Goal: Task Accomplishment & Management: Manage account settings

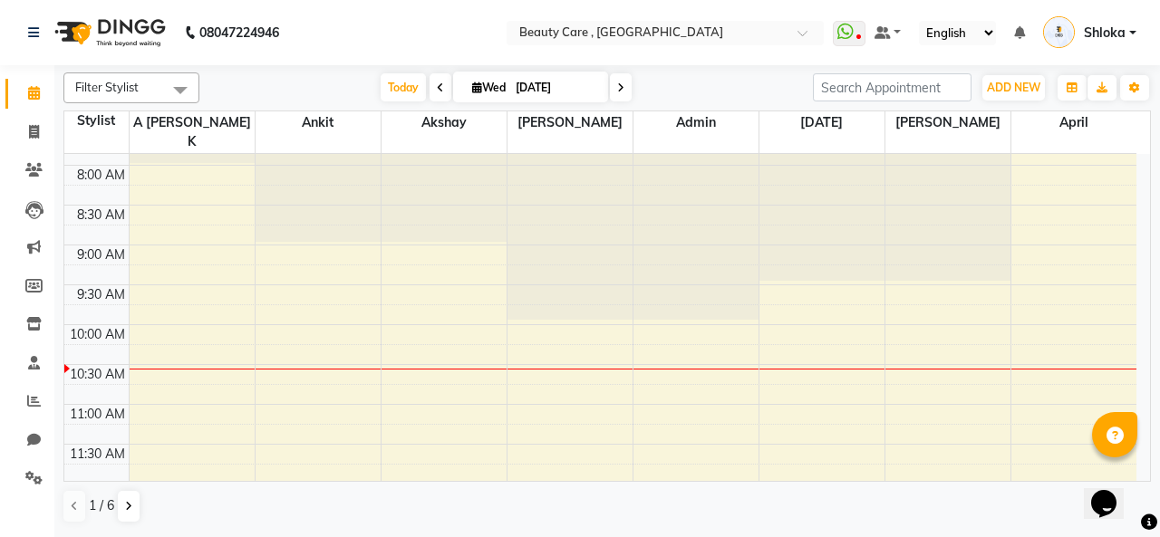
scroll to position [254, 0]
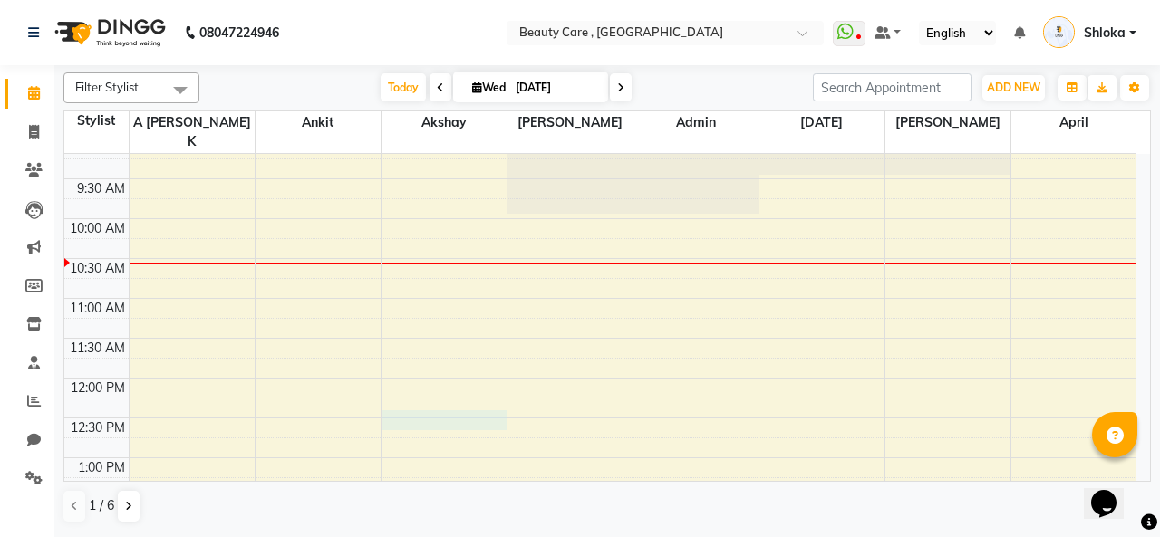
click at [416, 400] on div "6:00 AM 6:30 AM 7:00 AM 7:30 AM 8:00 AM 8:30 AM 9:00 AM 9:30 AM 10:00 AM 10:30 …" at bounding box center [600, 537] width 1072 height 1275
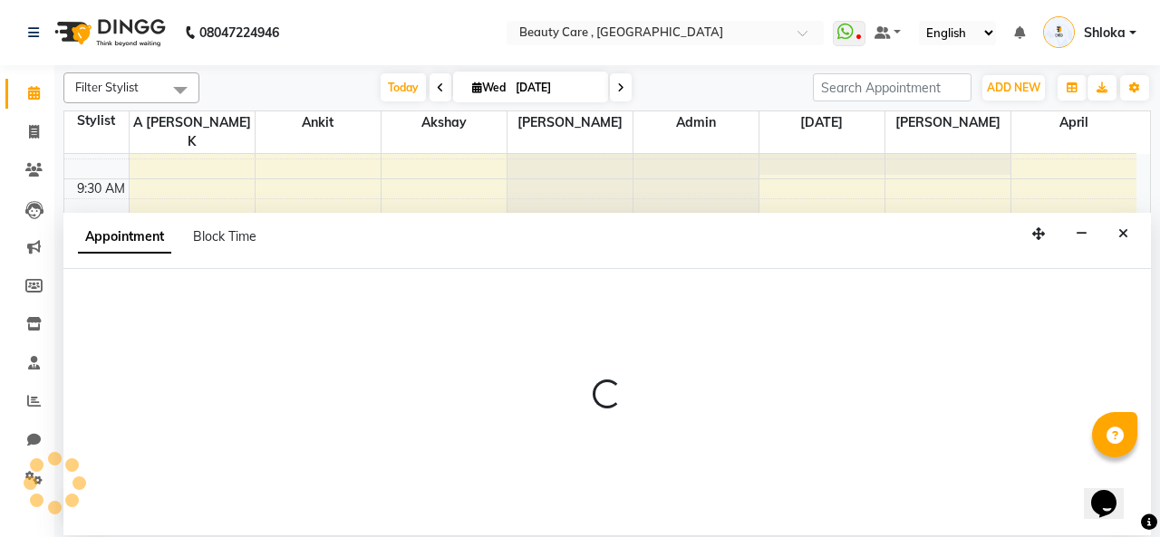
select select "tentative"
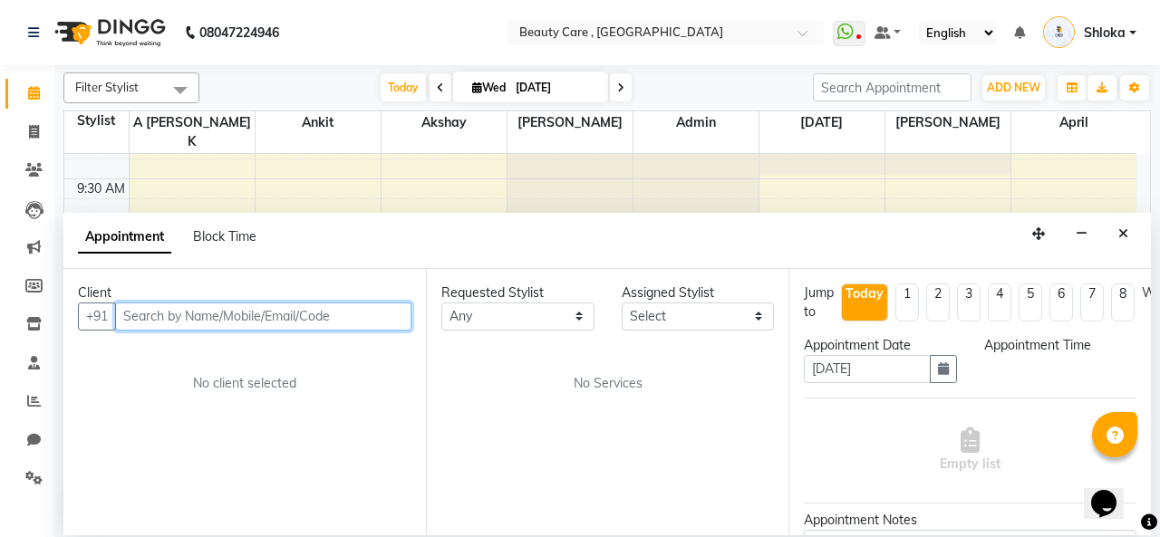
select select "750"
click at [250, 316] on input "text" at bounding box center [263, 317] width 296 height 28
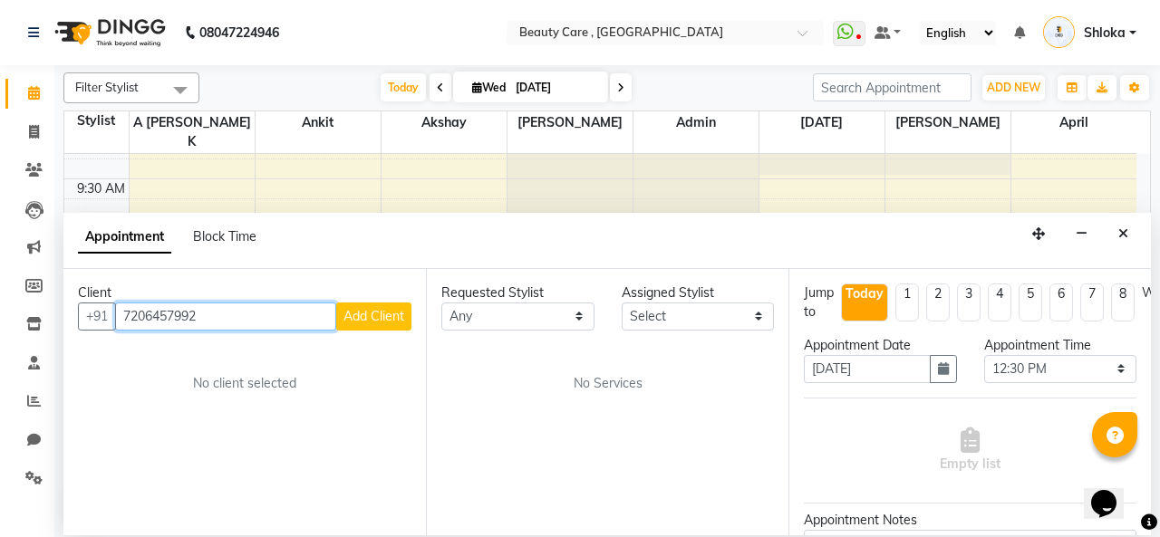
type input "7206457992"
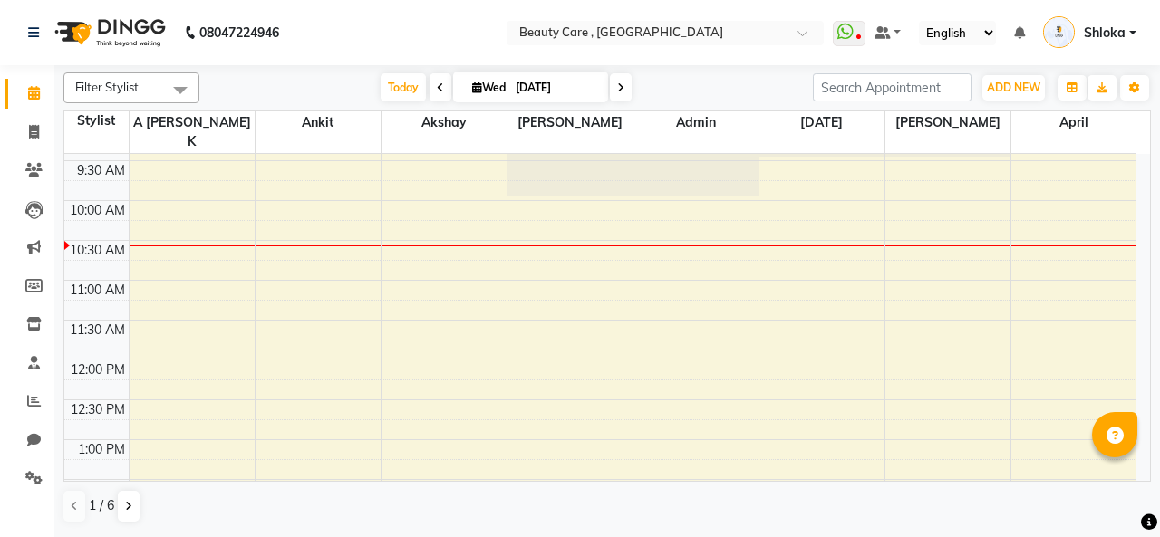
scroll to position [275, 0]
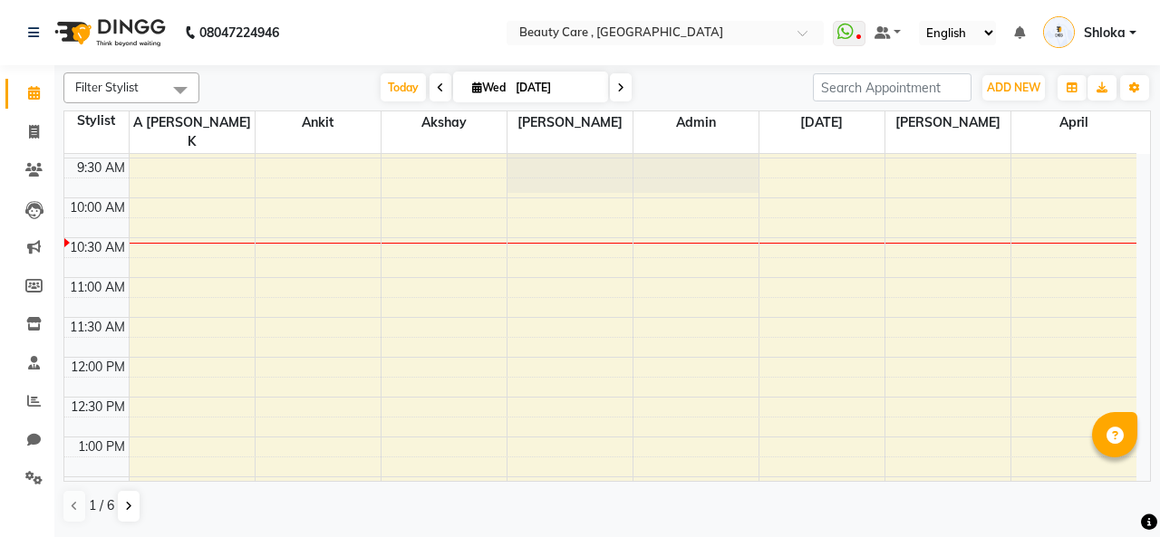
click at [468, 382] on div "6:00 AM 6:30 AM 7:00 AM 7:30 AM 8:00 AM 8:30 AM 9:00 AM 9:30 AM 10:00 AM 10:30 …" at bounding box center [600, 516] width 1072 height 1275
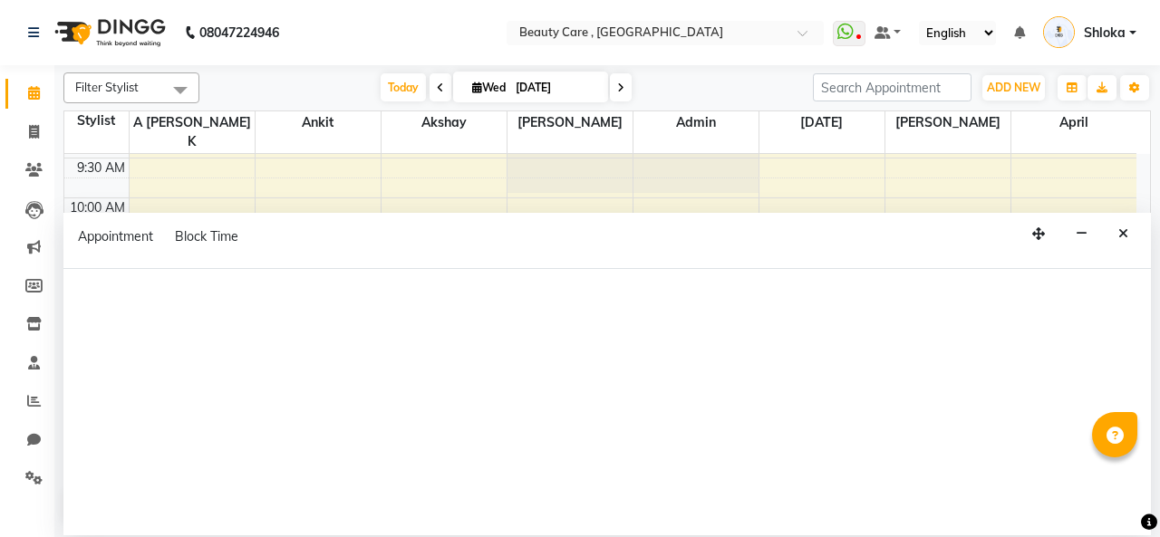
select select "tentative"
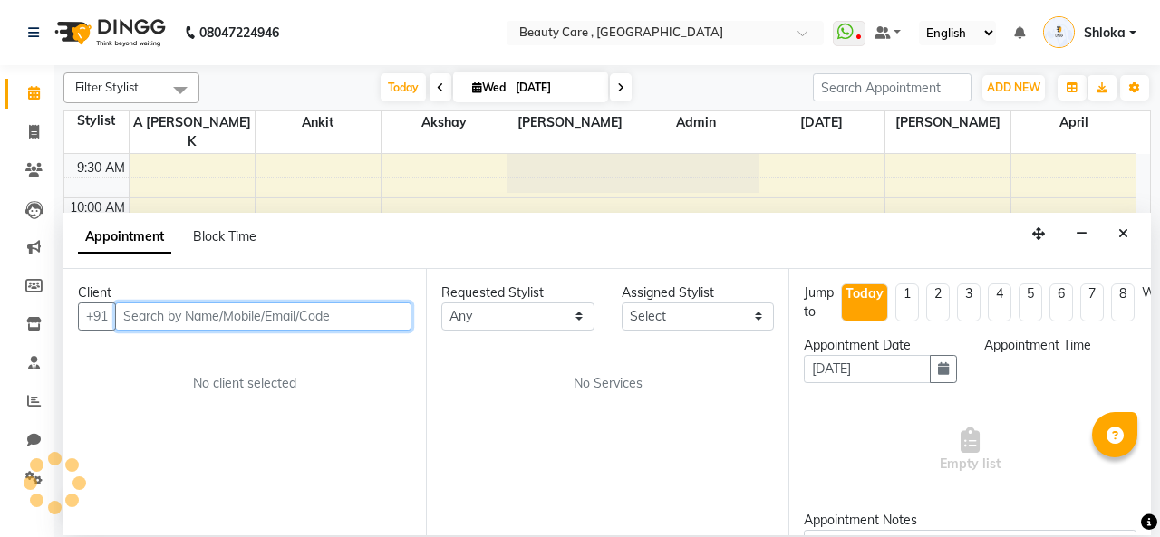
select select "750"
click at [178, 320] on input "text" at bounding box center [263, 317] width 296 height 28
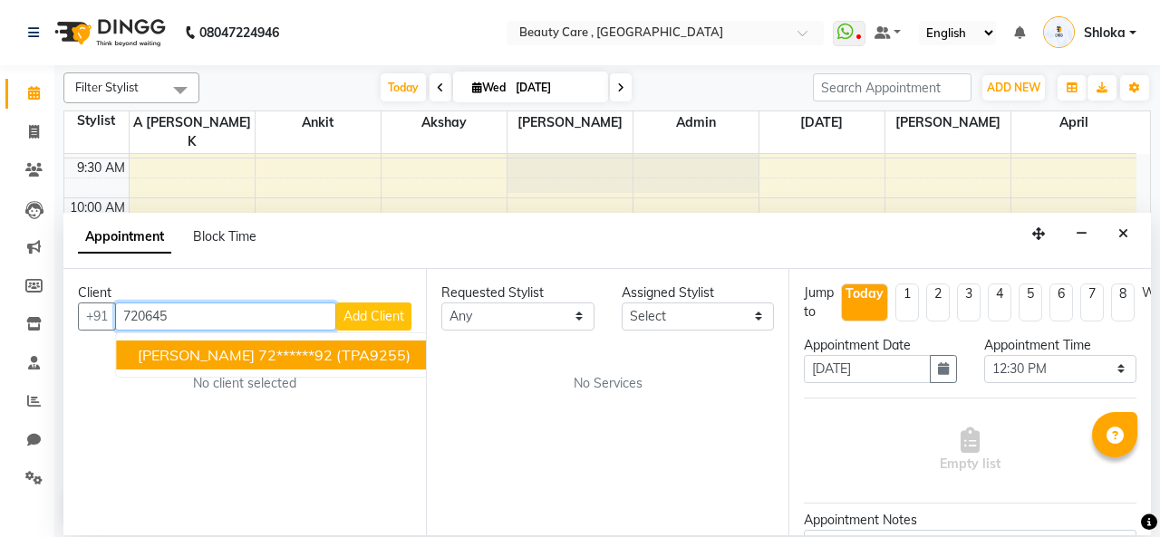
click at [192, 346] on span "[PERSON_NAME]" at bounding box center [196, 355] width 117 height 18
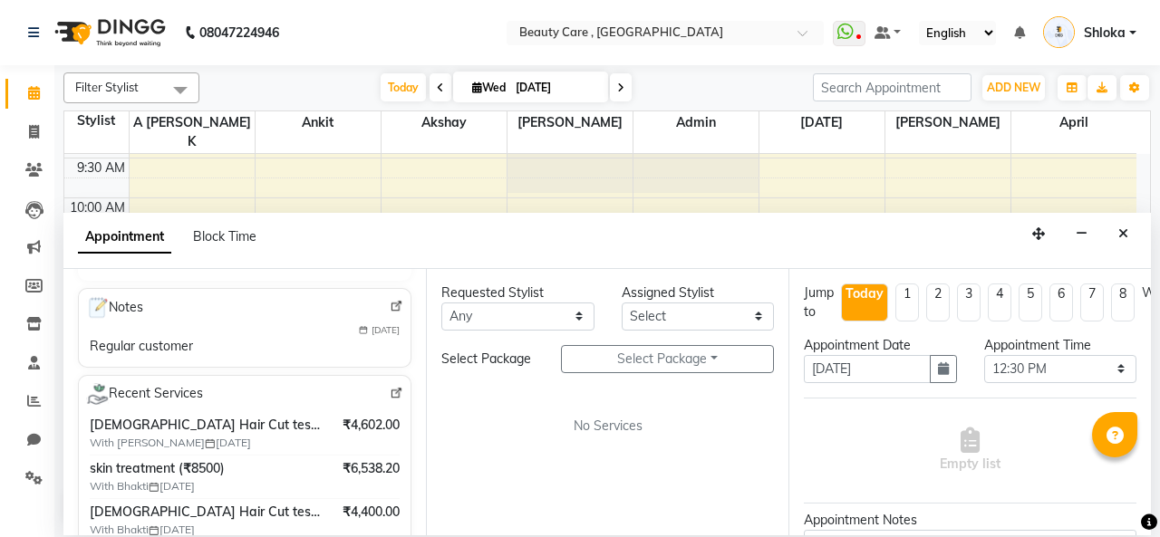
scroll to position [0, 0]
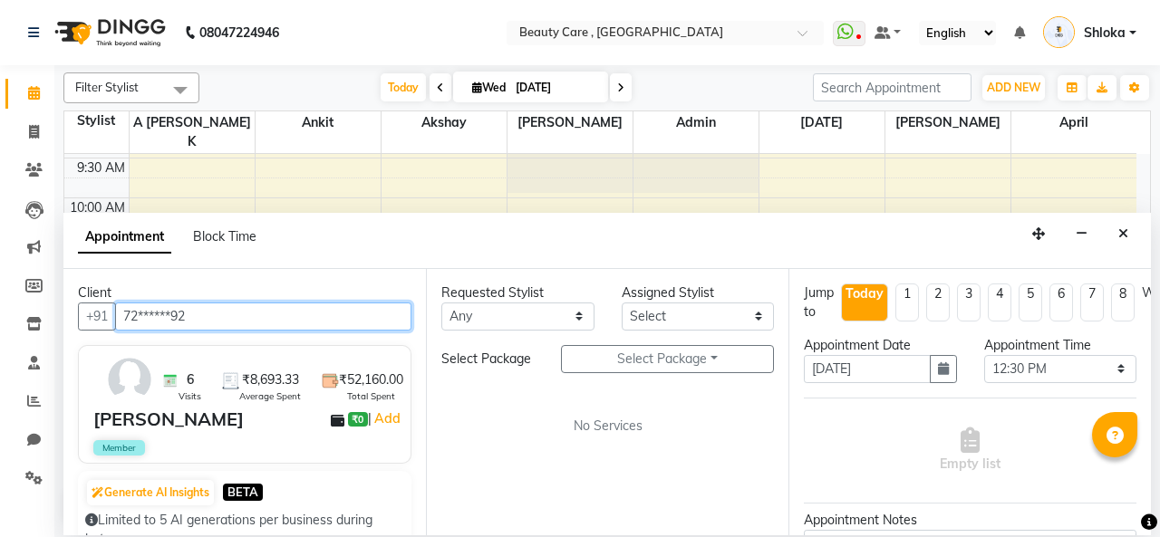
type input "72******92"
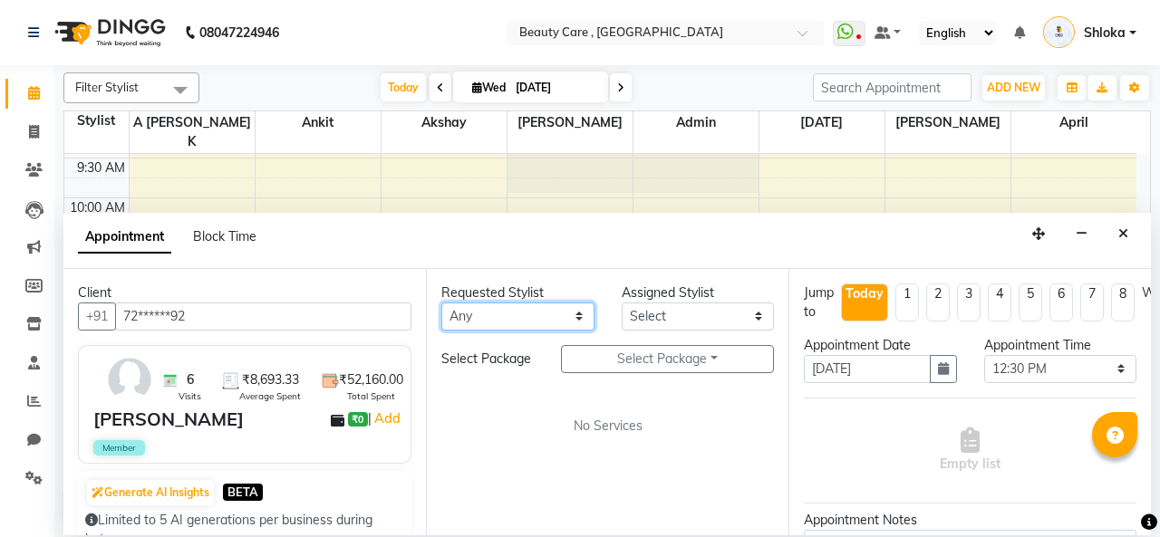
click at [503, 316] on select "Any" at bounding box center [517, 317] width 153 height 28
click at [562, 319] on select "Any" at bounding box center [517, 317] width 153 height 28
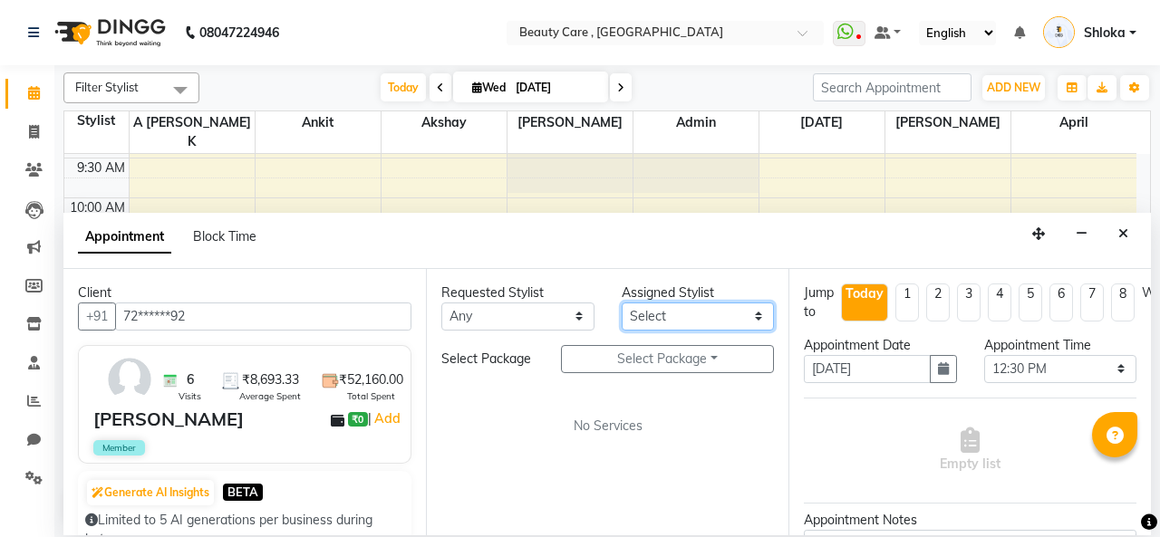
click at [672, 320] on select "Select" at bounding box center [698, 317] width 153 height 28
click at [756, 314] on select "Select" at bounding box center [698, 317] width 153 height 28
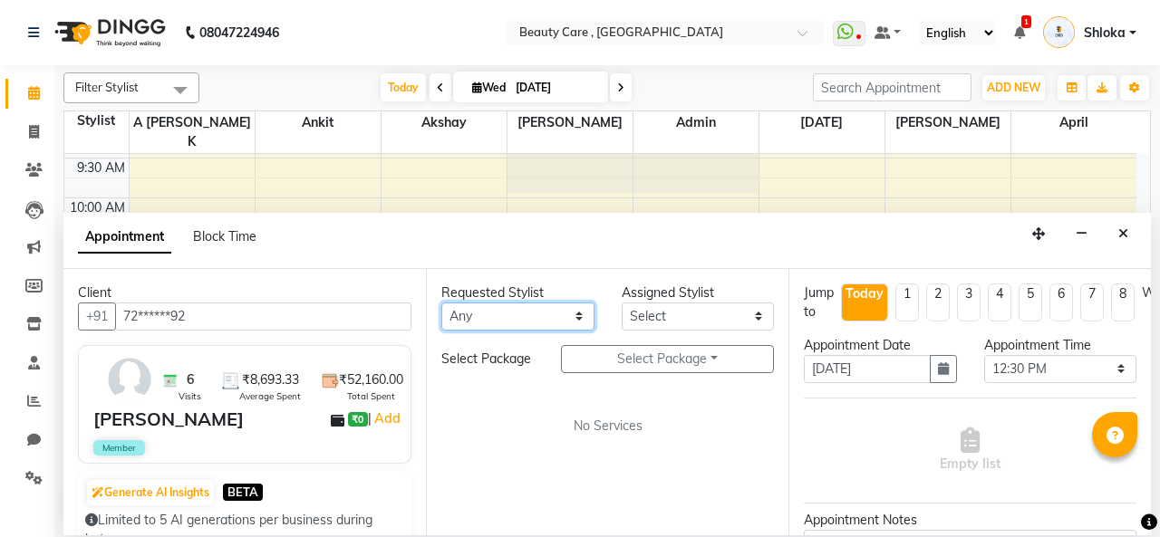
click at [572, 318] on select "Any" at bounding box center [517, 317] width 153 height 28
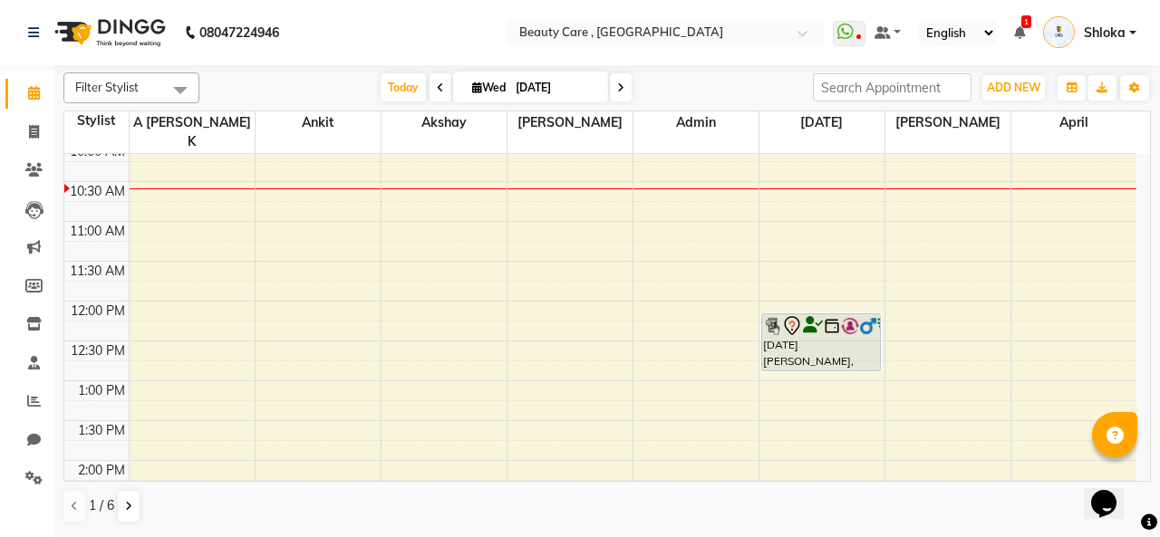
scroll to position [338, 0]
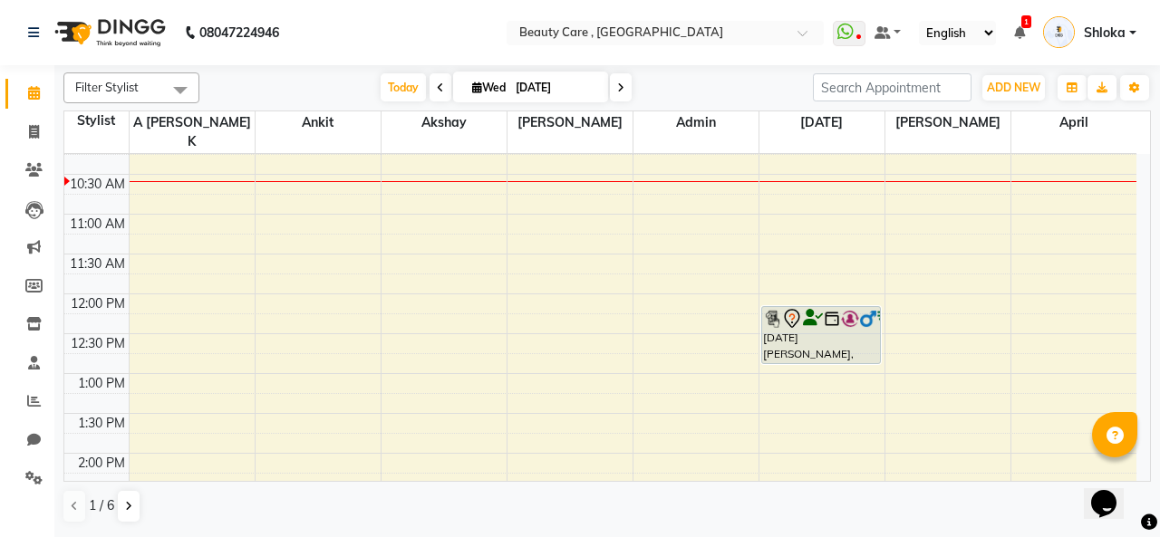
click at [442, 314] on div "6:00 AM 6:30 AM 7:00 AM 7:30 AM 8:00 AM 8:30 AM 9:00 AM 9:30 AM 10:00 AM 10:30 …" at bounding box center [600, 453] width 1072 height 1275
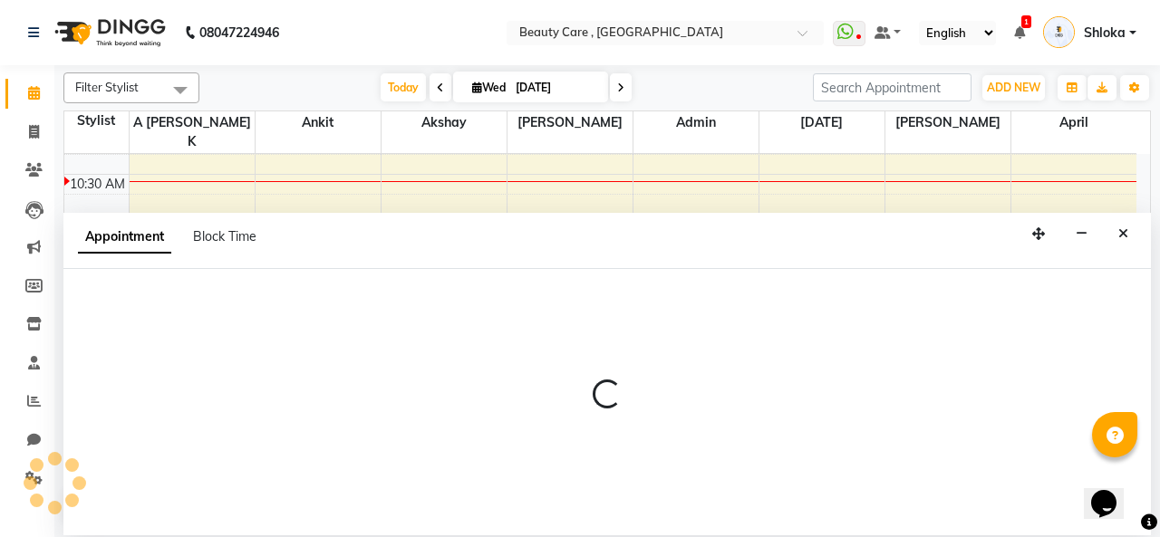
select select "60558"
select select "750"
select select "tentative"
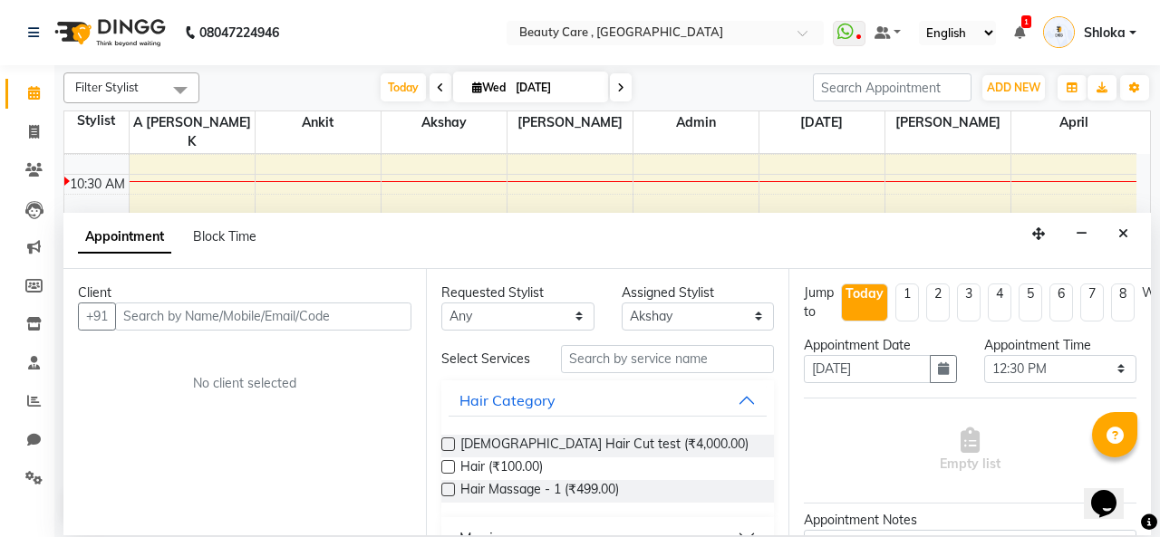
click at [241, 321] on input "text" at bounding box center [263, 317] width 296 height 28
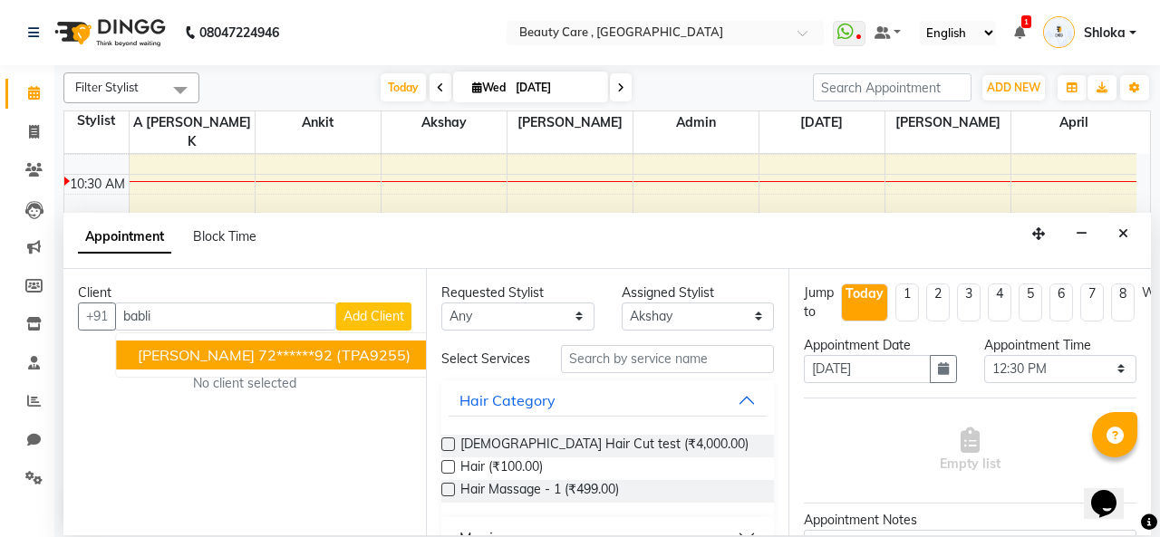
click at [258, 352] on ngb-highlight "72******92" at bounding box center [295, 355] width 74 height 18
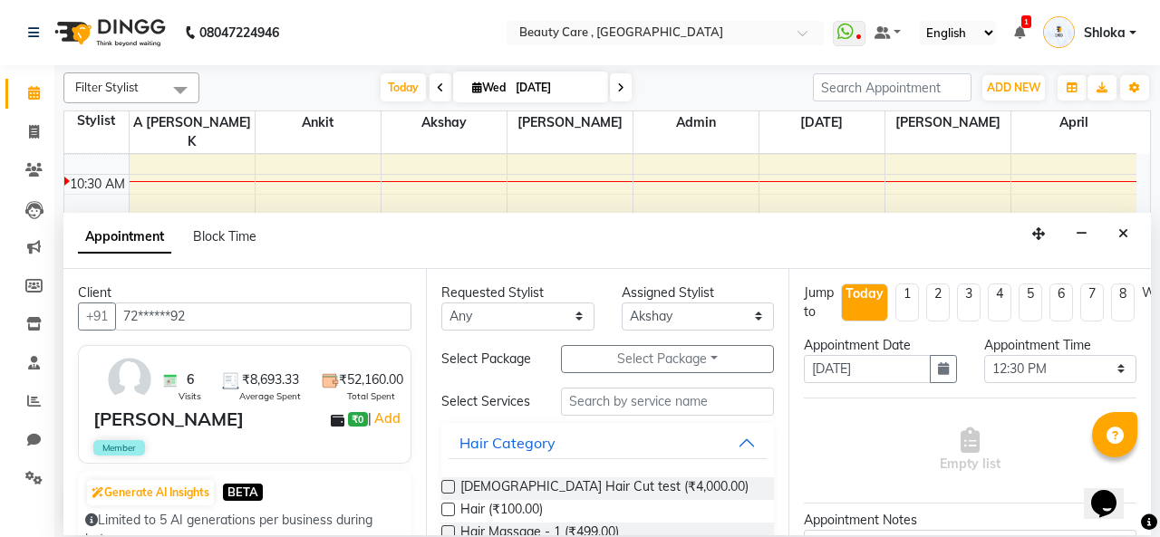
type input "72******92"
click at [518, 313] on select "Any Admin A [PERSON_NAME] [PERSON_NAME] April [PERSON_NAME] [DATE][PERSON_NAME]…" at bounding box center [517, 317] width 153 height 28
click at [683, 310] on select "Select Admin A Jagdish K Akshay Ankit Anuja April Arvind Ashvin asif Avinash J …" at bounding box center [698, 317] width 153 height 28
select select "90615"
click at [622, 303] on select "Select Admin A Jagdish K Akshay Ankit Anuja April Arvind Ashvin asif Avinash J …" at bounding box center [698, 317] width 153 height 28
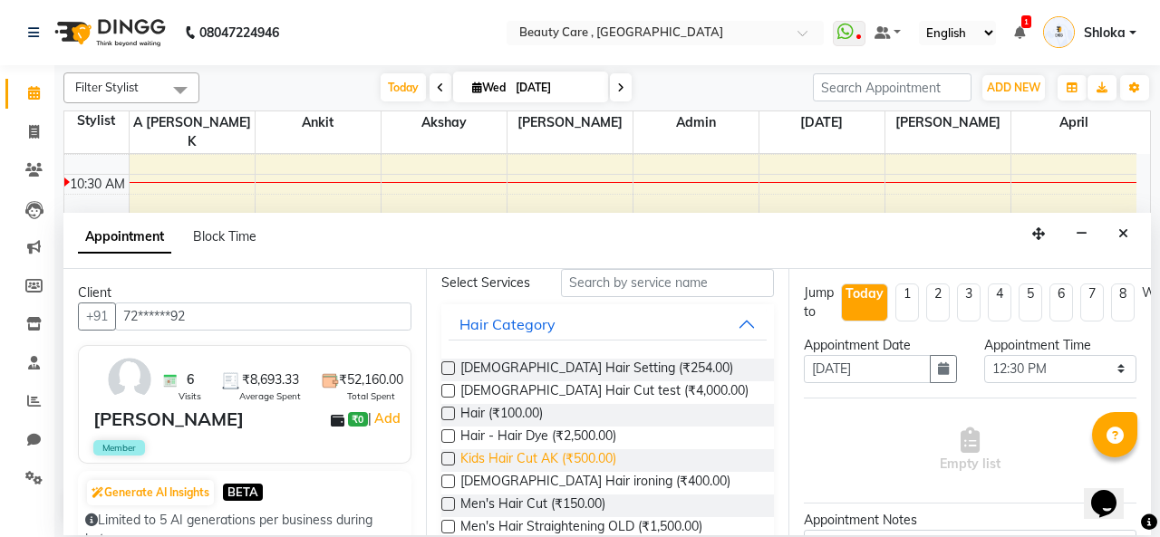
scroll to position [120, 0]
click at [450, 397] on label at bounding box center [448, 390] width 14 height 14
click at [450, 398] on input "checkbox" at bounding box center [447, 392] width 12 height 12
click at [450, 397] on label at bounding box center [448, 390] width 14 height 14
click at [450, 398] on input "checkbox" at bounding box center [447, 392] width 12 height 12
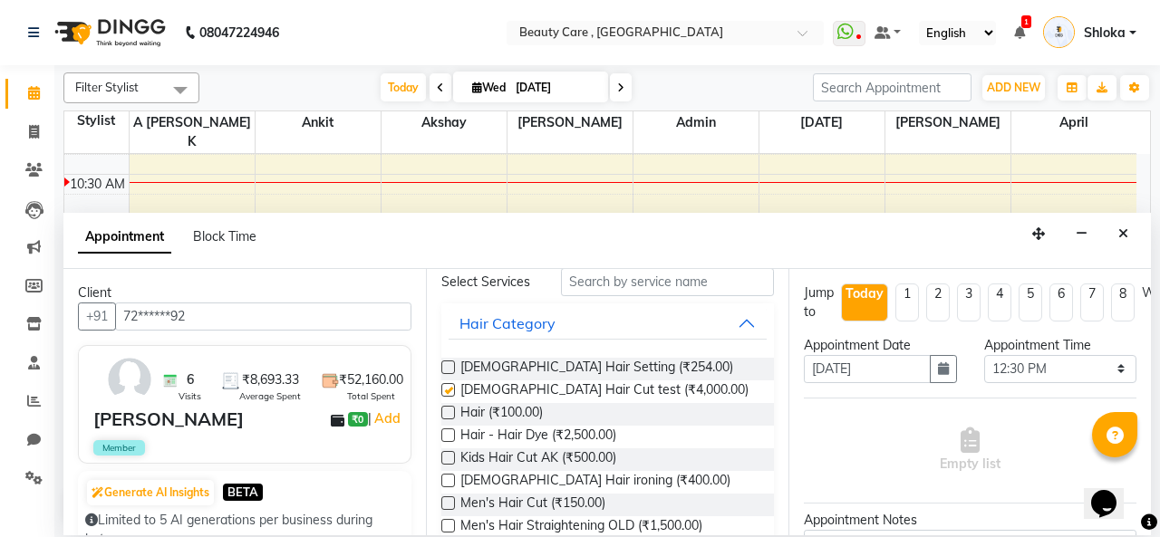
checkbox input "false"
click at [459, 403] on div "[DEMOGRAPHIC_DATA] Hair Cut test (₹4,000.00)" at bounding box center [607, 392] width 333 height 23
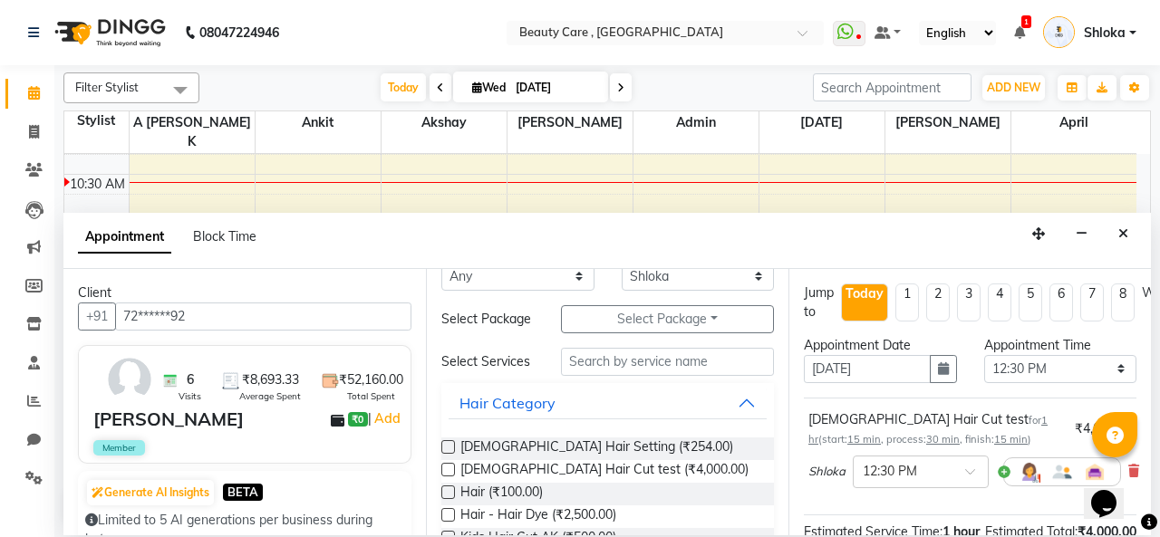
scroll to position [0, 0]
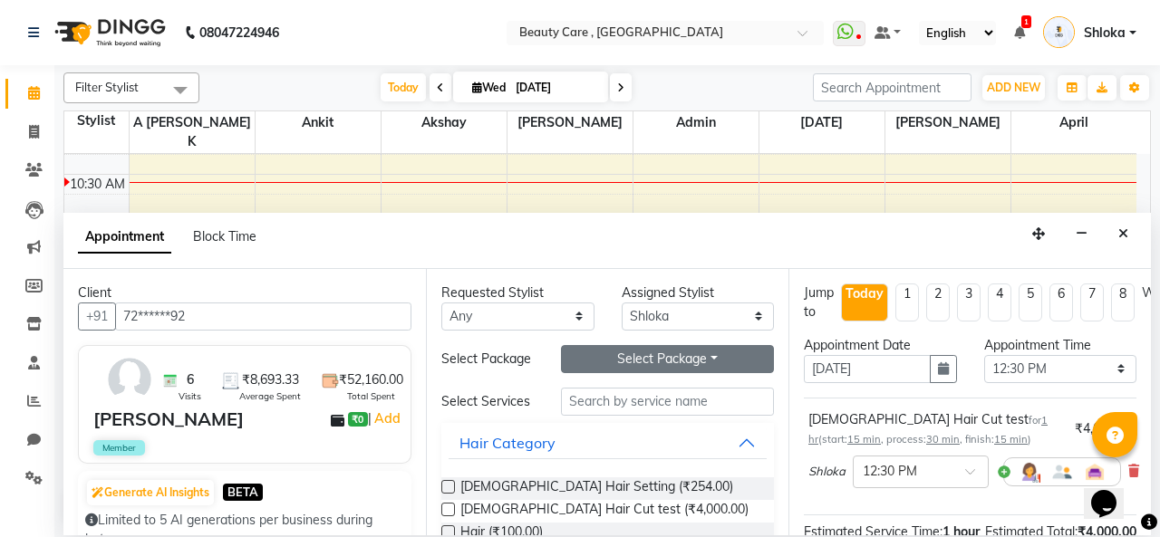
click at [634, 365] on button "Select Package Toggle Dropdown" at bounding box center [667, 359] width 213 height 28
click at [711, 359] on button "Select Package Toggle Dropdown" at bounding box center [667, 359] width 213 height 28
click at [952, 371] on div "Appointment Date 03 September 2025" at bounding box center [880, 367] width 180 height 62
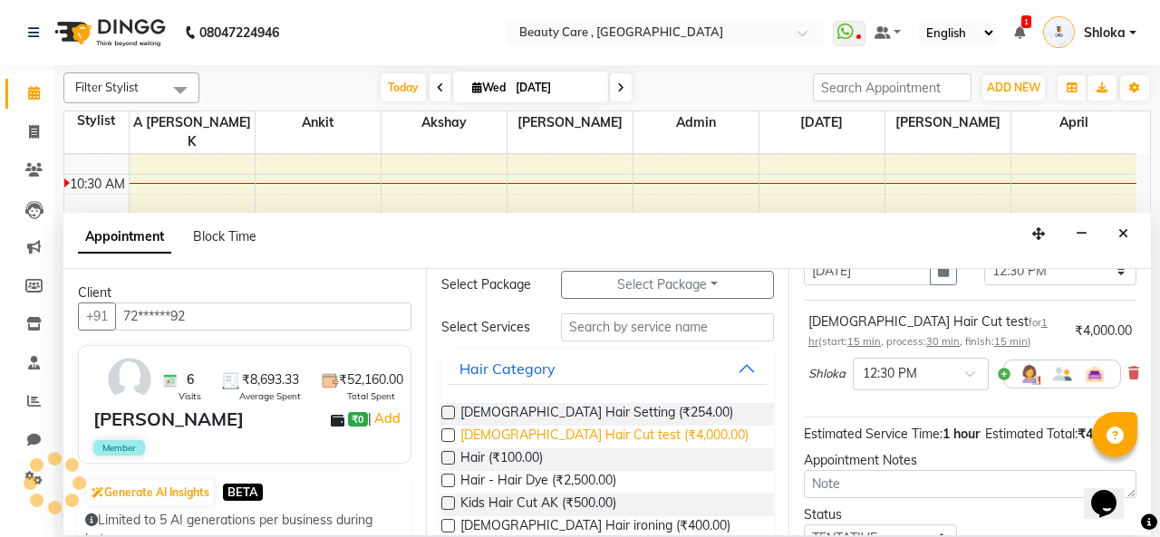
scroll to position [92, 0]
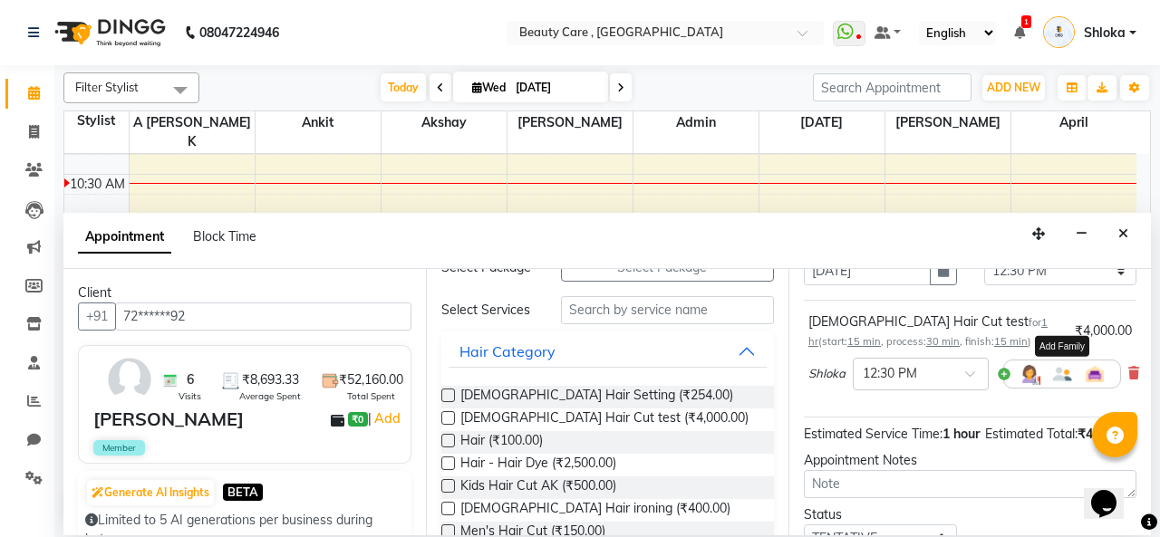
click at [1060, 374] on img at bounding box center [1062, 374] width 22 height 22
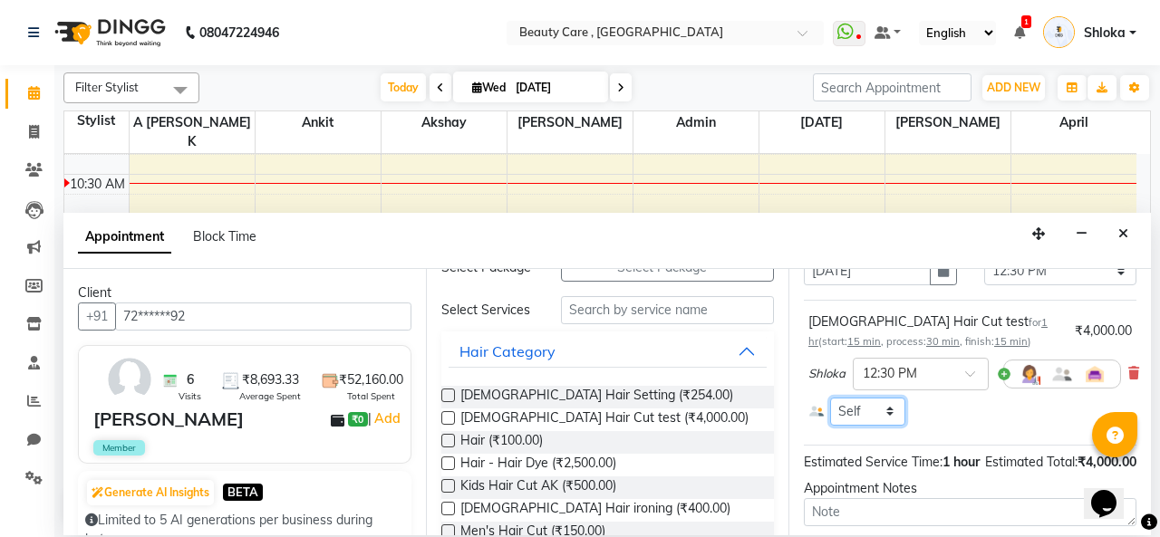
click at [885, 414] on select "Self pranav kanase" at bounding box center [867, 412] width 75 height 28
click at [1093, 378] on img at bounding box center [1095, 374] width 22 height 22
click at [885, 412] on select "Select Room Floor Spa Room Couple Facial Room Hair Hair Spa Room 1 Chair 1 Chai…" at bounding box center [867, 412] width 75 height 28
select select "2099"
click at [830, 398] on select "Select Room Floor Spa Room Couple Facial Room Hair Hair Spa Room 1 Chair 1 Chai…" at bounding box center [867, 412] width 75 height 28
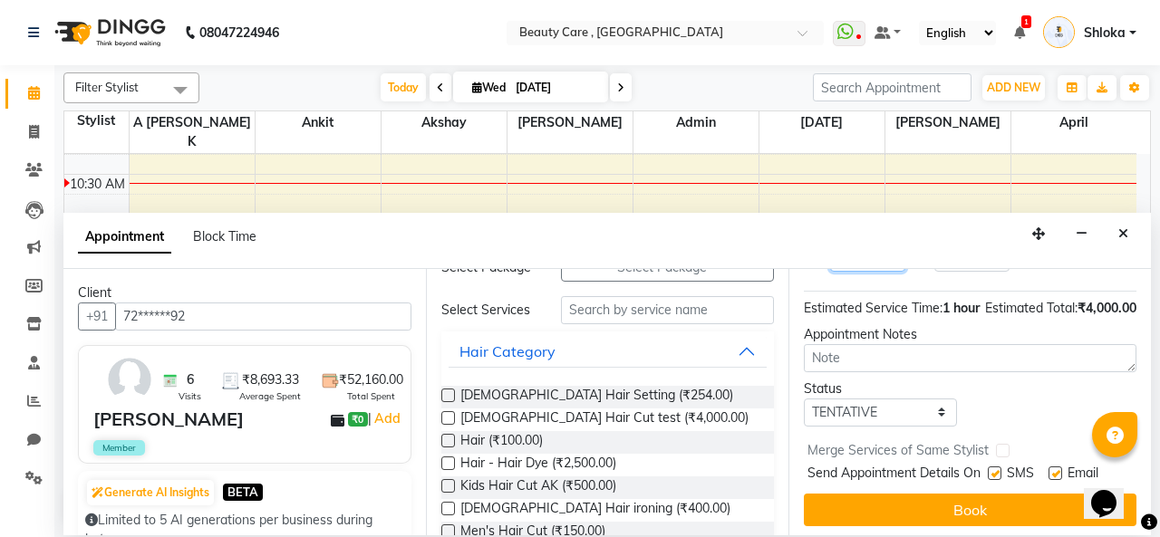
scroll to position [267, 0]
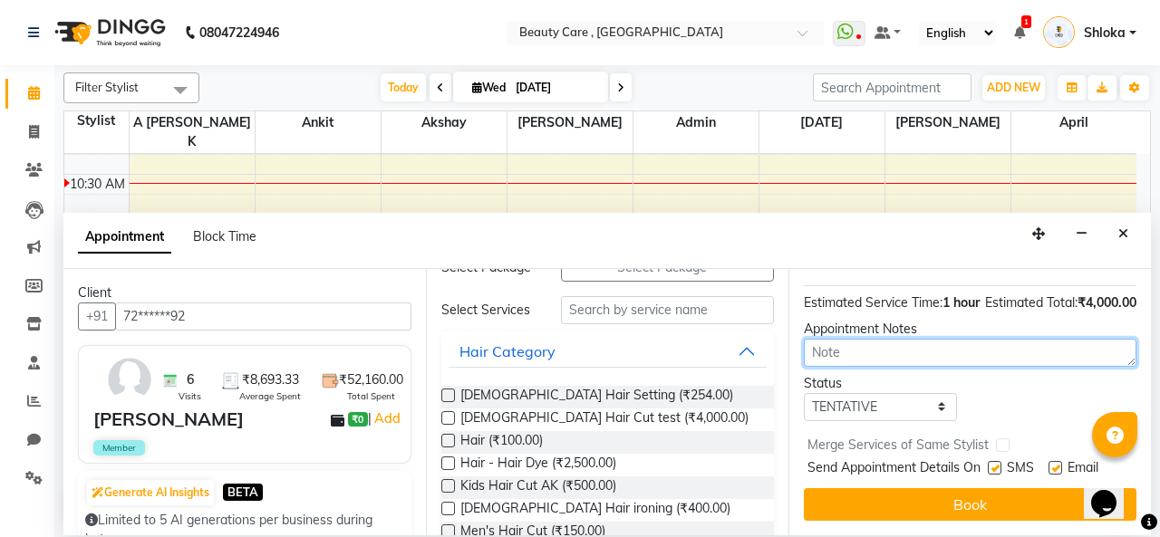
click at [906, 363] on textarea at bounding box center [970, 353] width 333 height 28
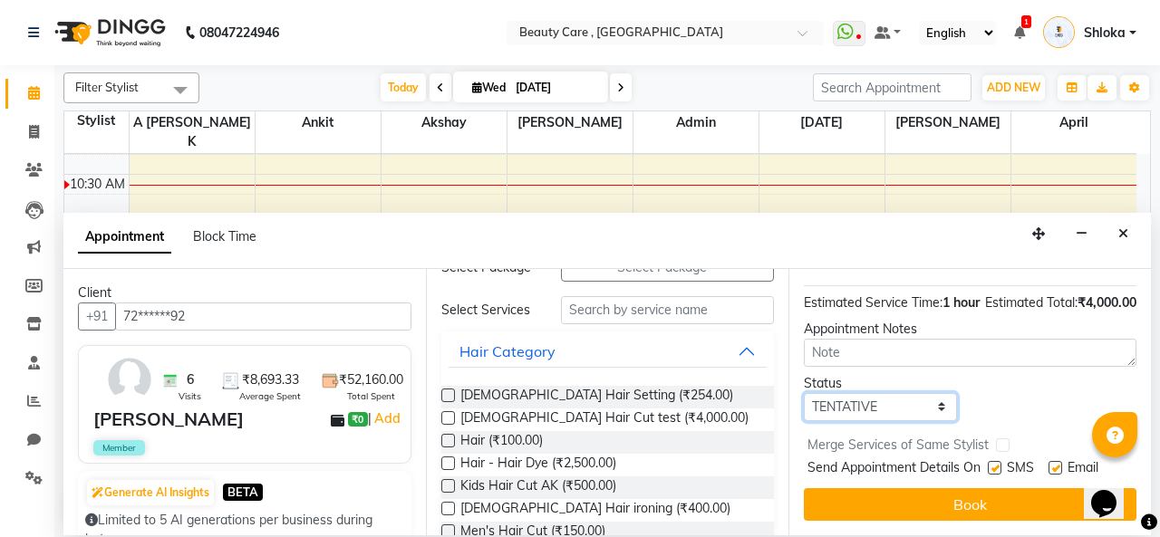
click at [883, 414] on select "Select TENTATIVE CONFIRM CHECK-IN UPCOMING" at bounding box center [880, 407] width 153 height 28
select select "confirm booking"
click at [804, 393] on select "Select TENTATIVE CONFIRM CHECK-IN UPCOMING" at bounding box center [880, 407] width 153 height 28
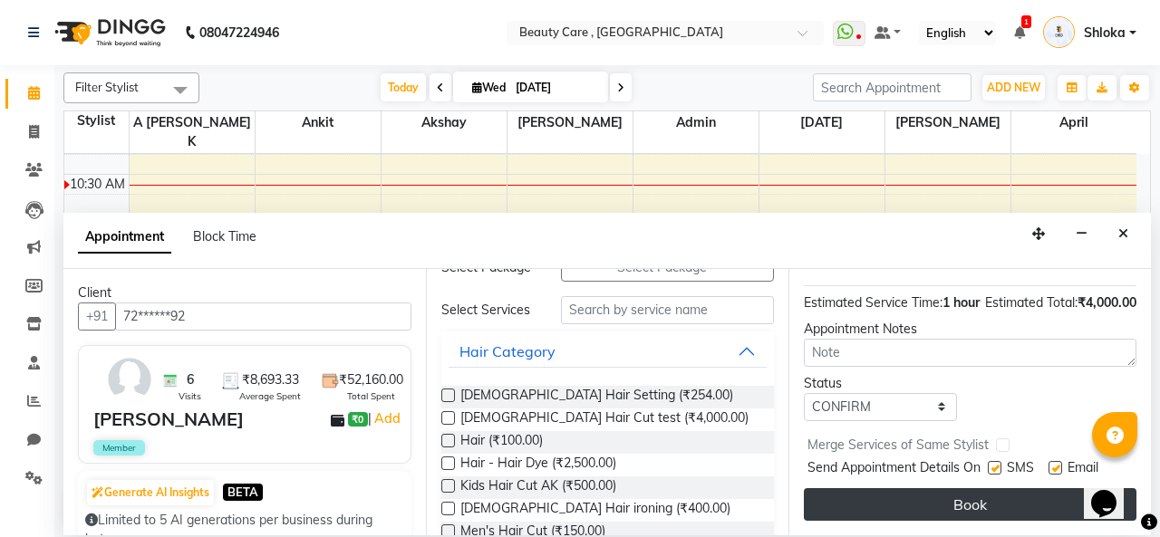
click at [903, 492] on button "Book" at bounding box center [970, 505] width 333 height 33
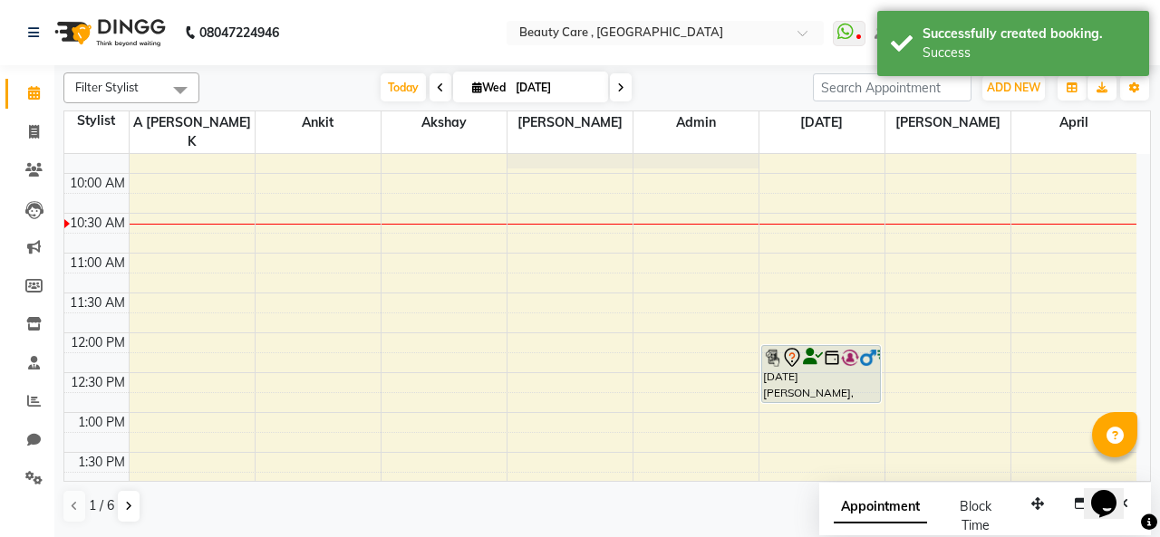
scroll to position [295, 0]
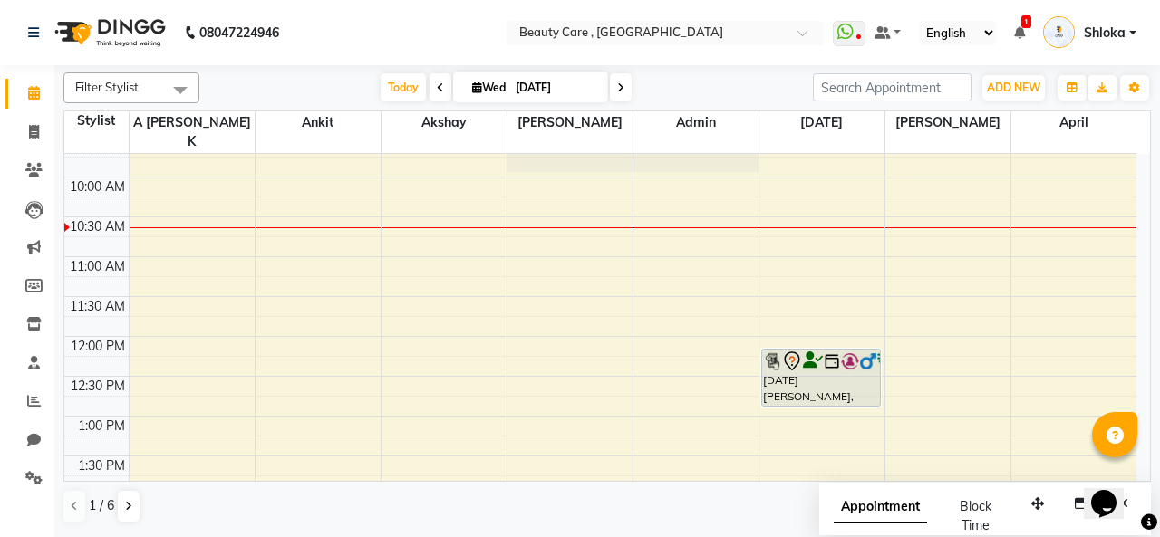
click at [179, 90] on span at bounding box center [180, 90] width 36 height 34
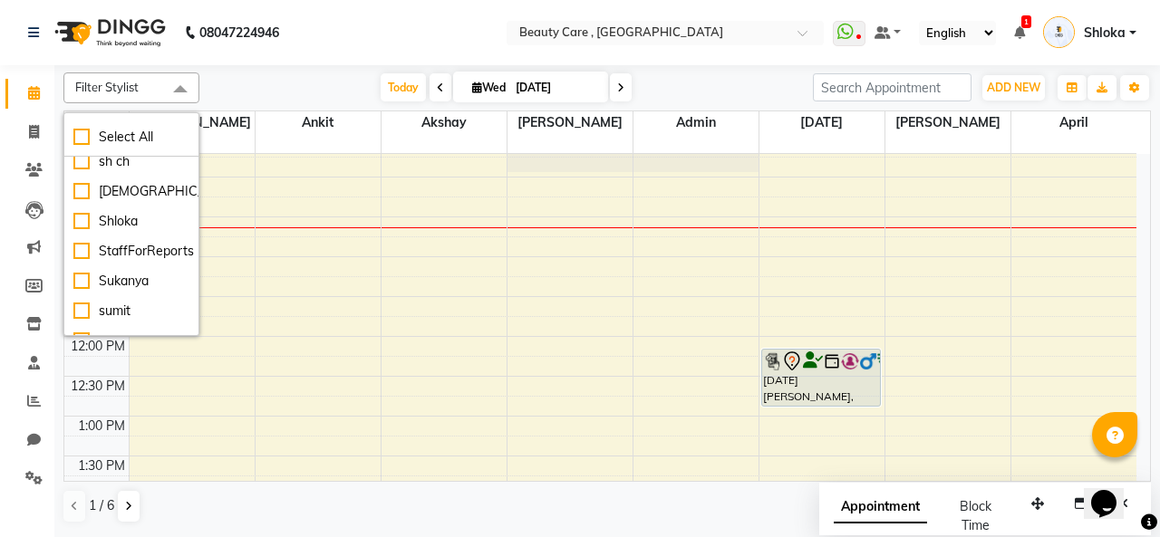
scroll to position [1086, 0]
click at [86, 229] on div "Shloka" at bounding box center [131, 219] width 116 height 19
checkbox input "true"
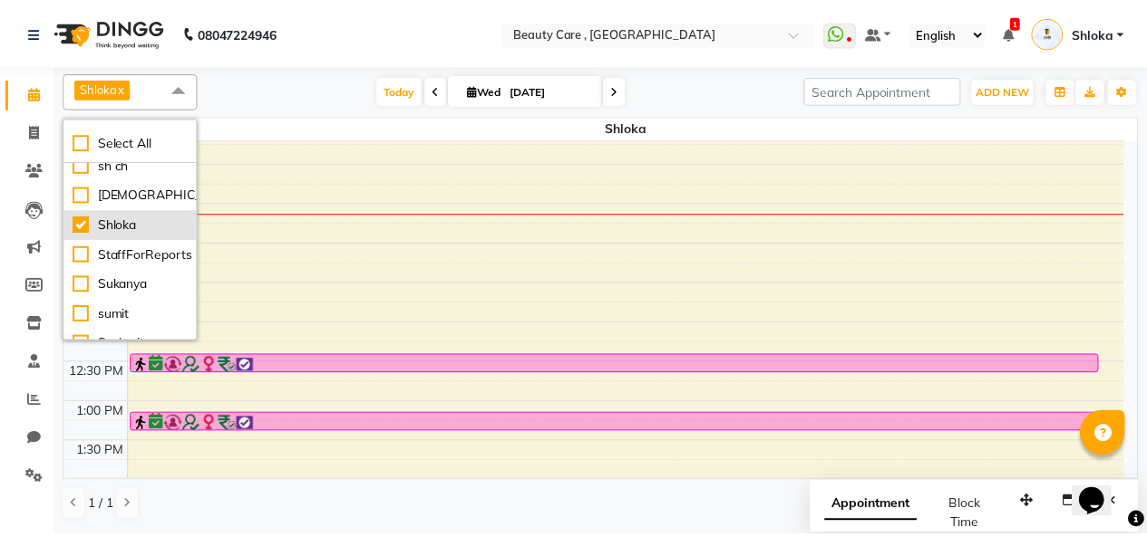
scroll to position [0, 0]
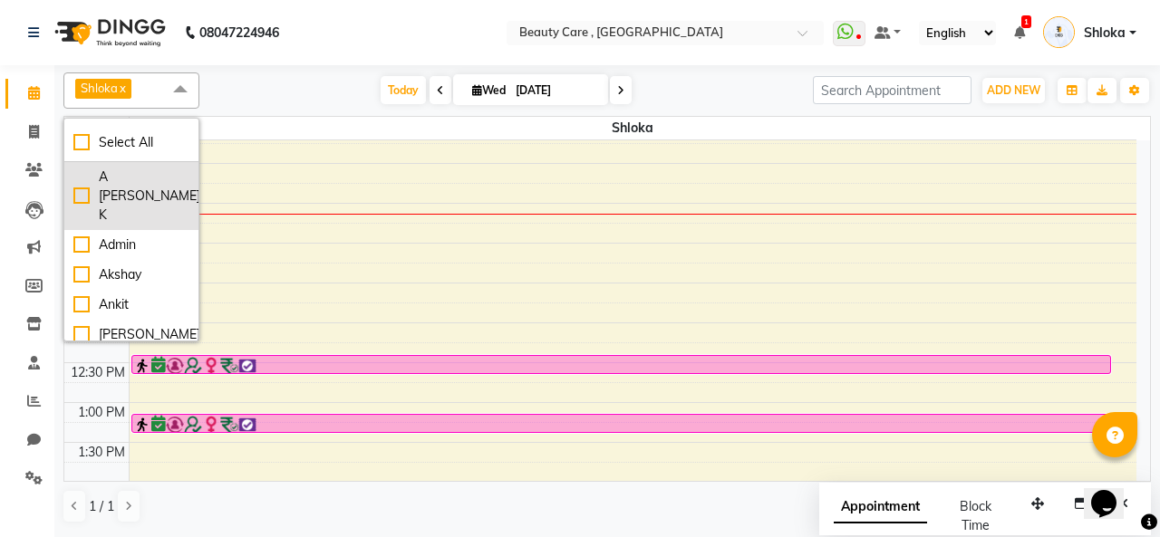
click at [78, 179] on div "A [PERSON_NAME] K" at bounding box center [131, 196] width 116 height 57
checkbox input "true"
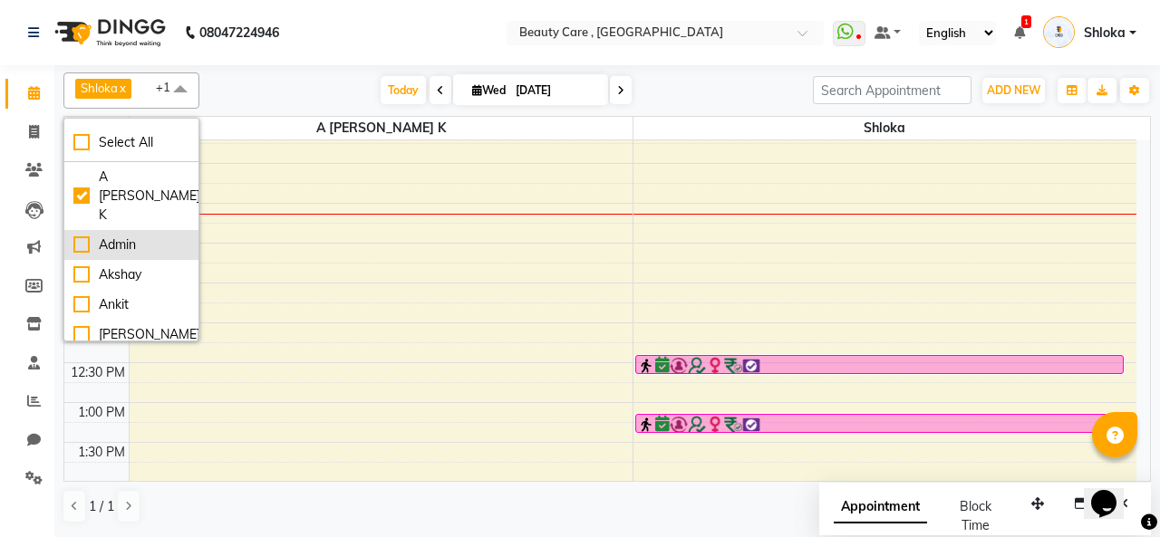
click at [83, 236] on div "Admin" at bounding box center [131, 245] width 116 height 19
checkbox input "true"
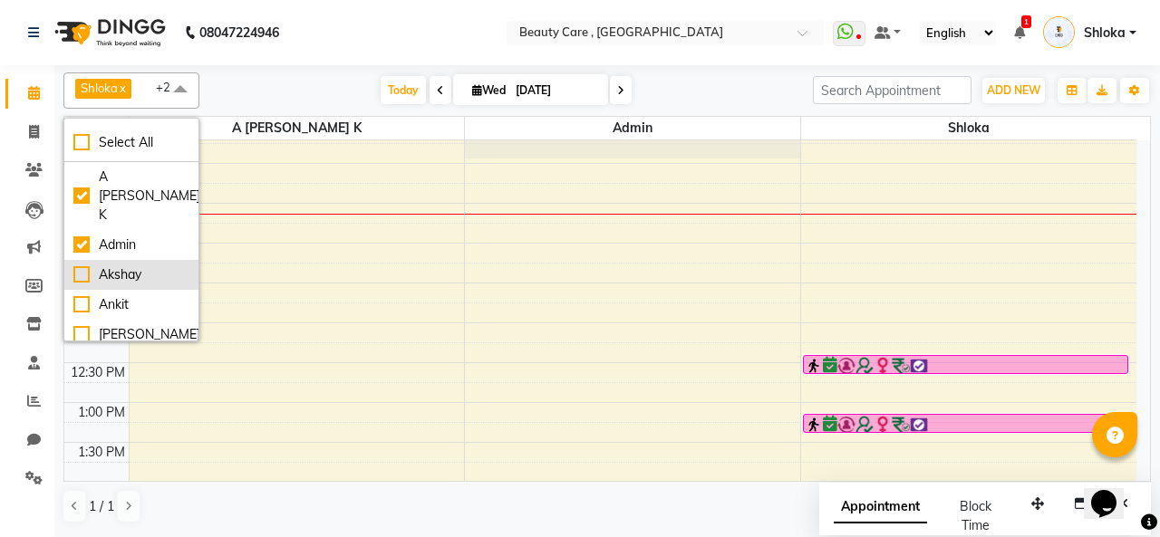
click at [78, 266] on div "Akshay" at bounding box center [131, 275] width 116 height 19
checkbox input "true"
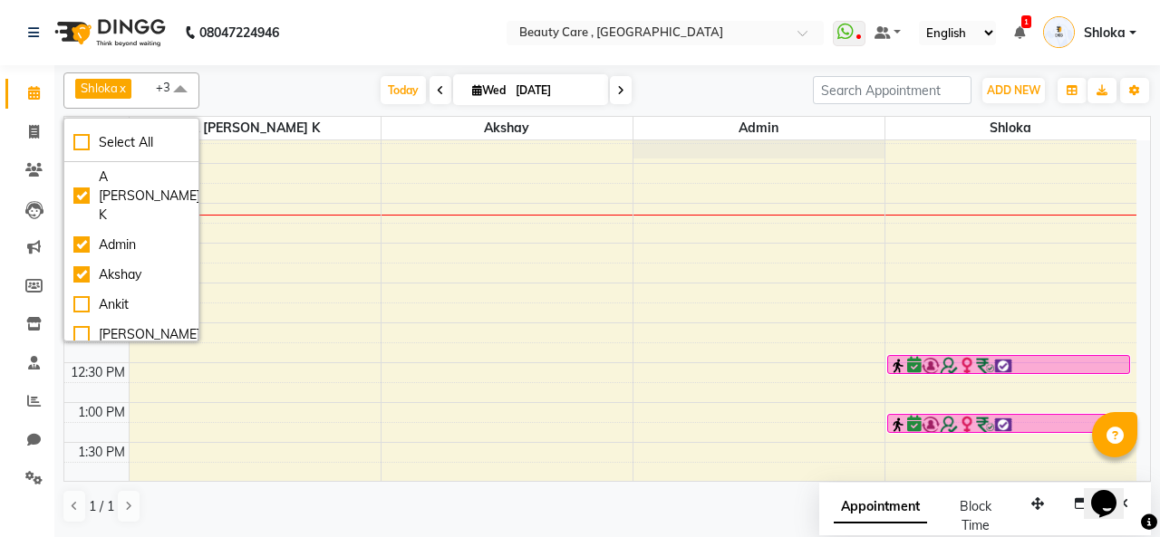
click at [325, 77] on div "[DATE] [DATE]" at bounding box center [505, 90] width 595 height 27
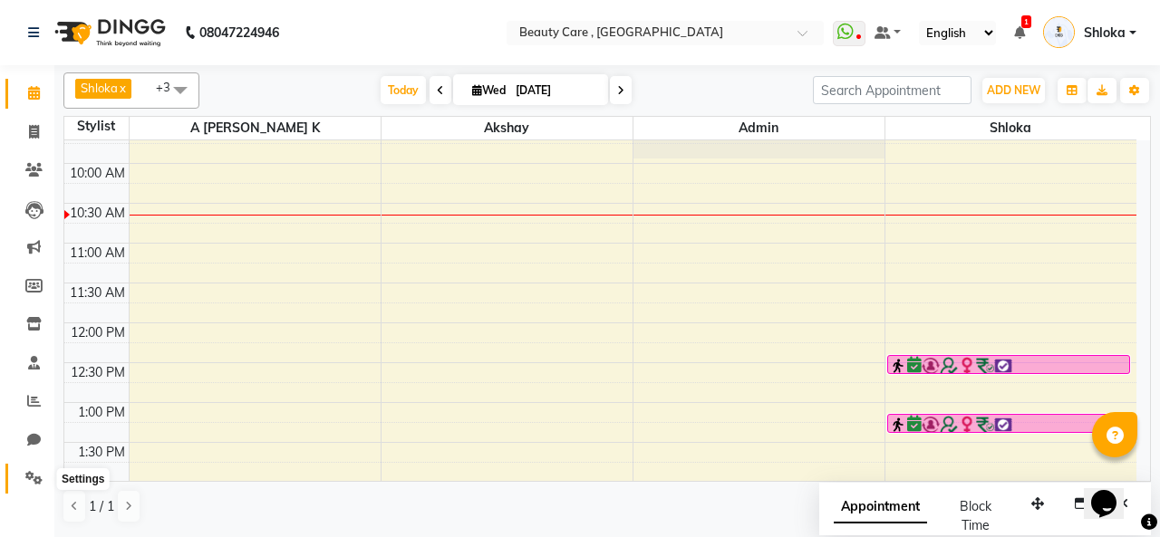
click at [31, 485] on icon at bounding box center [33, 478] width 17 height 14
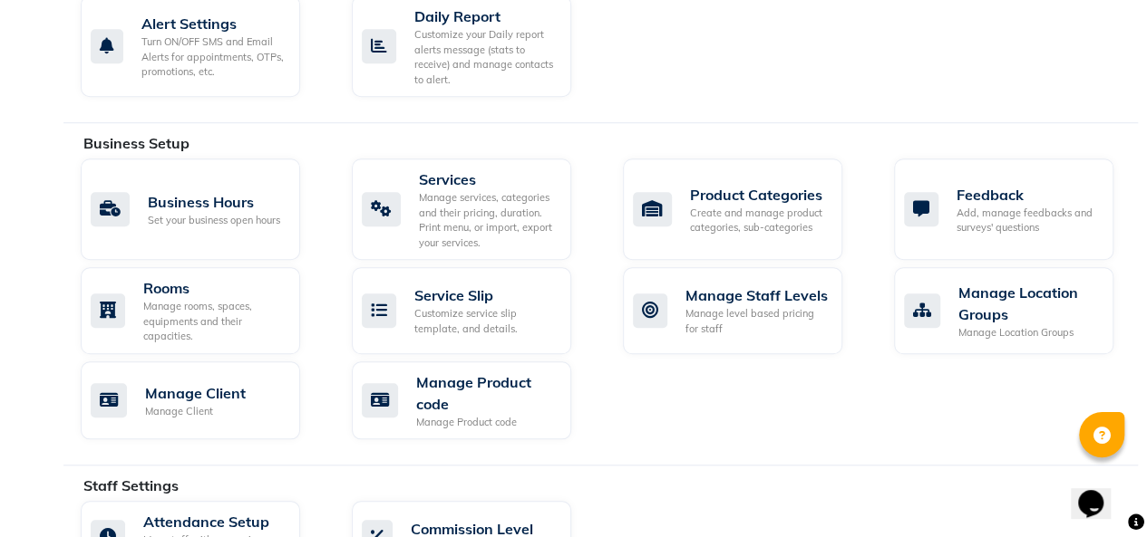
scroll to position [1008, 0]
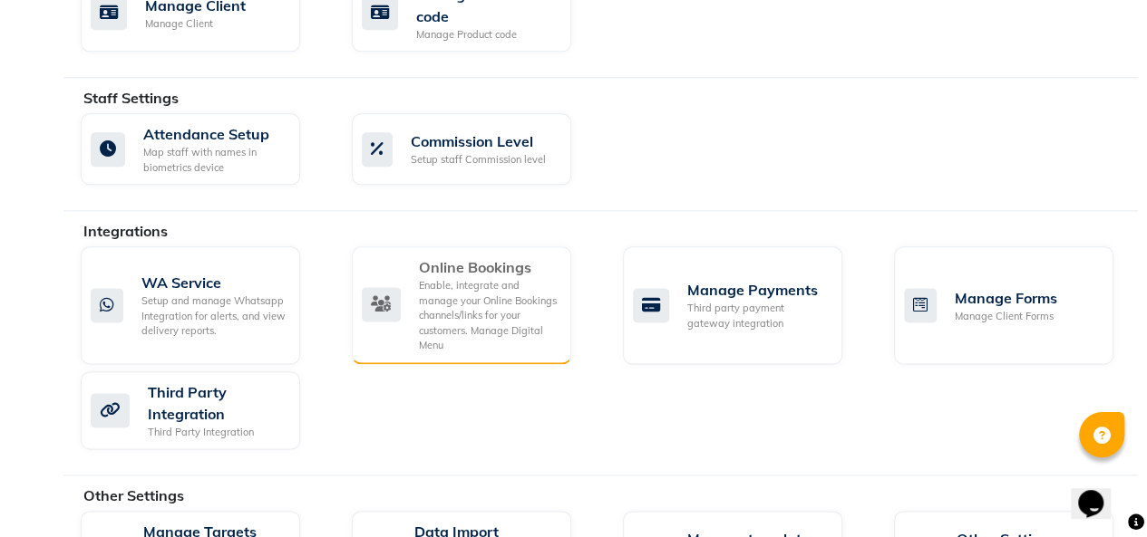
click at [432, 269] on div "Online Bookings" at bounding box center [488, 267] width 138 height 22
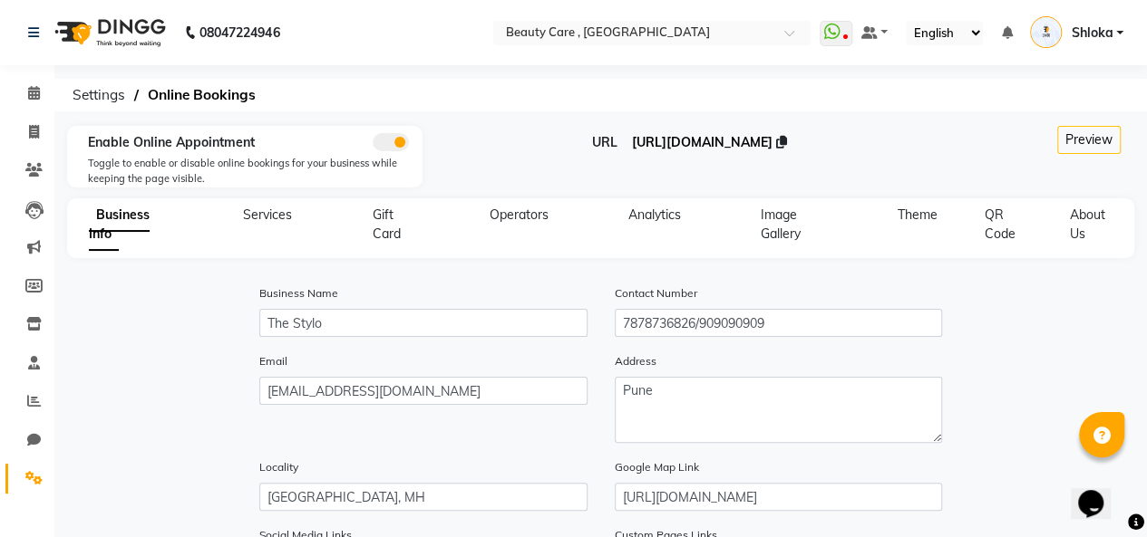
click at [632, 140] on span "https://dingg.app/booking/the-stylo-park-street" at bounding box center [702, 142] width 140 height 16
click at [36, 95] on icon at bounding box center [34, 93] width 12 height 14
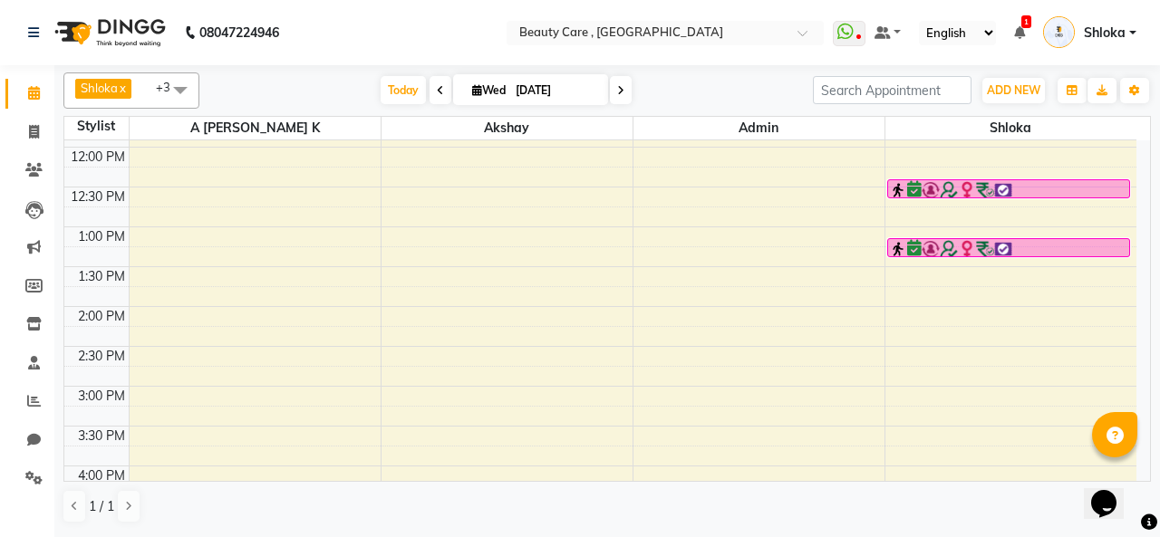
scroll to position [472, 0]
click at [187, 85] on span at bounding box center [180, 90] width 36 height 34
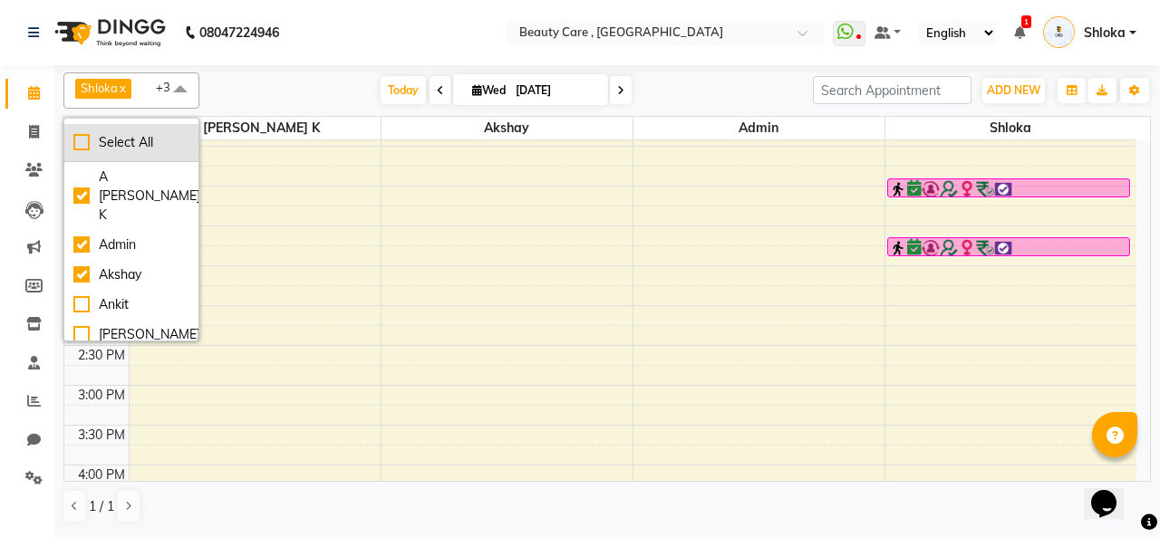
click at [82, 148] on div "Select All" at bounding box center [131, 142] width 116 height 19
checkbox input "true"
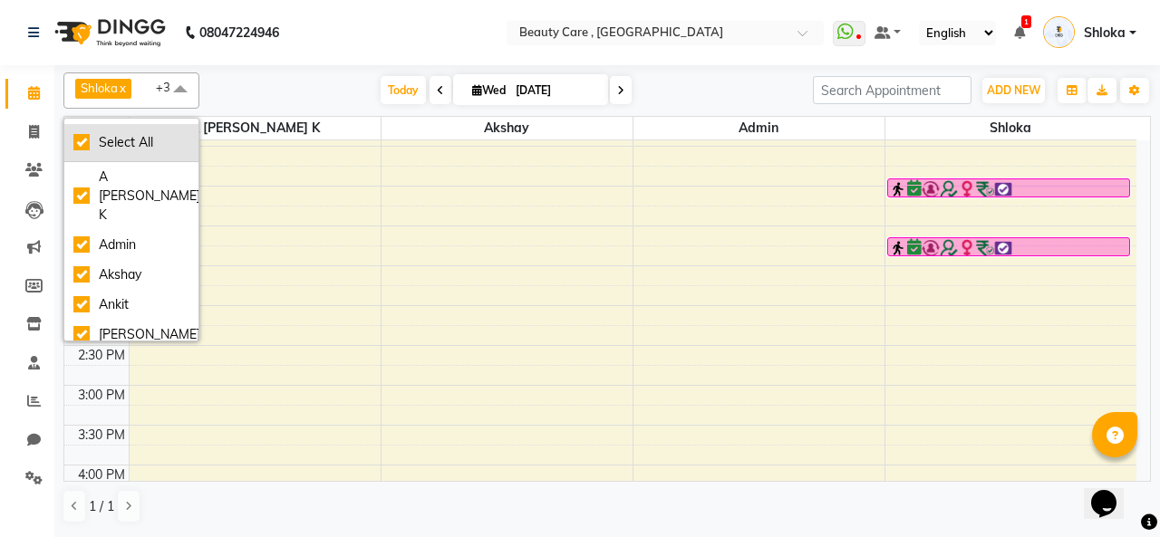
checkbox input "true"
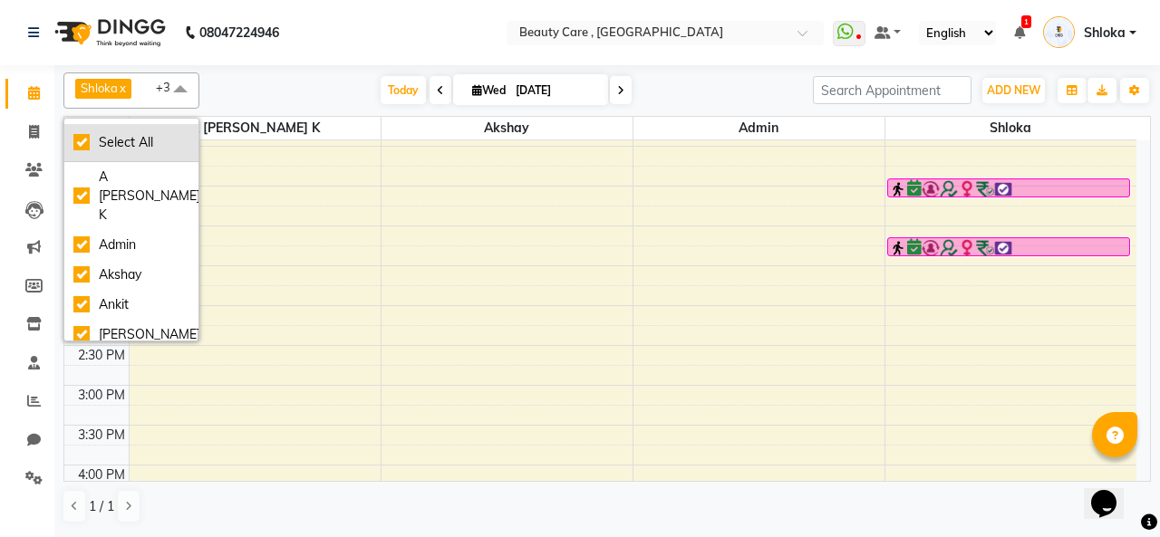
checkbox input "true"
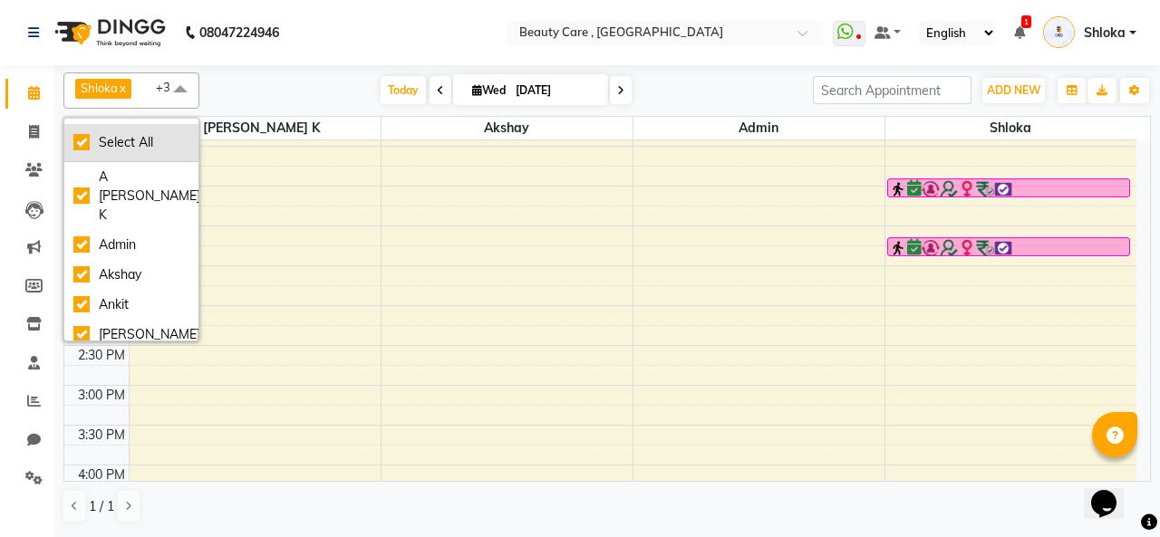
checkbox input "true"
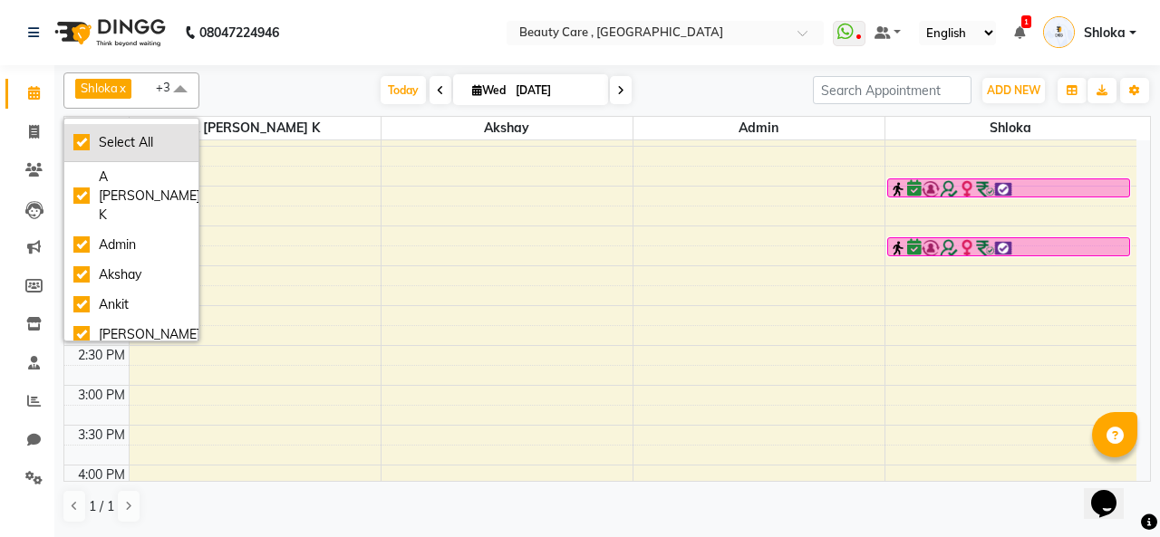
checkbox input "true"
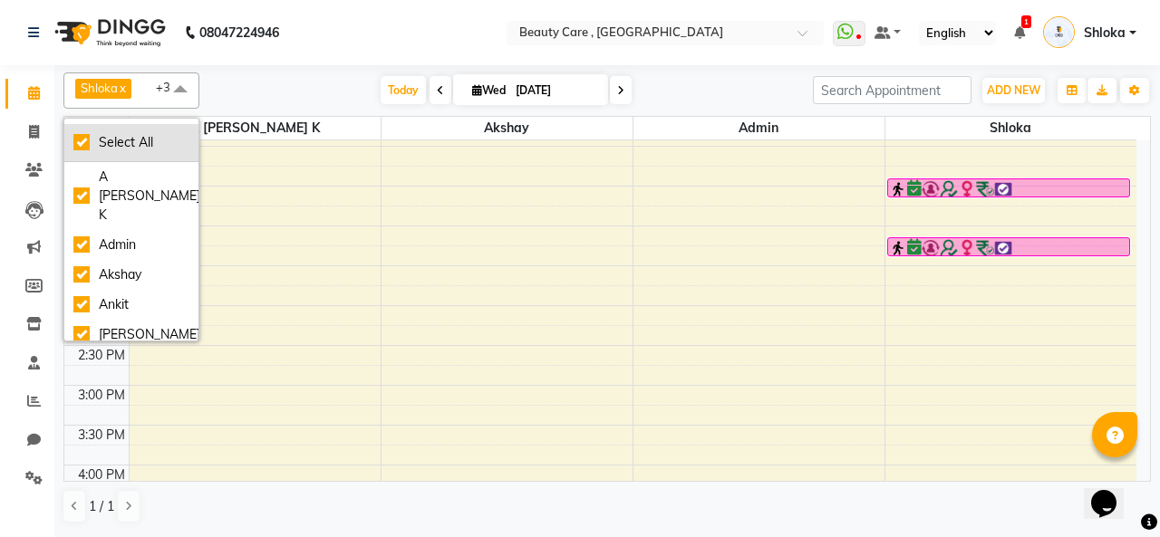
checkbox input "true"
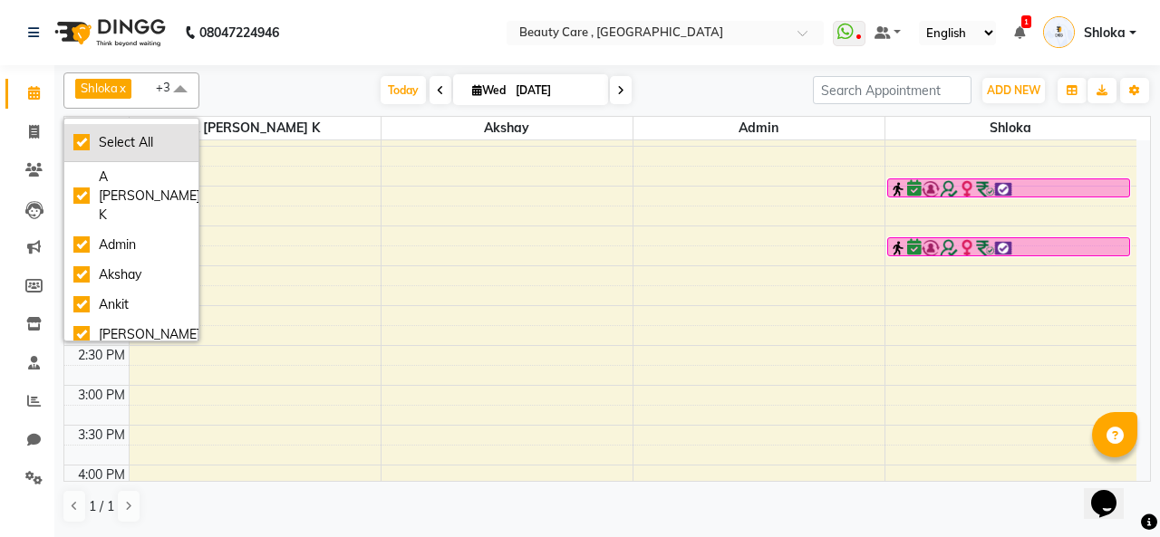
checkbox input "true"
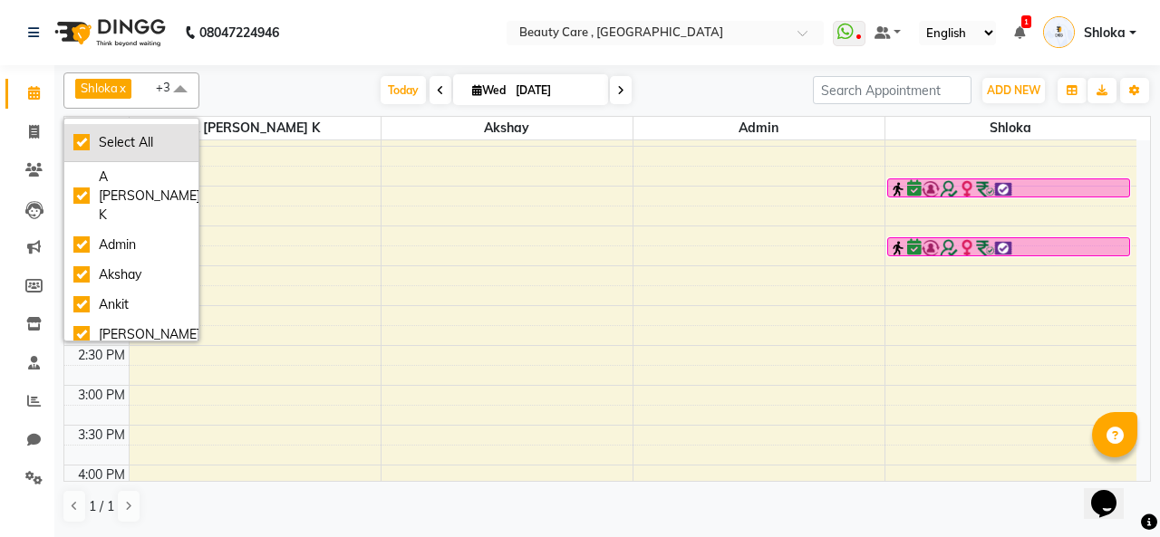
checkbox input "true"
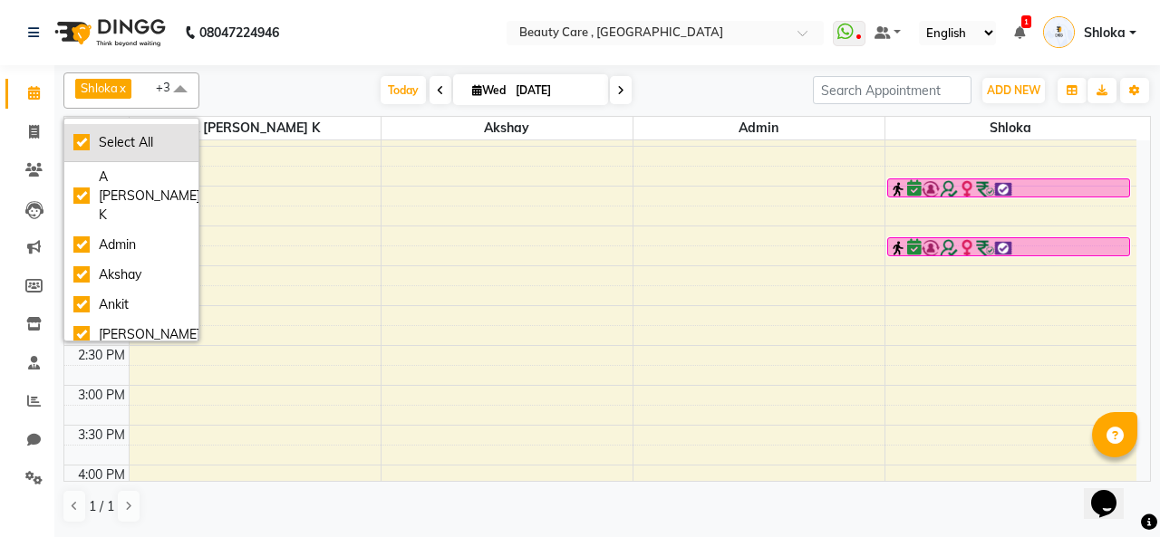
checkbox input "true"
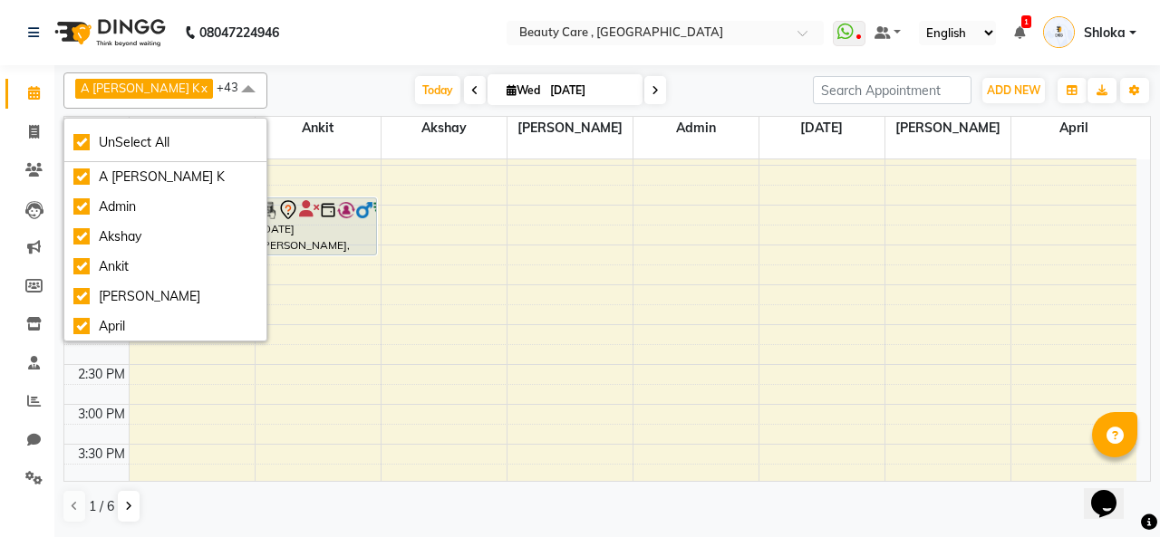
click at [314, 86] on div "[DATE] [DATE]" at bounding box center [539, 90] width 527 height 27
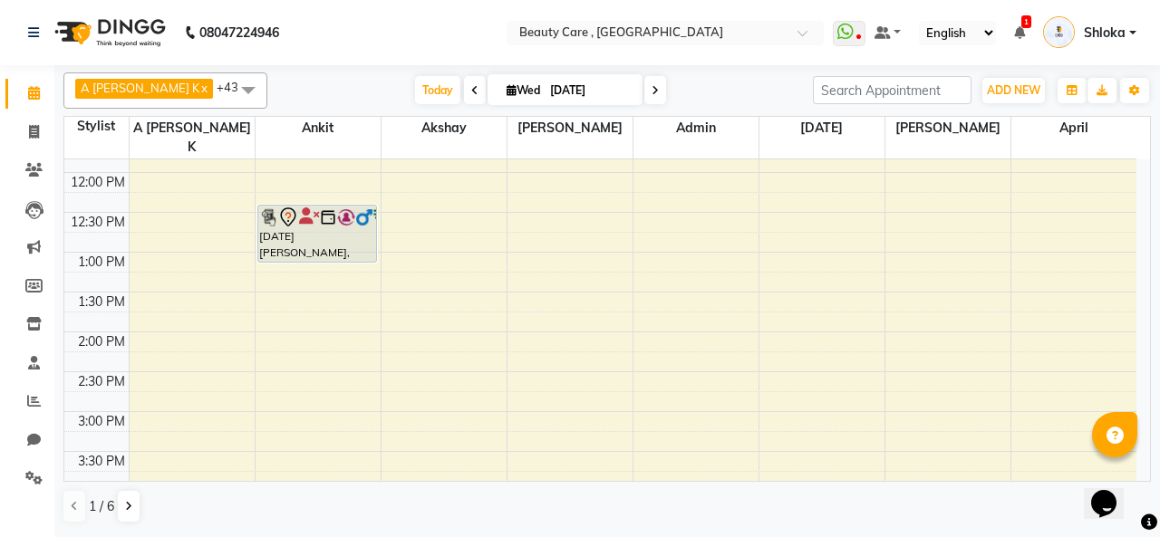
scroll to position [479, 0]
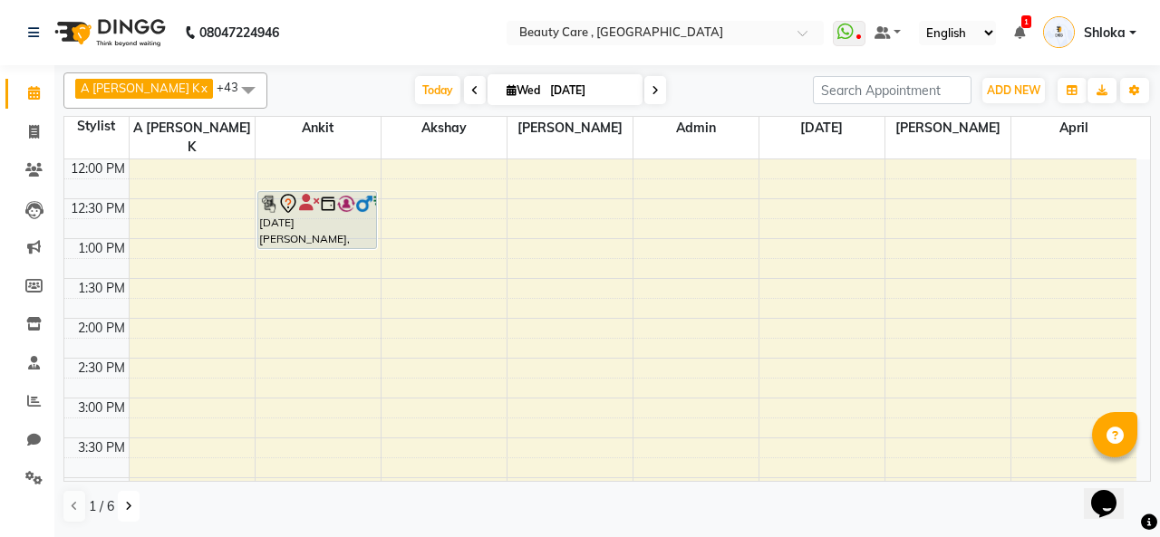
click at [127, 504] on icon at bounding box center [128, 506] width 7 height 11
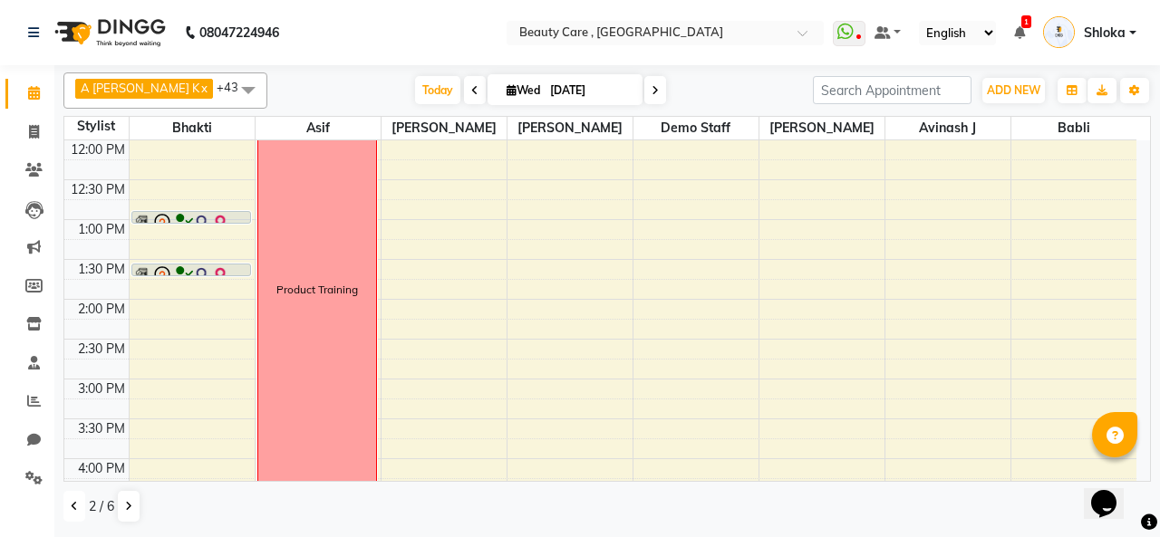
click at [71, 509] on icon at bounding box center [74, 506] width 7 height 11
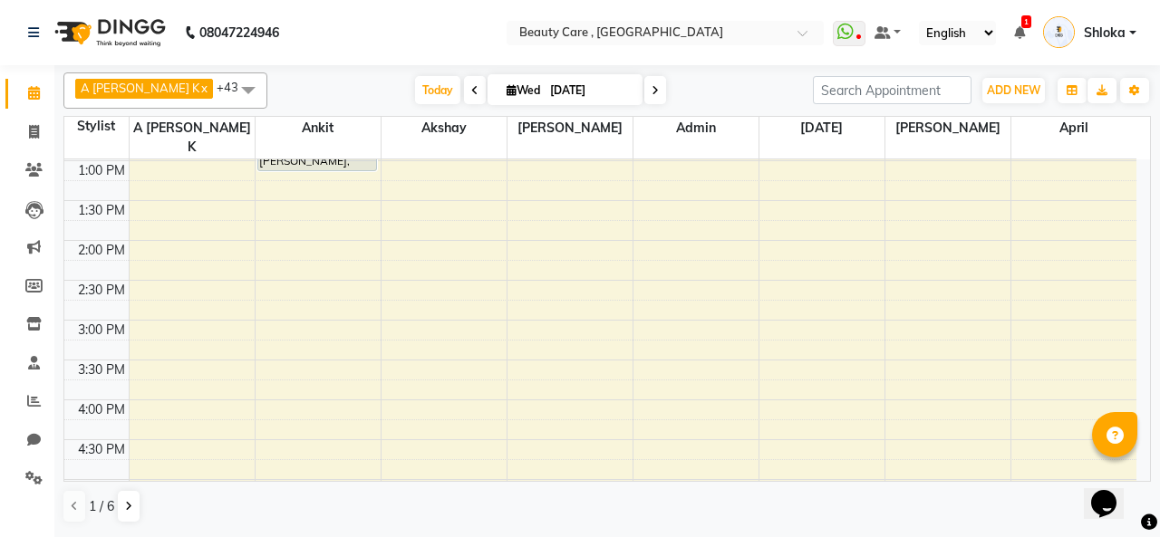
scroll to position [564, 0]
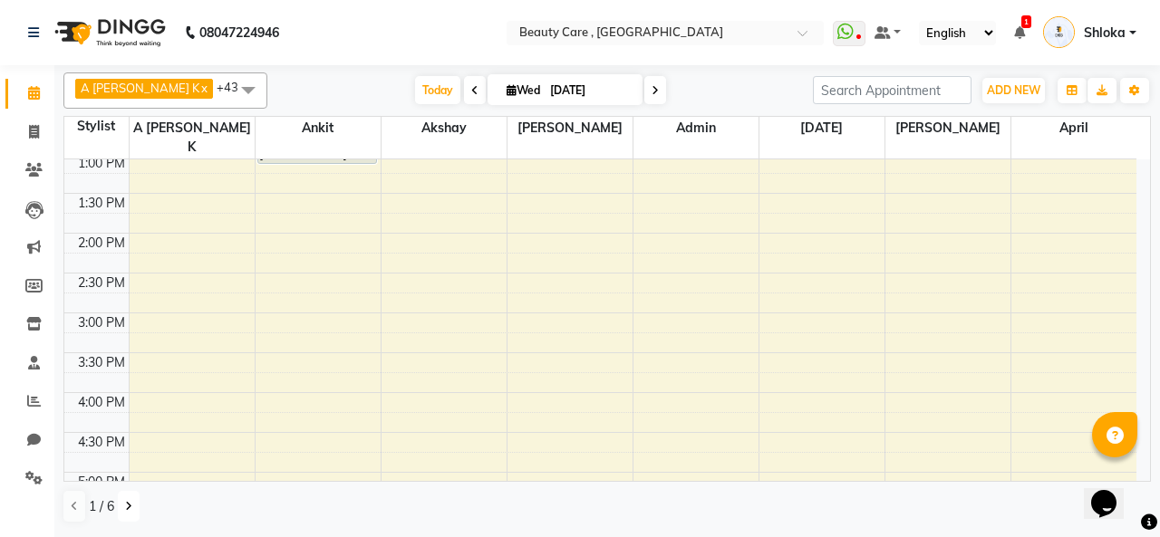
click at [127, 506] on icon at bounding box center [128, 506] width 7 height 11
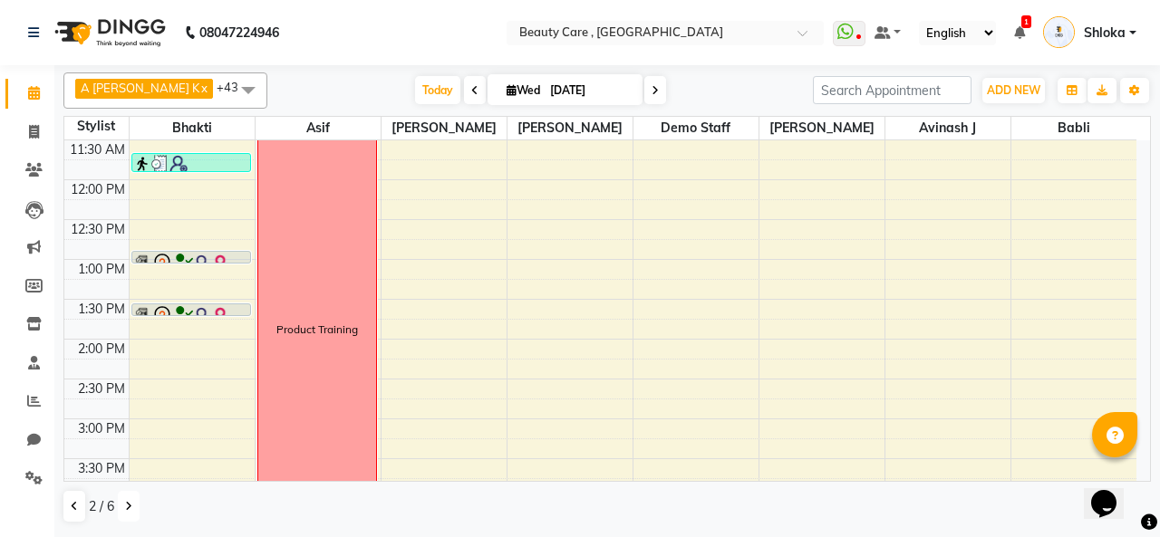
scroll to position [465, 0]
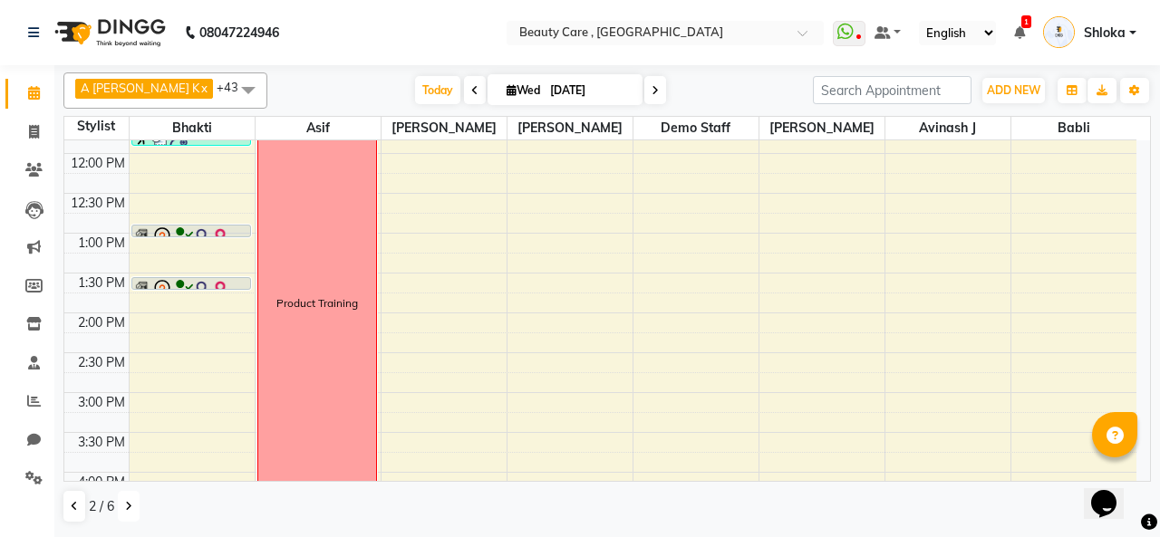
click at [132, 502] on button at bounding box center [129, 506] width 22 height 31
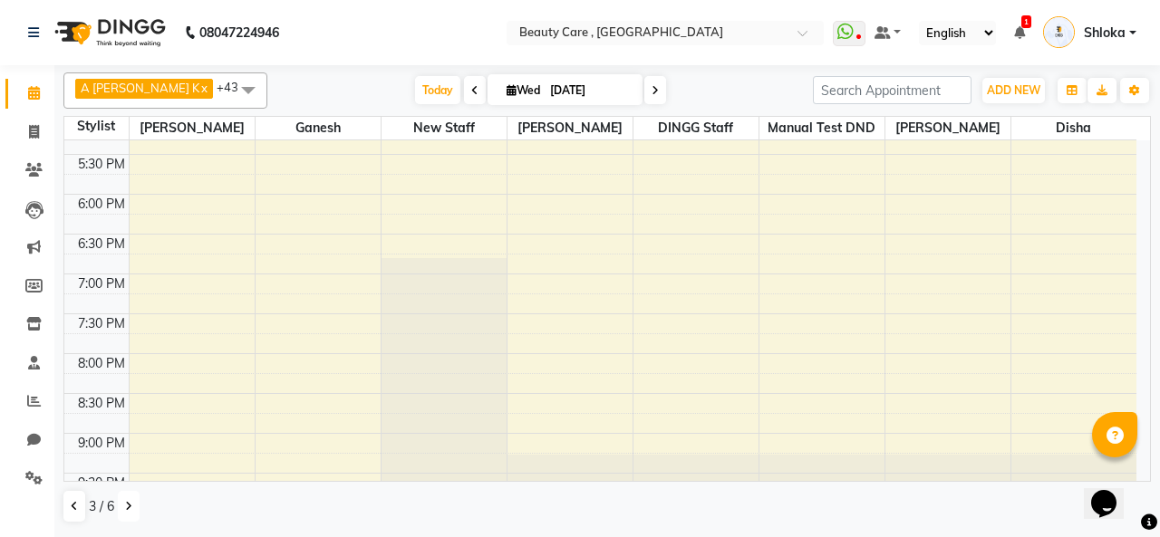
scroll to position [899, 0]
click at [123, 504] on button at bounding box center [129, 506] width 22 height 31
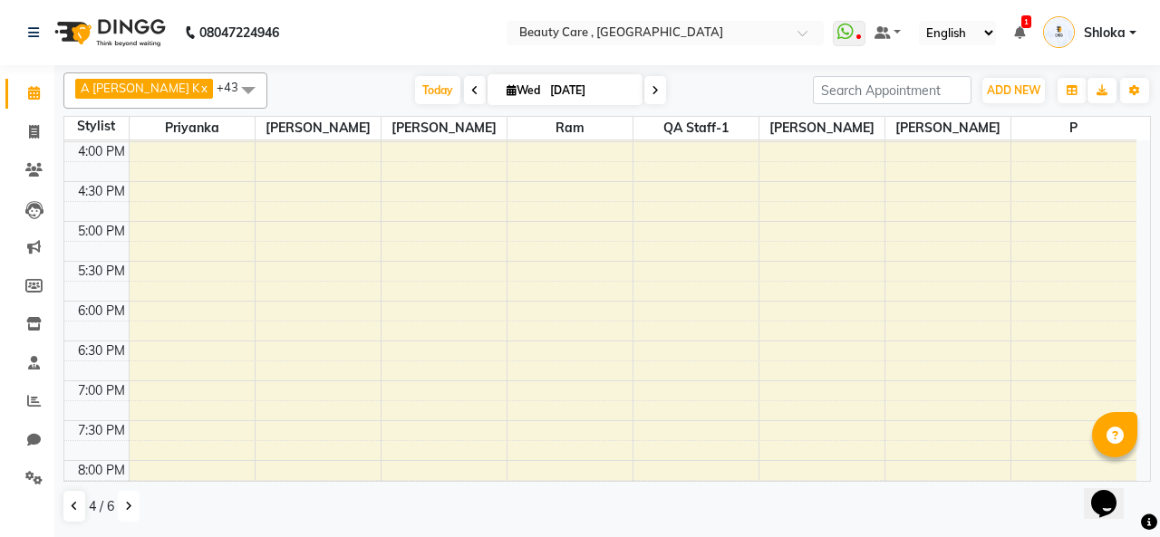
scroll to position [765, 0]
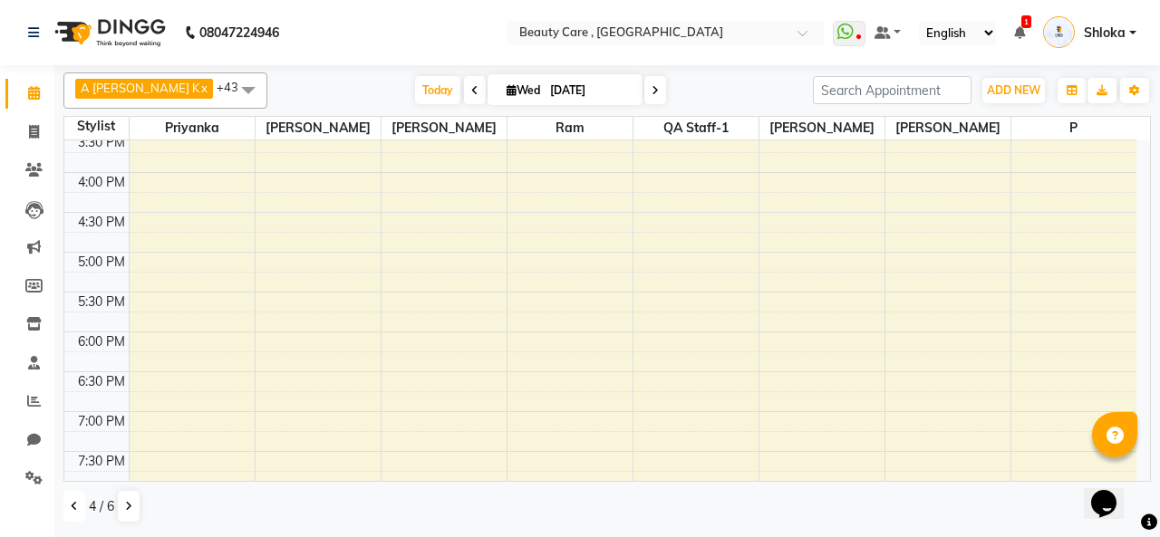
click at [69, 505] on button at bounding box center [74, 506] width 22 height 31
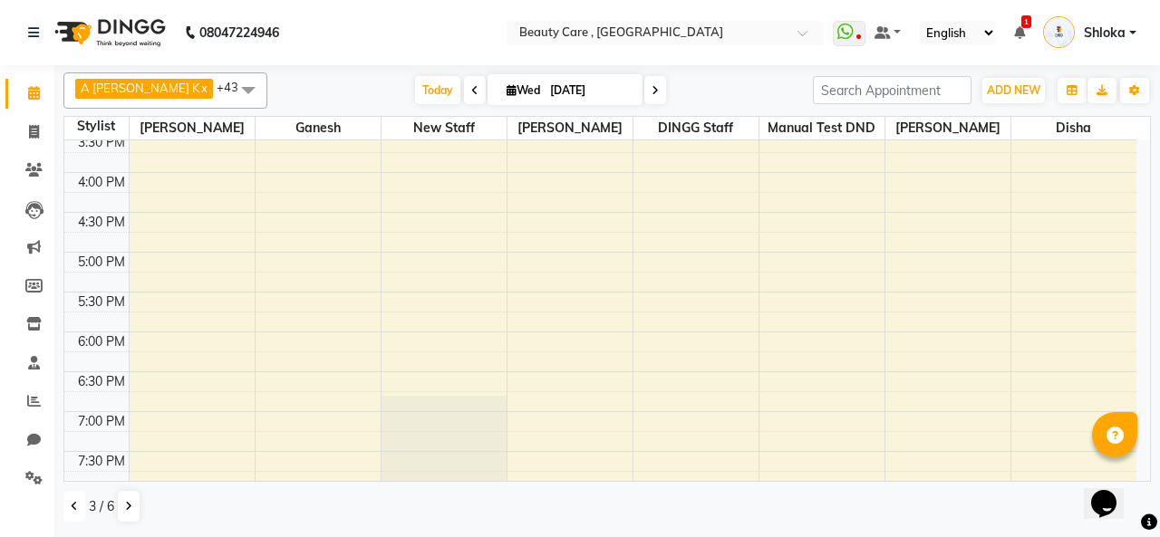
click at [69, 505] on button at bounding box center [74, 506] width 22 height 31
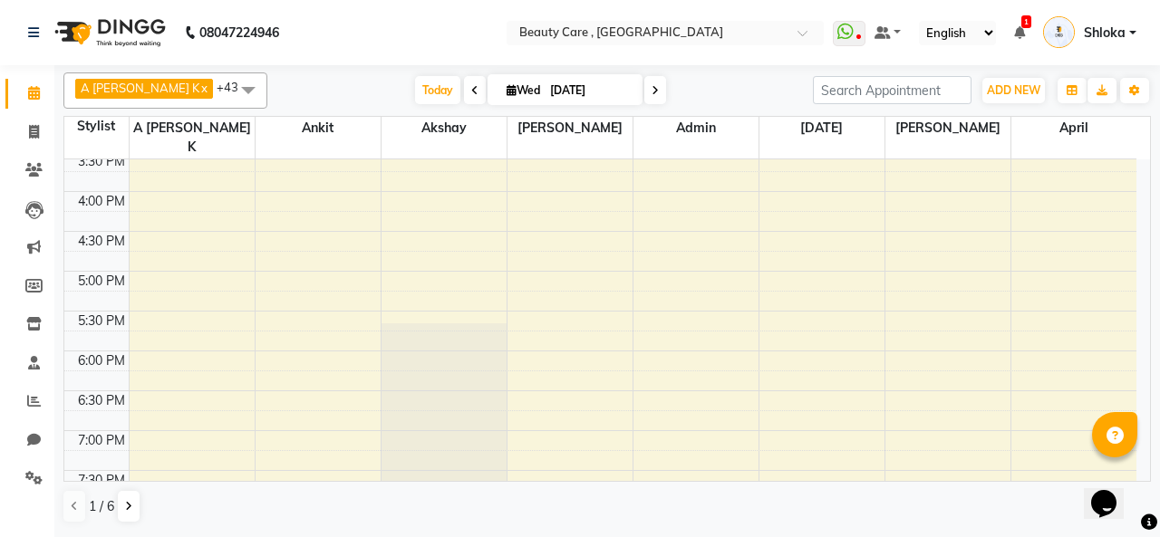
click at [230, 85] on span at bounding box center [248, 90] width 36 height 34
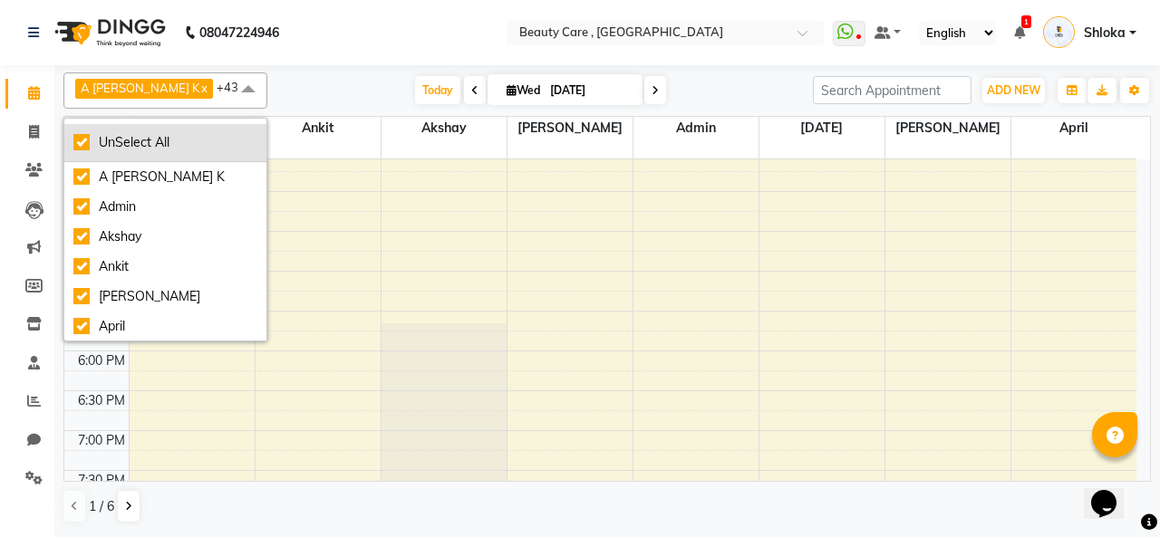
click at [83, 140] on div "UnSelect All" at bounding box center [165, 142] width 184 height 19
checkbox input "false"
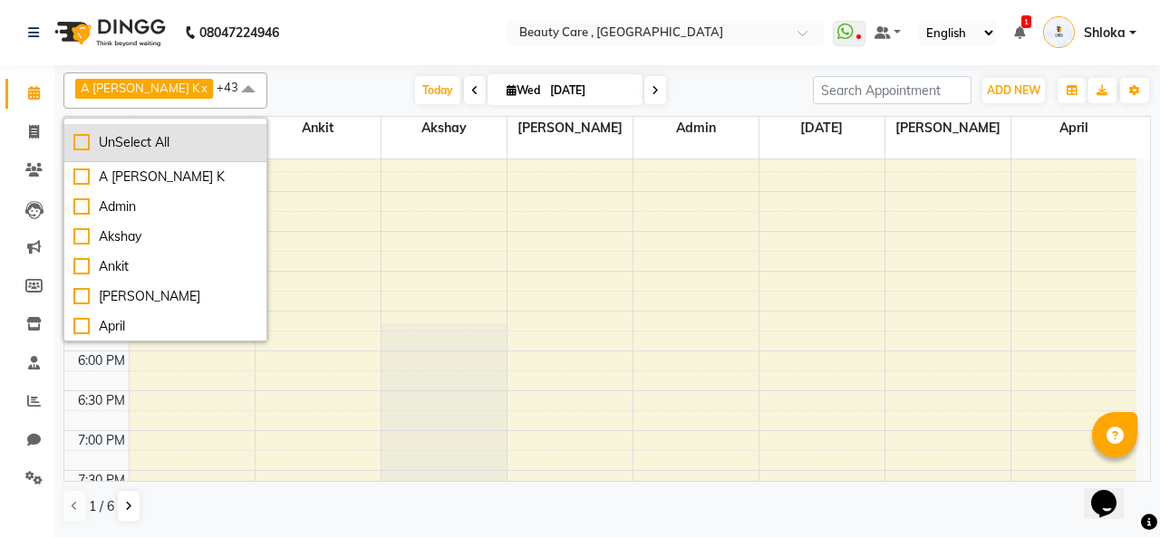
checkbox input "false"
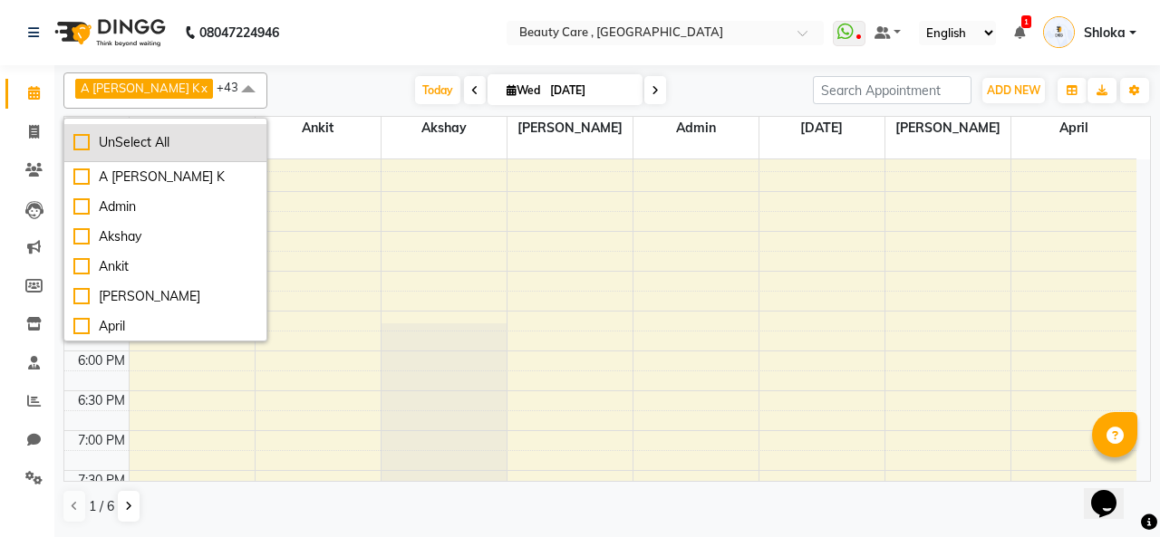
checkbox input "false"
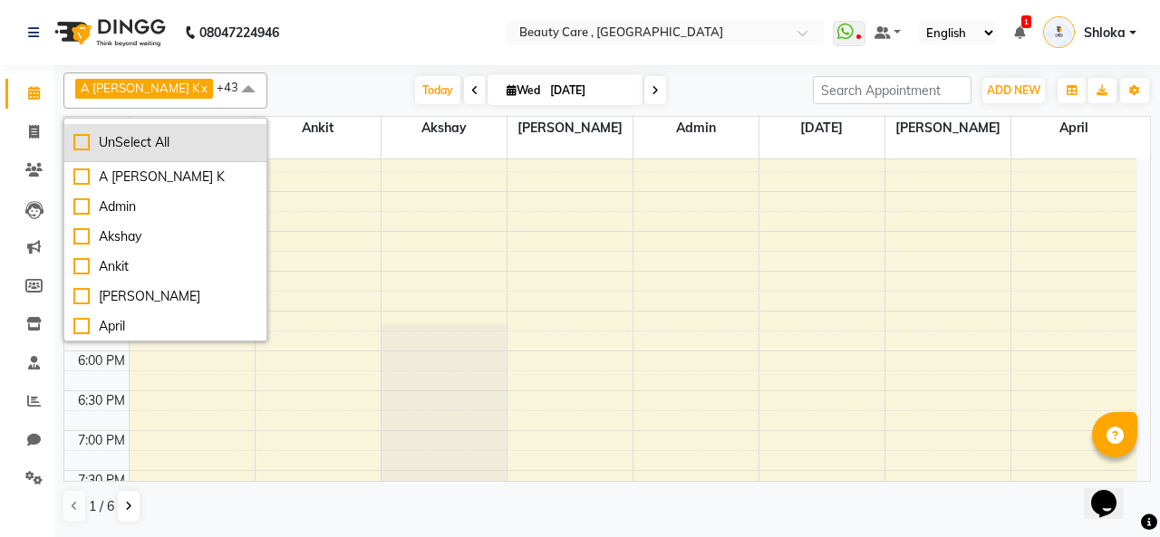
checkbox input "false"
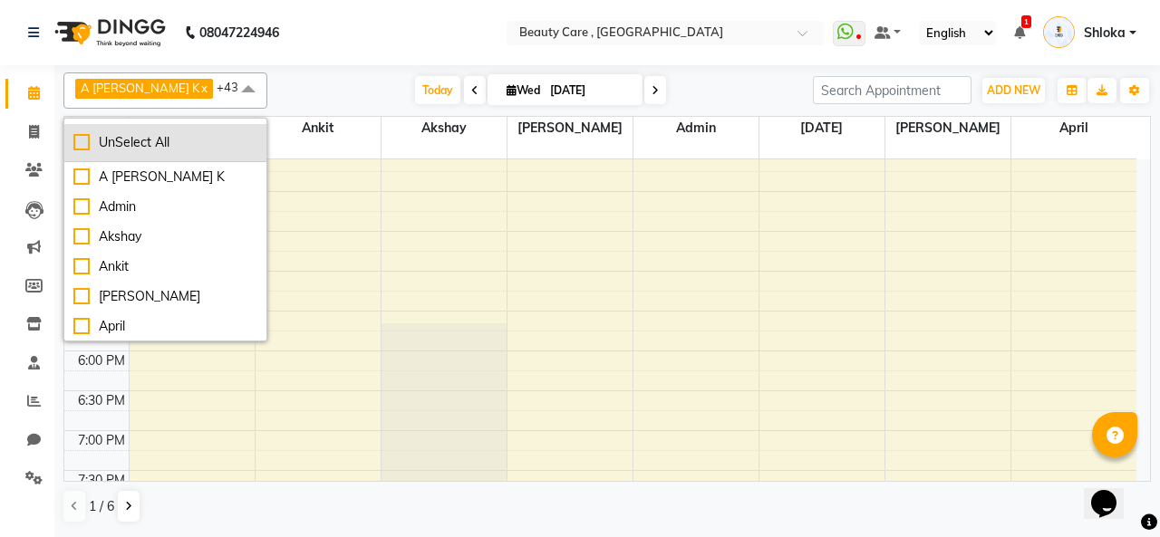
checkbox input "false"
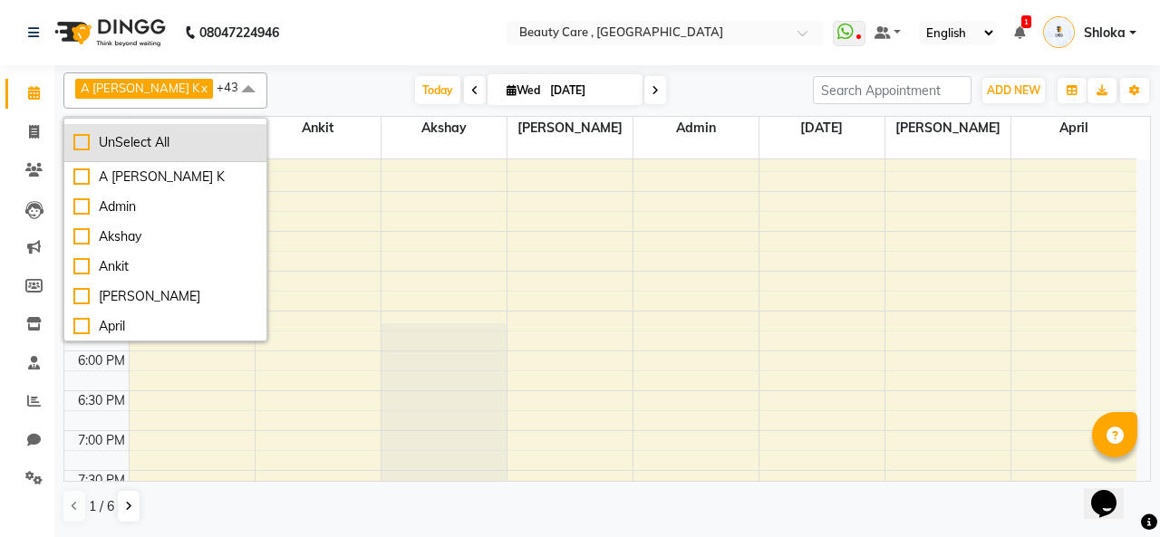
checkbox input "false"
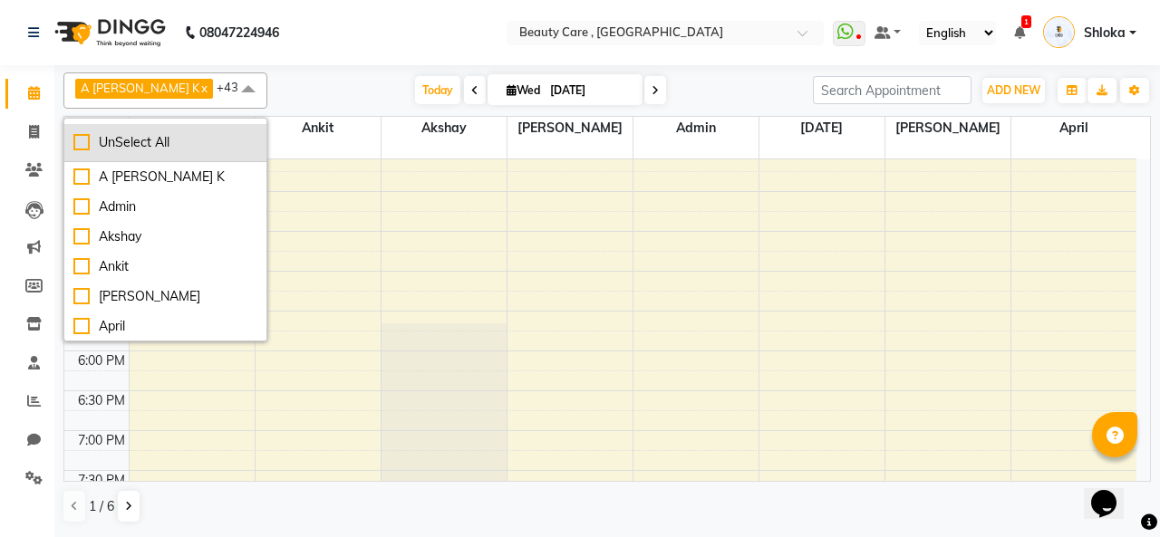
checkbox input "false"
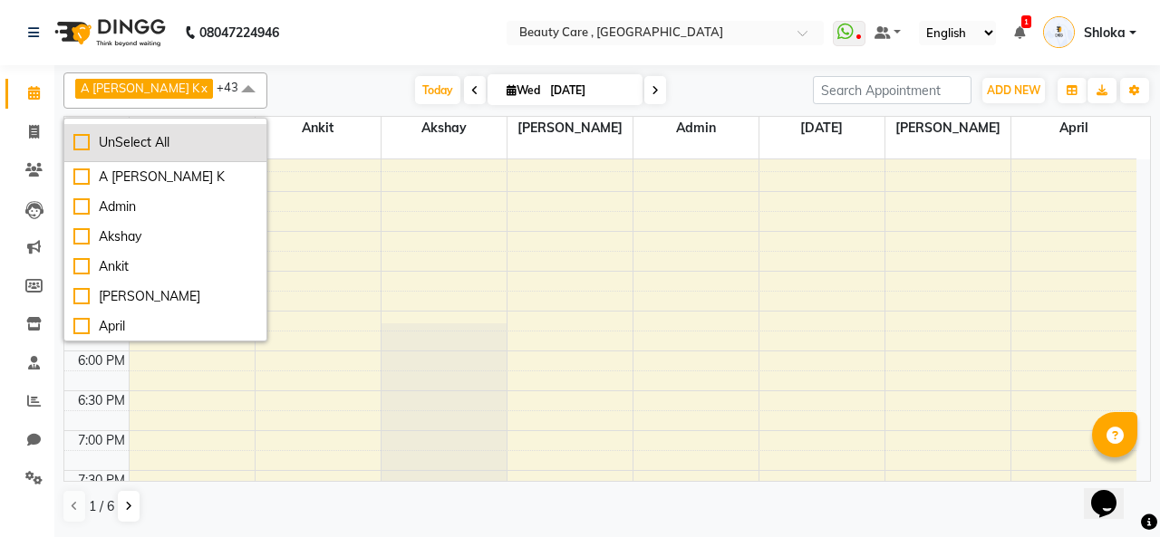
checkbox input "false"
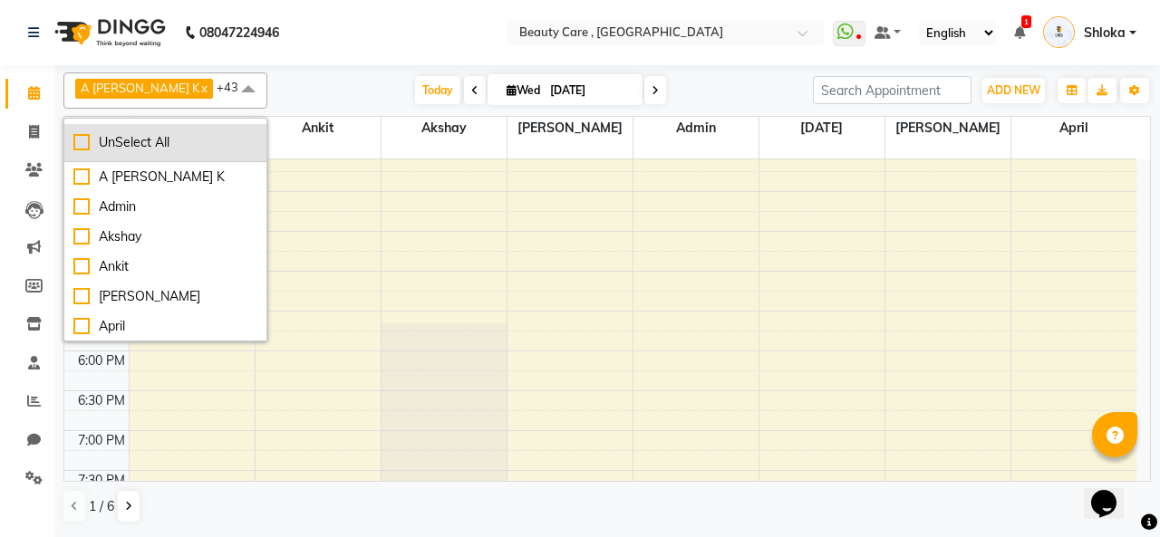
checkbox input "false"
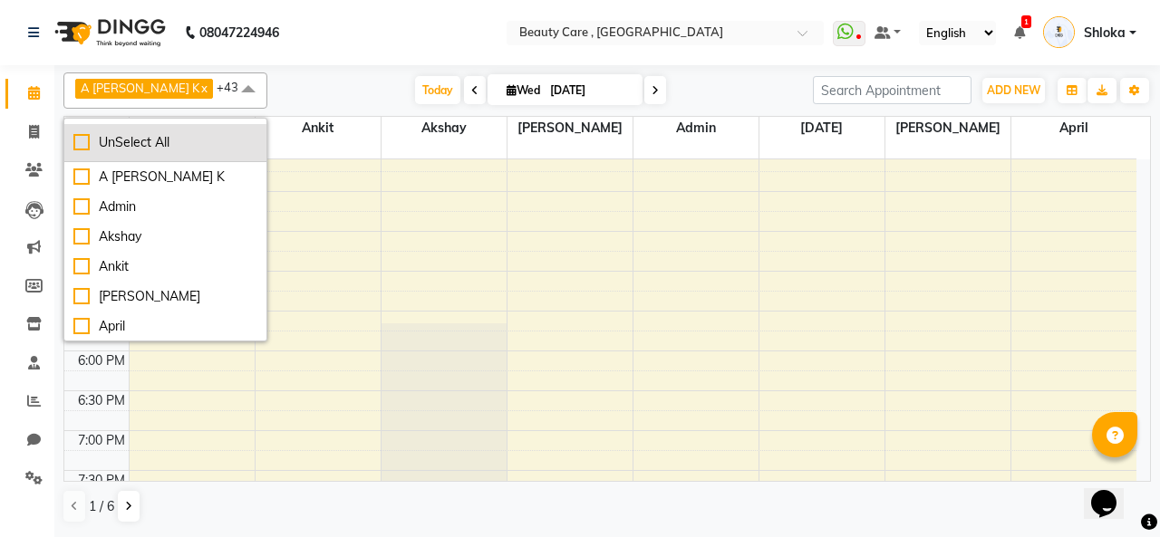
checkbox input "false"
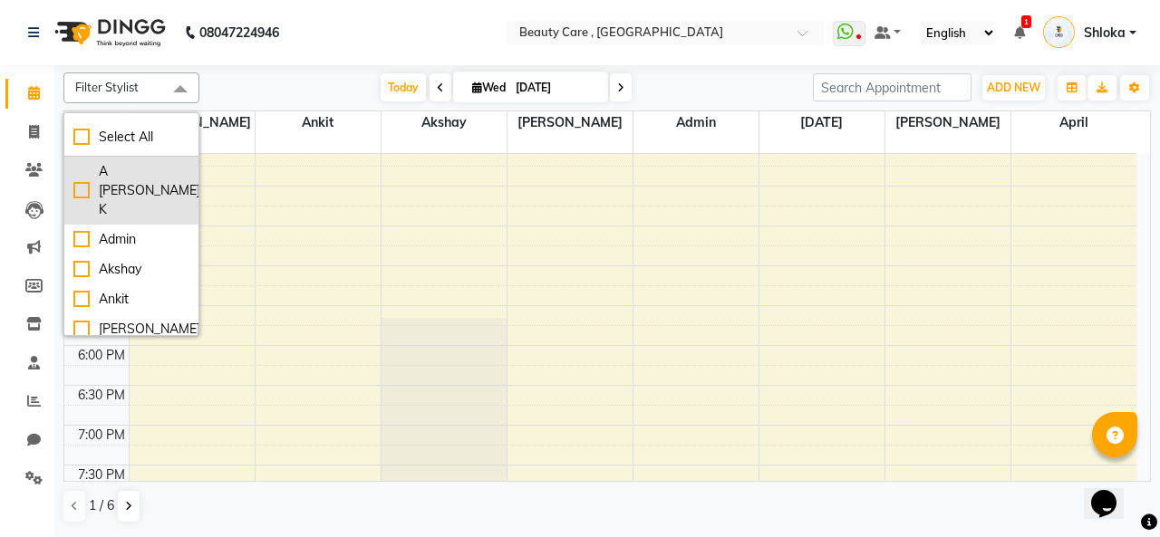
click at [85, 169] on div "A [PERSON_NAME] K" at bounding box center [131, 190] width 116 height 57
checkbox input "true"
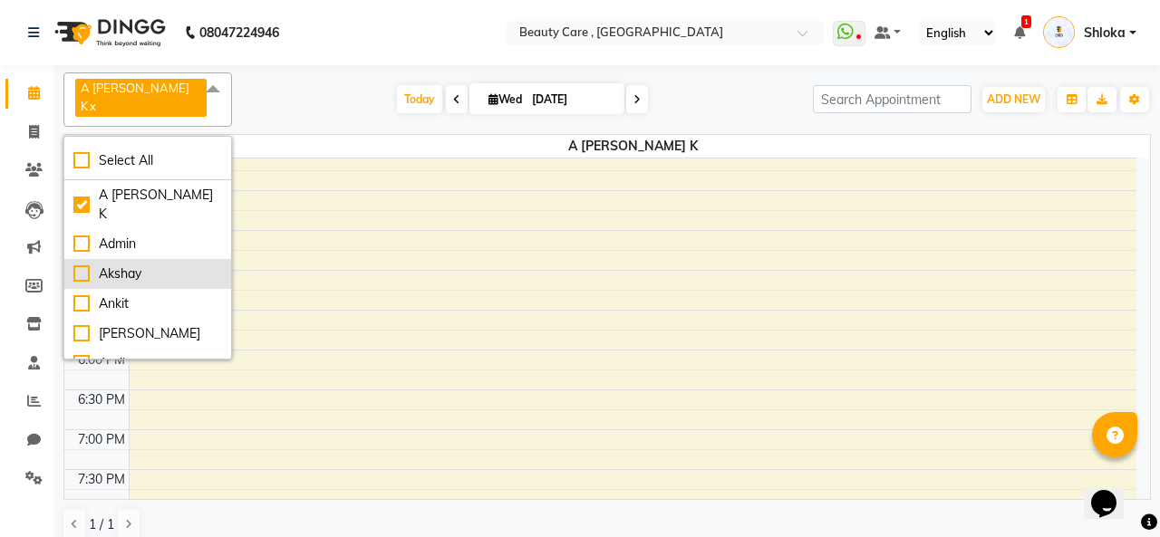
click at [78, 265] on div "Akshay" at bounding box center [147, 274] width 149 height 19
checkbox input "true"
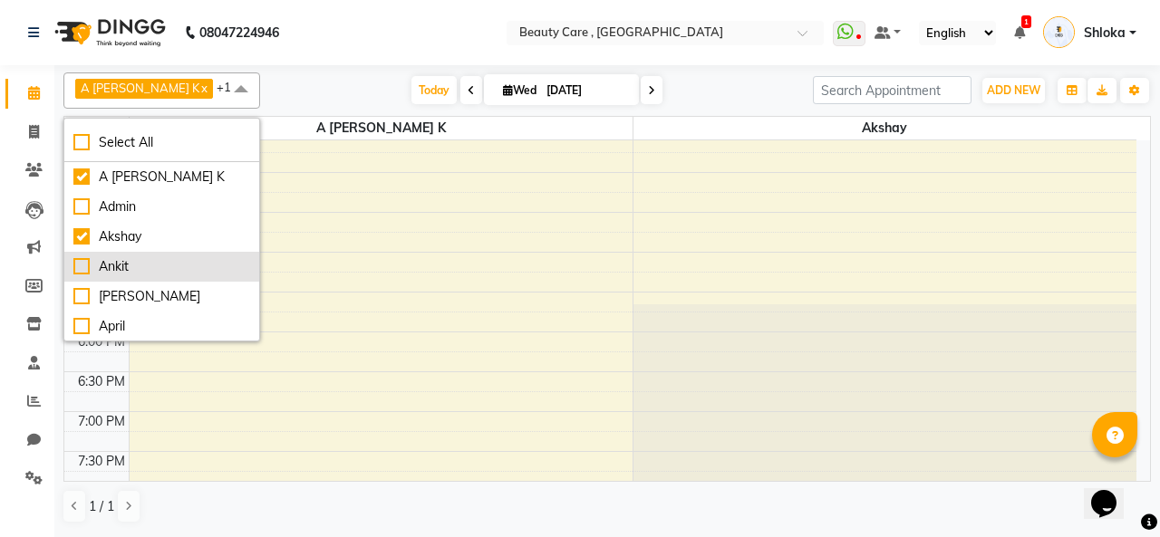
click at [83, 269] on div "Ankit" at bounding box center [161, 266] width 177 height 19
checkbox input "true"
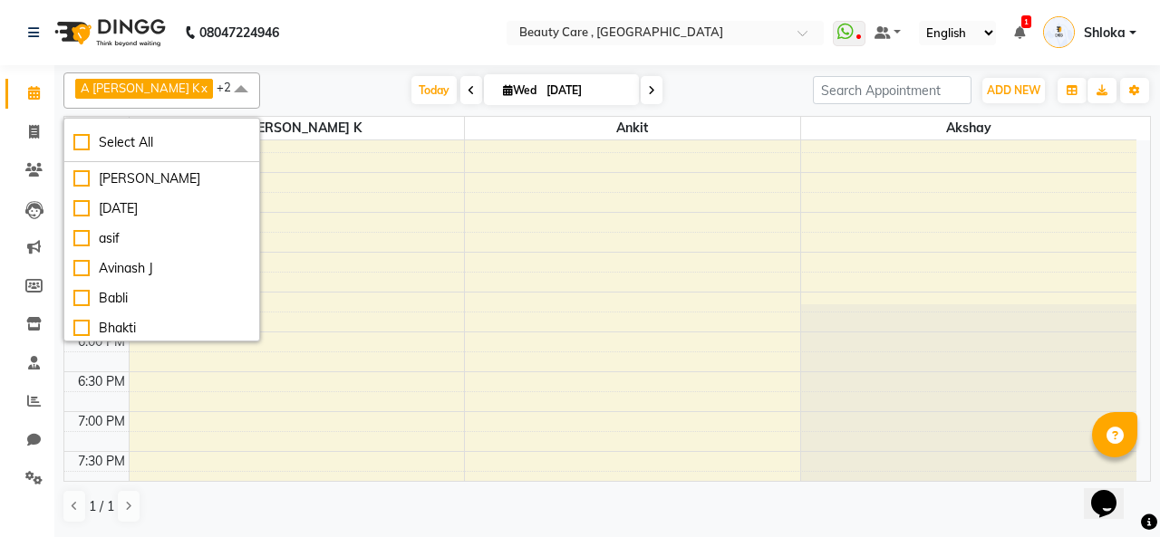
scroll to position [190, 0]
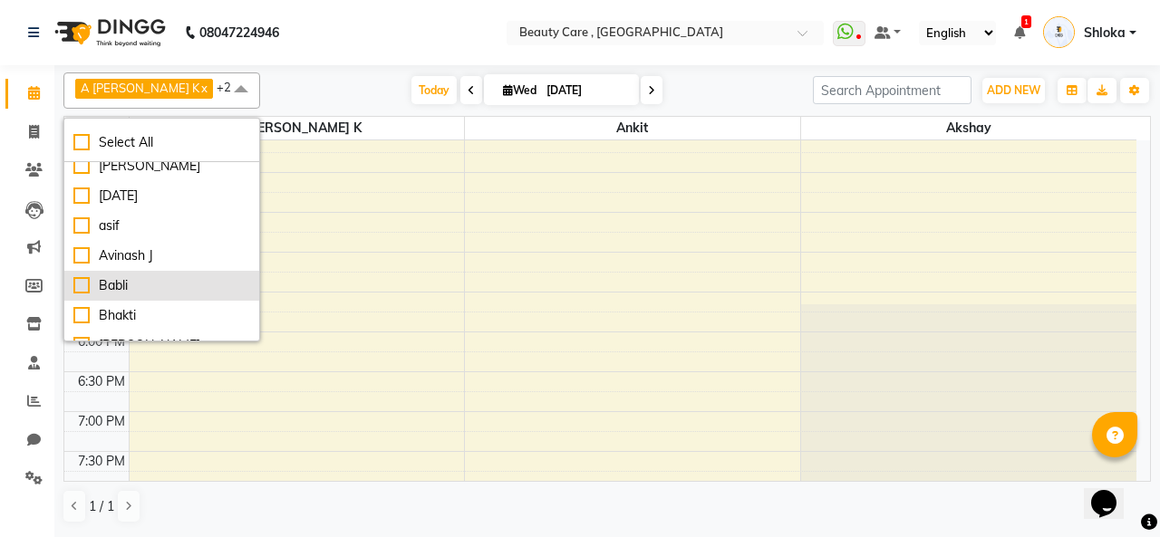
click at [82, 282] on div "Babli" at bounding box center [161, 285] width 177 height 19
checkbox input "true"
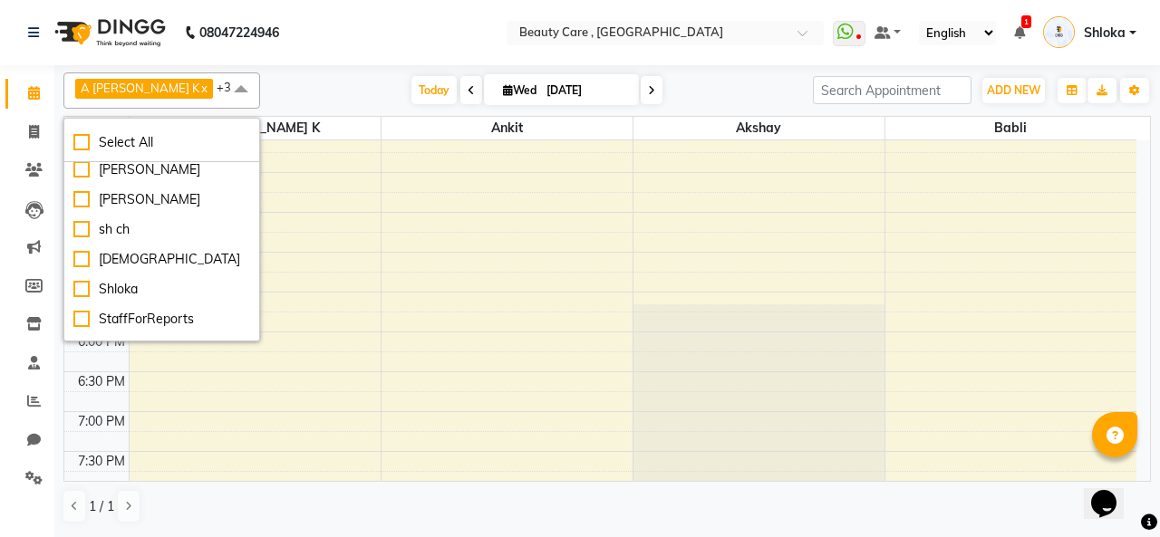
scroll to position [1036, 0]
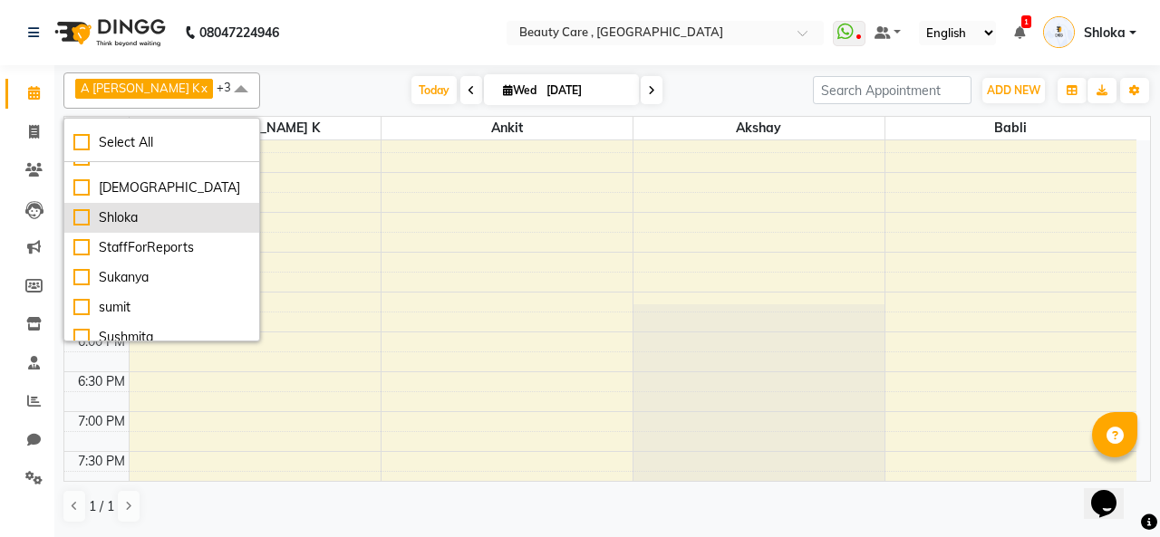
click at [80, 227] on div "Shloka" at bounding box center [161, 217] width 177 height 19
checkbox input "true"
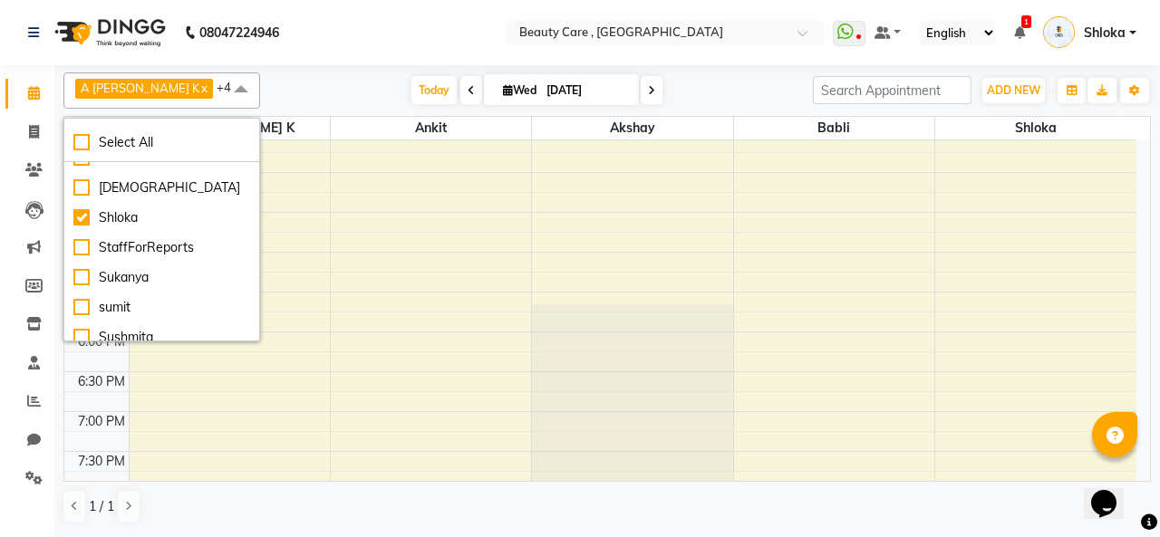
click at [317, 35] on nav "08047224946 Select Location × Beauty Care , Kandivali East WhatsApp Status ✕ St…" at bounding box center [580, 32] width 1160 height 65
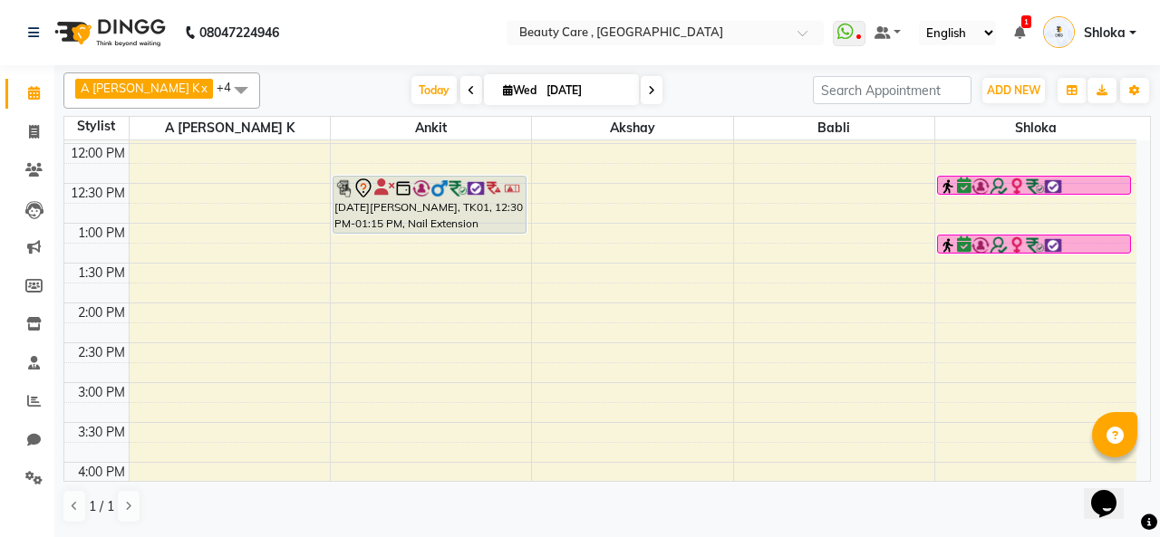
scroll to position [469, 0]
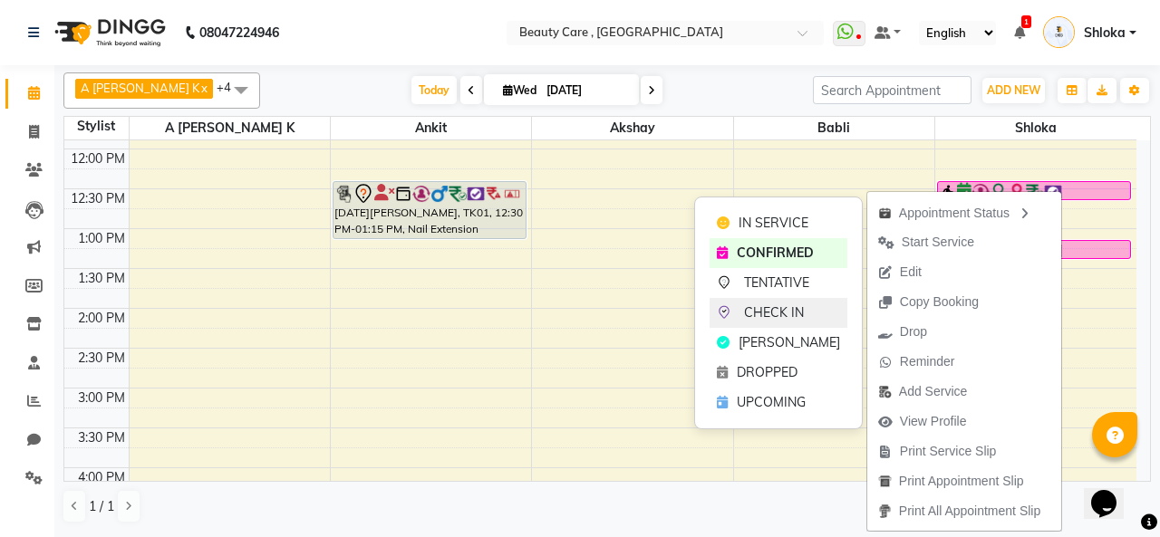
click at [785, 316] on span "CHECK IN" at bounding box center [774, 313] width 60 height 19
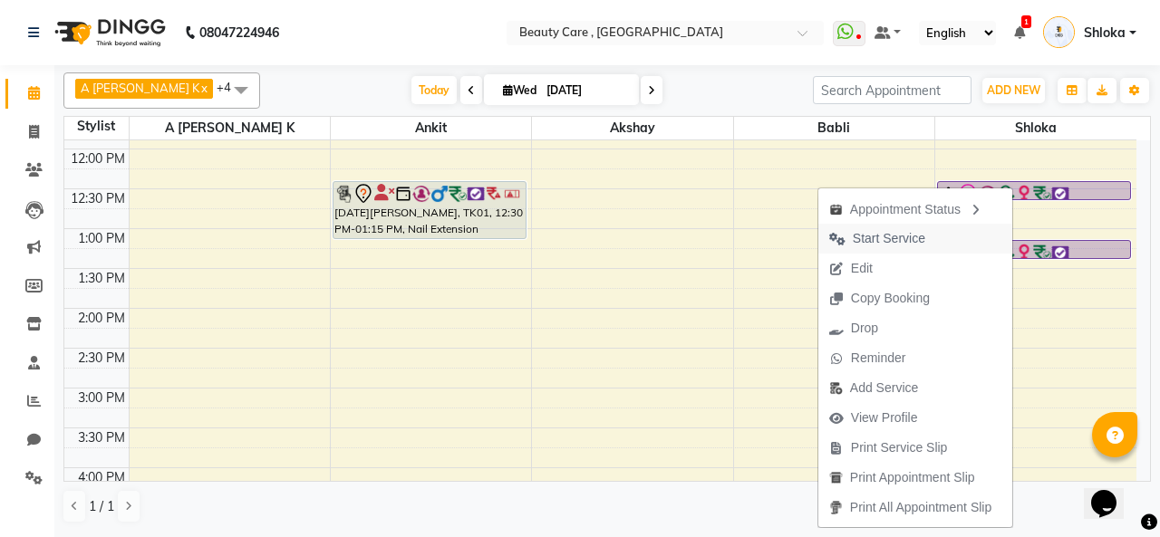
click at [900, 244] on span "Start Service" at bounding box center [889, 238] width 73 height 19
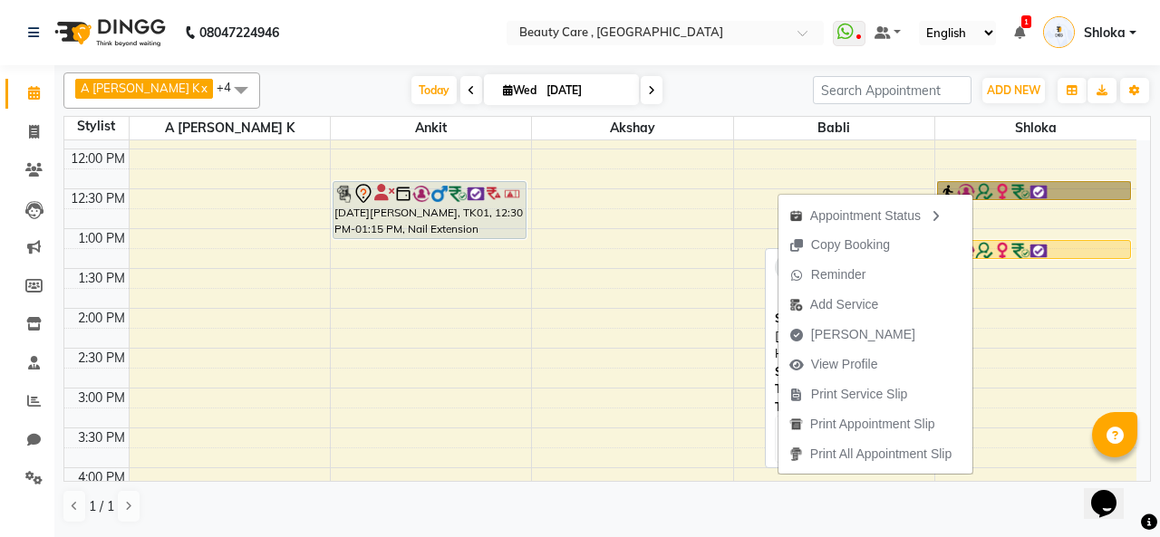
click at [1086, 242] on div at bounding box center [1034, 251] width 190 height 18
select select "1"
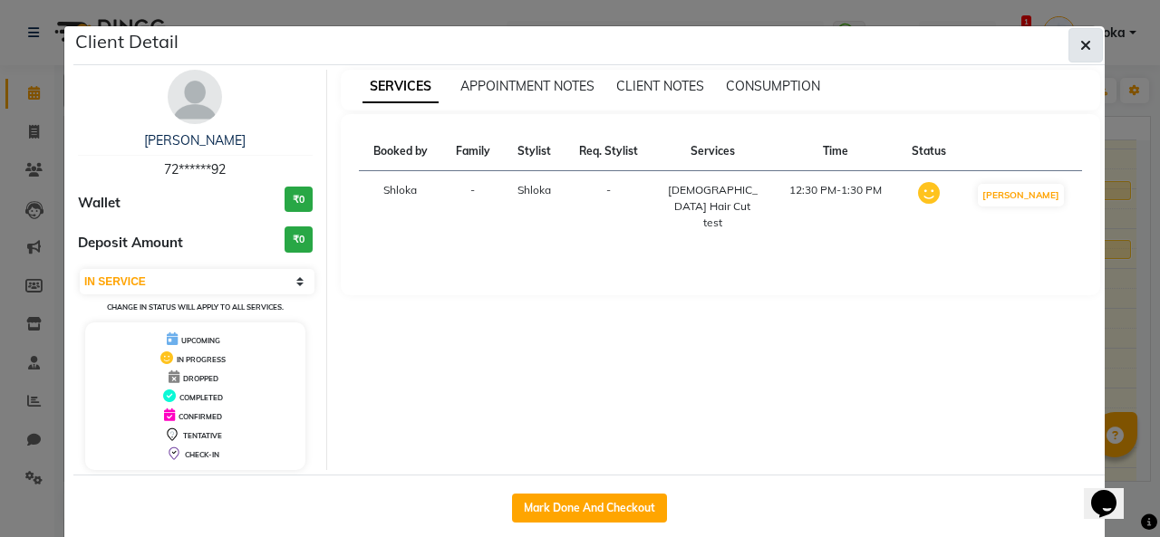
click at [1072, 34] on button "button" at bounding box center [1086, 45] width 34 height 34
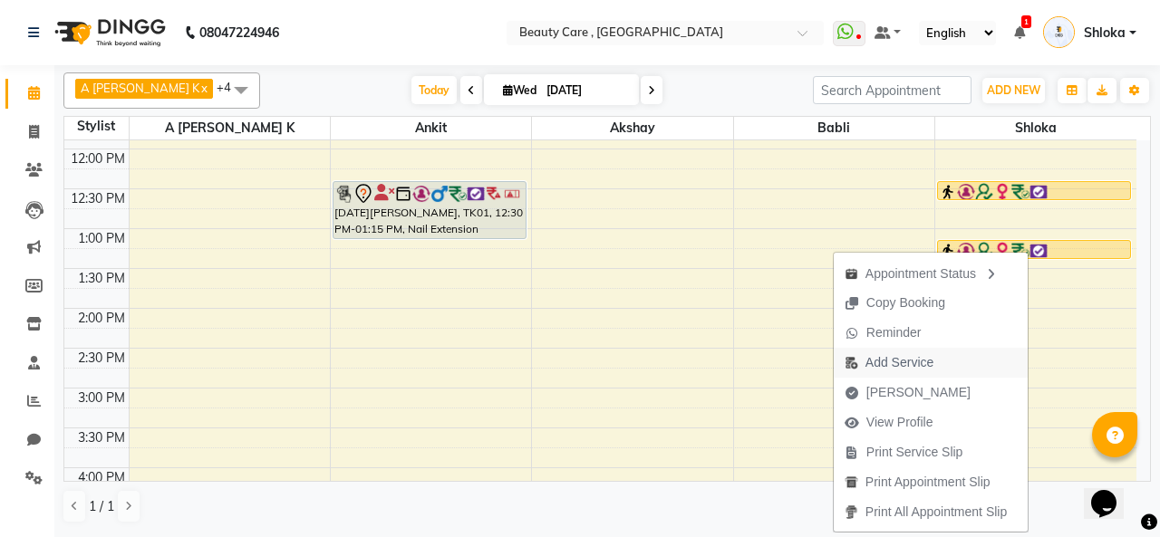
click at [914, 366] on span "Add Service" at bounding box center [900, 362] width 68 height 19
select select "90615"
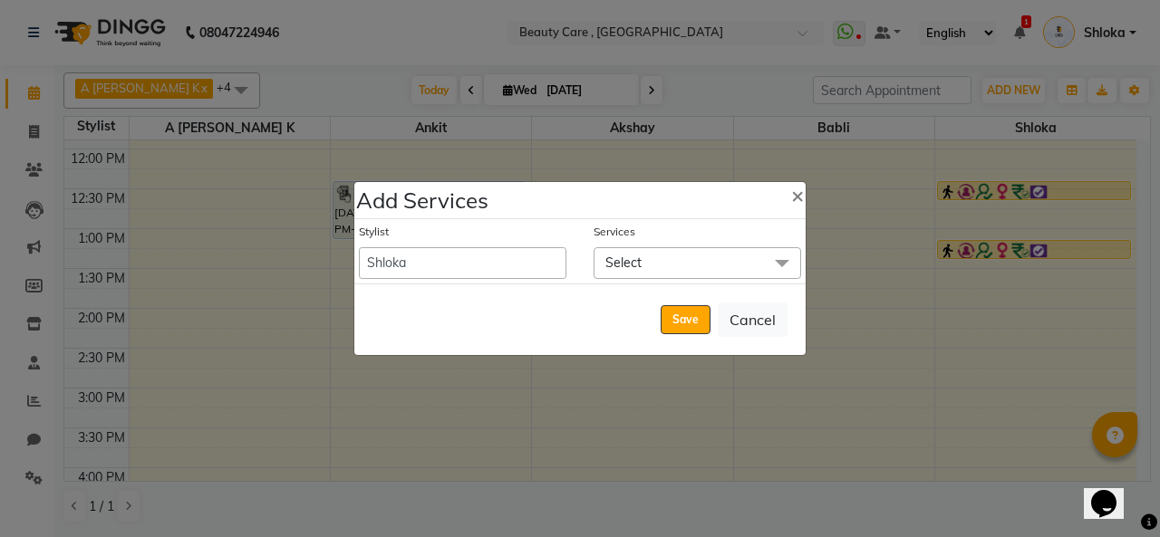
click at [624, 262] on span "Select" at bounding box center [623, 263] width 36 height 16
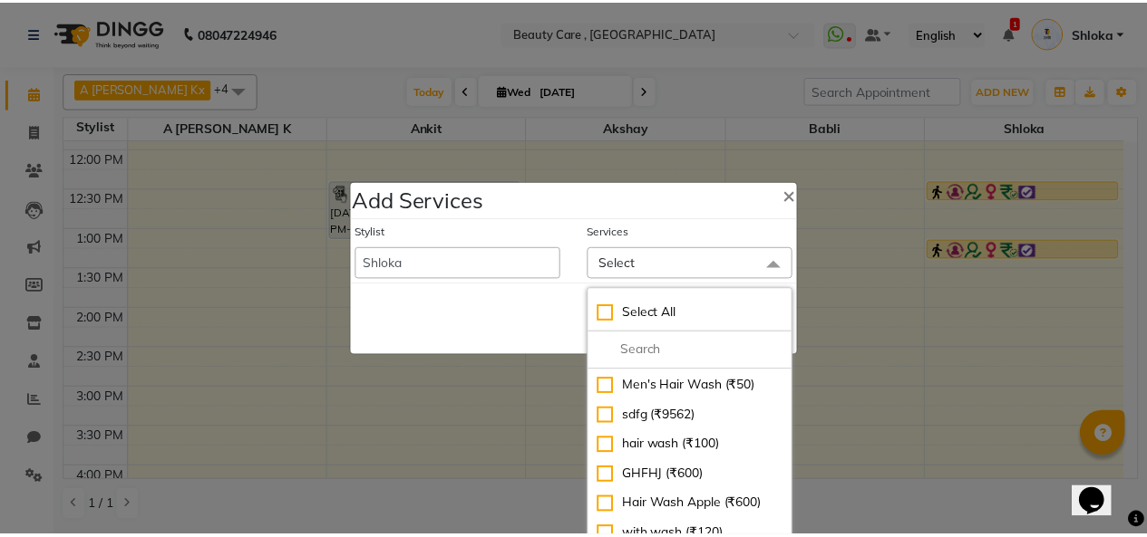
scroll to position [345, 0]
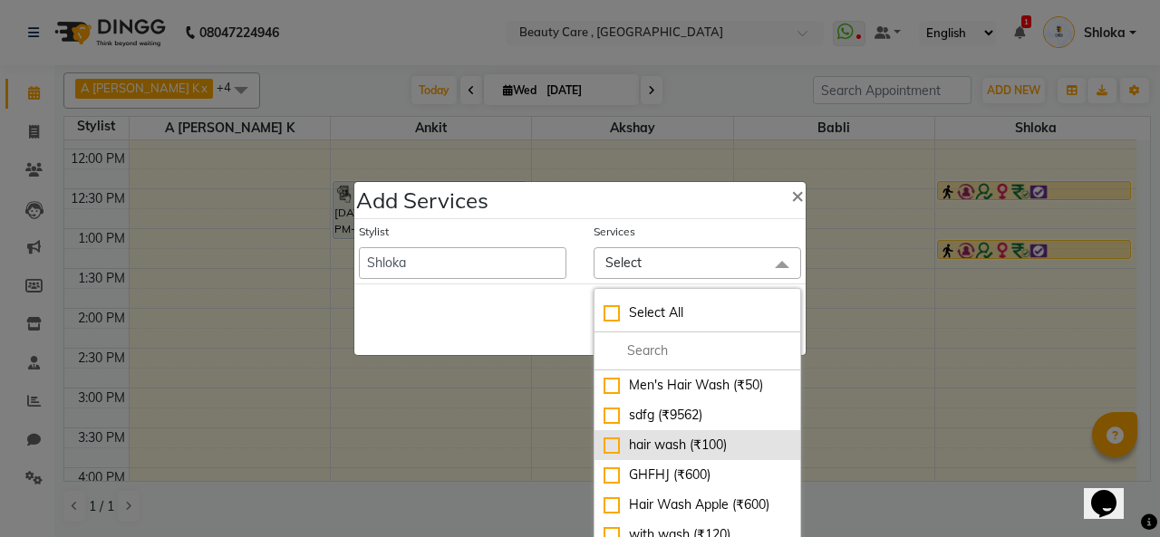
click at [604, 445] on div "hair wash (₹100)" at bounding box center [698, 445] width 188 height 19
checkbox input "true"
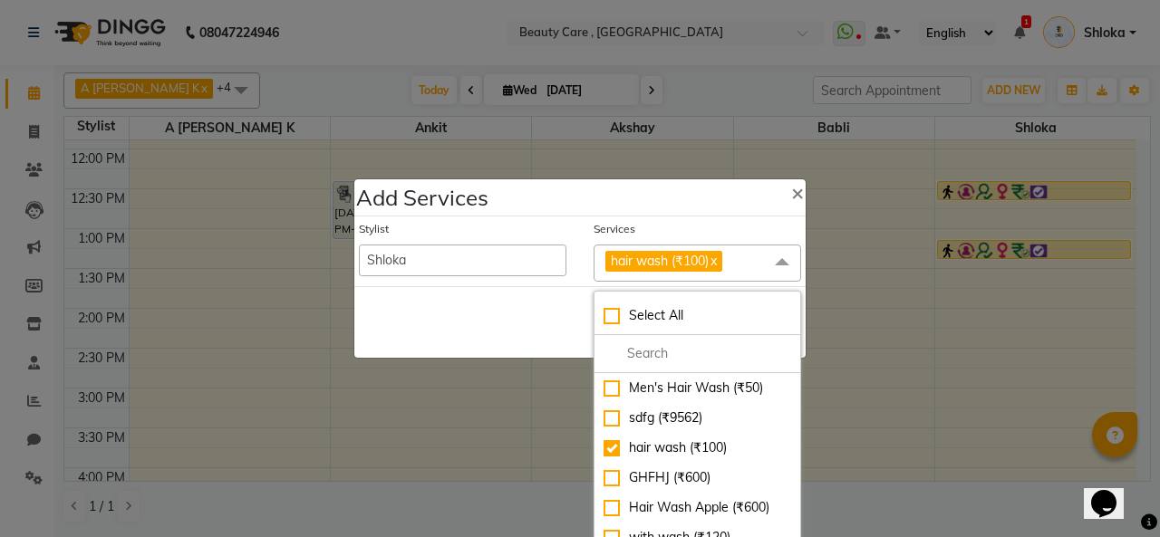
click at [770, 221] on div "Services" at bounding box center [698, 233] width 208 height 24
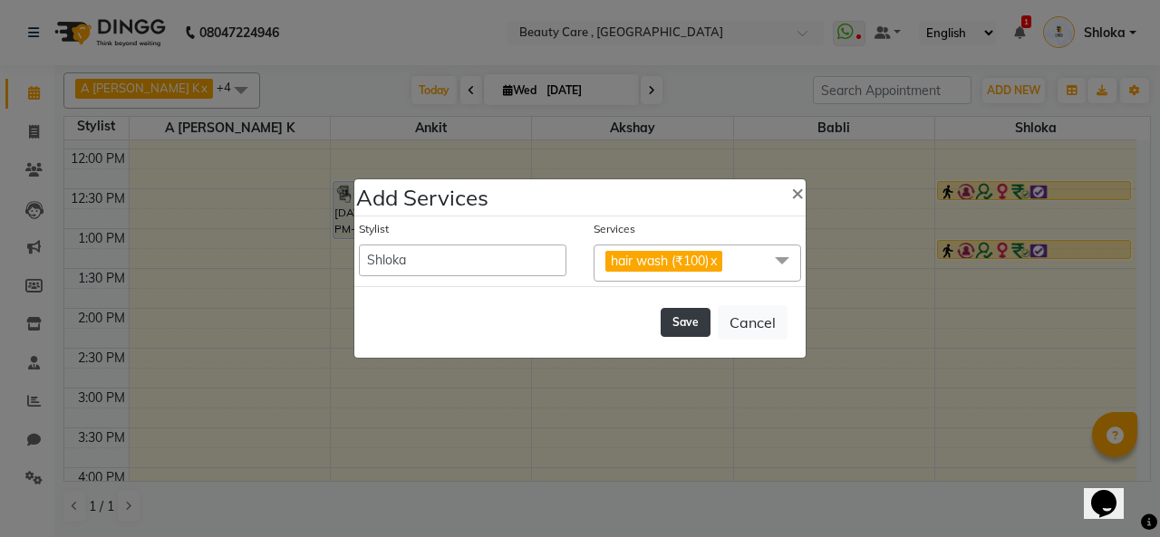
click at [685, 327] on button "Save" at bounding box center [686, 322] width 50 height 29
select select "71732"
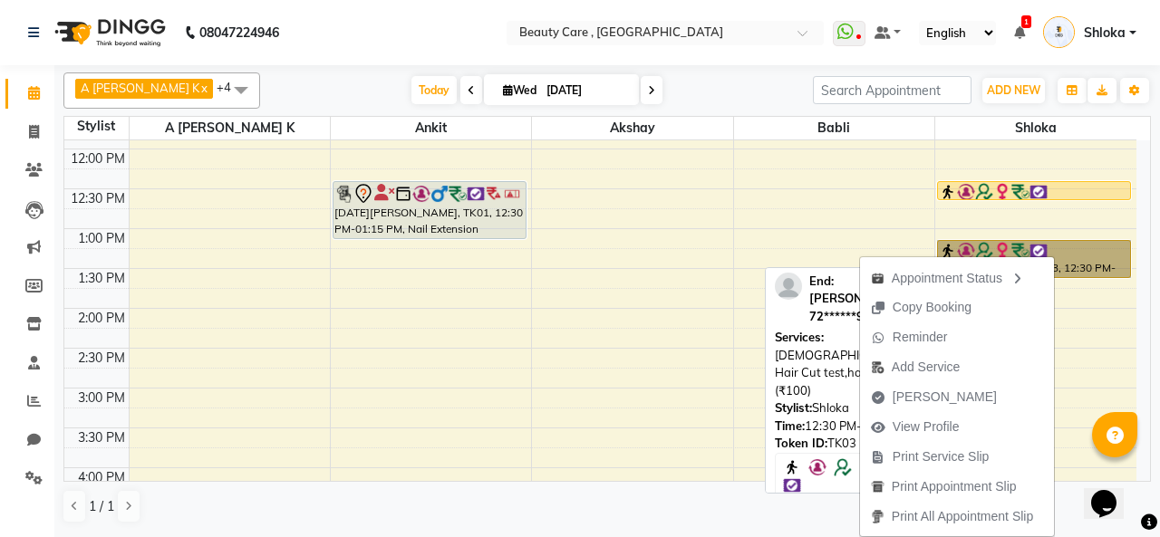
click at [1068, 251] on link "[PERSON_NAME], TK03, 12:30 PM-01:45 PM, [DEMOGRAPHIC_DATA] Hair Cut test,hair w…" at bounding box center [1034, 259] width 194 height 38
select select "1"
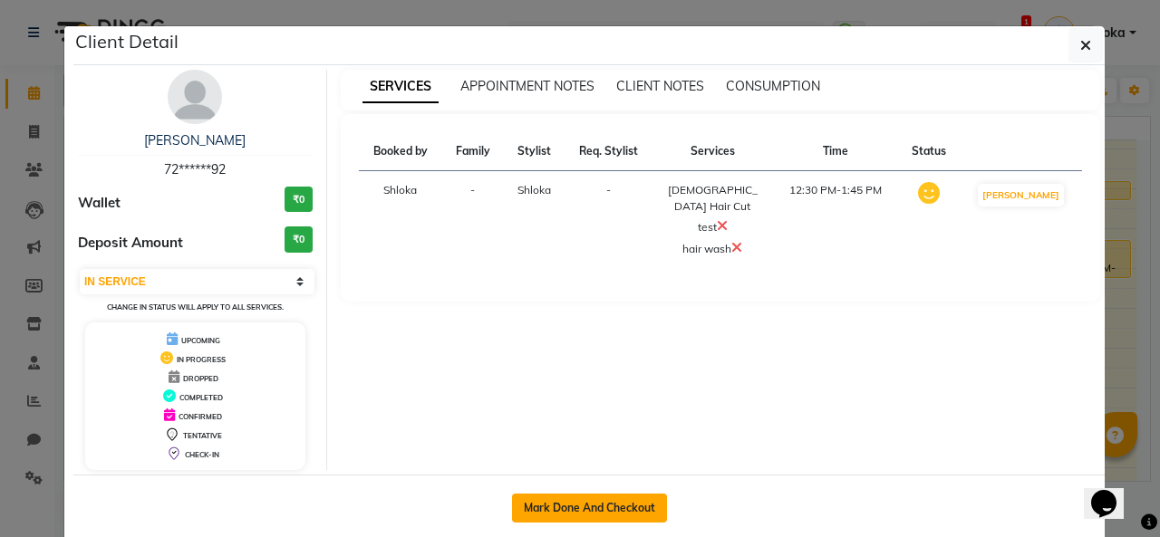
click at [555, 503] on button "Mark Done And Checkout" at bounding box center [589, 508] width 155 height 29
select select "service"
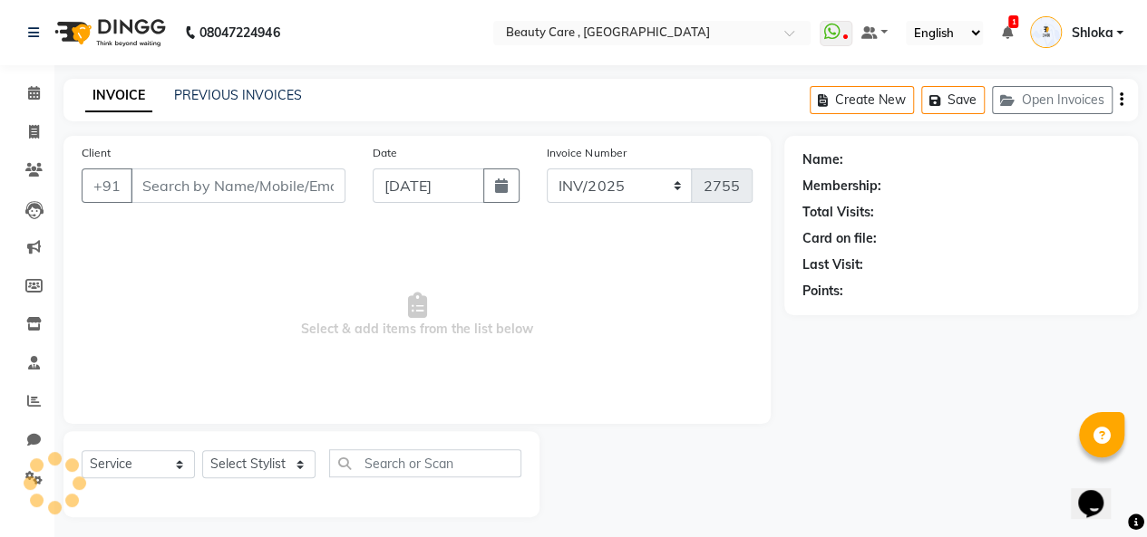
type input "72******92"
select select "90615"
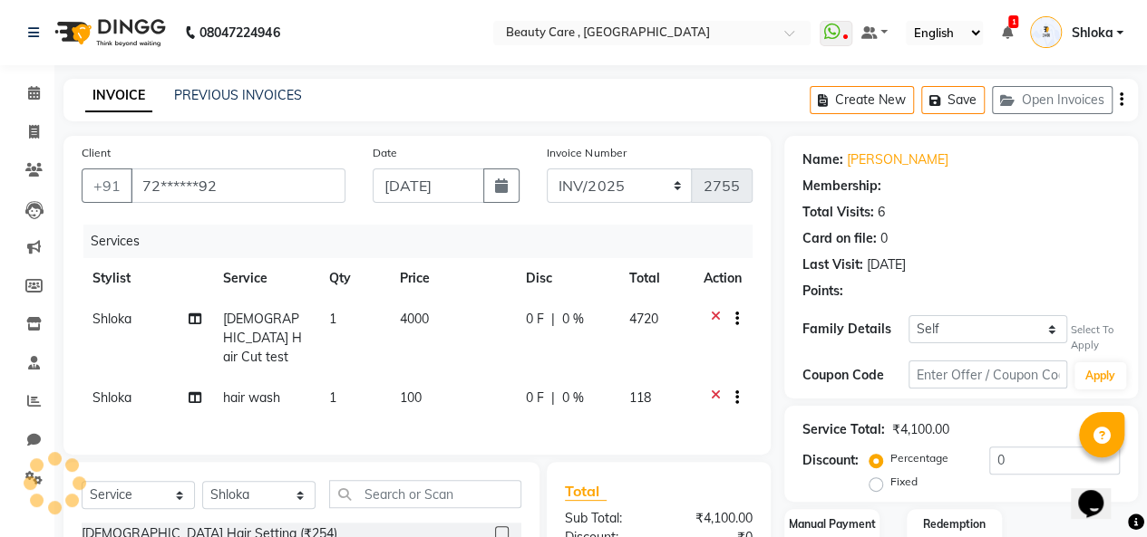
select select "6: Object"
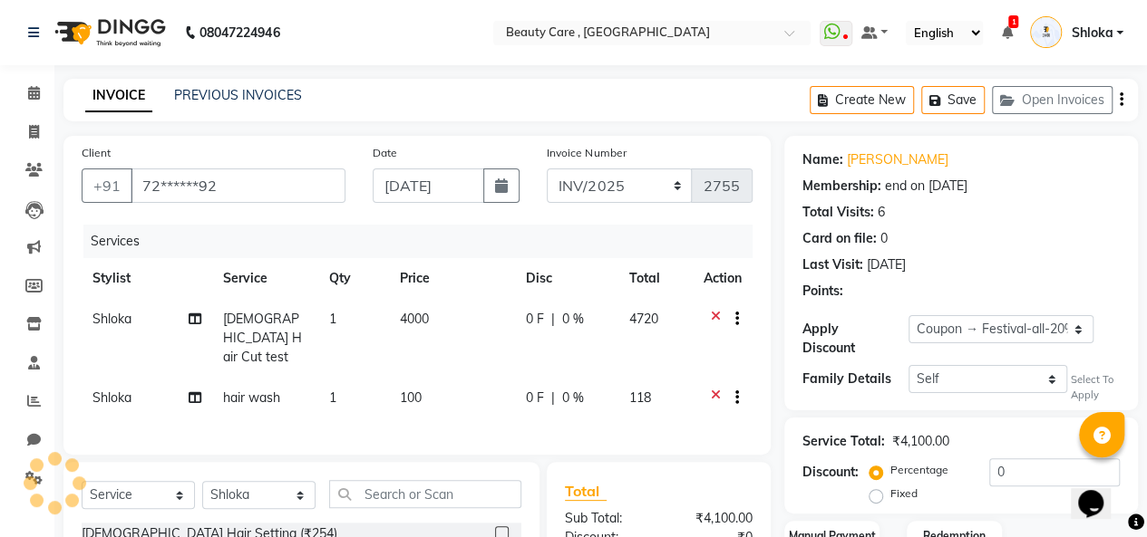
type input "20"
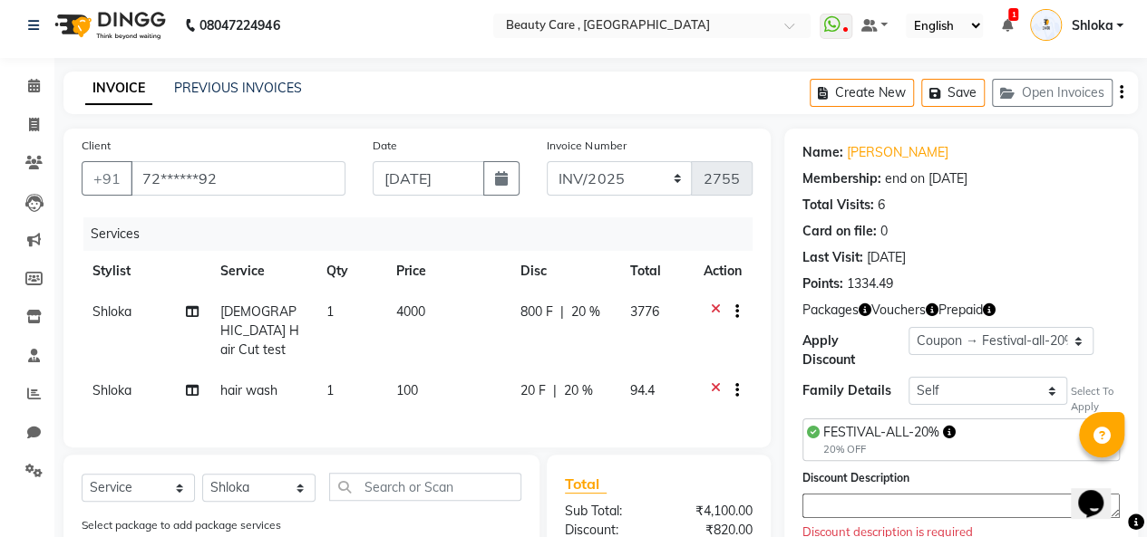
scroll to position [28, 0]
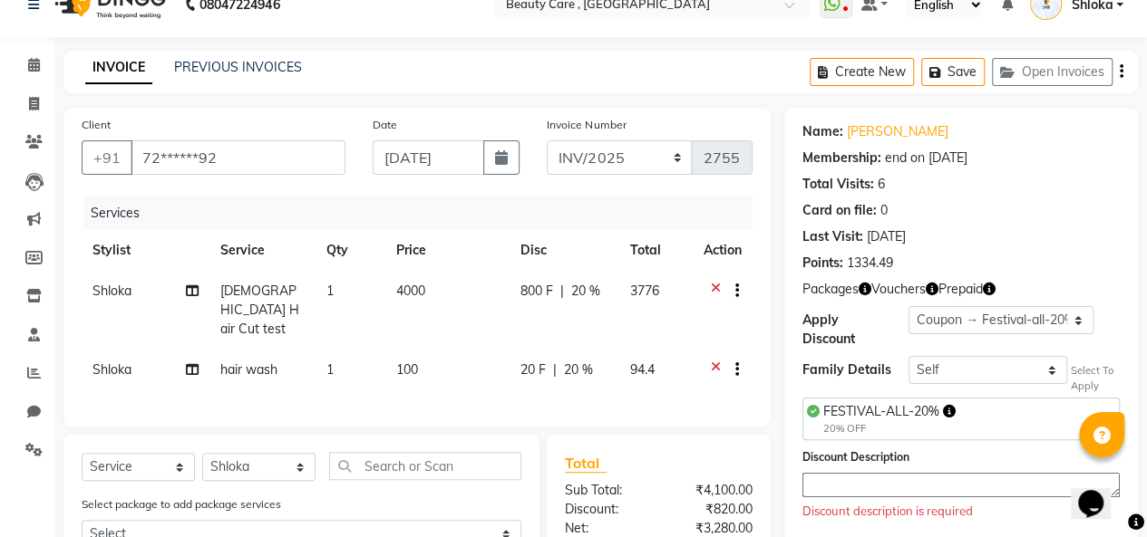
click at [866, 283] on icon "button" at bounding box center [864, 289] width 13 height 13
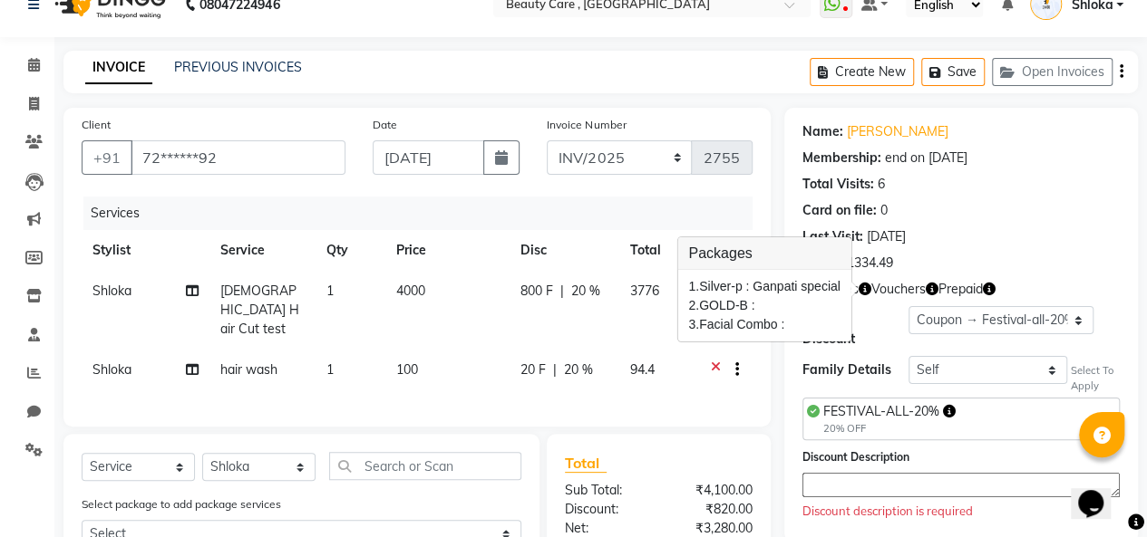
click at [934, 284] on icon "button" at bounding box center [931, 289] width 13 height 13
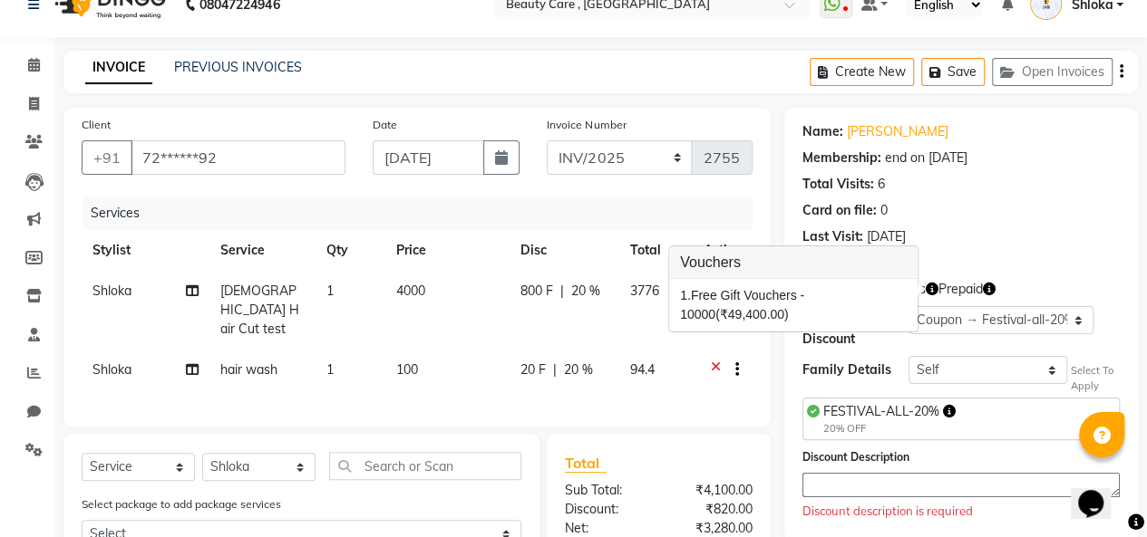
click at [989, 288] on icon "button" at bounding box center [988, 289] width 13 height 13
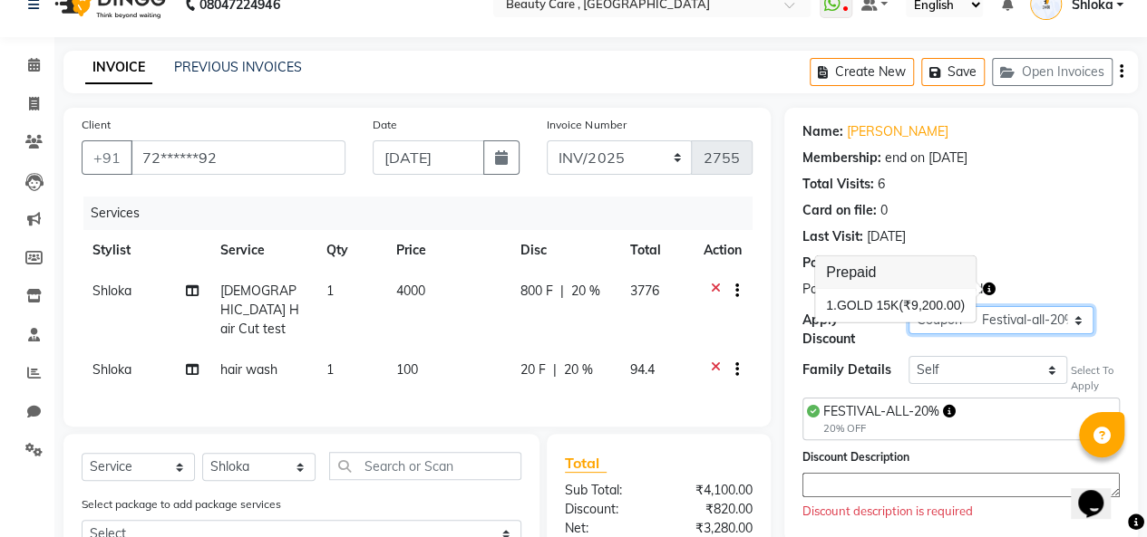
click at [1010, 322] on select "Select Membership → Silver-B Membership → Silver-B Membership → GOLD-B Membersh…" at bounding box center [1000, 320] width 185 height 28
select select "0:"
click at [908, 306] on select "Select Membership → Silver-B Membership → Silver-B Membership → GOLD-B Membersh…" at bounding box center [1000, 320] width 185 height 28
type input "0"
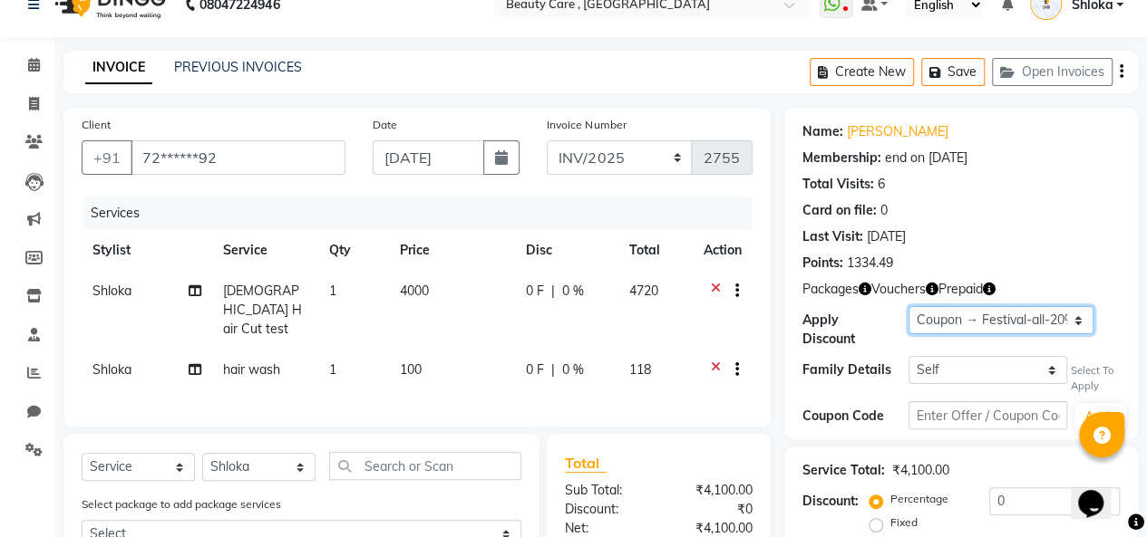
scroll to position [98, 0]
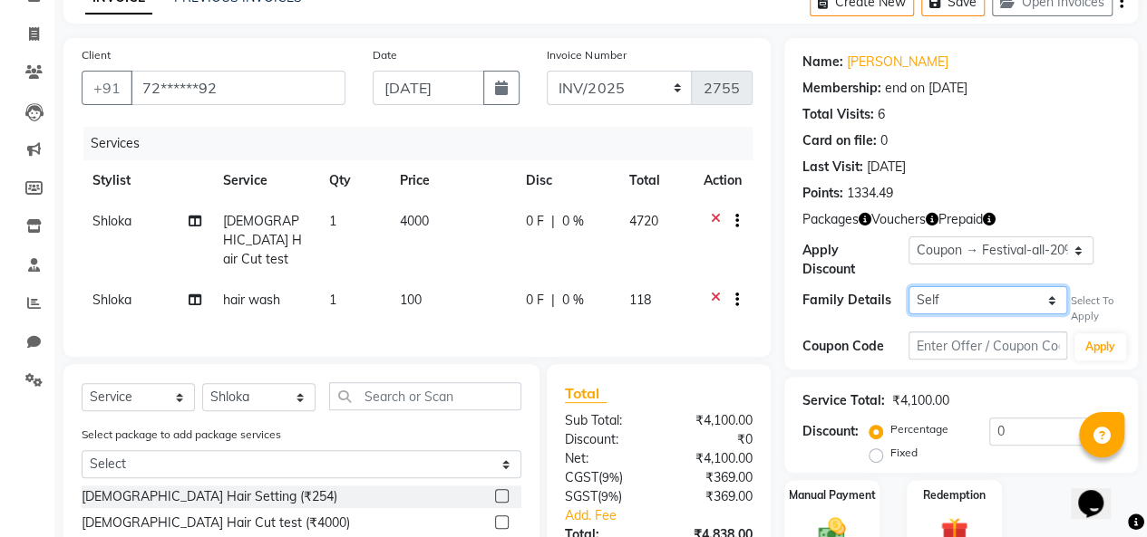
click at [962, 307] on select "Self MAHENDRA VISHWAKARMA" at bounding box center [987, 300] width 159 height 28
click at [876, 310] on div "Family Details Self MAHENDRA VISHWAKARMA Select To Apply" at bounding box center [960, 305] width 317 height 38
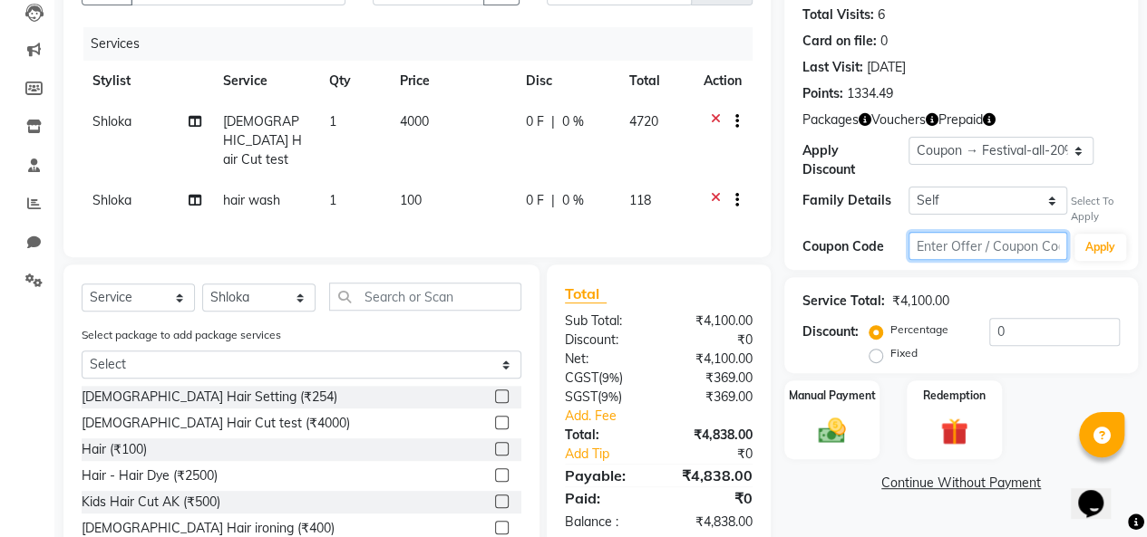
click at [946, 249] on input "text" at bounding box center [987, 246] width 159 height 28
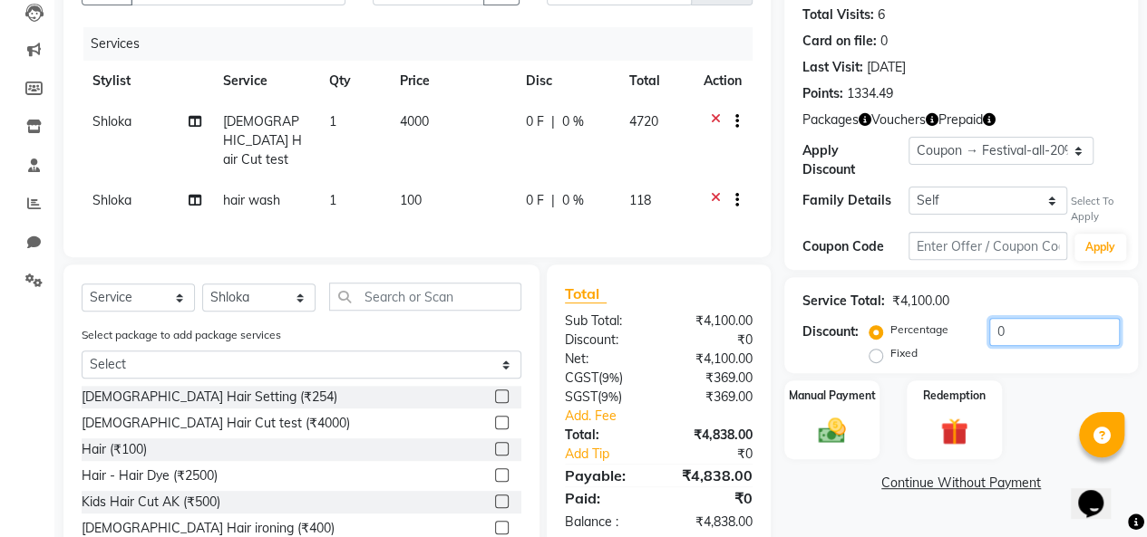
click at [1021, 331] on input "0" at bounding box center [1054, 332] width 131 height 28
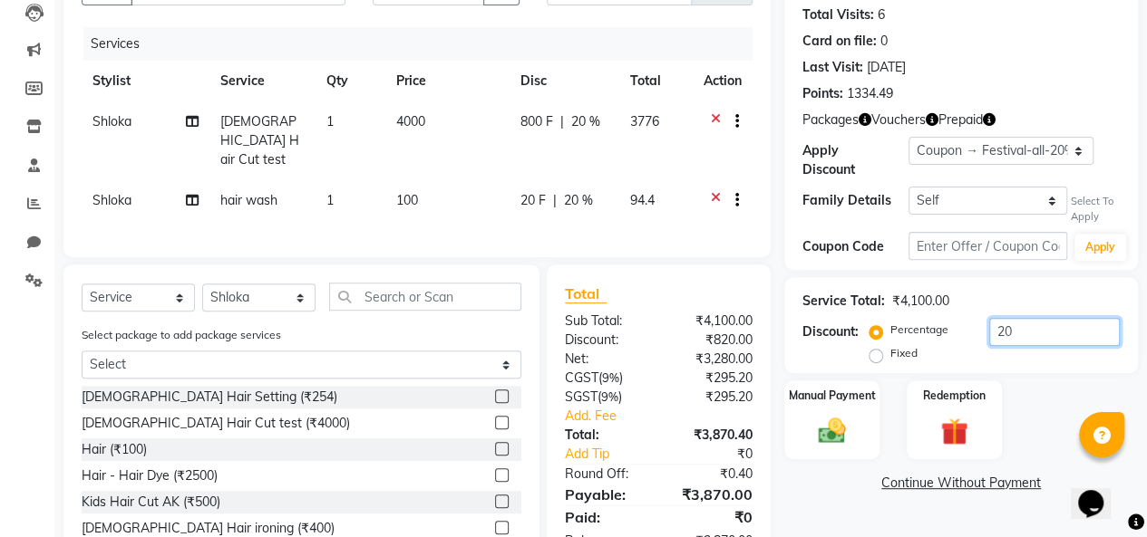
type input "20"
click at [890, 354] on label "Fixed" at bounding box center [903, 353] width 27 height 16
click at [873, 354] on input "Fixed" at bounding box center [879, 353] width 13 height 13
radio input "true"
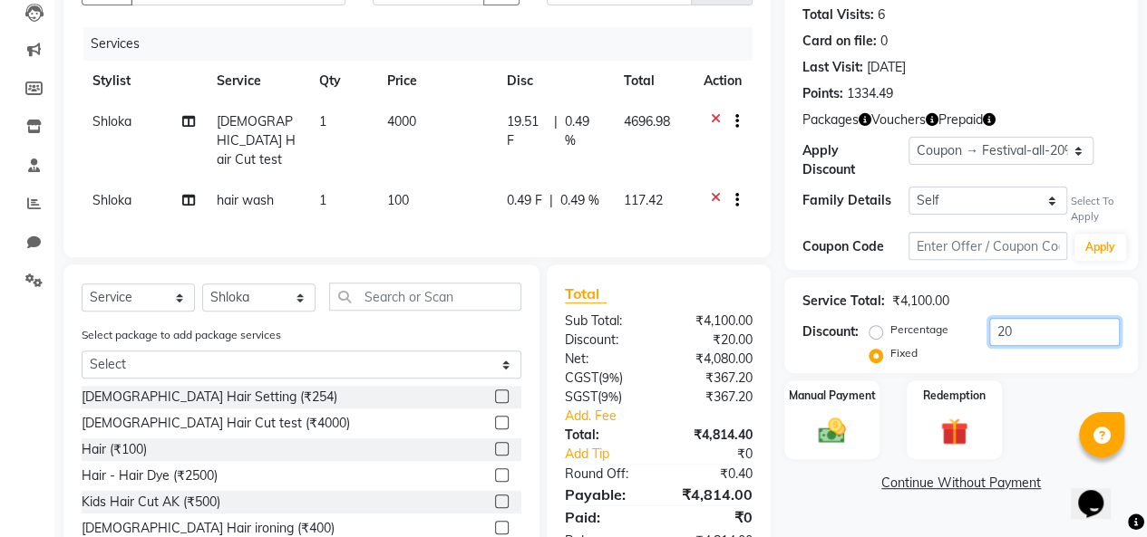
click at [1018, 331] on input "20" at bounding box center [1054, 332] width 131 height 28
type input "2"
type input "5"
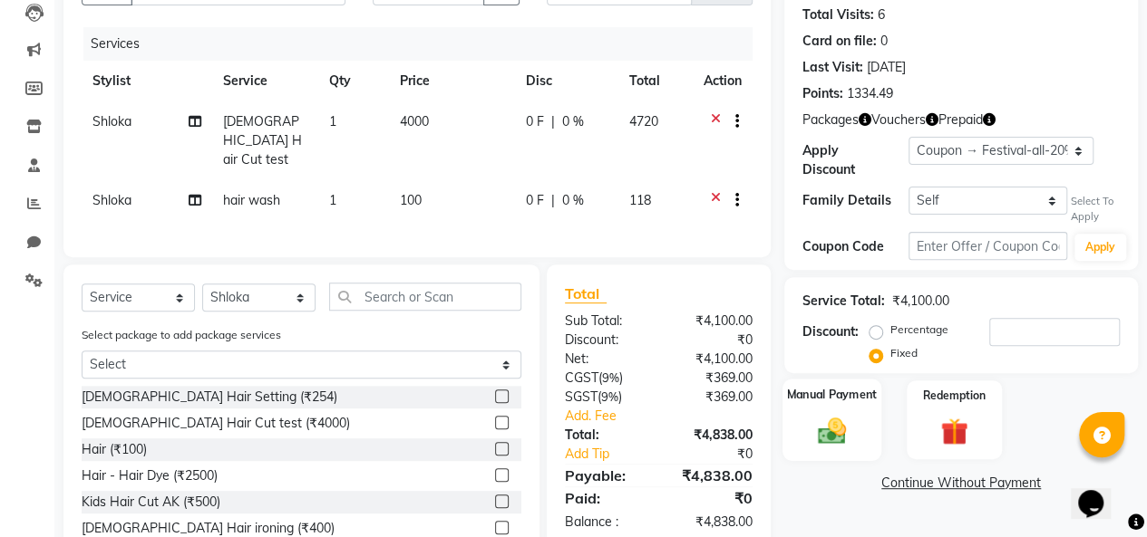
click at [830, 423] on img at bounding box center [831, 431] width 46 height 33
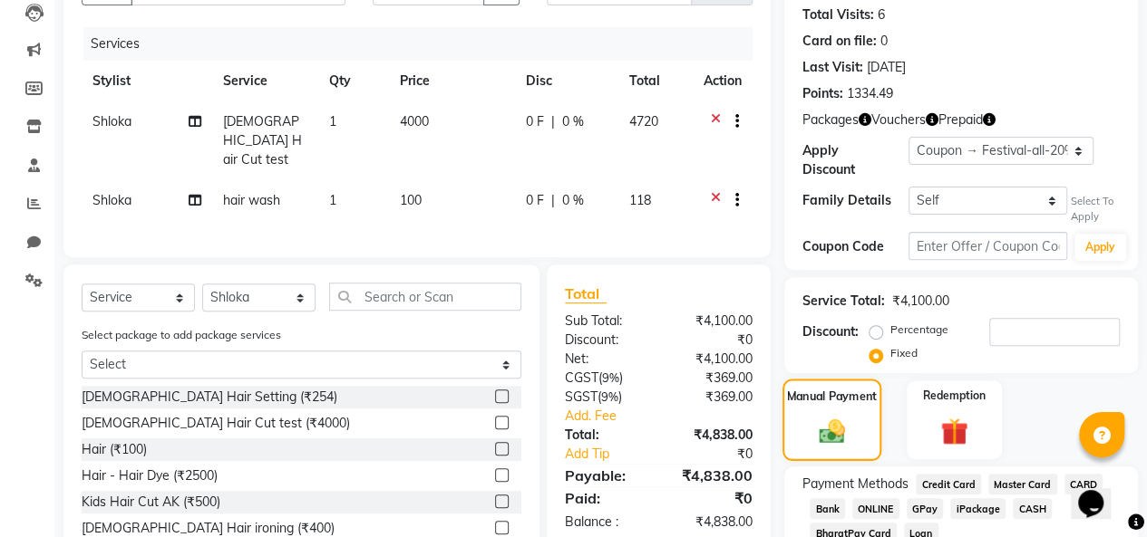
scroll to position [299, 0]
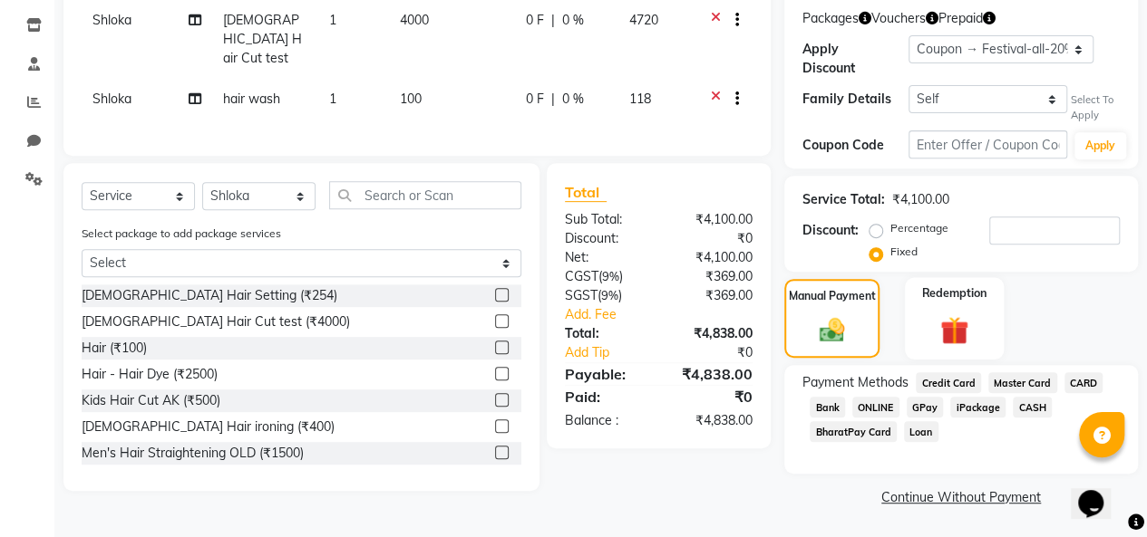
click at [952, 326] on img at bounding box center [954, 331] width 46 height 35
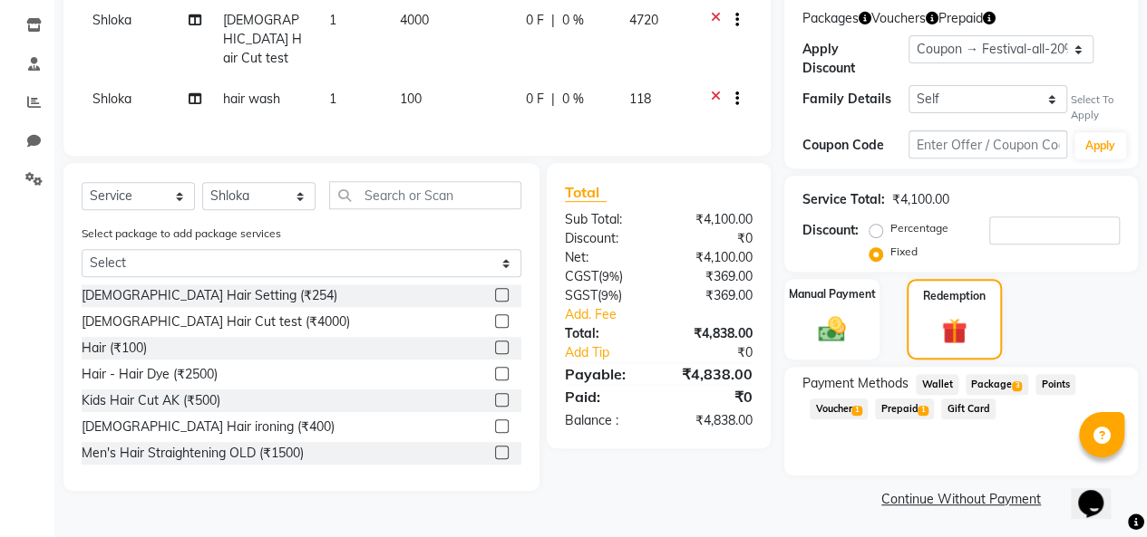
click at [905, 411] on span "Prepaid 1" at bounding box center [904, 409] width 59 height 21
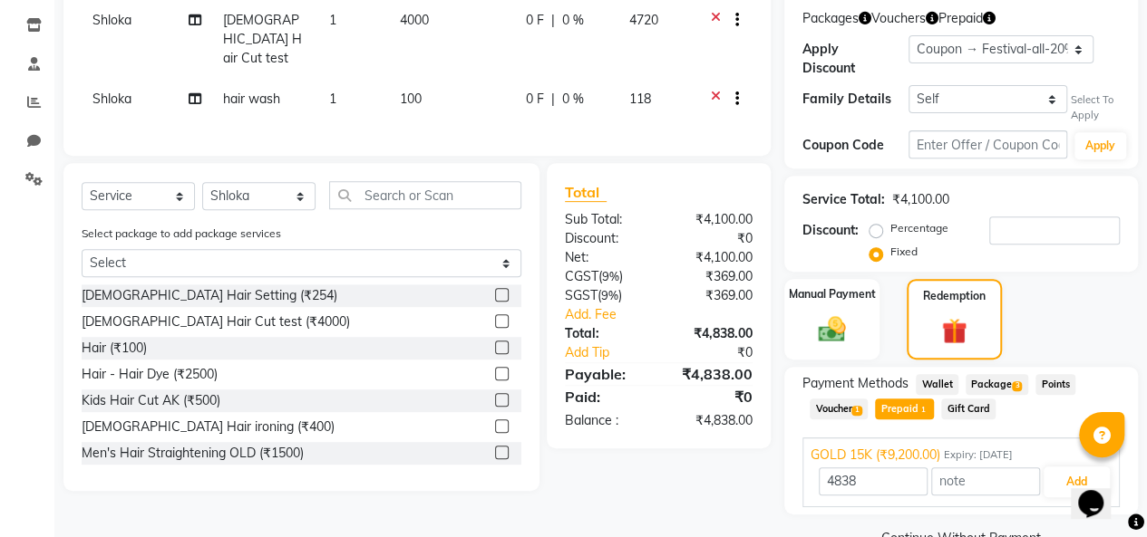
scroll to position [339, 0]
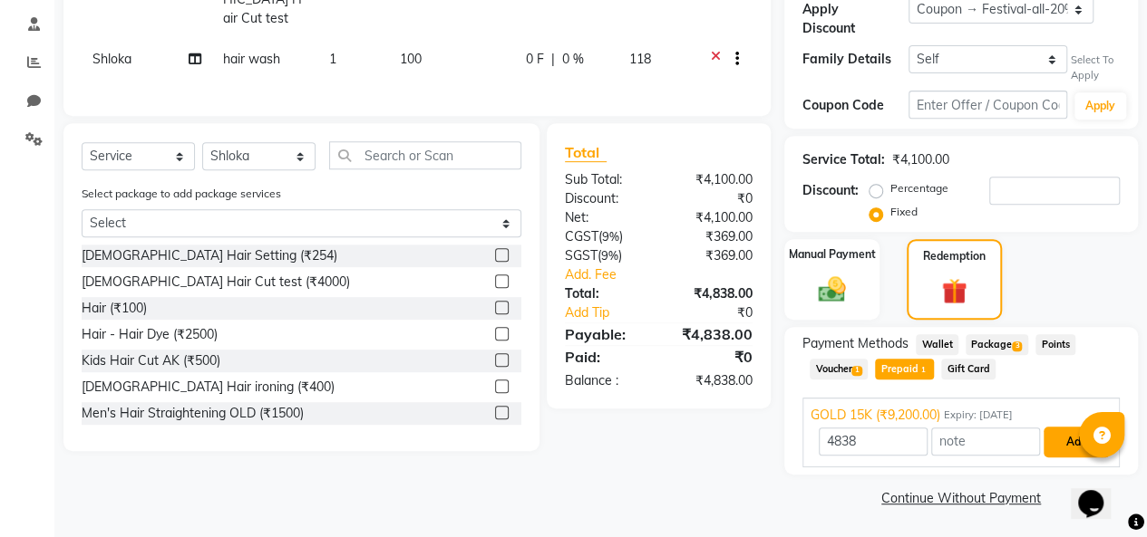
click at [1068, 437] on button "Add" at bounding box center [1076, 442] width 66 height 31
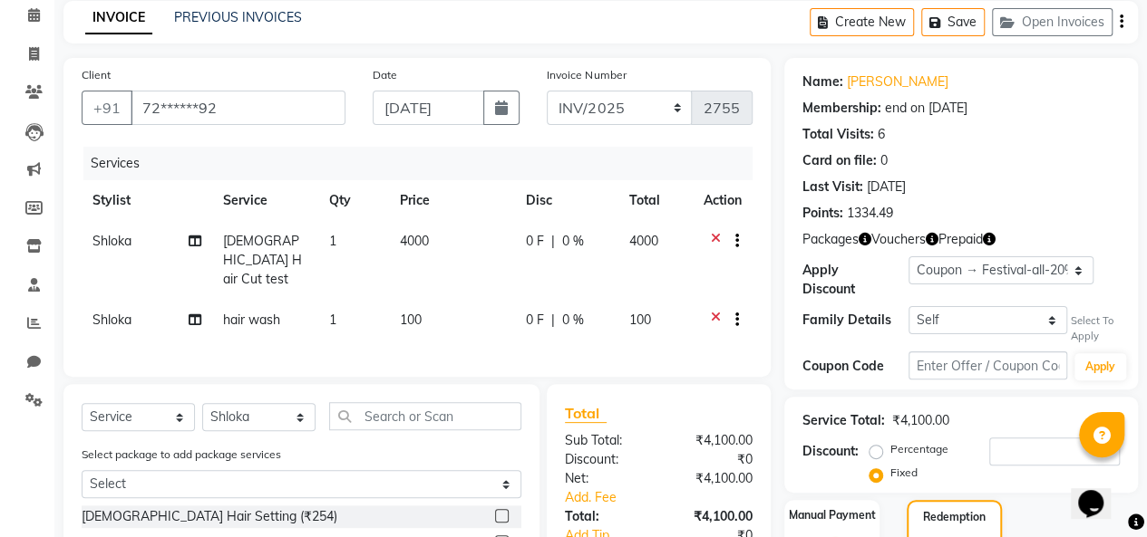
scroll to position [402, 0]
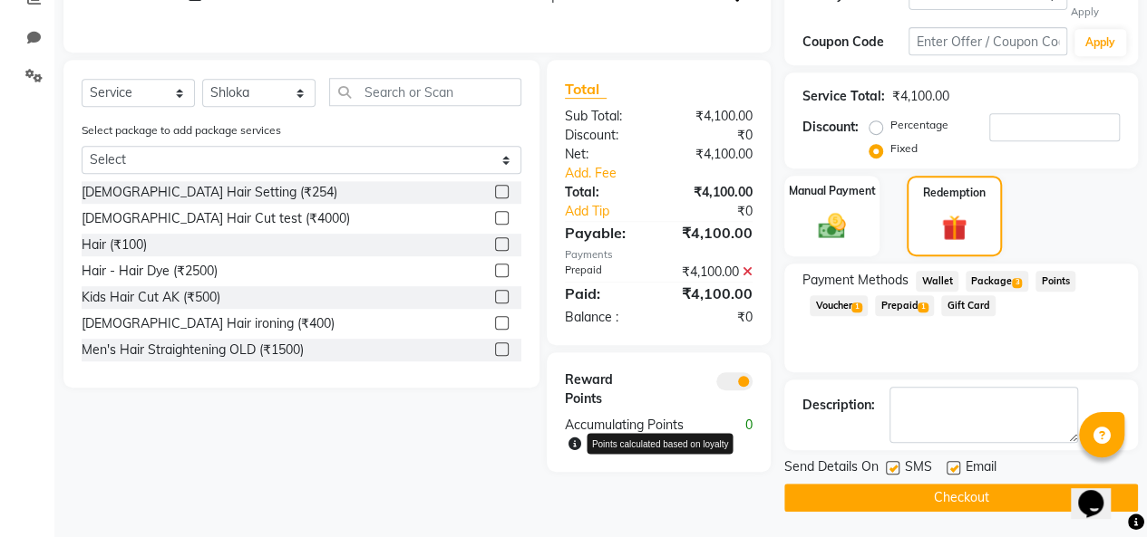
click at [573, 438] on icon at bounding box center [574, 444] width 13 height 13
click at [895, 470] on label at bounding box center [892, 468] width 14 height 14
click at [895, 470] on input "checkbox" at bounding box center [891, 469] width 12 height 12
click at [895, 470] on label at bounding box center [892, 468] width 14 height 14
click at [895, 470] on input "checkbox" at bounding box center [891, 469] width 12 height 12
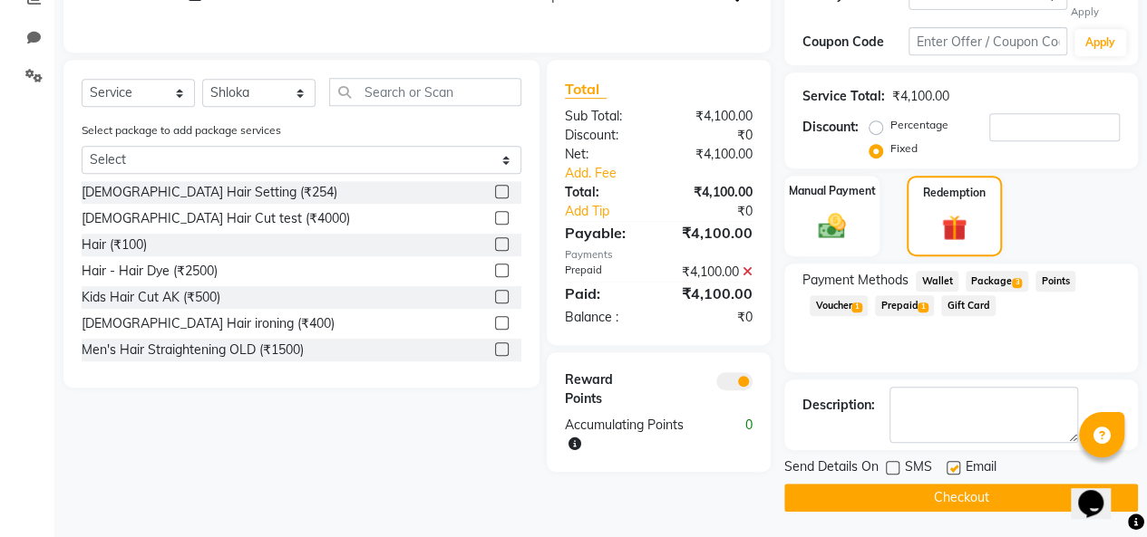
checkbox input "true"
click at [907, 494] on button "Checkout" at bounding box center [960, 498] width 353 height 28
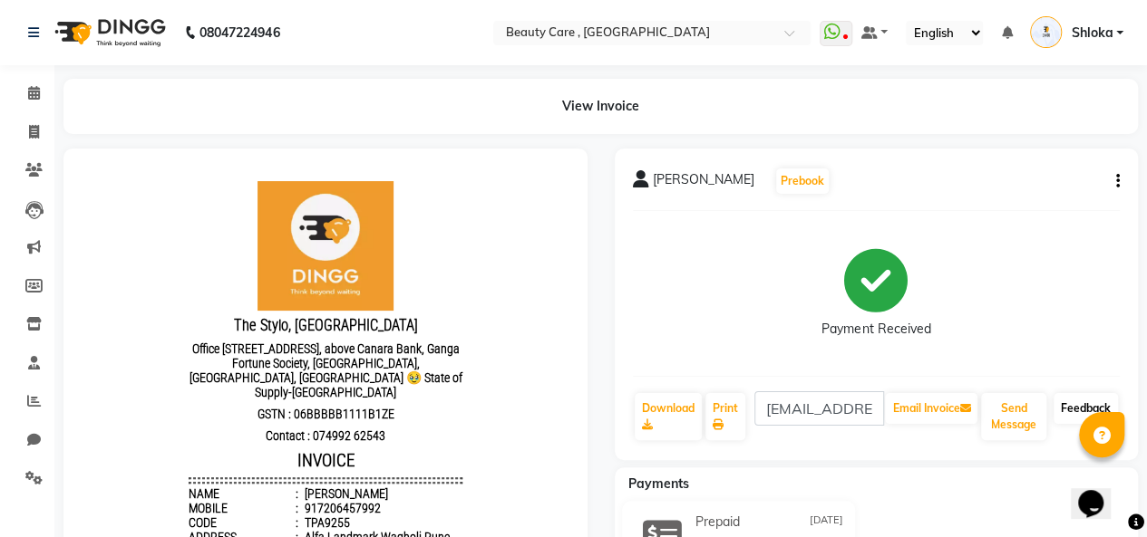
click at [1073, 415] on link "Feedback" at bounding box center [1085, 408] width 64 height 31
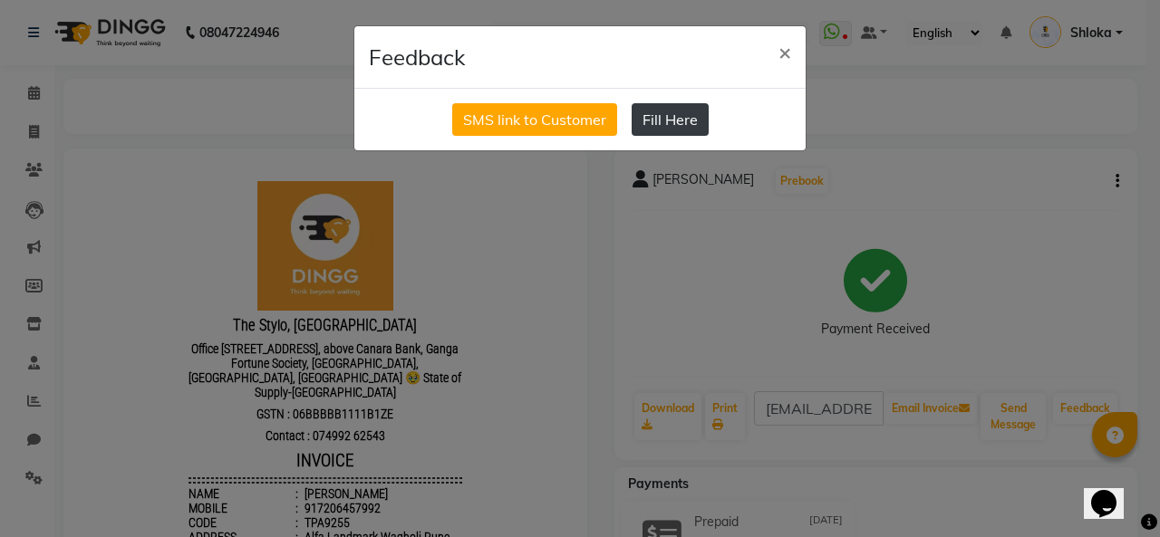
click at [692, 123] on button "Fill Here" at bounding box center [670, 119] width 77 height 33
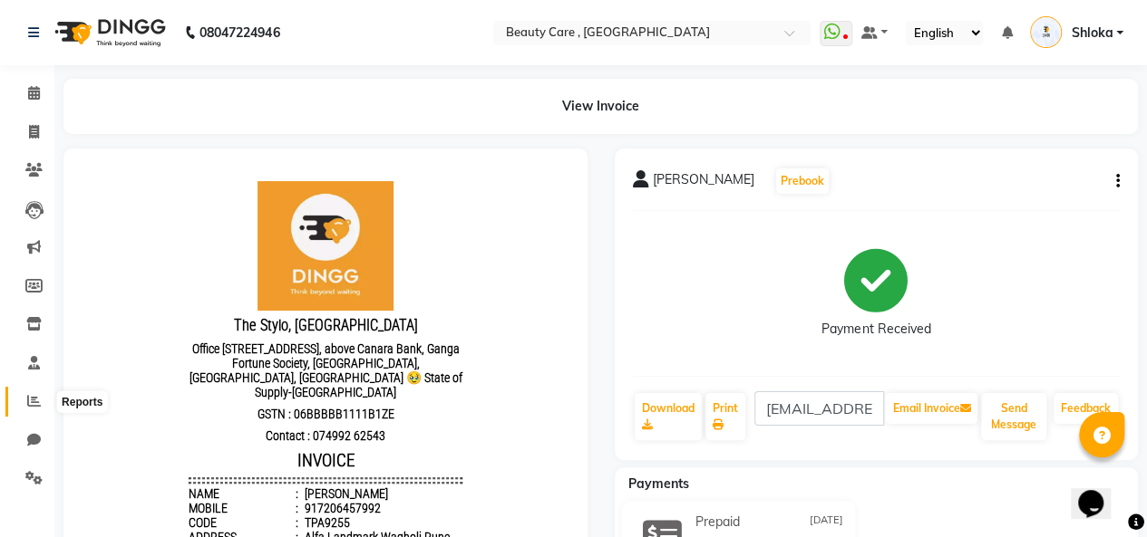
click at [33, 402] on icon at bounding box center [34, 401] width 14 height 14
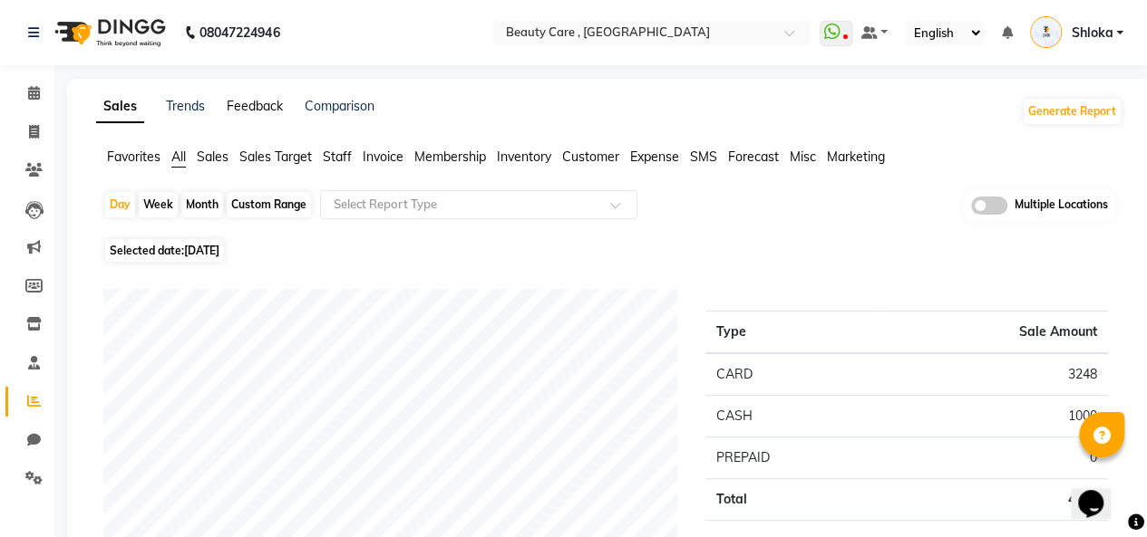
click at [238, 111] on link "Feedback" at bounding box center [255, 106] width 56 height 16
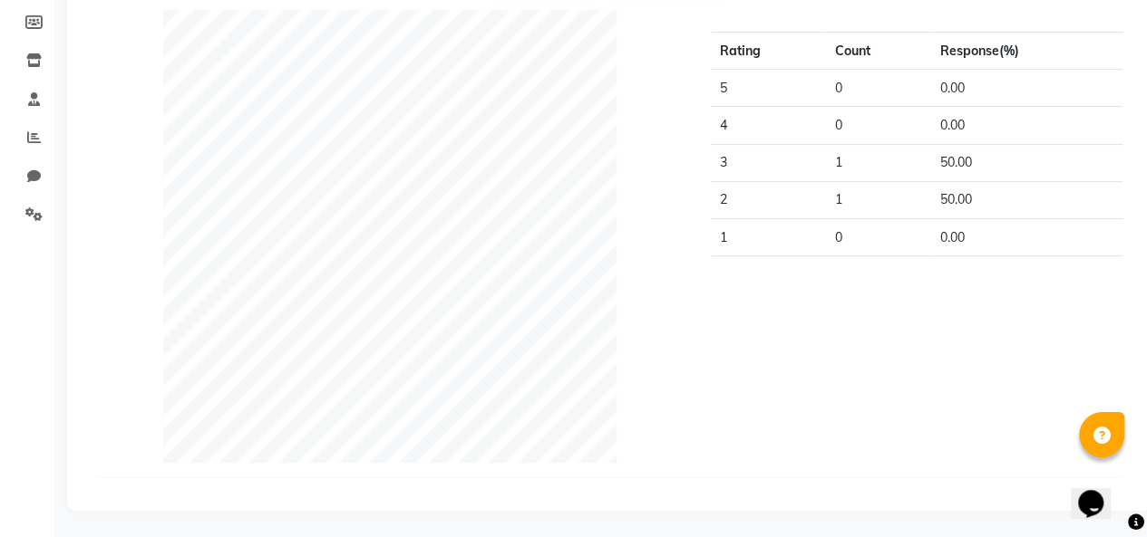
scroll to position [17, 0]
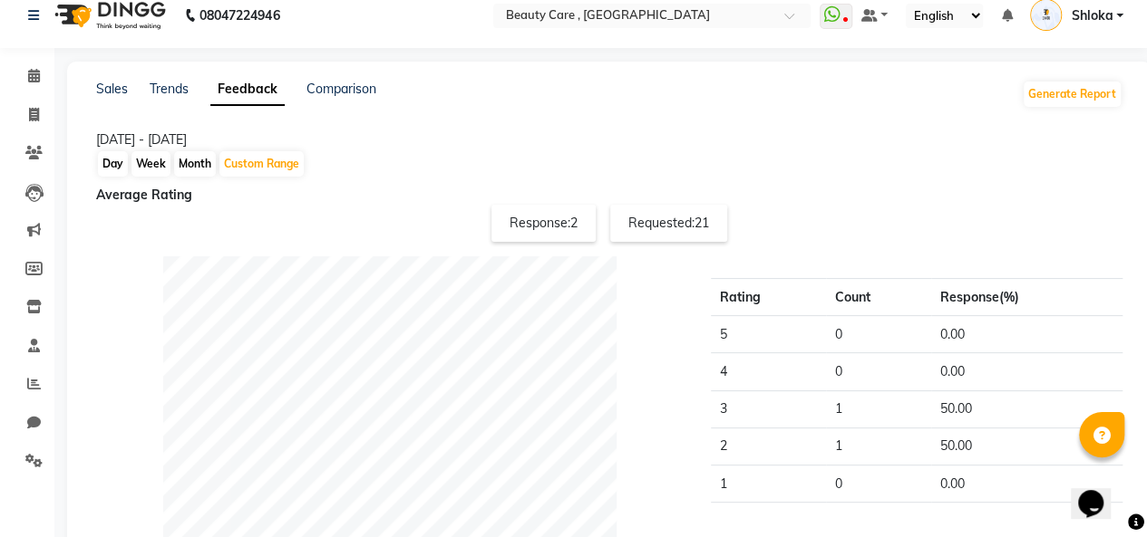
click at [723, 410] on td "3" at bounding box center [769, 409] width 116 height 37
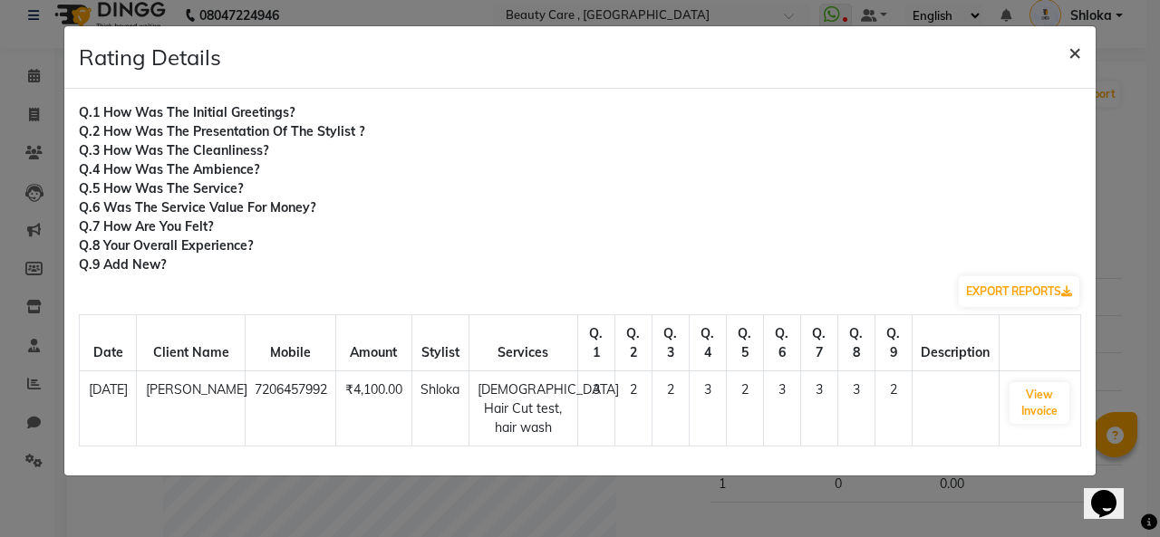
click at [1068, 52] on button "×" at bounding box center [1075, 51] width 42 height 51
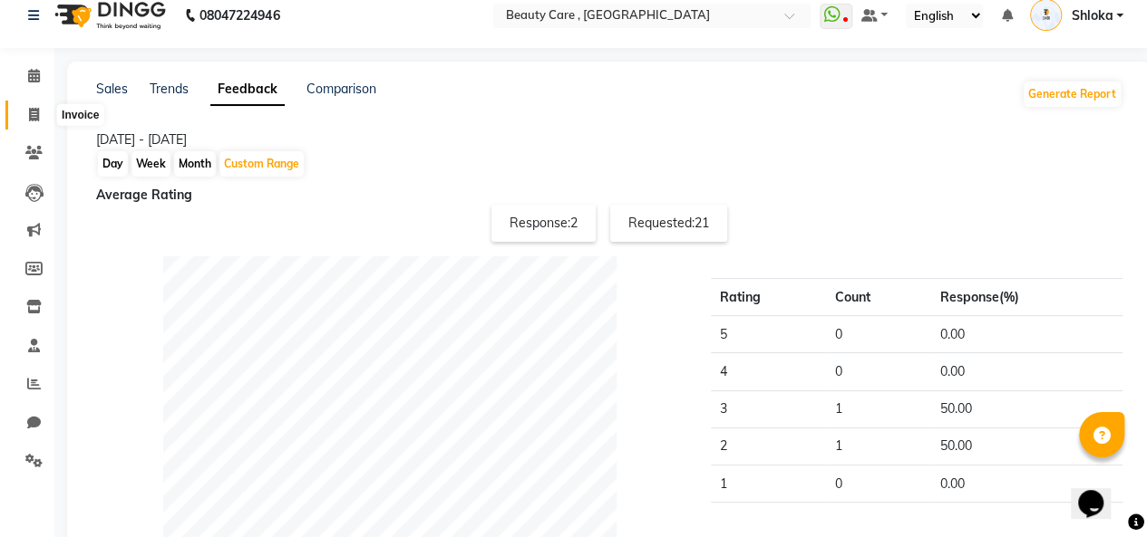
click at [31, 121] on icon at bounding box center [34, 115] width 10 height 14
select select "service"
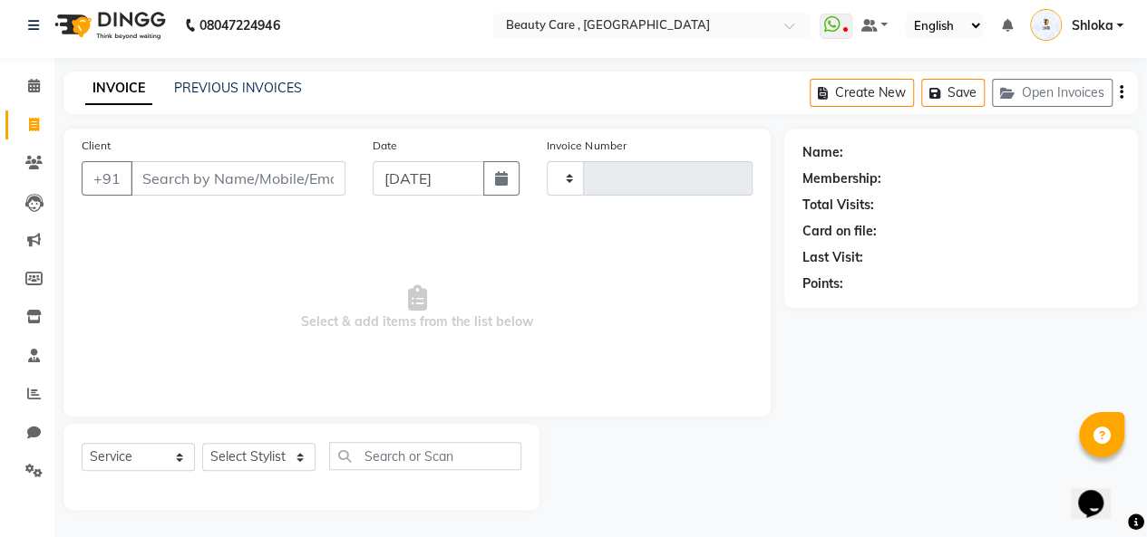
type input "2756"
select select "5646"
click at [165, 177] on input "Client" at bounding box center [238, 179] width 215 height 34
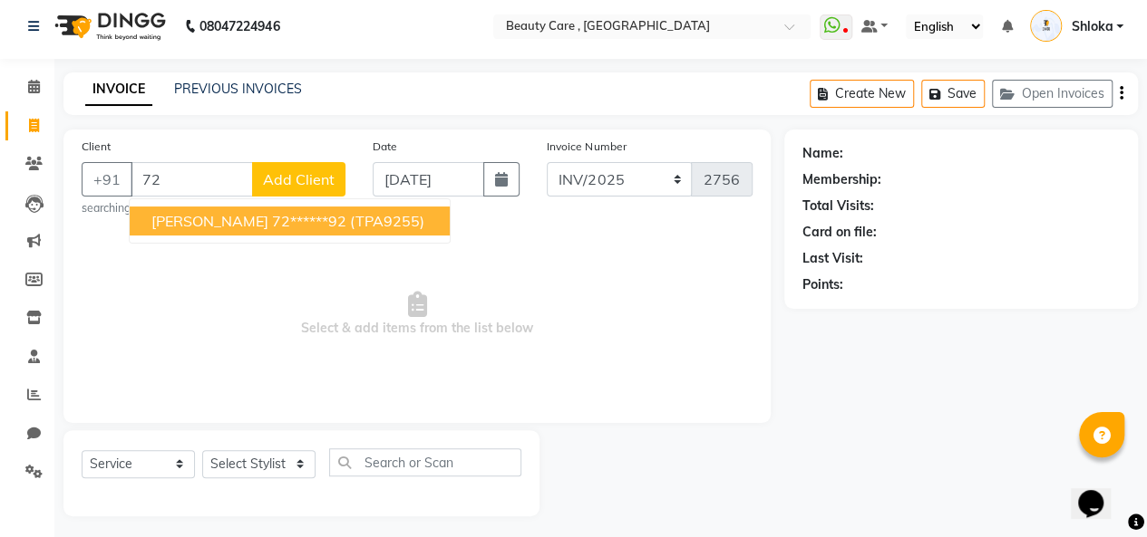
type input "7"
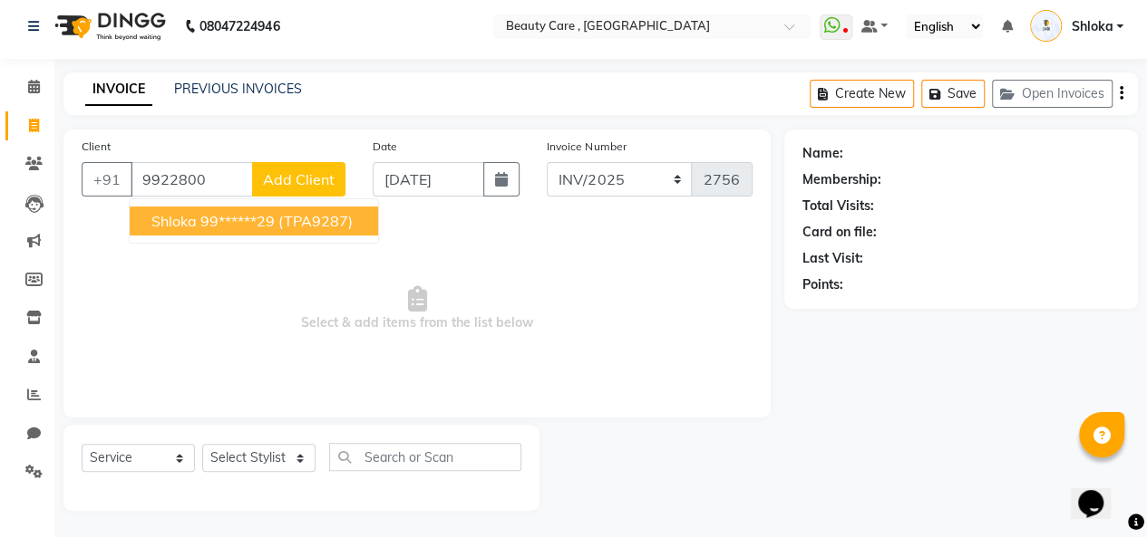
click at [223, 215] on ngb-highlight "99******29" at bounding box center [237, 221] width 74 height 18
type input "99******29"
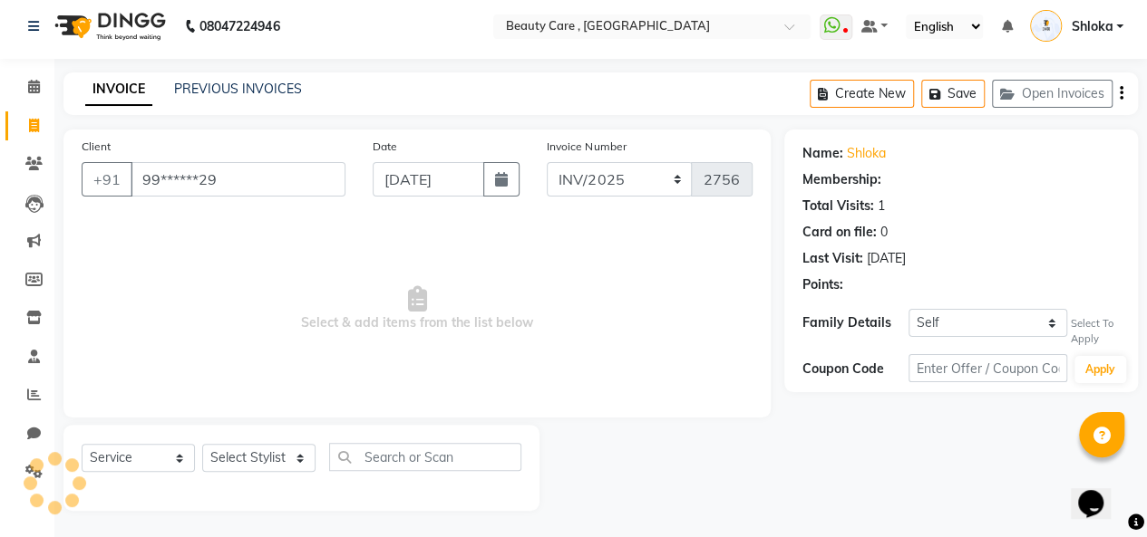
select select "2: Object"
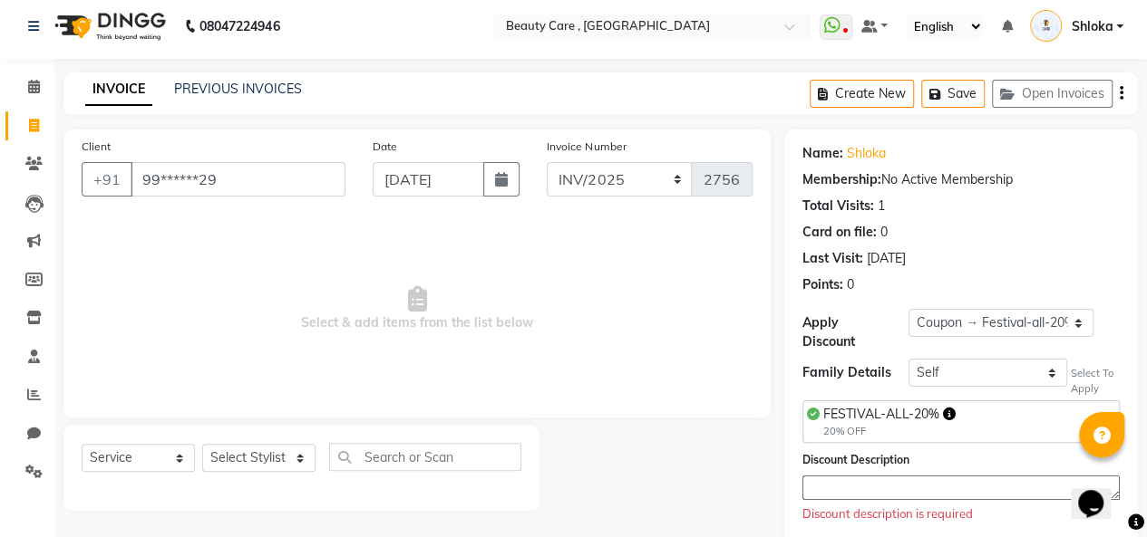
scroll to position [38, 0]
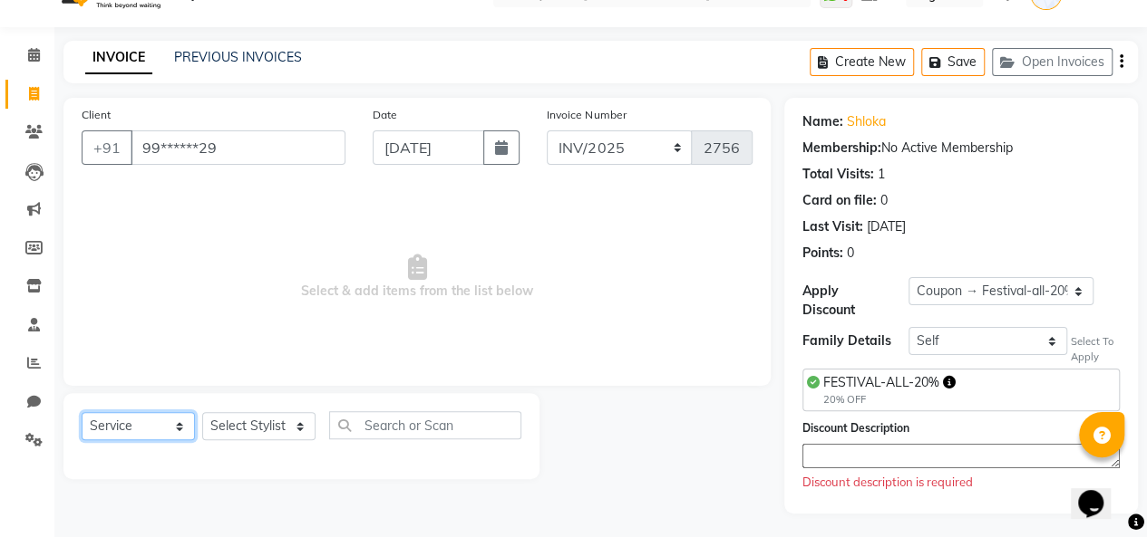
click at [126, 425] on select "Select Service Product Membership Package Voucher Prepaid Gift Card" at bounding box center [138, 426] width 113 height 28
click at [239, 428] on select "Select Stylist Admin A Jagdish K Akshay Ankit Anuja April Arvind Ashvin asif Av…" at bounding box center [258, 426] width 113 height 28
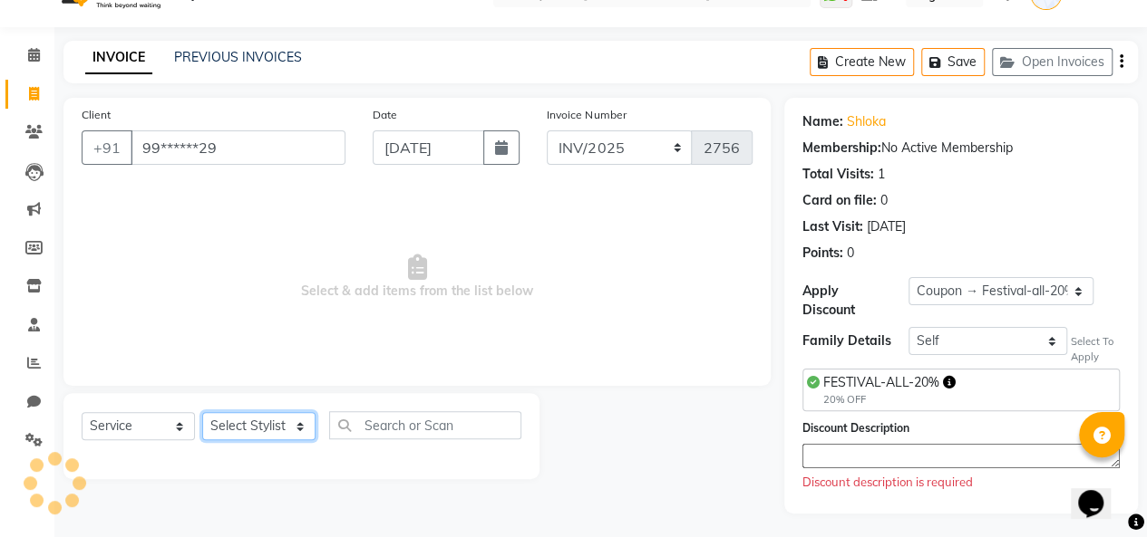
select select "15135"
click at [202, 412] on select "Select Stylist Admin A Jagdish K Akshay Ankit Anuja April Arvind Ashvin asif Av…" at bounding box center [258, 426] width 113 height 28
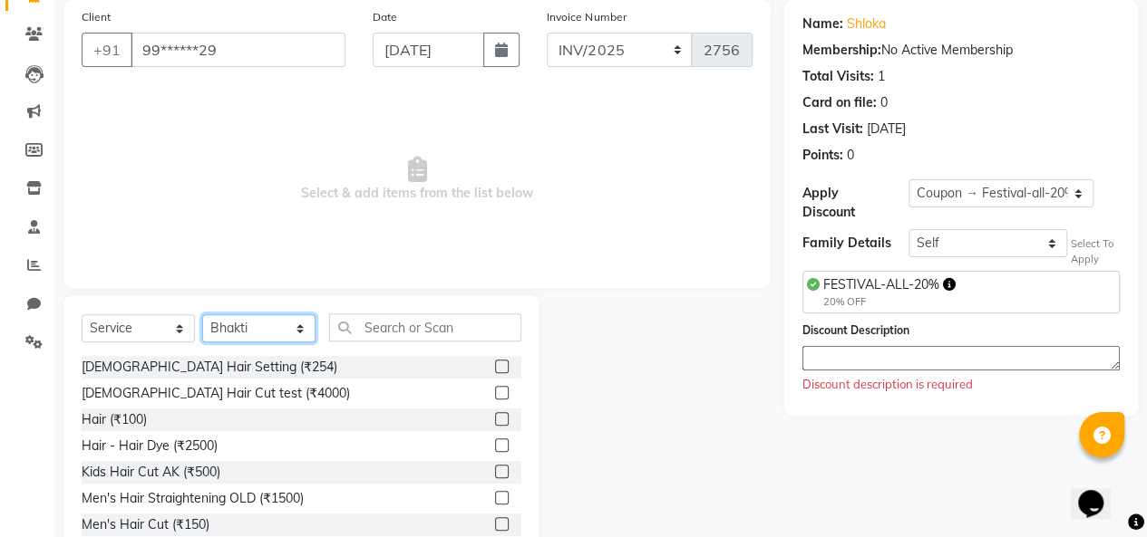
scroll to position [188, 0]
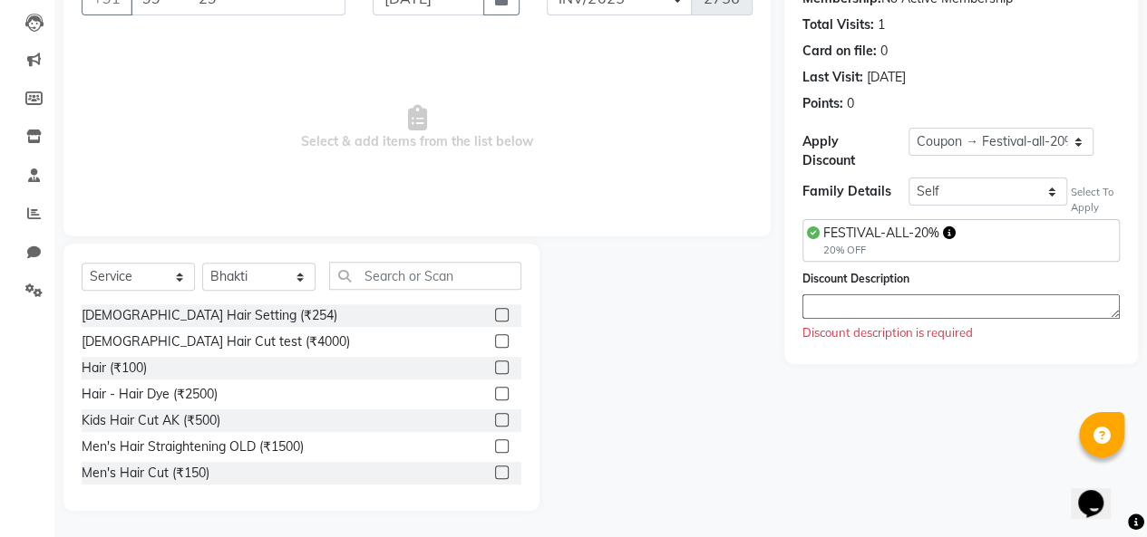
click at [495, 443] on label at bounding box center [502, 447] width 14 height 14
click at [495, 443] on input "checkbox" at bounding box center [501, 447] width 12 height 12
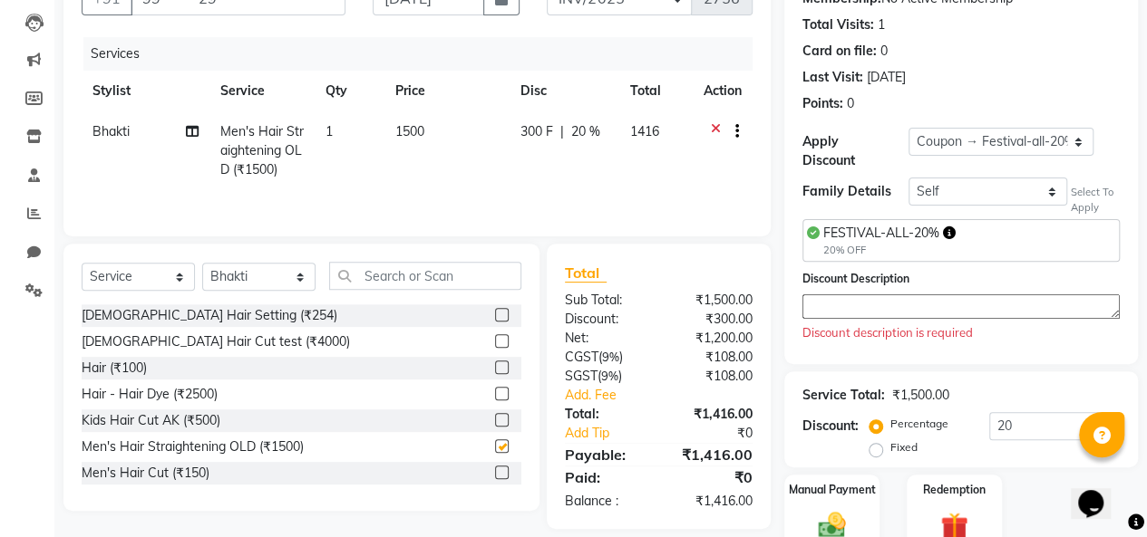
checkbox input "false"
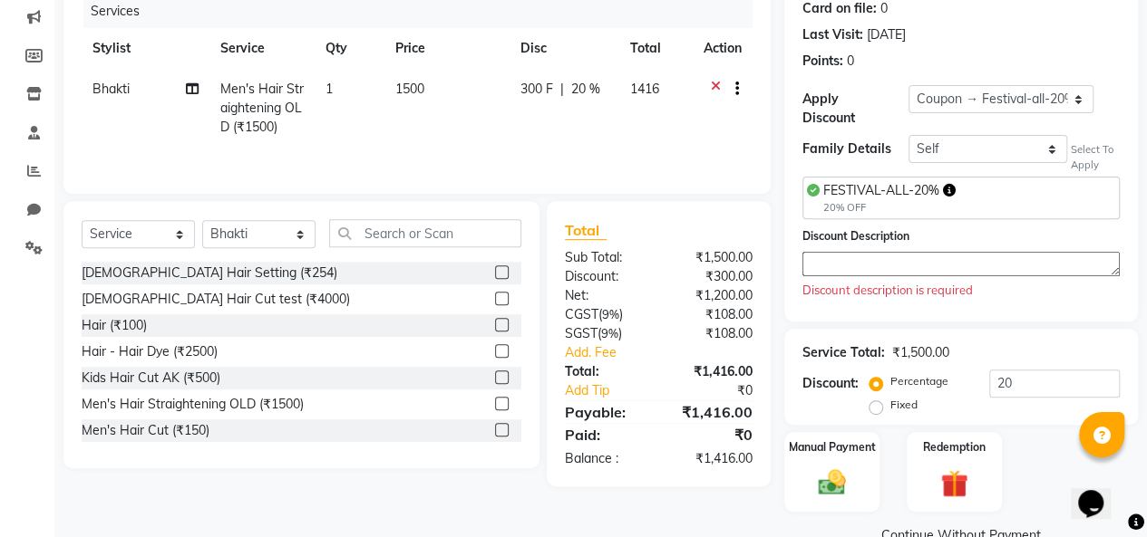
scroll to position [223, 0]
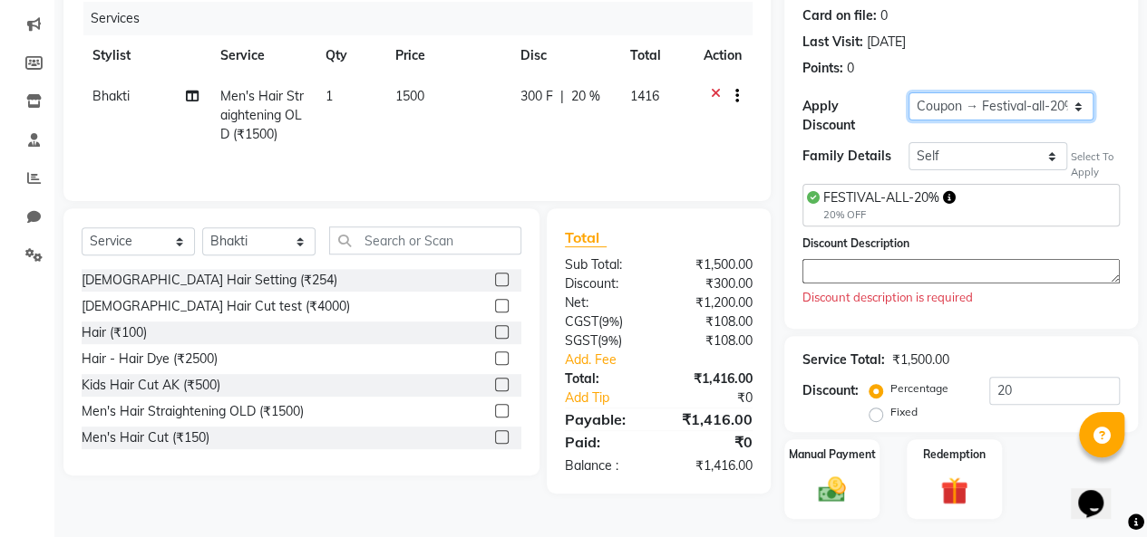
click at [968, 105] on select "Select Loyalty → Loyalty level 1222 → All Customers Coupon → Festival-all-20% C…" at bounding box center [1000, 106] width 185 height 28
select select "0:"
click at [908, 109] on select "Select Loyalty → Loyalty level 1222 → All Customers Coupon → Festival-all-20% C…" at bounding box center [1000, 106] width 185 height 28
type input "0"
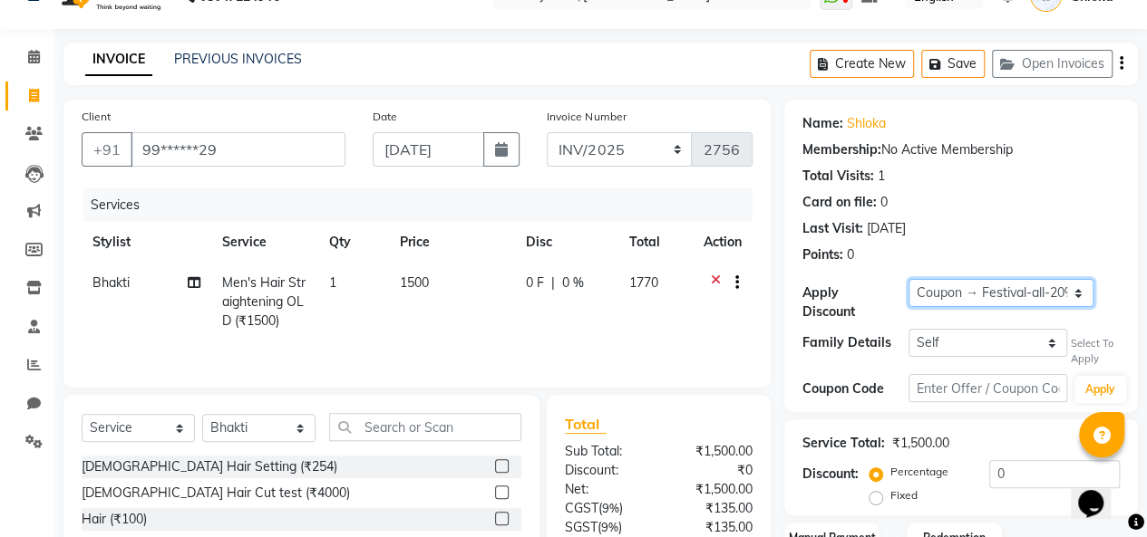
scroll to position [205, 0]
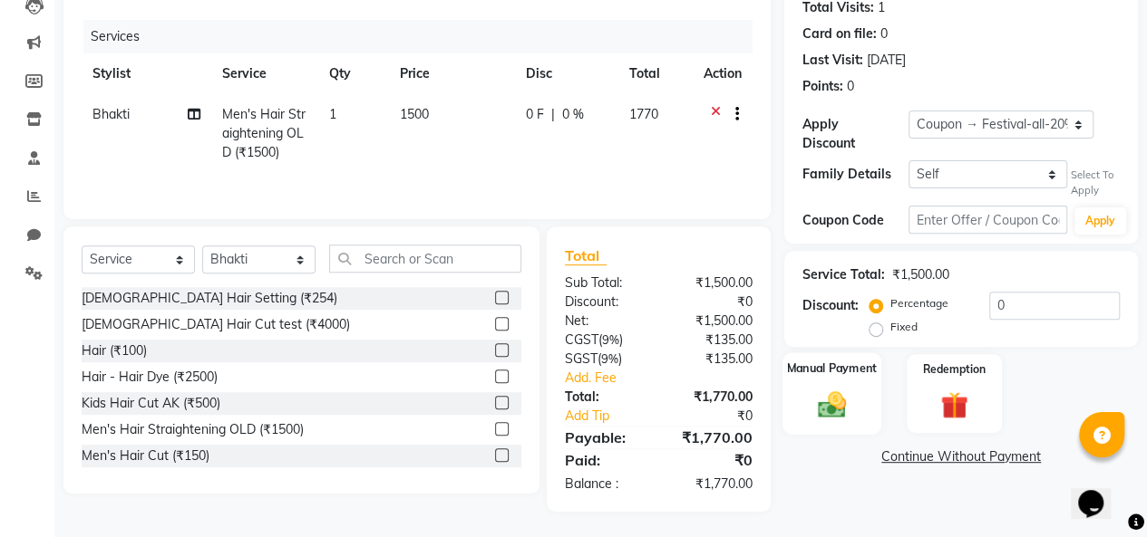
click at [848, 382] on div "Manual Payment" at bounding box center [831, 394] width 99 height 82
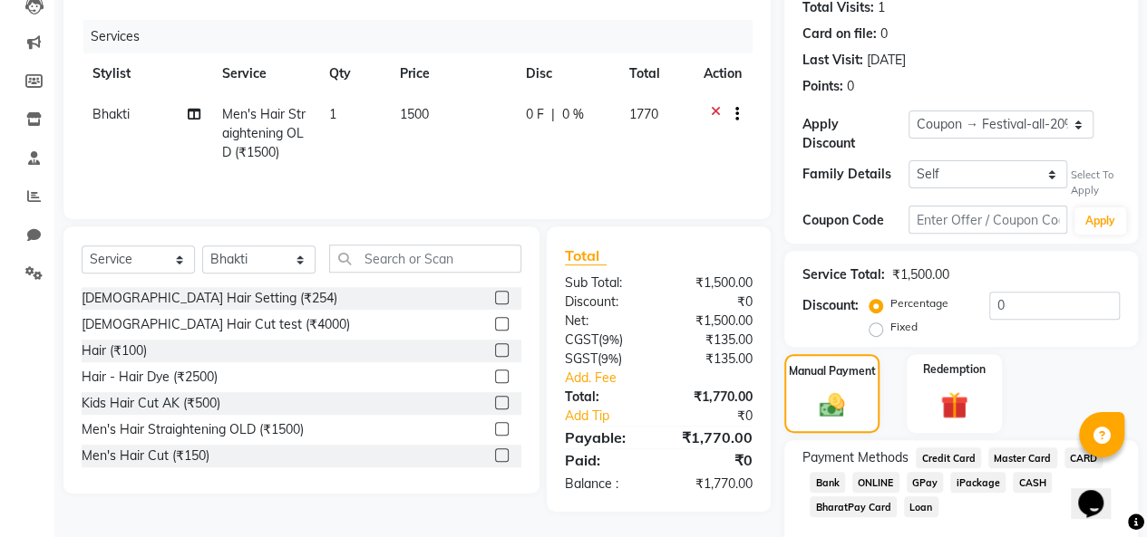
click at [1025, 484] on span "CASH" at bounding box center [1031, 482] width 39 height 21
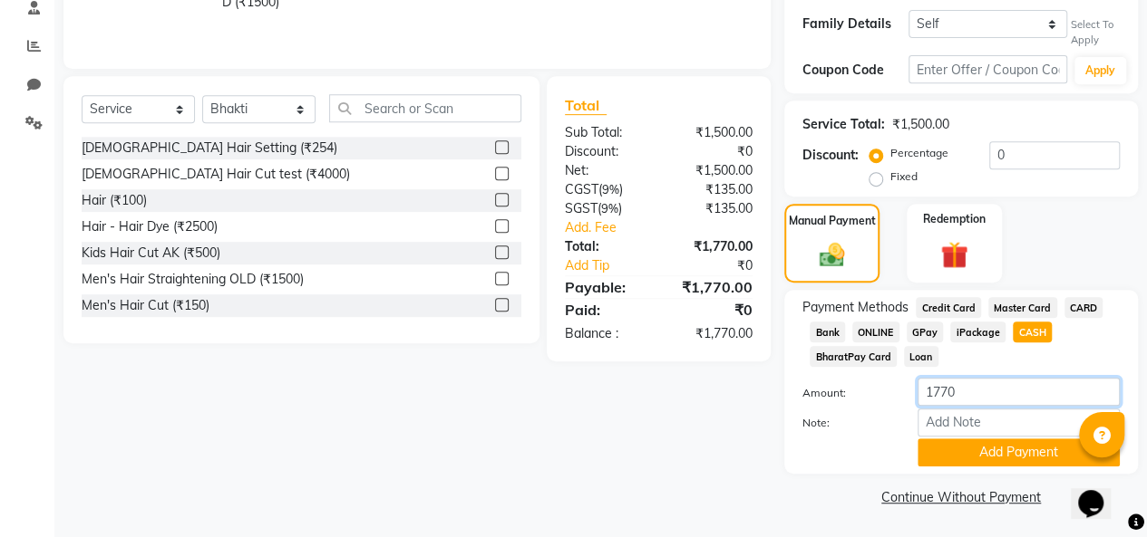
click at [973, 400] on input "1770" at bounding box center [1018, 392] width 202 height 28
type input "1"
type input "500"
click at [992, 458] on button "Add Payment" at bounding box center [1018, 453] width 202 height 28
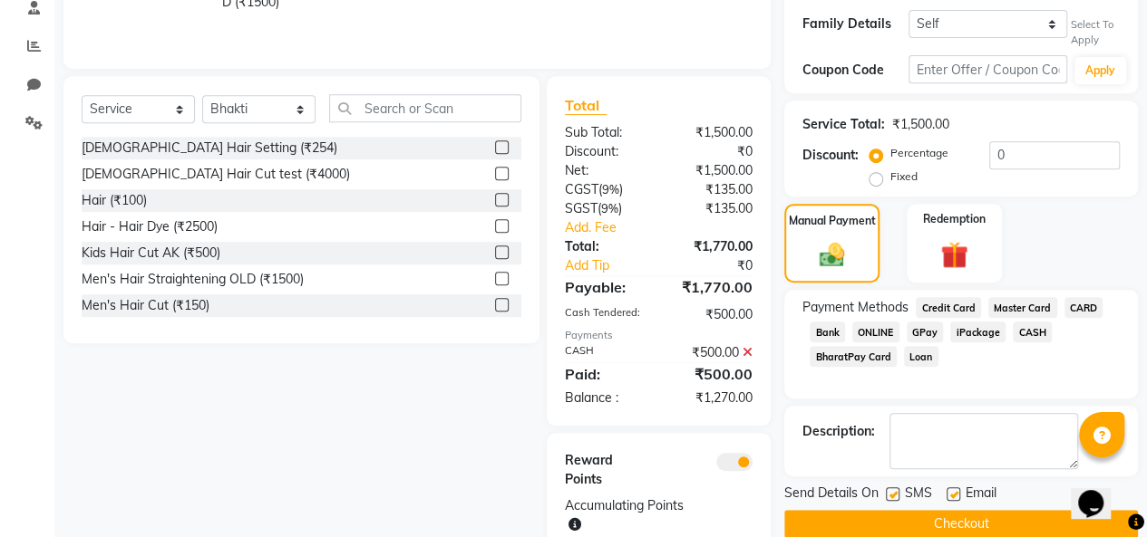
scroll to position [415, 0]
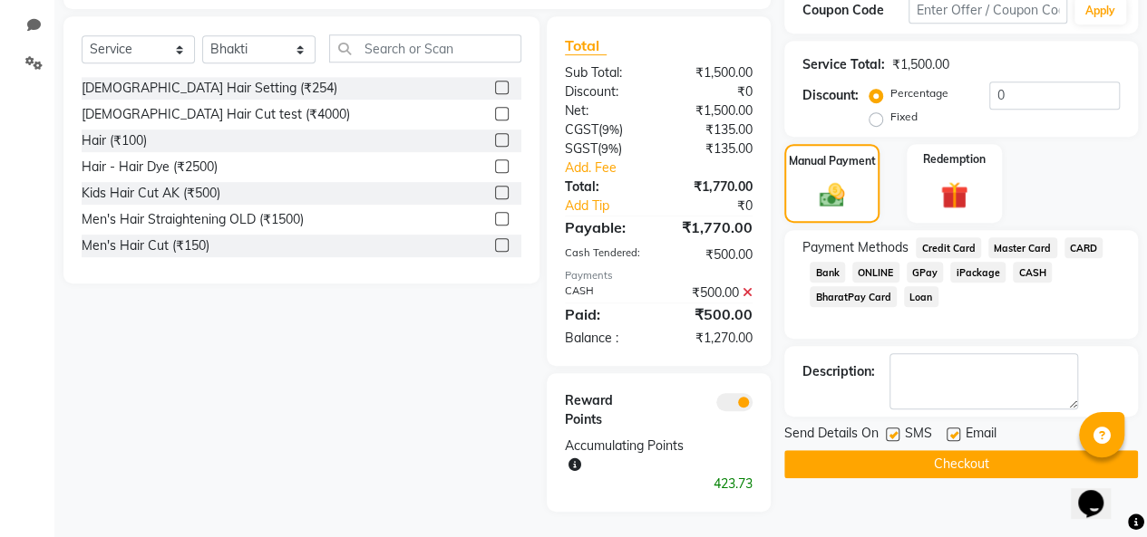
click at [891, 431] on label at bounding box center [892, 435] width 14 height 14
click at [891, 431] on input "checkbox" at bounding box center [891, 436] width 12 height 12
checkbox input "false"
click at [953, 429] on label at bounding box center [953, 435] width 14 height 14
click at [953, 430] on input "checkbox" at bounding box center [952, 436] width 12 height 12
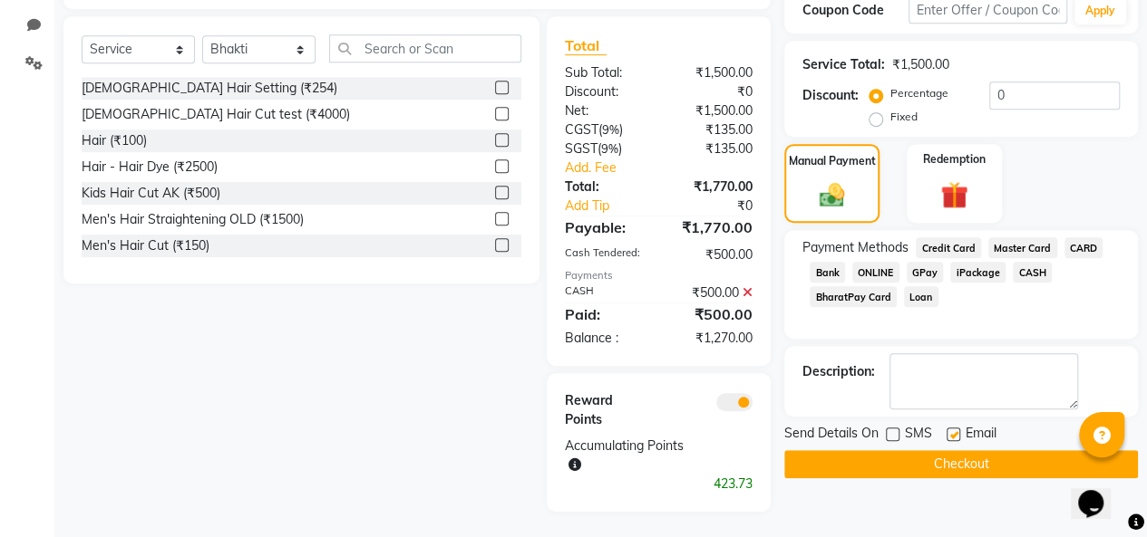
checkbox input "false"
click at [950, 457] on button "Checkout" at bounding box center [960, 464] width 353 height 28
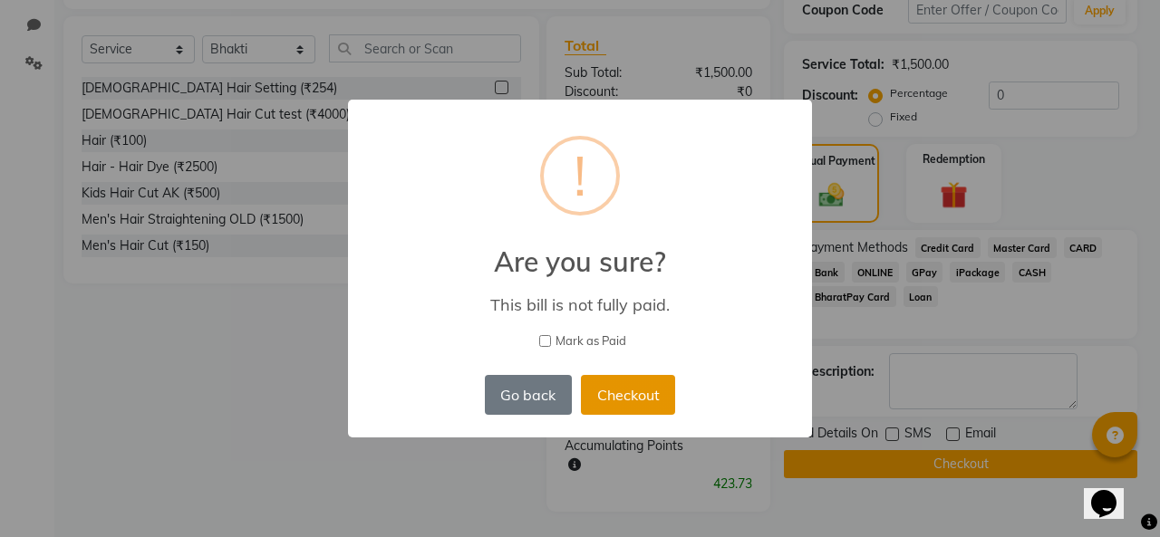
click at [623, 404] on button "Checkout" at bounding box center [628, 395] width 94 height 40
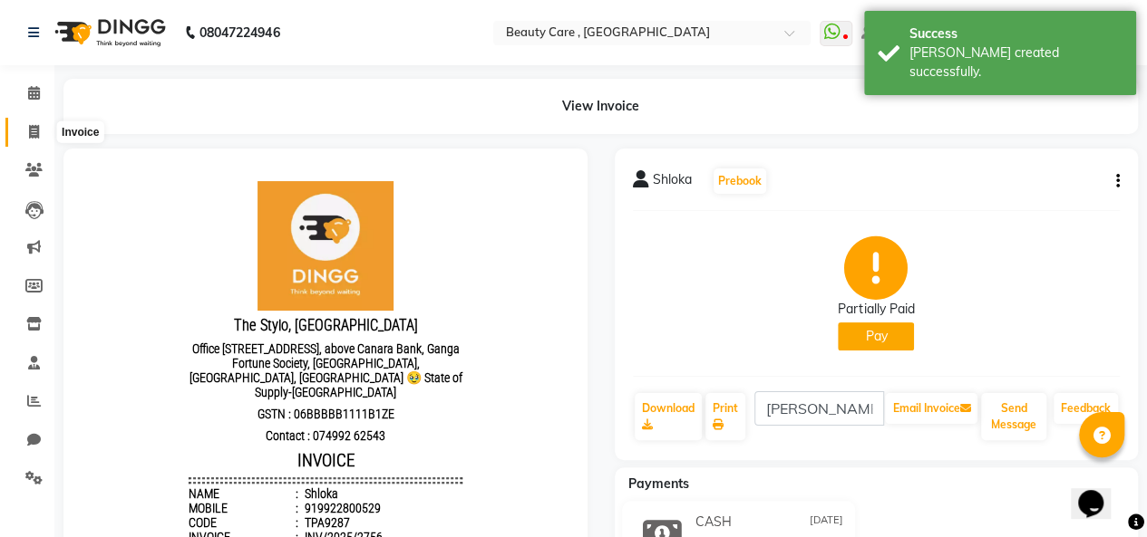
click at [33, 137] on icon at bounding box center [34, 132] width 10 height 14
select select "service"
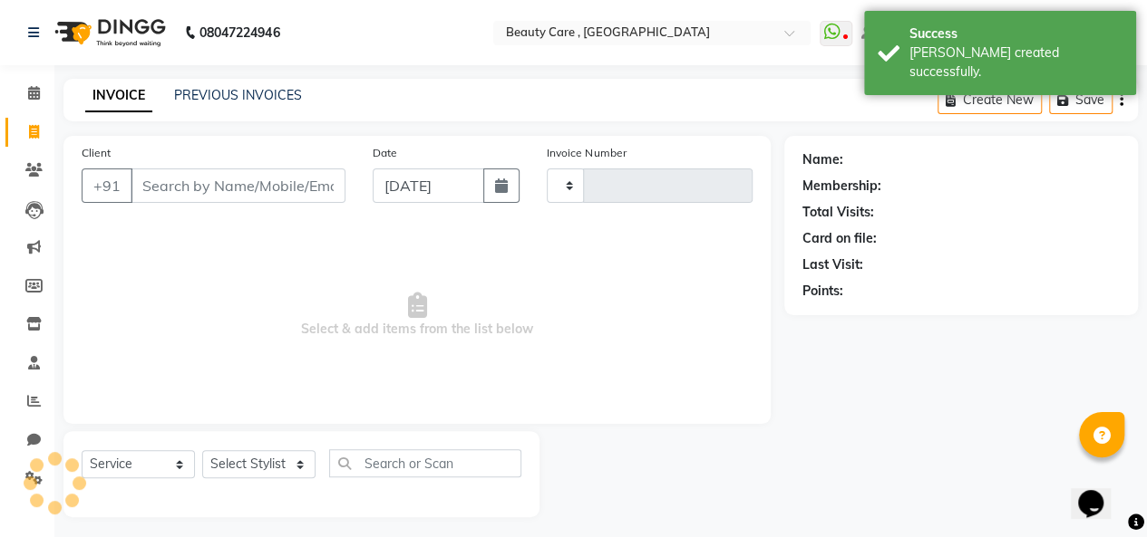
scroll to position [6, 0]
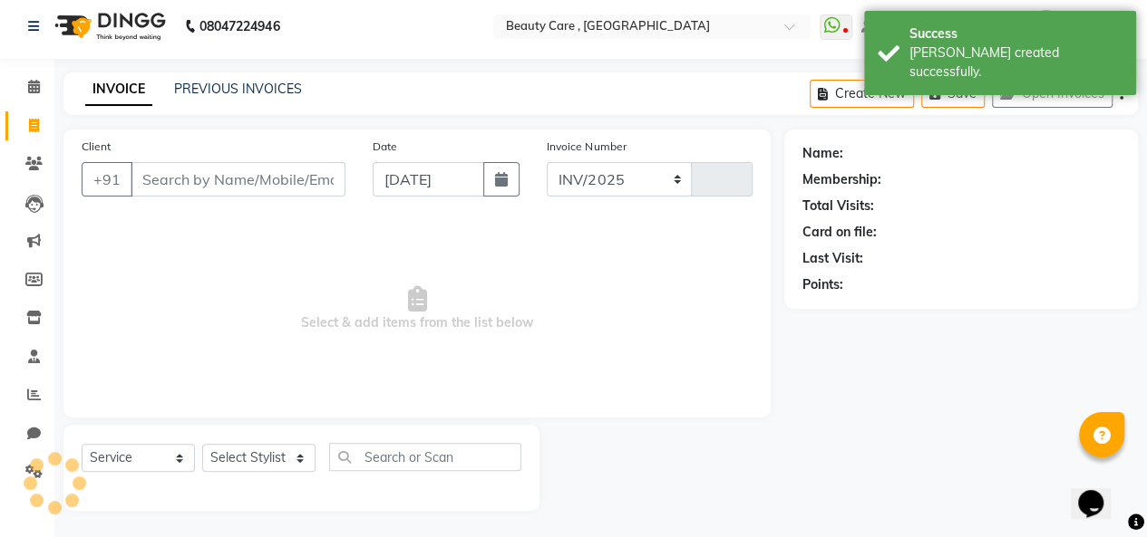
select select "5646"
type input "2757"
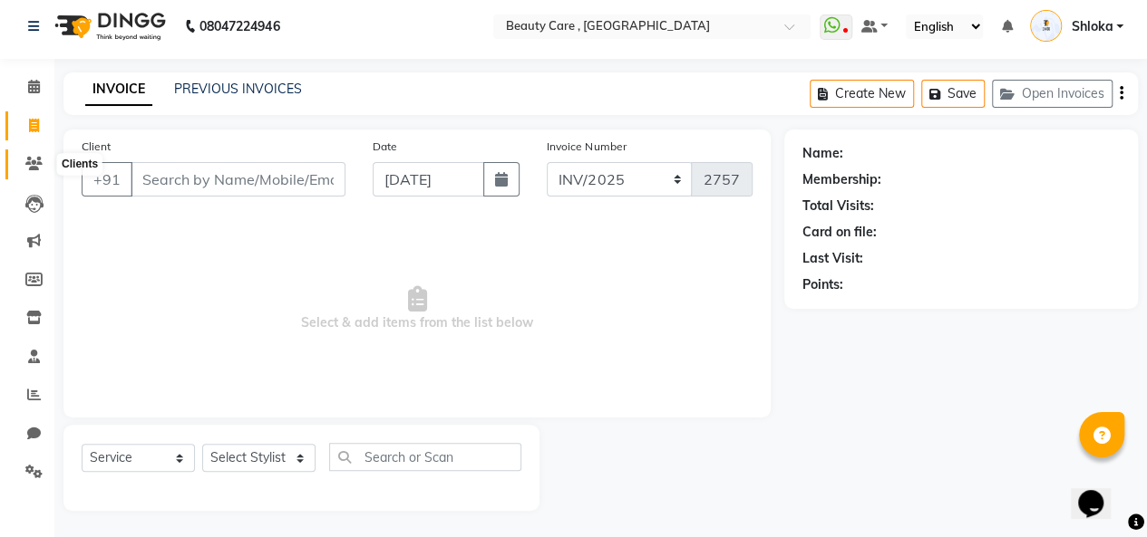
click at [41, 159] on icon at bounding box center [33, 164] width 17 height 14
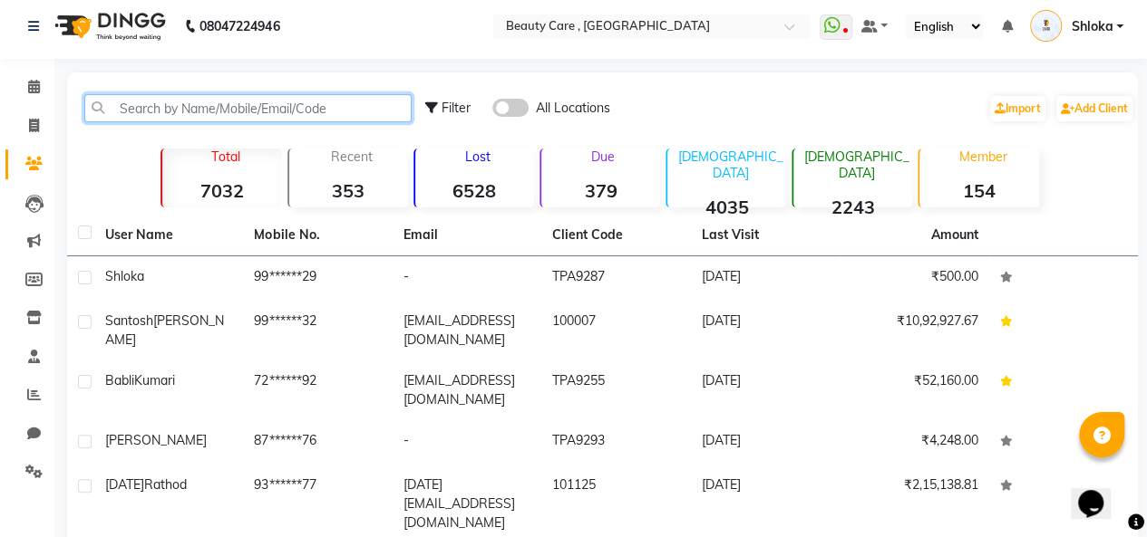
click at [225, 105] on input "text" at bounding box center [247, 108] width 327 height 28
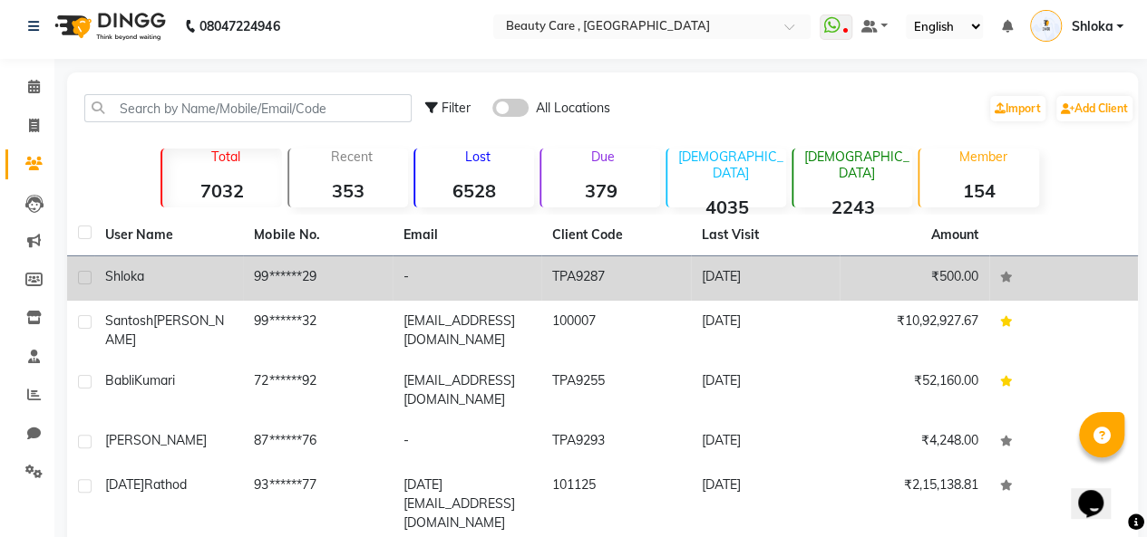
click at [271, 276] on td "99******29" at bounding box center [317, 278] width 149 height 44
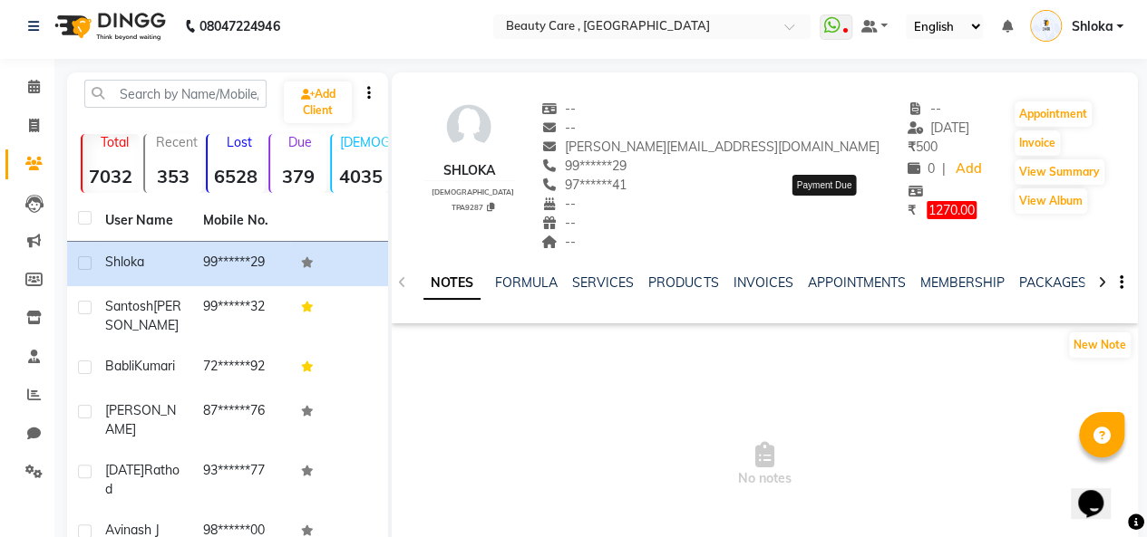
click at [926, 217] on span "1270.00" at bounding box center [951, 210] width 50 height 18
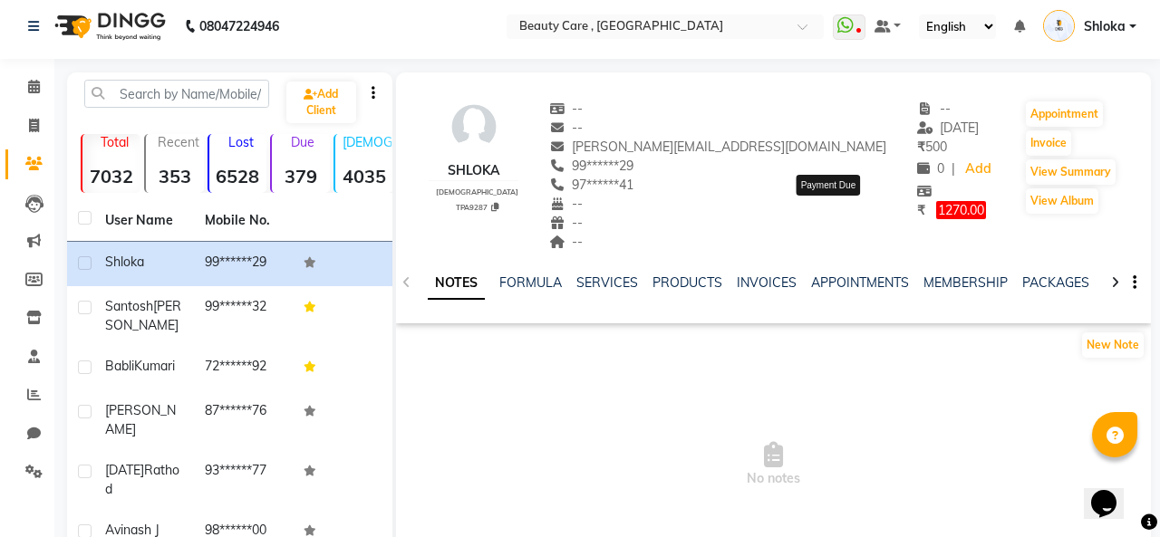
select select "1"
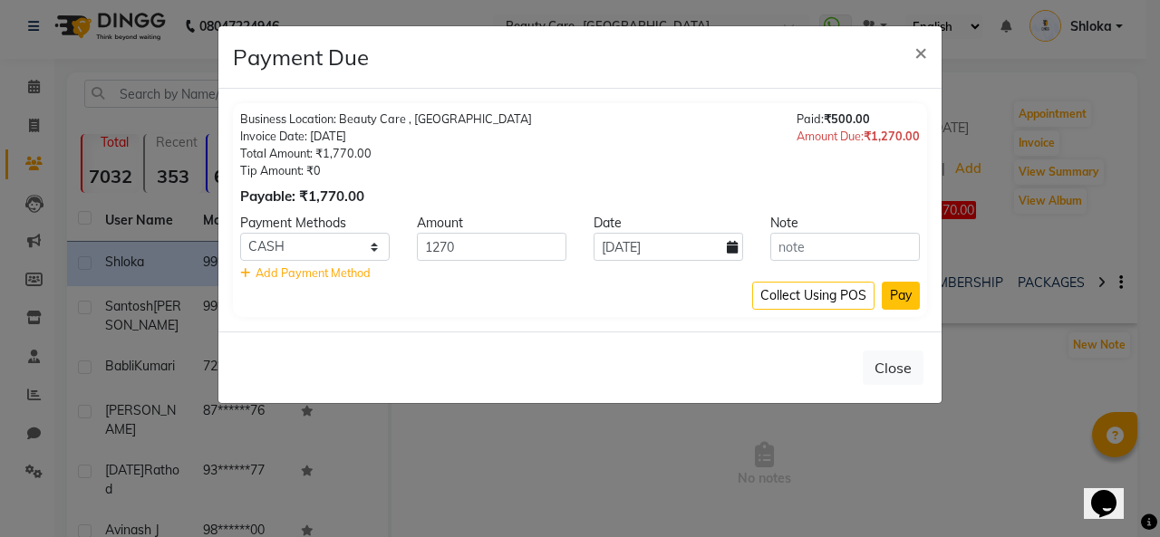
click at [901, 288] on button "Pay" at bounding box center [901, 296] width 38 height 28
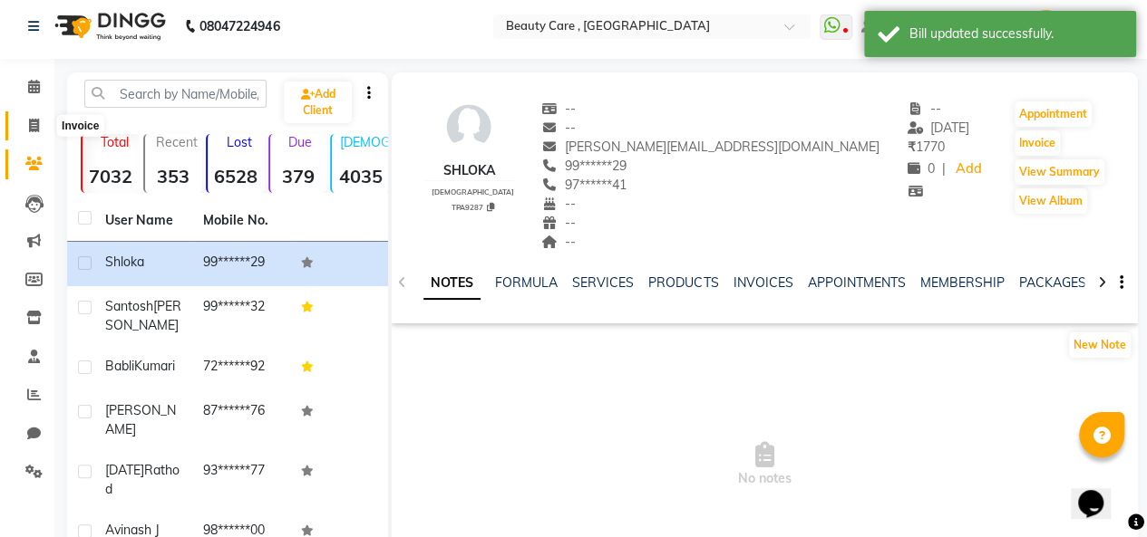
click at [29, 124] on icon at bounding box center [34, 126] width 10 height 14
select select "service"
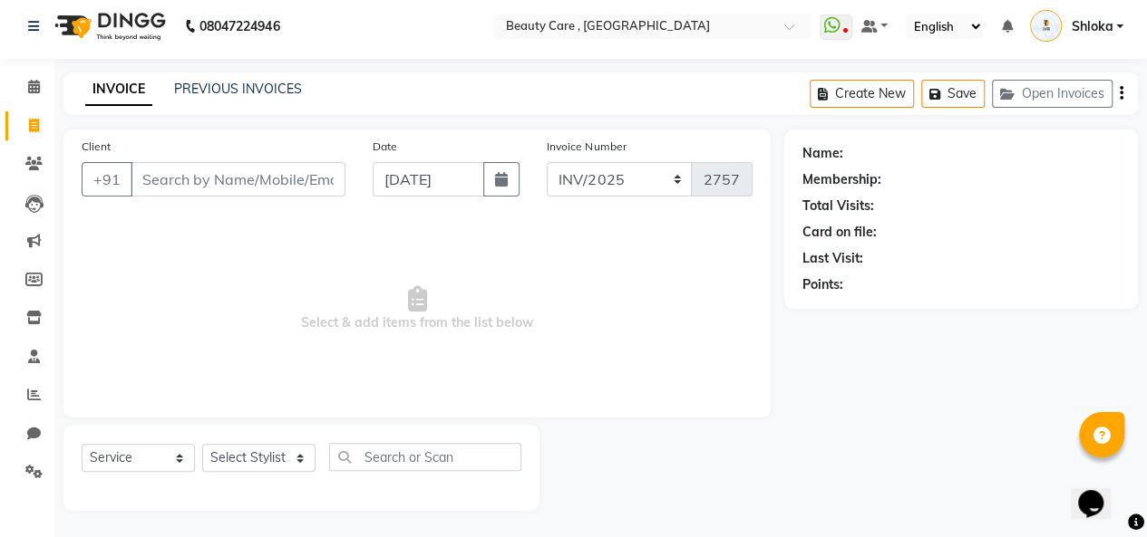
click at [212, 180] on input "Client" at bounding box center [238, 179] width 215 height 34
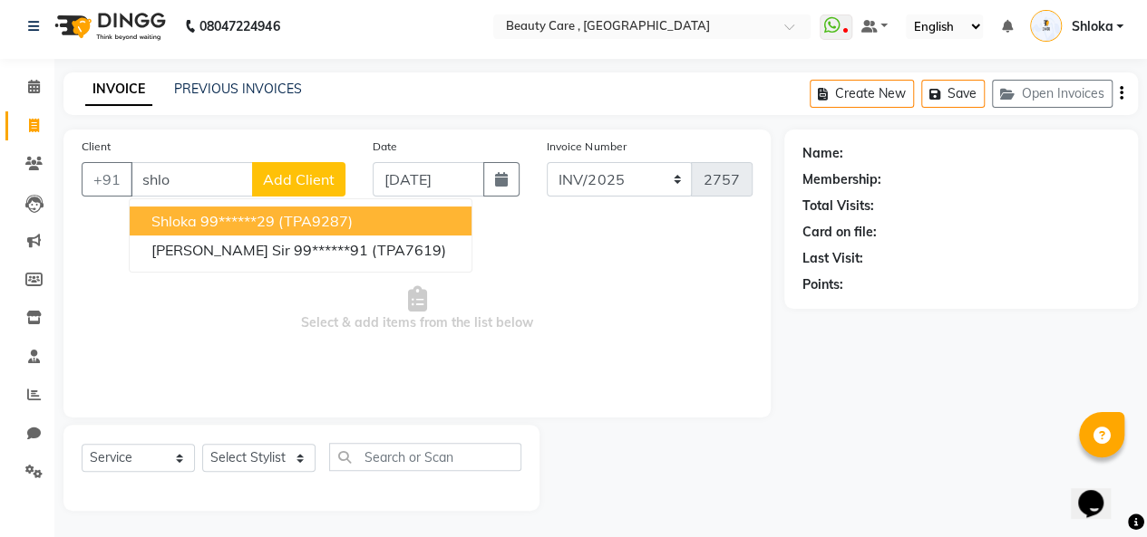
click at [221, 218] on ngb-highlight "99******29" at bounding box center [237, 221] width 74 height 18
type input "99******29"
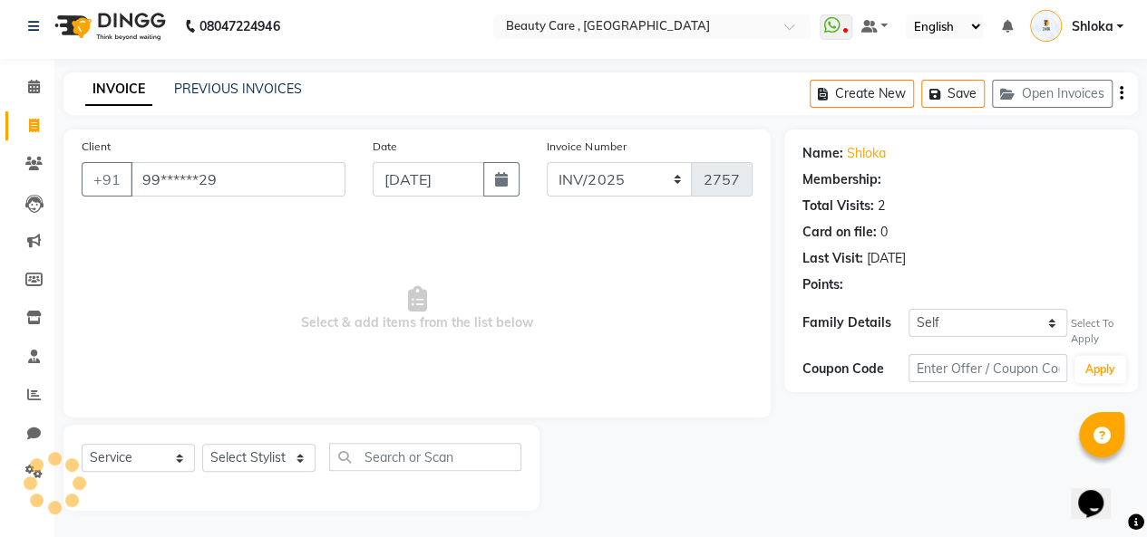
select select "2: Object"
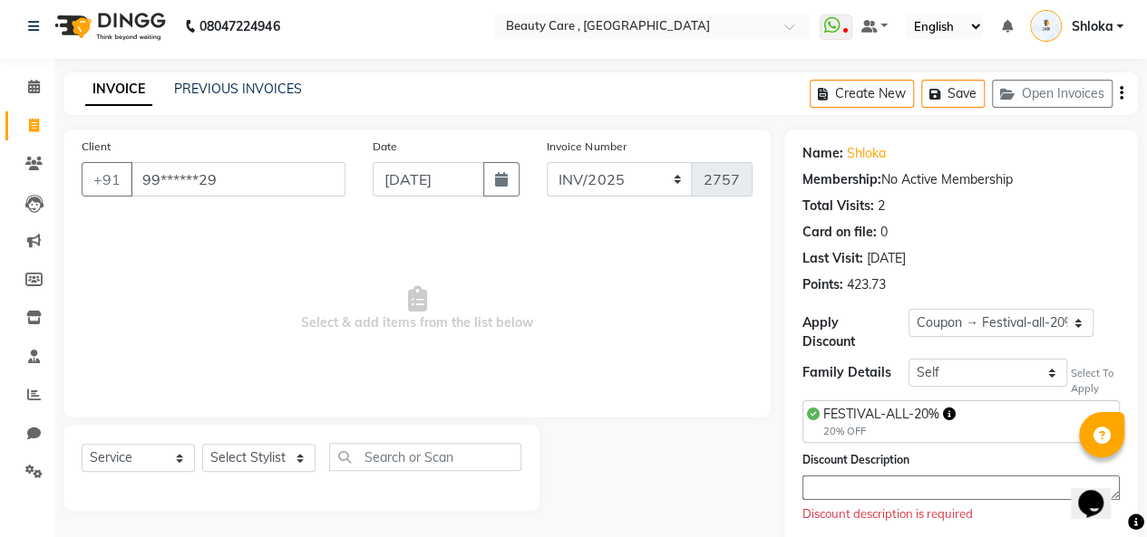
scroll to position [38, 0]
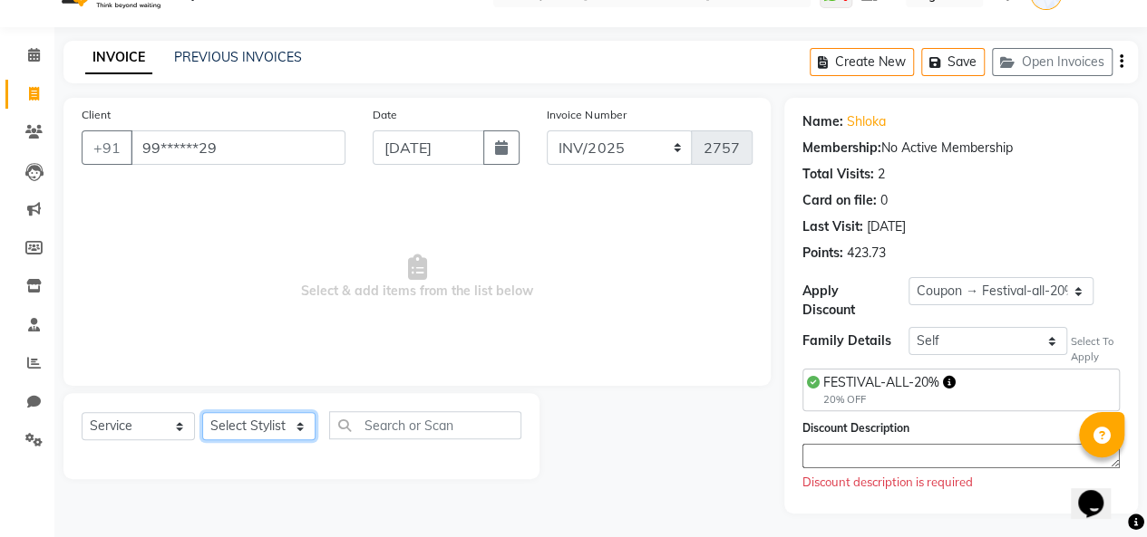
click at [238, 425] on select "Select Stylist Admin A Jagdish K Akshay Ankit Anuja April Arvind Ashvin asif Av…" at bounding box center [258, 426] width 113 height 28
select select "15135"
click at [202, 412] on select "Select Stylist Admin A Jagdish K Akshay Ankit Anuja April Arvind Ashvin asif Av…" at bounding box center [258, 426] width 113 height 28
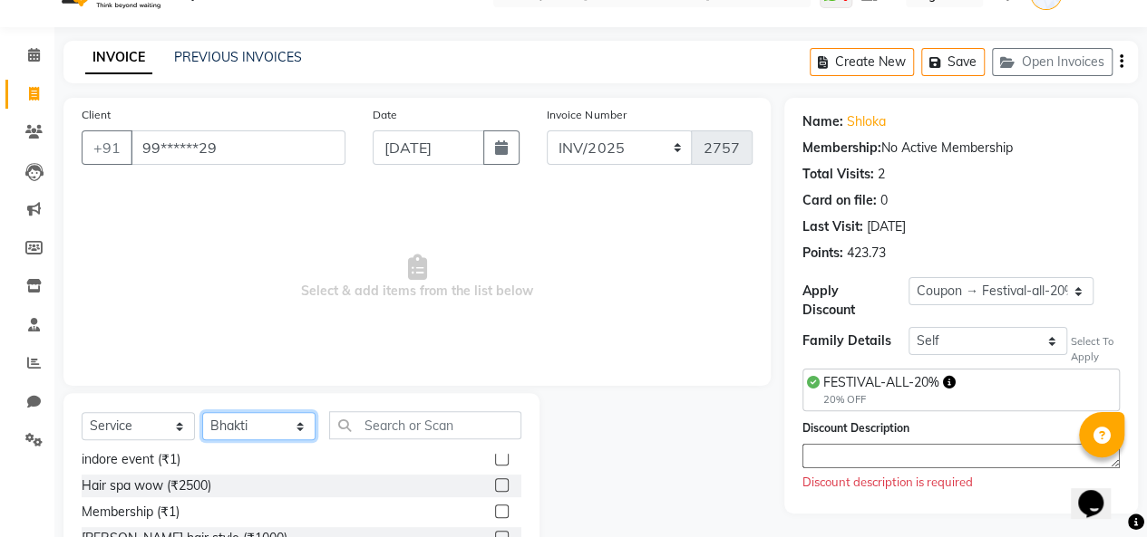
scroll to position [613, 0]
click at [495, 479] on label at bounding box center [502, 483] width 14 height 14
click at [495, 479] on input "checkbox" at bounding box center [501, 484] width 12 height 12
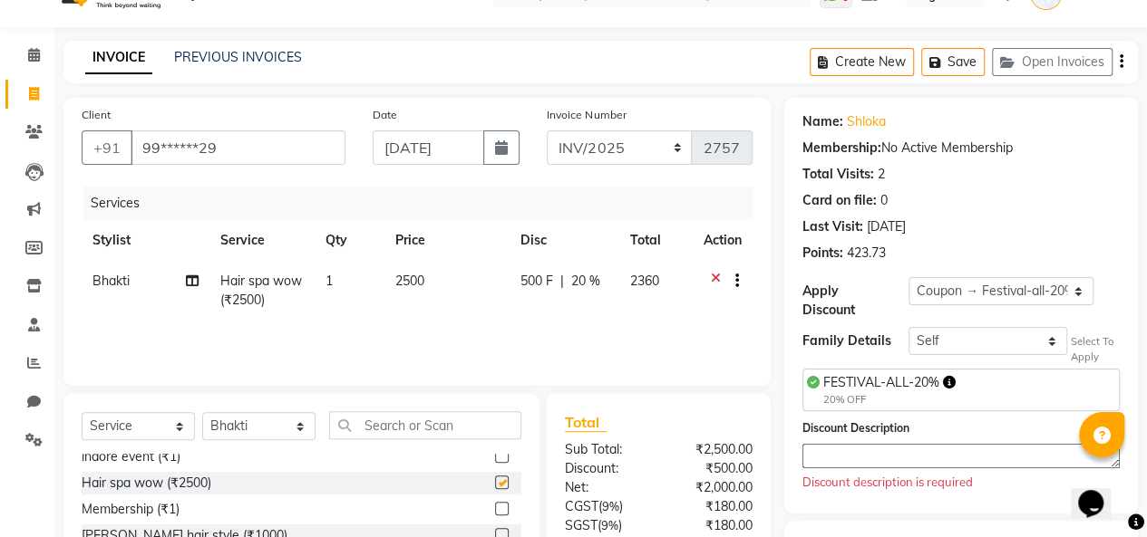
checkbox input "false"
click at [934, 290] on select "Select Loyalty → Loyalty level 1222 → All Customers Coupon → Festival-all-20% C…" at bounding box center [1000, 291] width 185 height 28
select select "0:"
click at [908, 277] on select "Select Loyalty → Loyalty level 1222 → All Customers Coupon → Festival-all-20% C…" at bounding box center [1000, 291] width 185 height 28
type input "0"
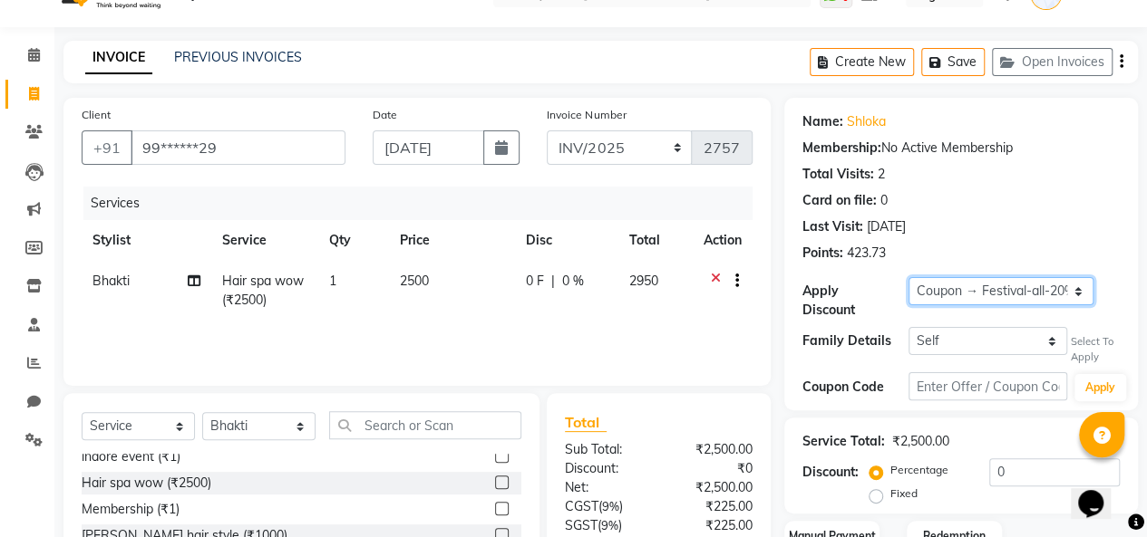
scroll to position [205, 0]
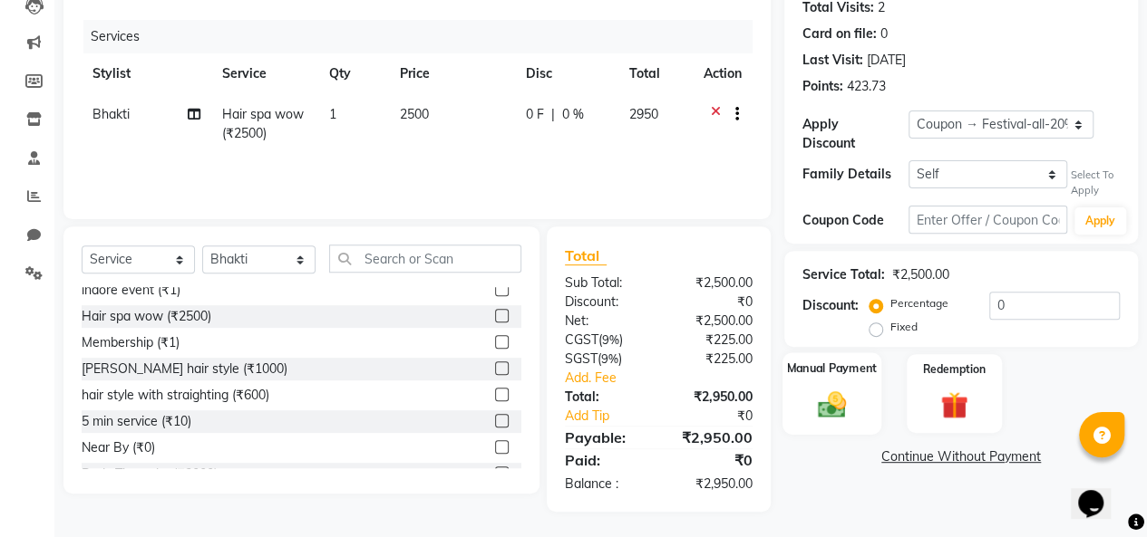
click at [845, 389] on img at bounding box center [831, 405] width 46 height 33
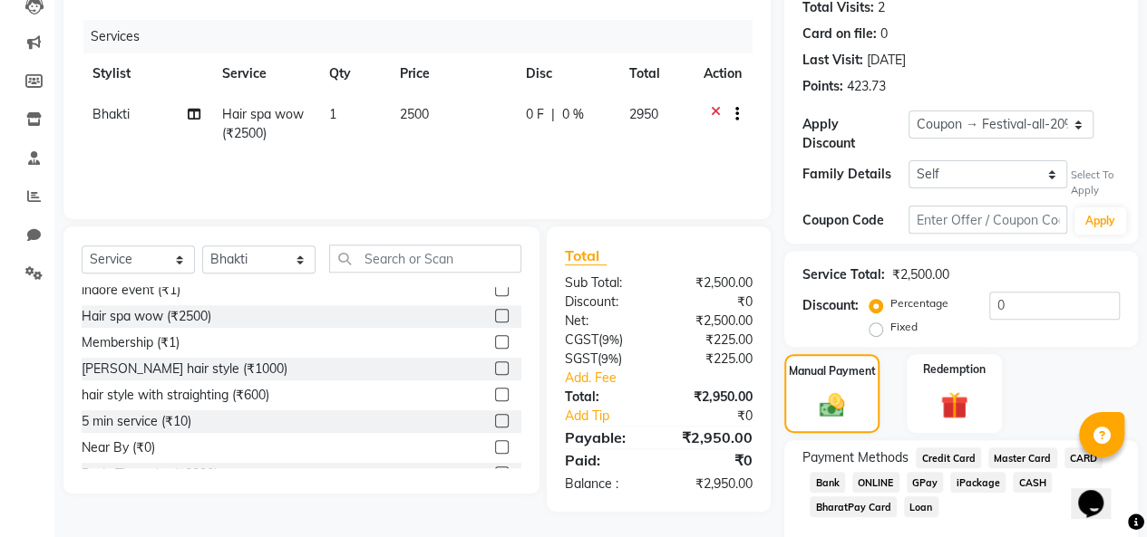
scroll to position [280, 0]
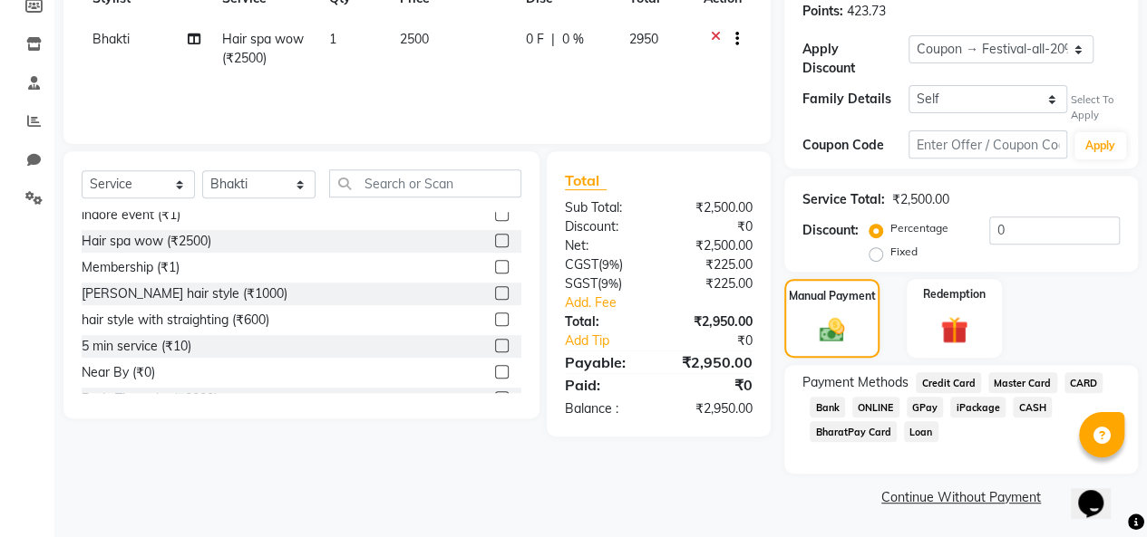
click at [1027, 403] on span "CASH" at bounding box center [1031, 407] width 39 height 21
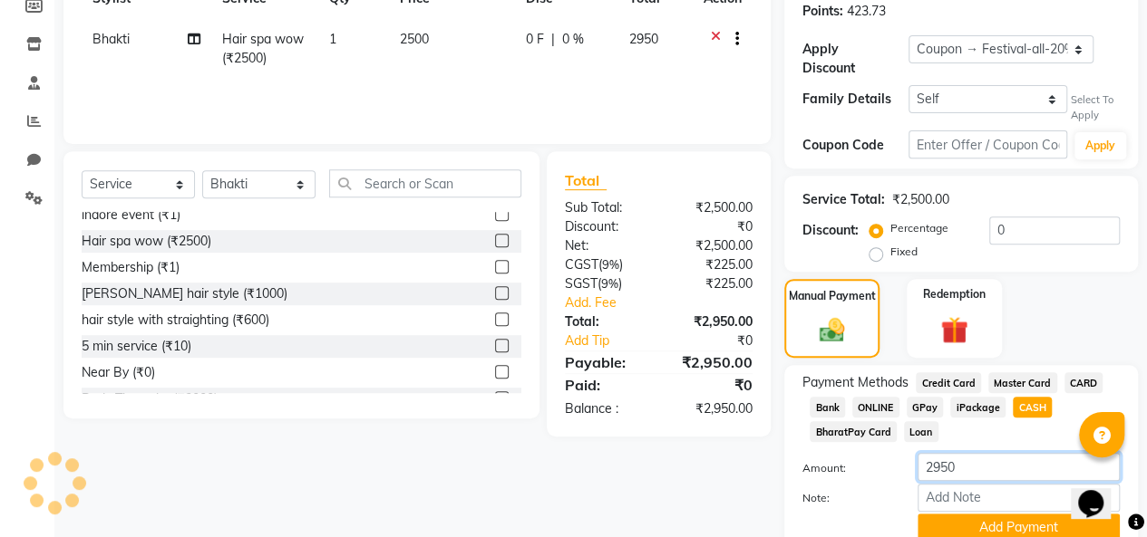
click at [973, 469] on input "2950" at bounding box center [1018, 467] width 202 height 28
click at [916, 407] on span "GPay" at bounding box center [924, 407] width 37 height 21
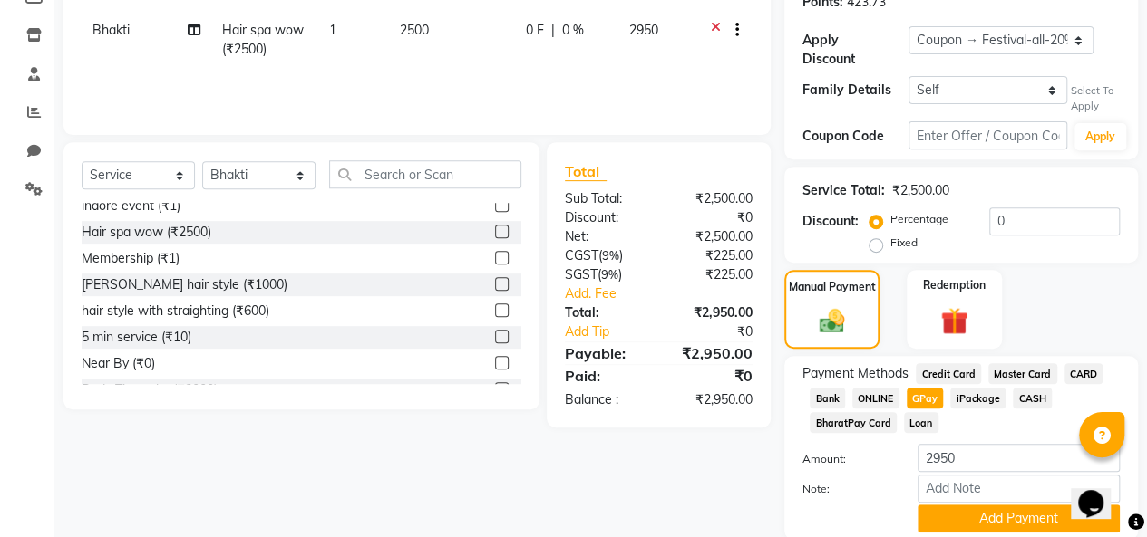
scroll to position [294, 0]
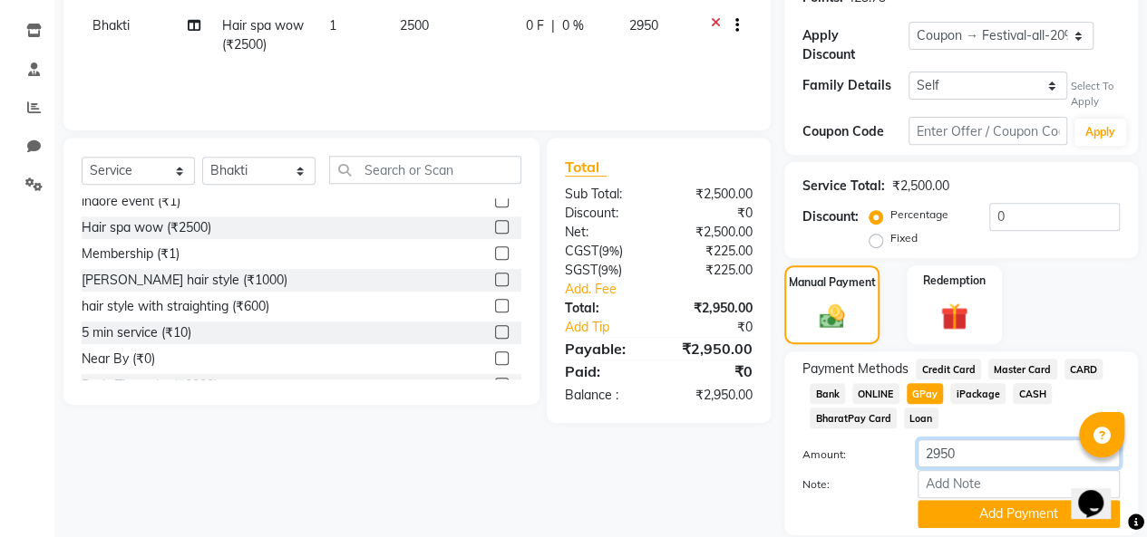
click at [963, 451] on input "2950" at bounding box center [1018, 454] width 202 height 28
type input "2500"
click at [960, 485] on input "Note:" at bounding box center [1018, 484] width 202 height 28
type input "c"
click at [966, 516] on button "Add Payment" at bounding box center [1018, 514] width 202 height 28
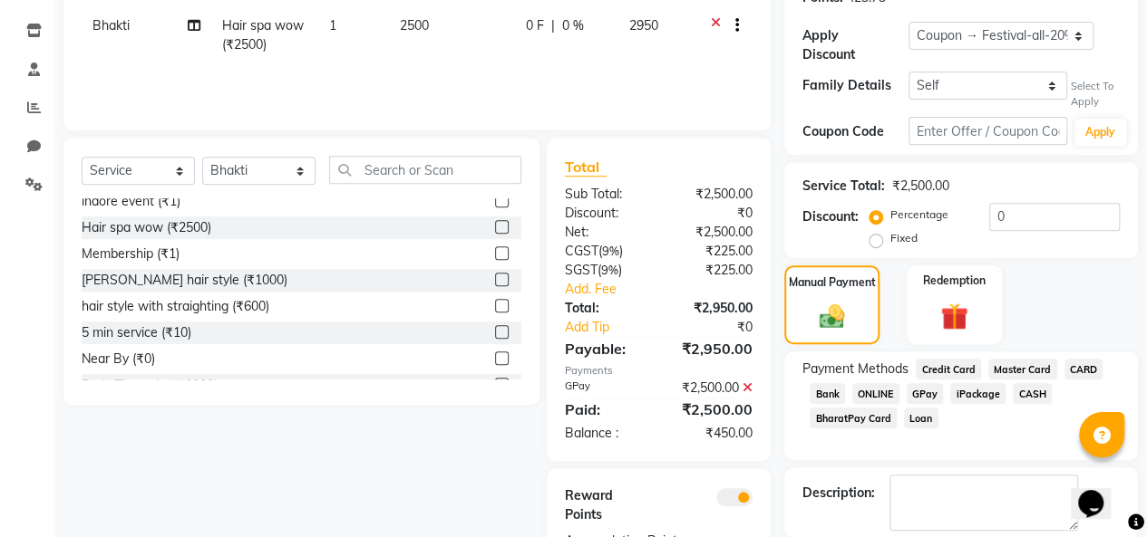
scroll to position [389, 0]
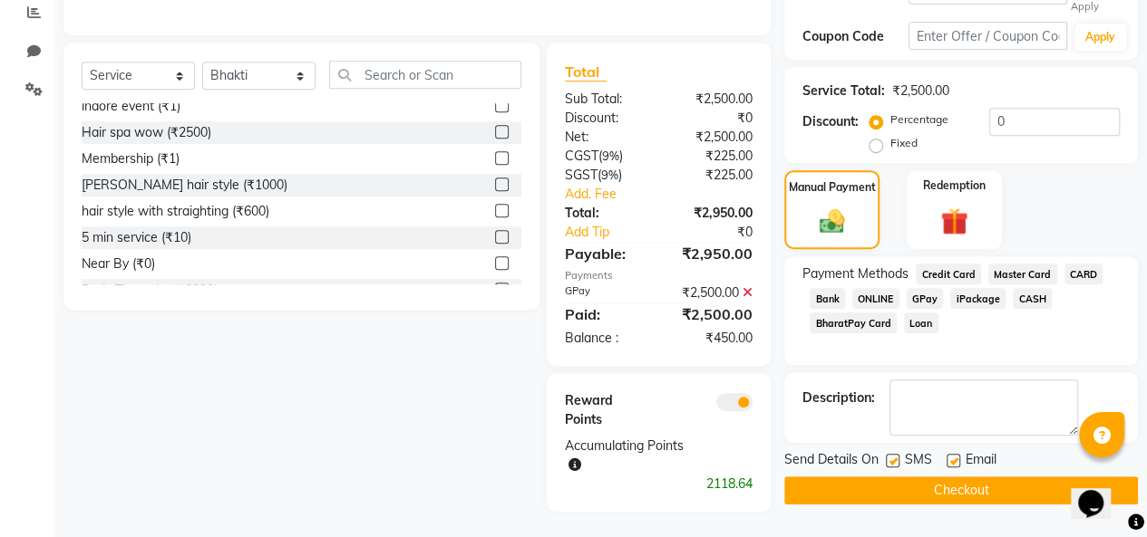
click at [1030, 298] on span "CASH" at bounding box center [1031, 298] width 39 height 21
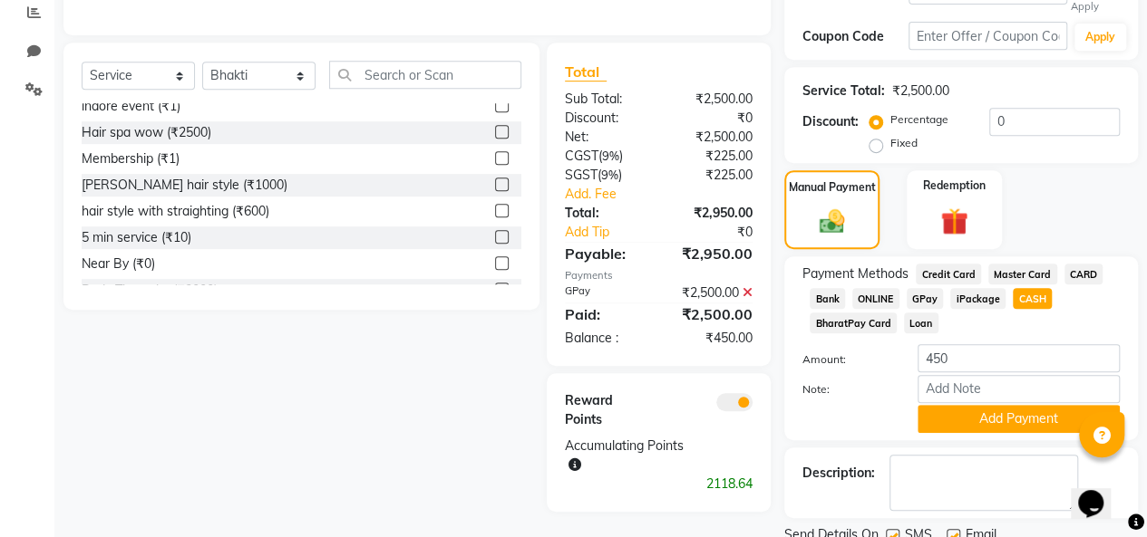
scroll to position [457, 0]
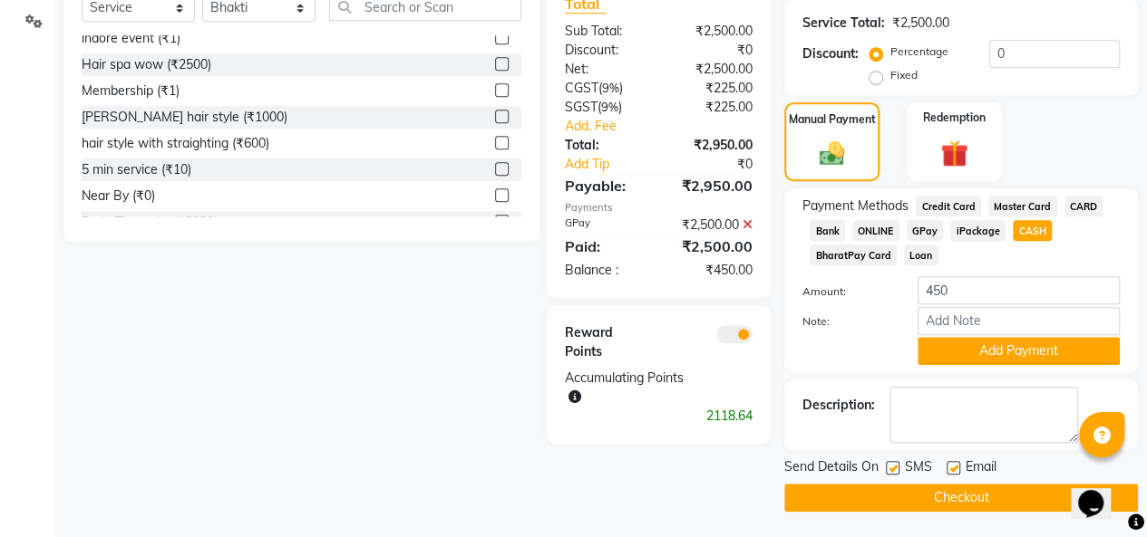
click at [894, 471] on label at bounding box center [892, 468] width 14 height 14
click at [894, 471] on input "checkbox" at bounding box center [891, 469] width 12 height 12
checkbox input "false"
click at [950, 470] on label at bounding box center [953, 468] width 14 height 14
click at [950, 470] on input "checkbox" at bounding box center [952, 469] width 12 height 12
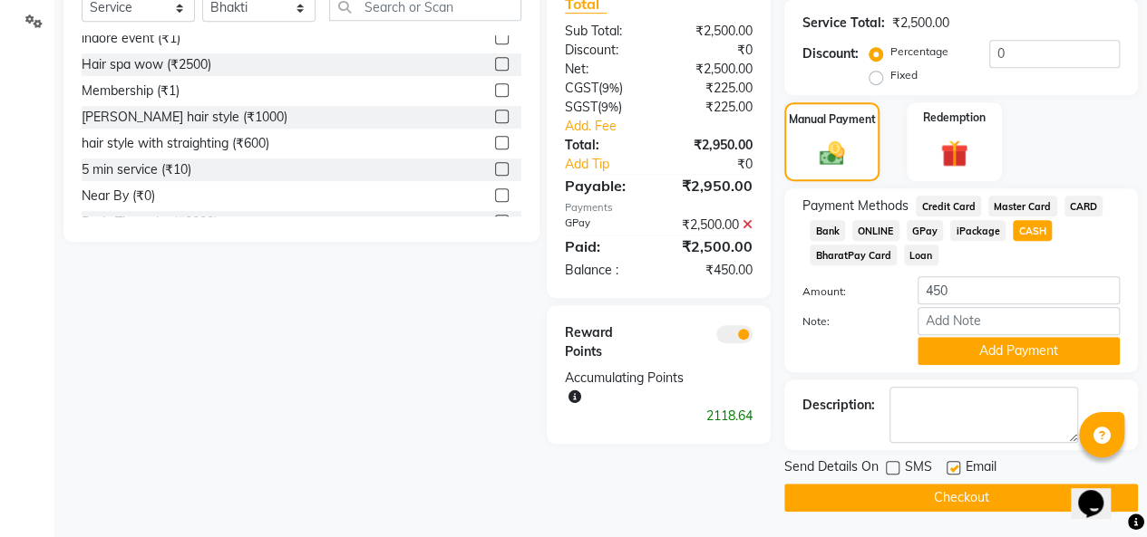
checkbox input "false"
click at [1002, 354] on button "Add Payment" at bounding box center [1018, 351] width 202 height 28
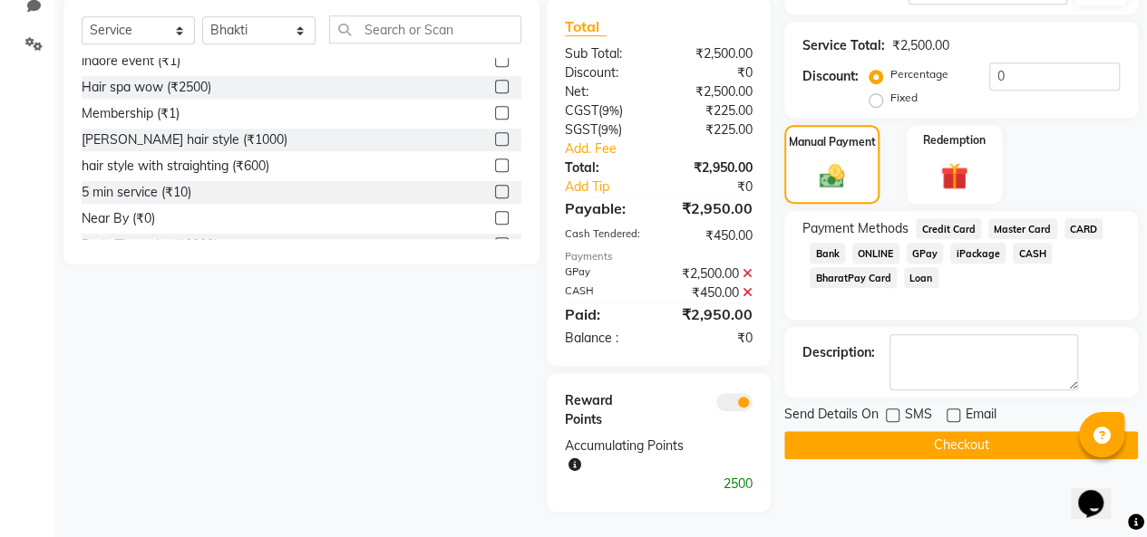
click at [957, 450] on button "Checkout" at bounding box center [960, 445] width 353 height 28
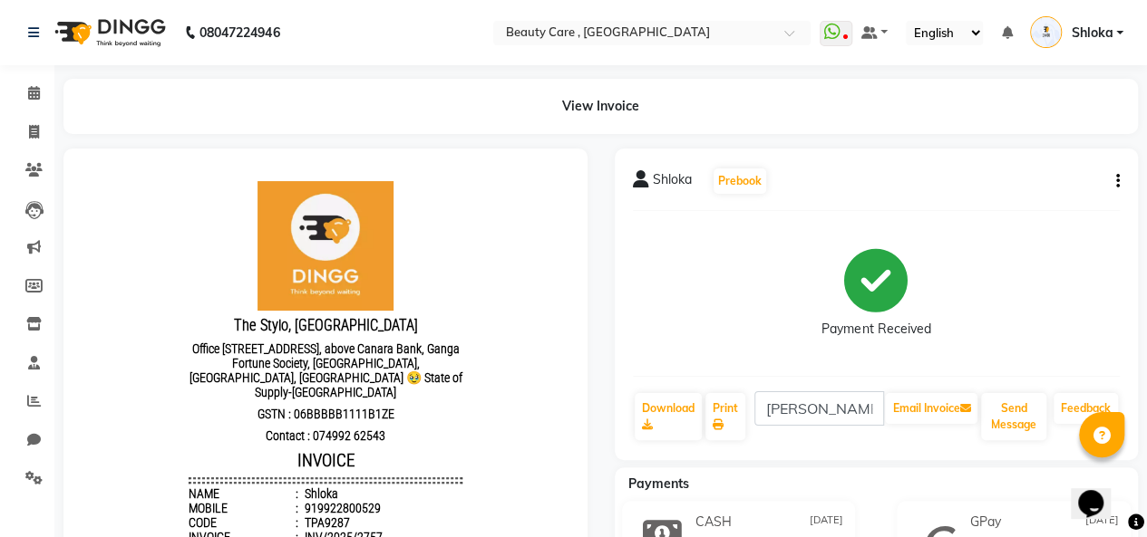
click at [1116, 181] on icon "button" at bounding box center [1118, 181] width 4 height 1
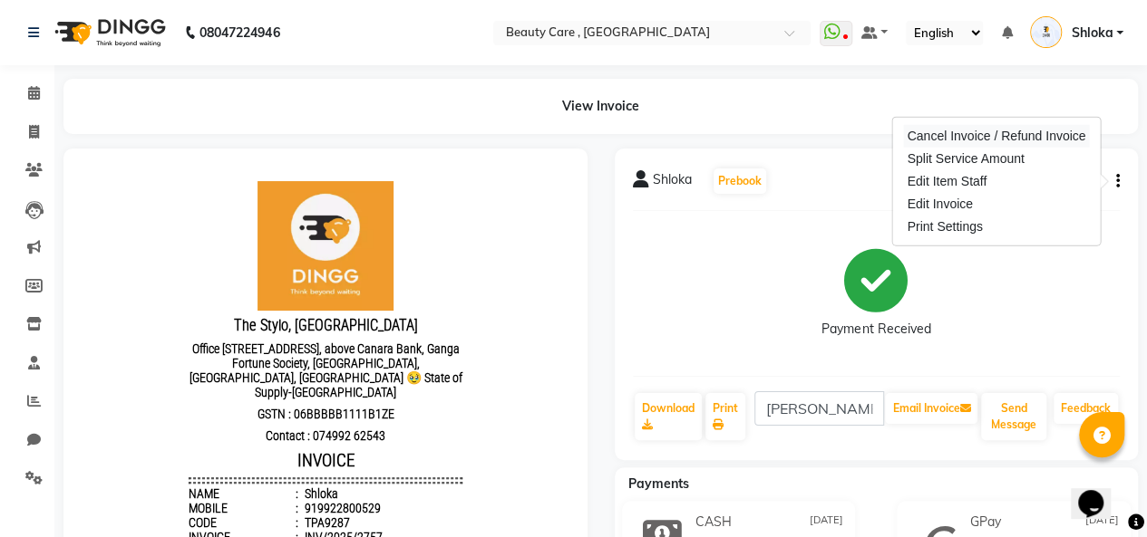
click at [1018, 139] on div "Cancel Invoice / Refund Invoice" at bounding box center [996, 136] width 186 height 23
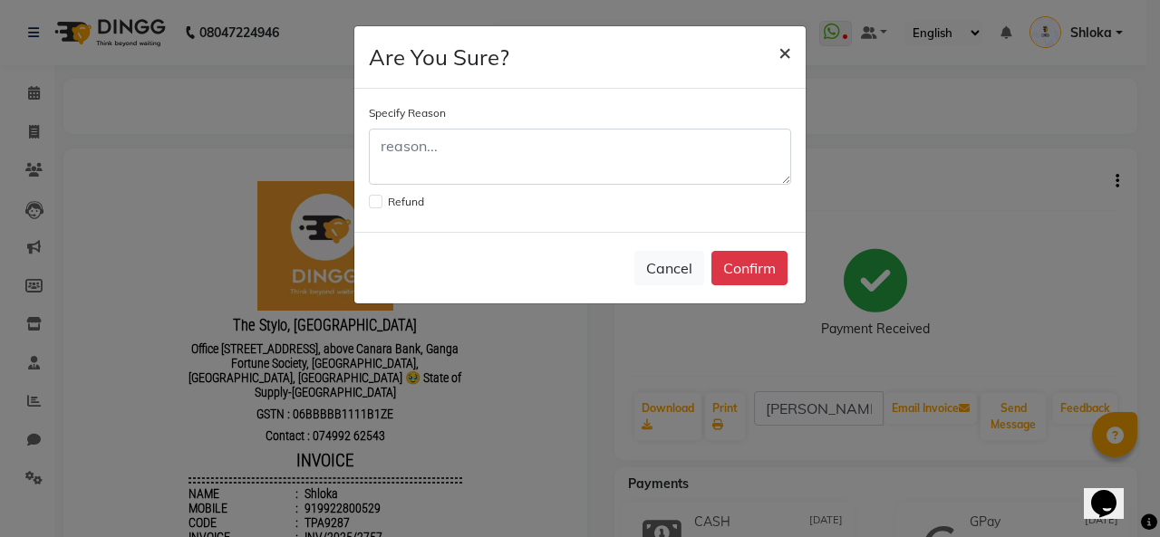
click at [779, 48] on span "×" at bounding box center [785, 51] width 13 height 27
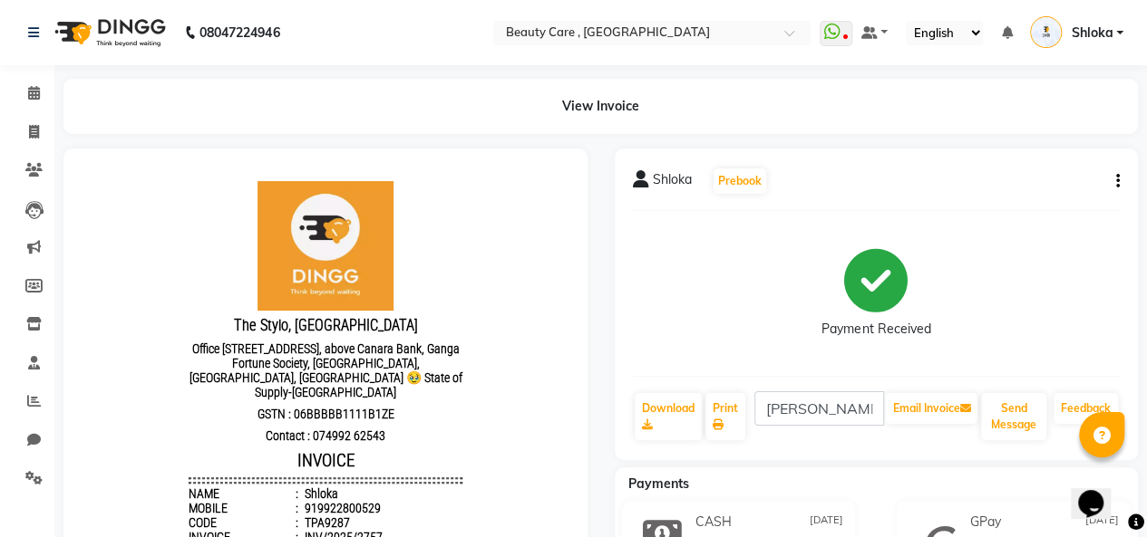
click at [1111, 177] on button "button" at bounding box center [1113, 181] width 11 height 19
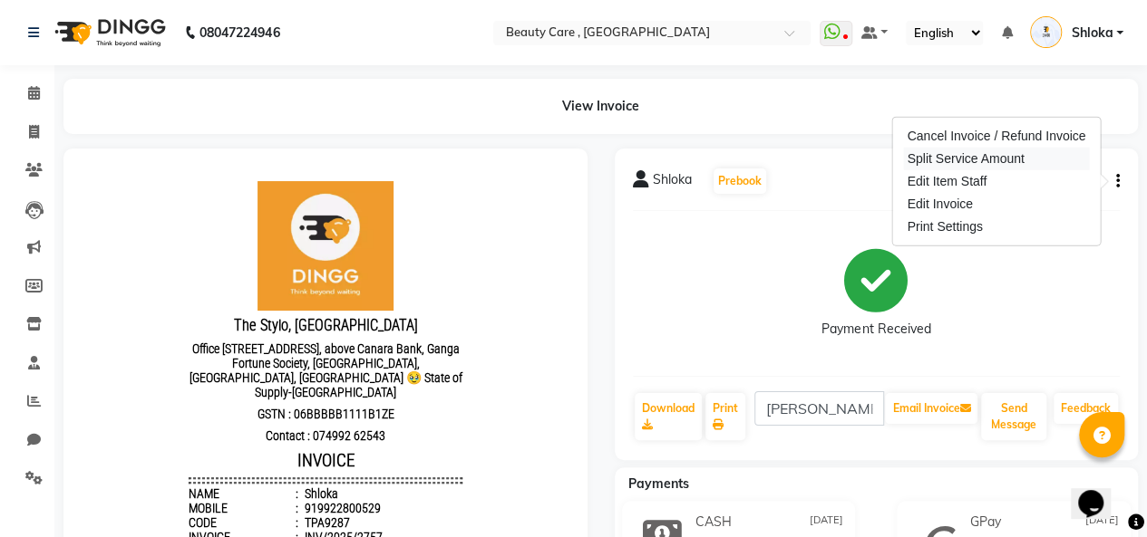
click at [990, 157] on div "Split Service Amount" at bounding box center [996, 159] width 186 height 23
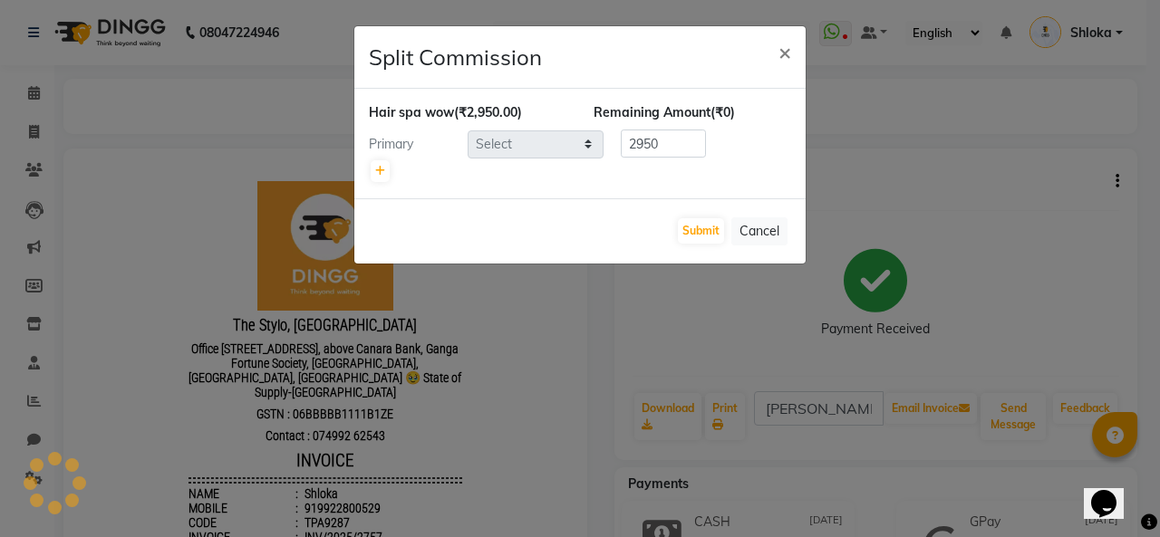
select select "15135"
click at [381, 173] on icon at bounding box center [380, 171] width 10 height 11
type input "1475"
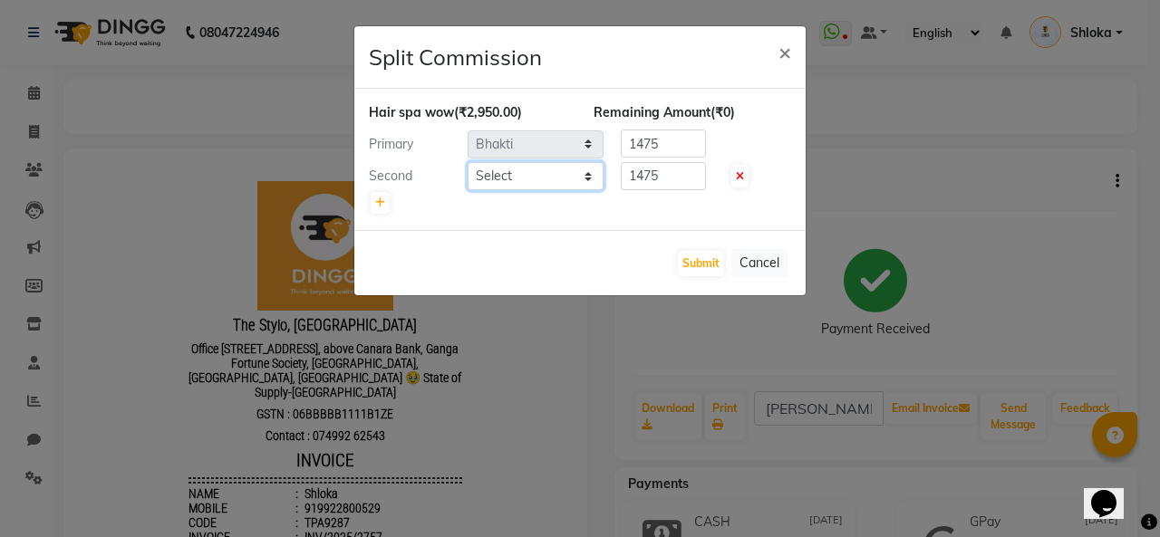
click at [508, 177] on select "Select Admin A Jagdish K Akshay Ankit Anuja April Arvind Ashvin asif Avinash Av…" at bounding box center [536, 176] width 136 height 28
select select "89486"
click at [468, 162] on select "Select Admin A Jagdish K Akshay Ankit Anuja April Arvind Ashvin asif Avinash Av…" at bounding box center [536, 176] width 136 height 28
click at [701, 264] on button "Submit" at bounding box center [701, 263] width 46 height 25
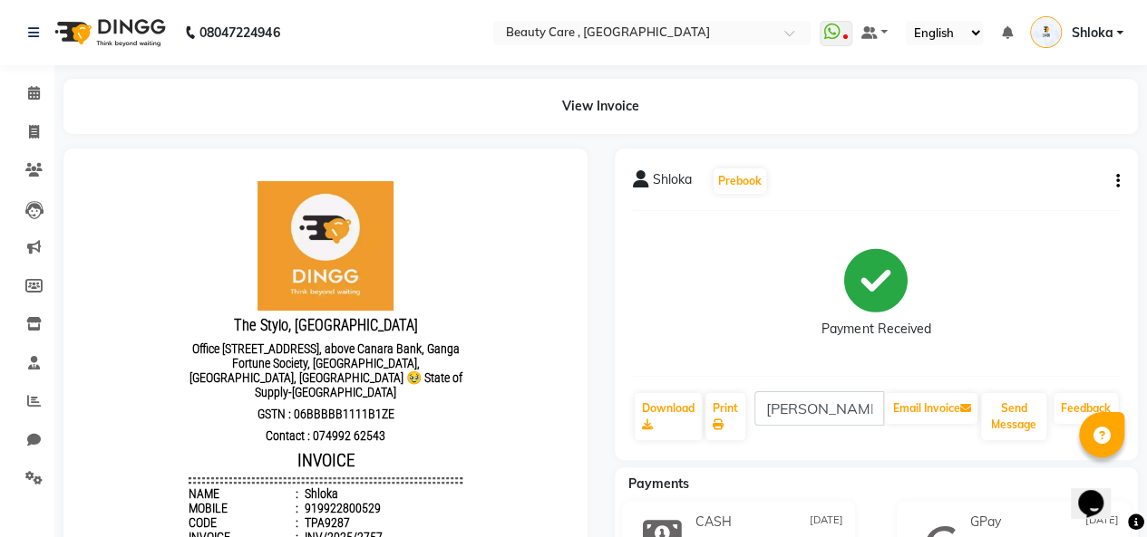
click at [1117, 181] on icon "button" at bounding box center [1118, 181] width 4 height 1
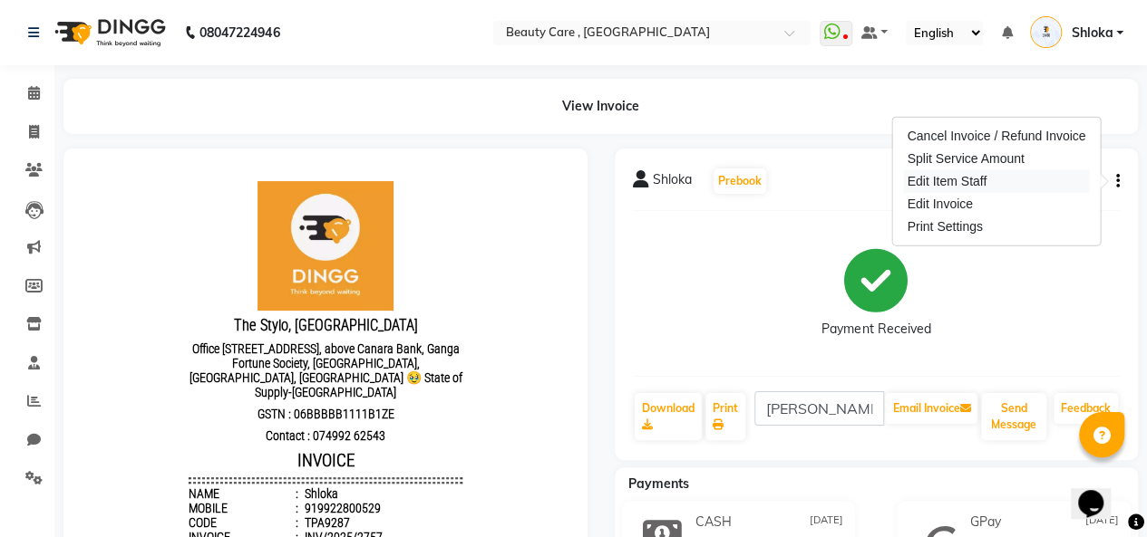
click at [1001, 182] on div "Edit Item Staff" at bounding box center [996, 181] width 186 height 23
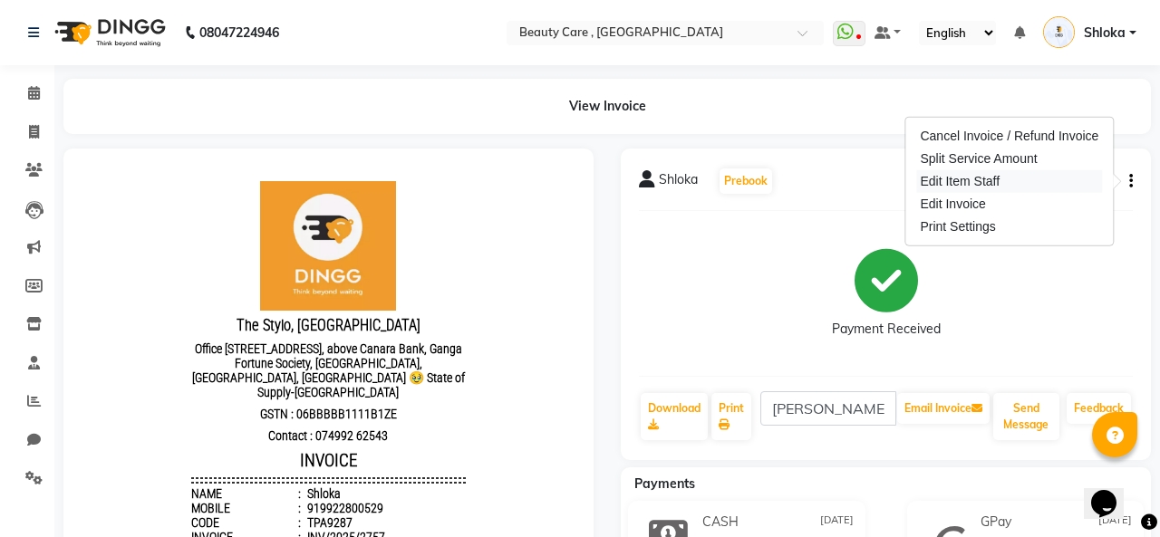
select select "15135"
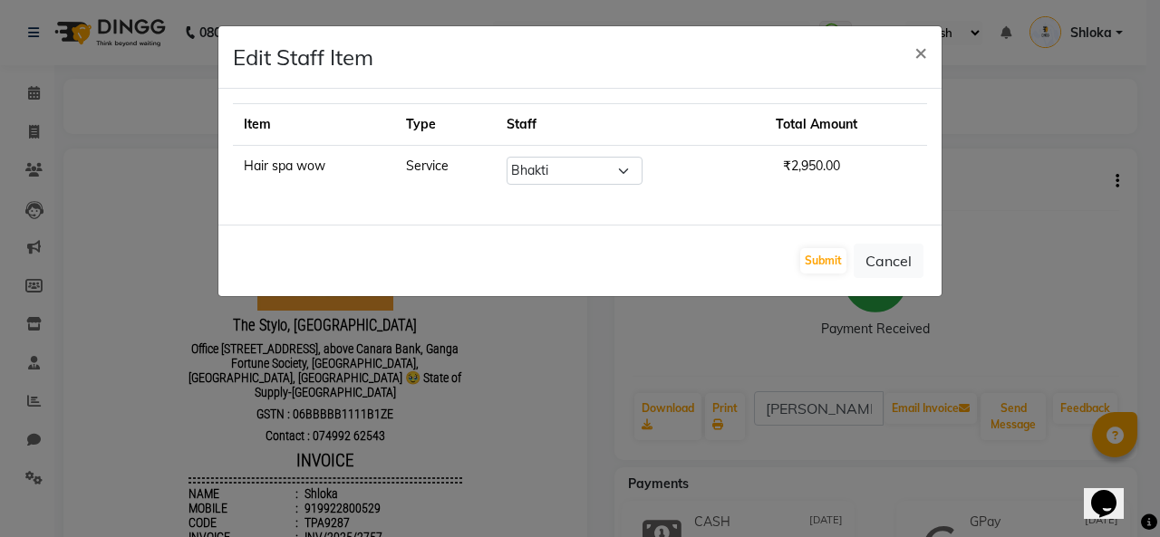
click at [259, 153] on td "Hair spa wow" at bounding box center [314, 171] width 162 height 51
click at [556, 171] on select "Select Admin A Jagdish K Akshay Ankit Anuja April Arvind Ashvin asif Avinash Av…" at bounding box center [575, 171] width 136 height 28
click at [835, 260] on button "Submit" at bounding box center [823, 260] width 46 height 25
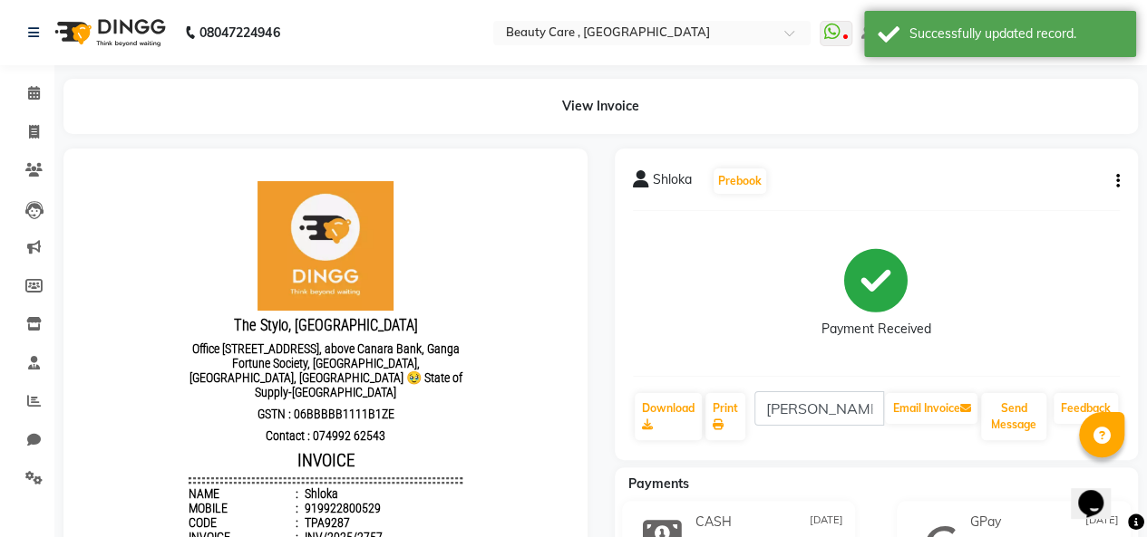
click at [1117, 181] on icon "button" at bounding box center [1118, 181] width 4 height 1
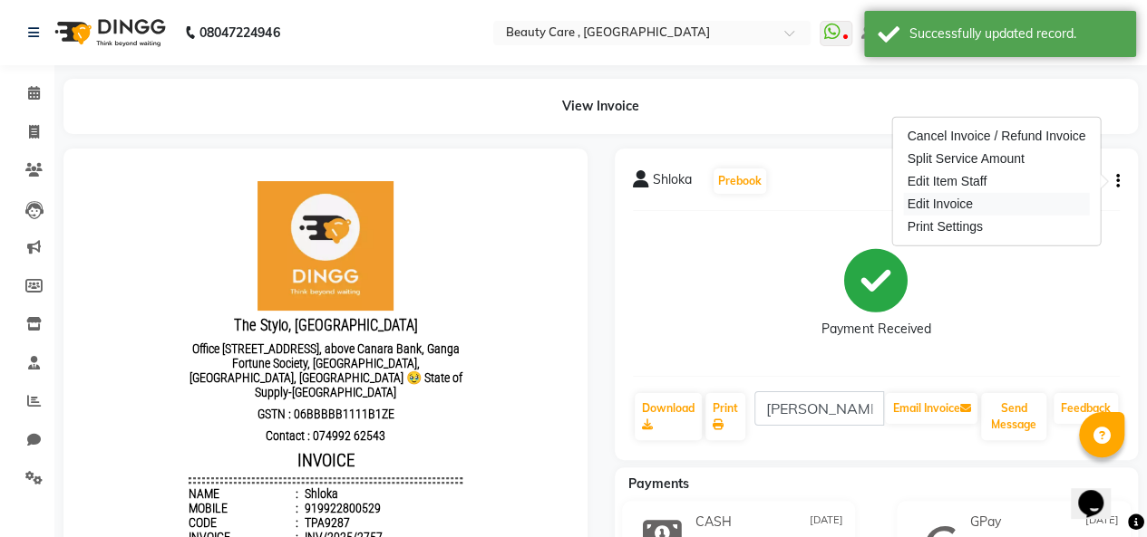
click at [964, 206] on div "Edit Invoice" at bounding box center [996, 204] width 186 height 23
select select "service"
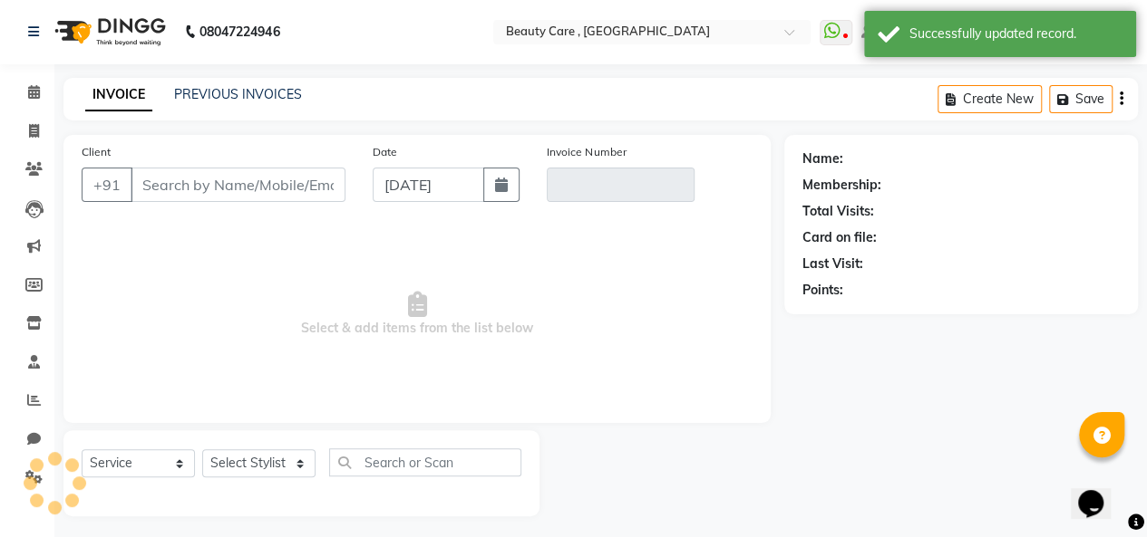
scroll to position [6, 0]
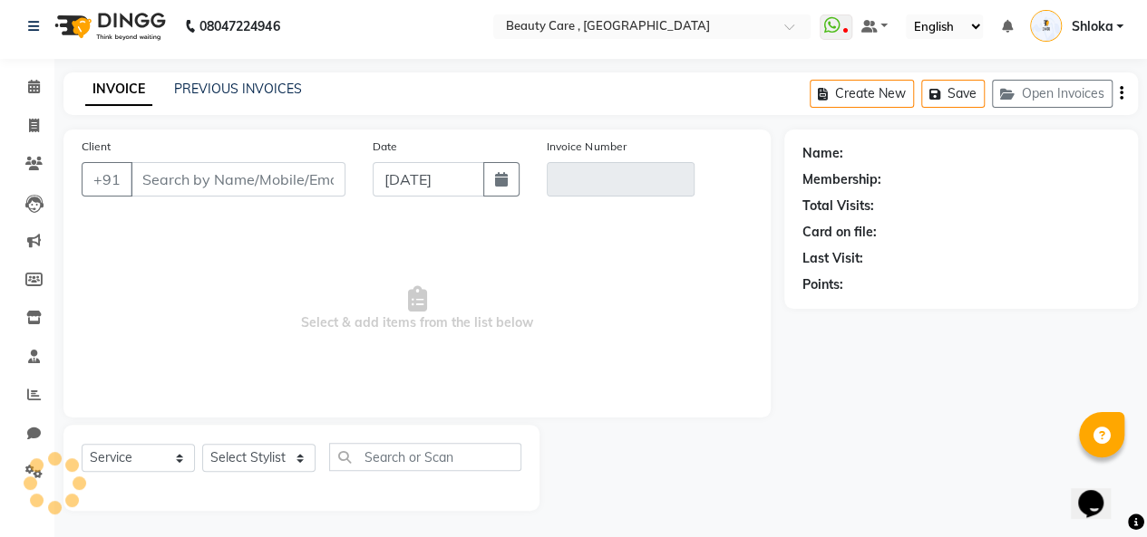
type input "99******29"
type input "INV/2025/2757"
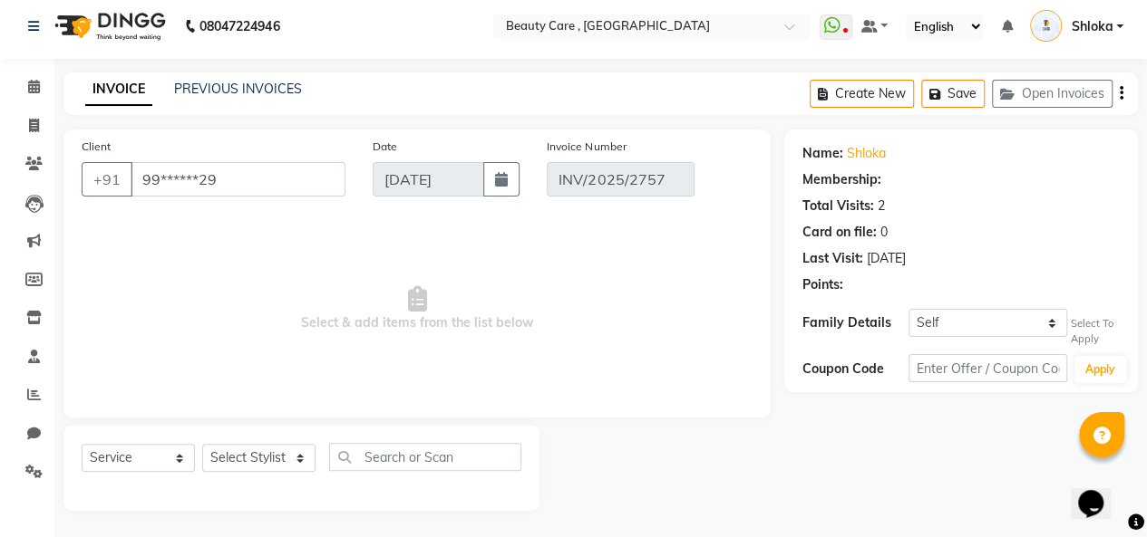
select select "select"
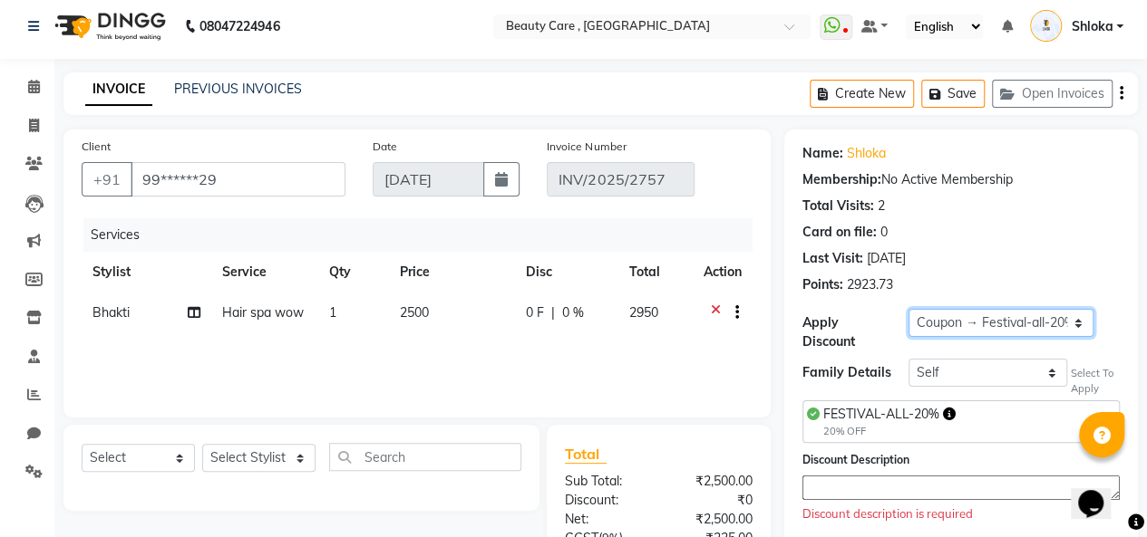
click at [1039, 327] on select "Select Loyalty → Loyalty level 1222 → All Customers Coupon → Festival-all-20% C…" at bounding box center [1000, 323] width 185 height 28
select select "0:"
click at [908, 309] on select "Select Loyalty → Loyalty level 1222 → All Customers Coupon → Festival-all-20% C…" at bounding box center [1000, 323] width 185 height 28
type input "0"
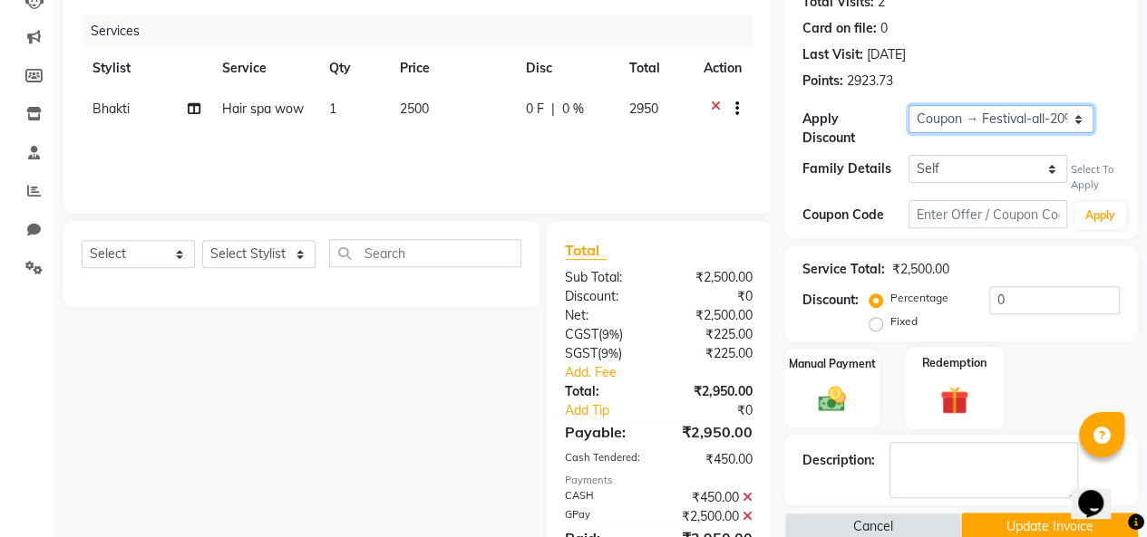
scroll to position [267, 0]
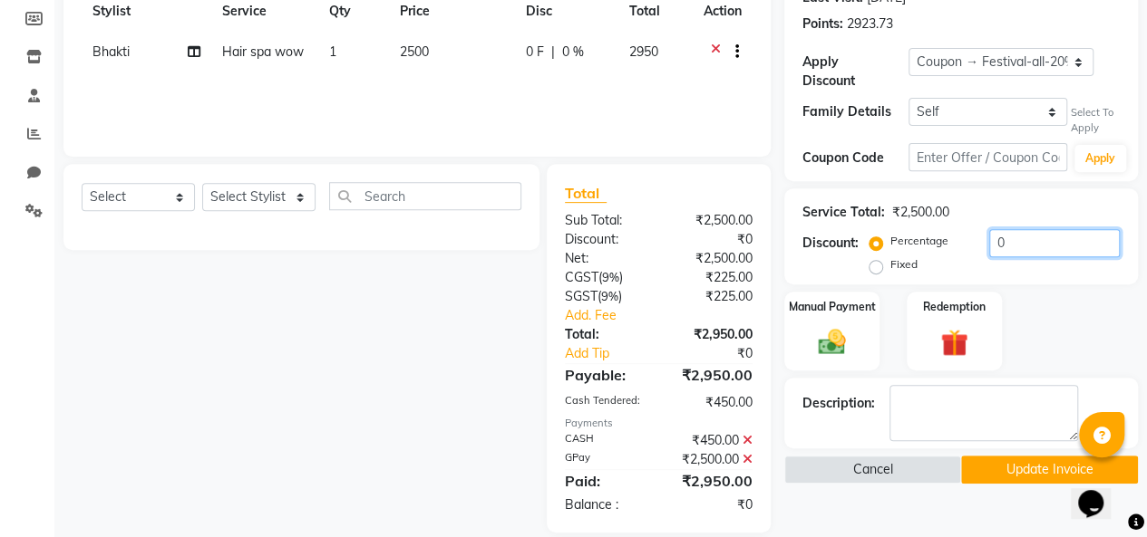
click at [1041, 239] on input "0" at bounding box center [1054, 243] width 131 height 28
type input "10"
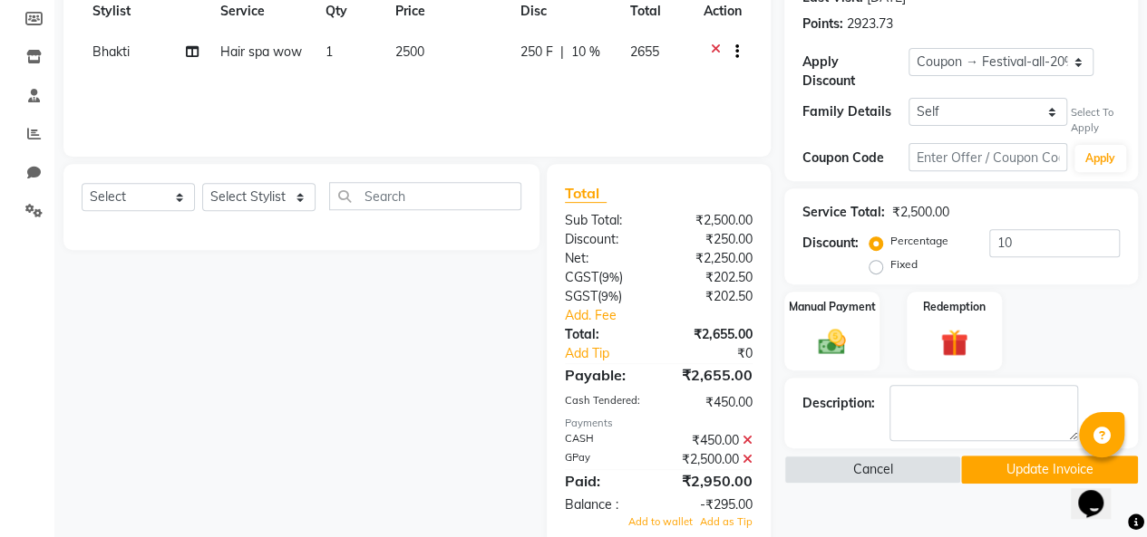
click at [1029, 474] on button "Update Invoice" at bounding box center [1049, 470] width 177 height 28
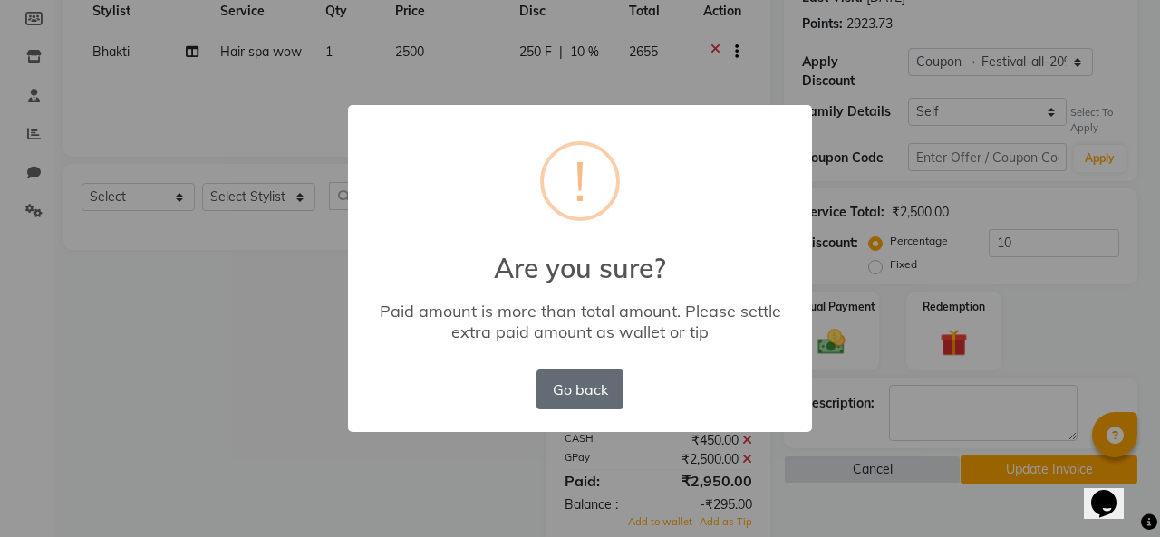
click at [575, 384] on button "Go back" at bounding box center [580, 390] width 87 height 40
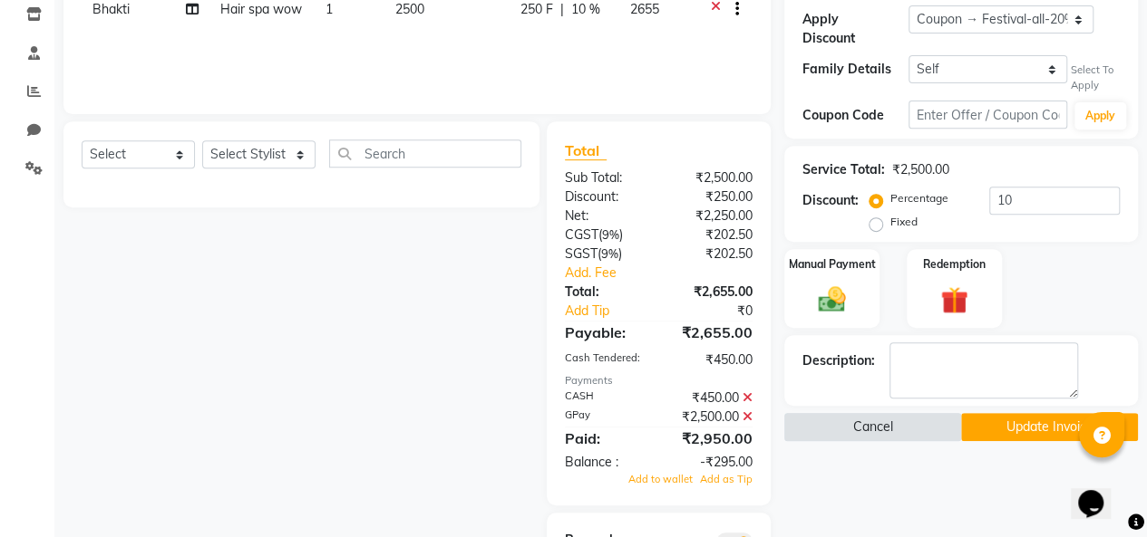
scroll to position [450, 0]
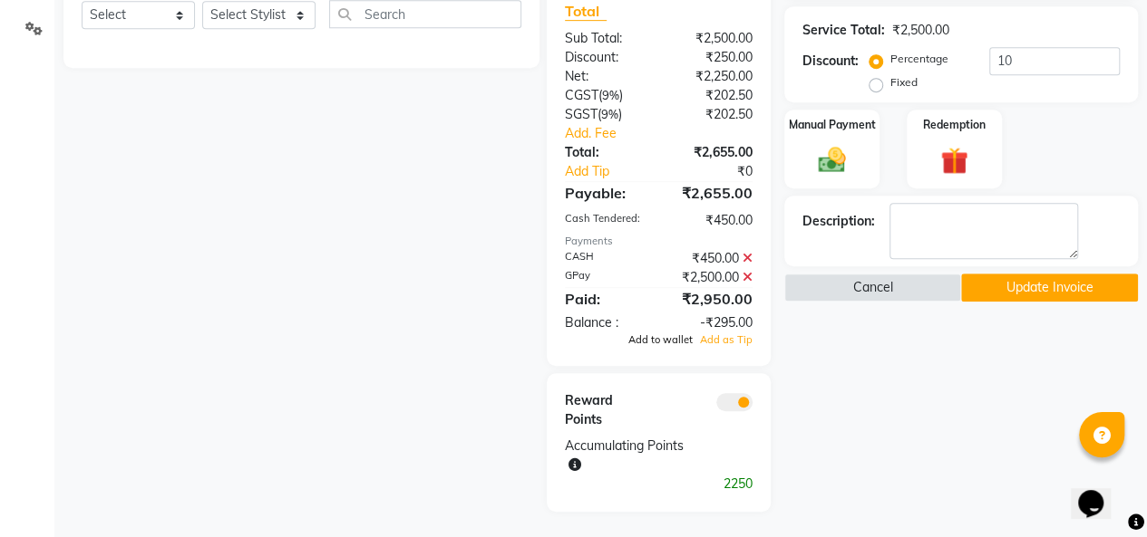
click at [654, 342] on span "Add to wallet" at bounding box center [660, 340] width 64 height 13
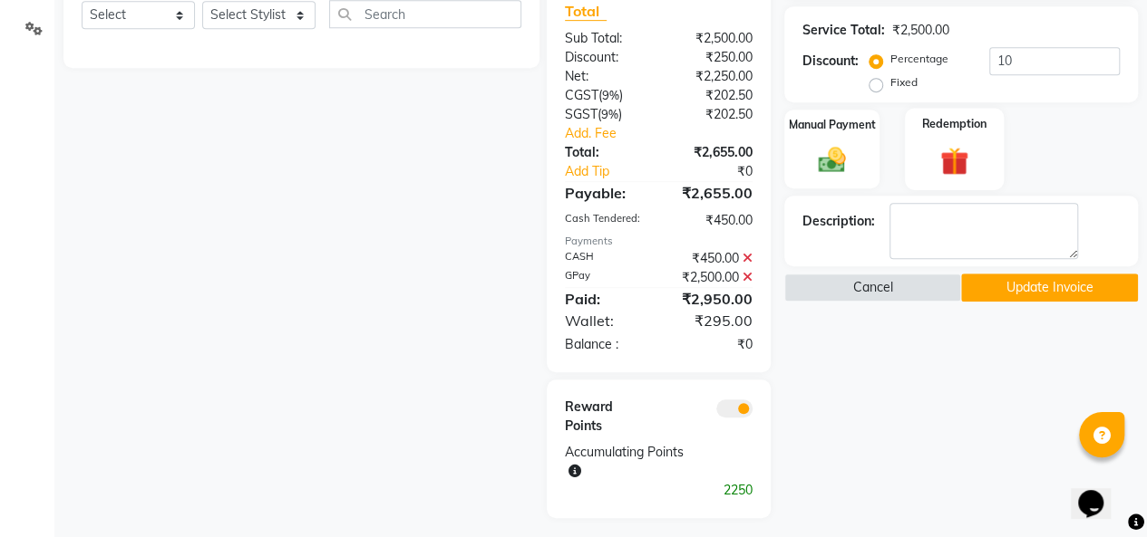
click at [941, 111] on div "Redemption" at bounding box center [954, 149] width 99 height 82
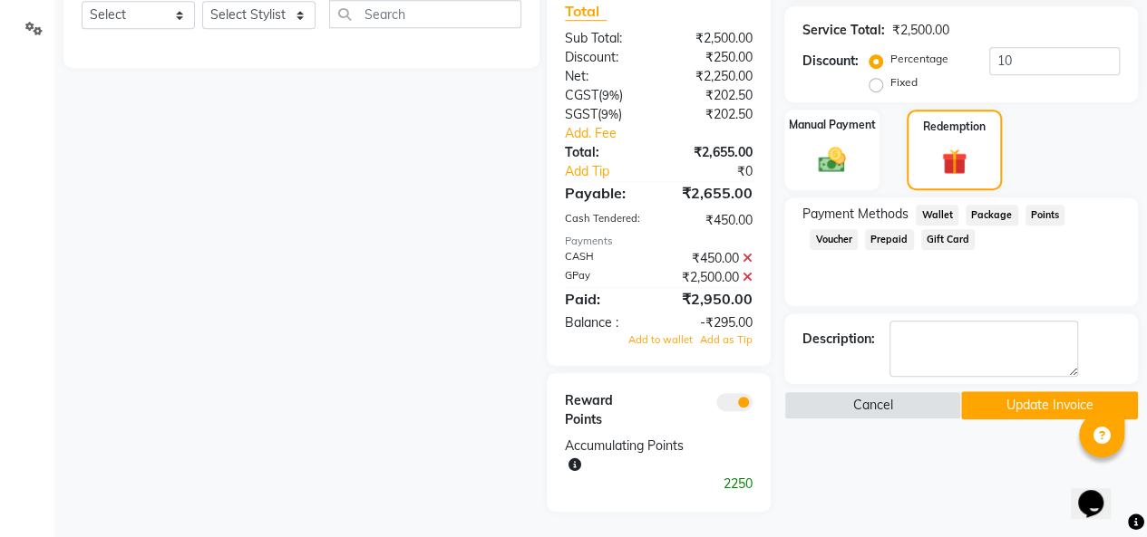
click at [998, 400] on button "Update Invoice" at bounding box center [1049, 406] width 177 height 28
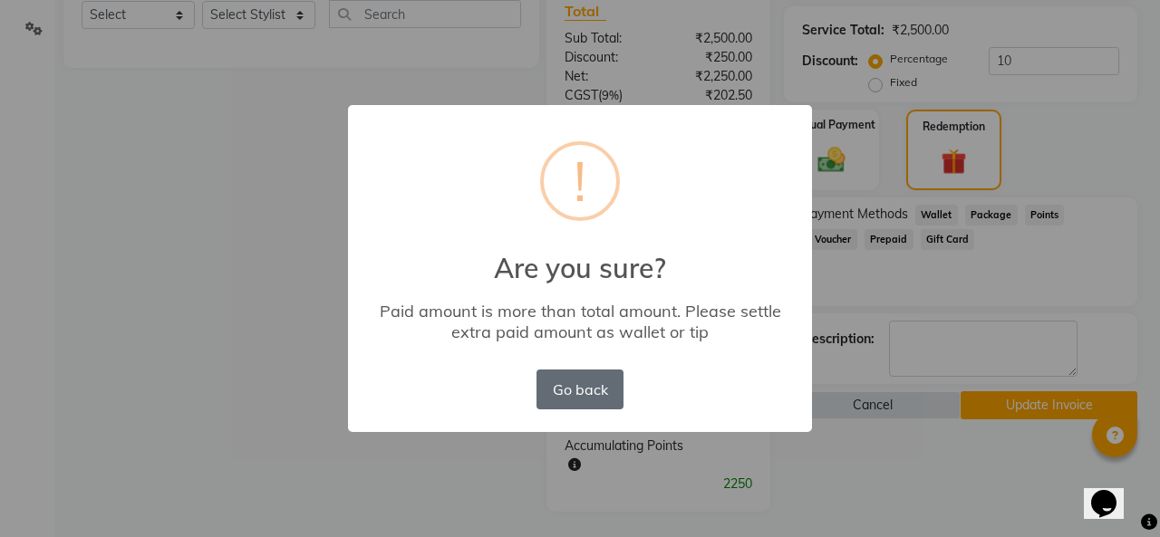
click at [585, 371] on button "Go back" at bounding box center [580, 390] width 87 height 40
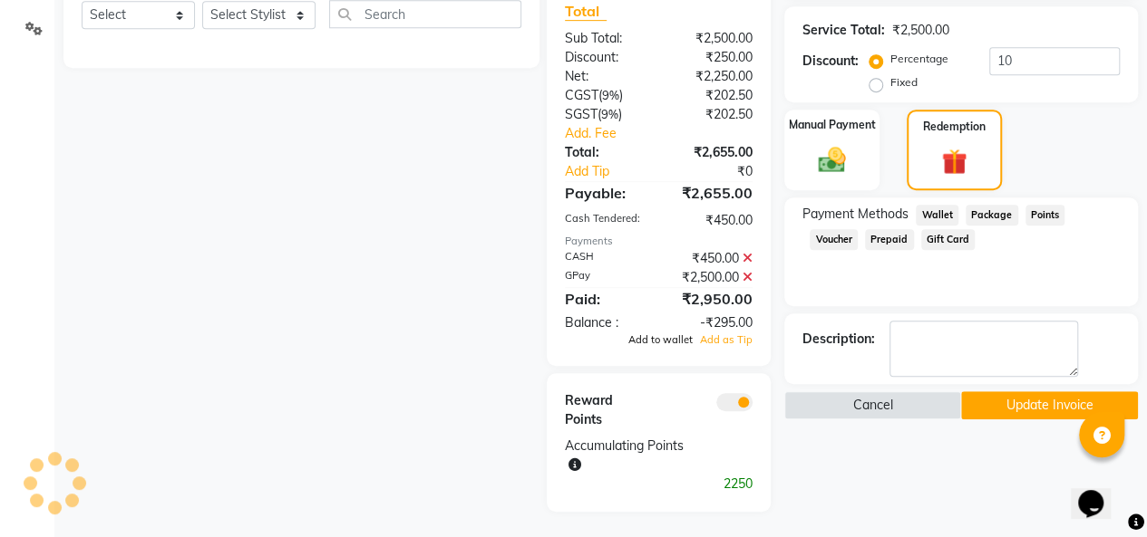
click at [652, 337] on span "Add to wallet" at bounding box center [660, 340] width 64 height 13
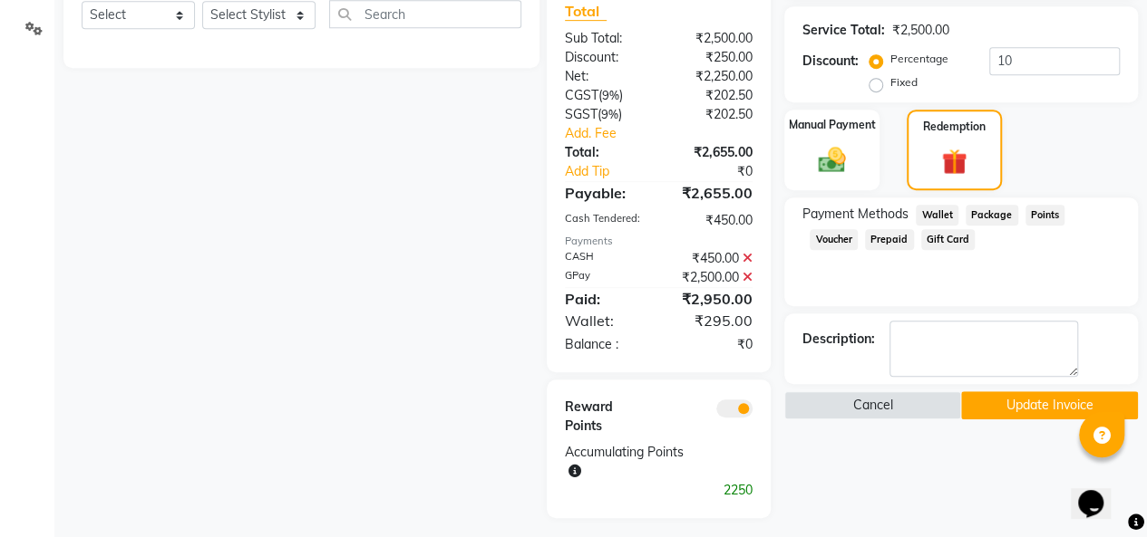
click at [1018, 409] on button "Update Invoice" at bounding box center [1049, 406] width 177 height 28
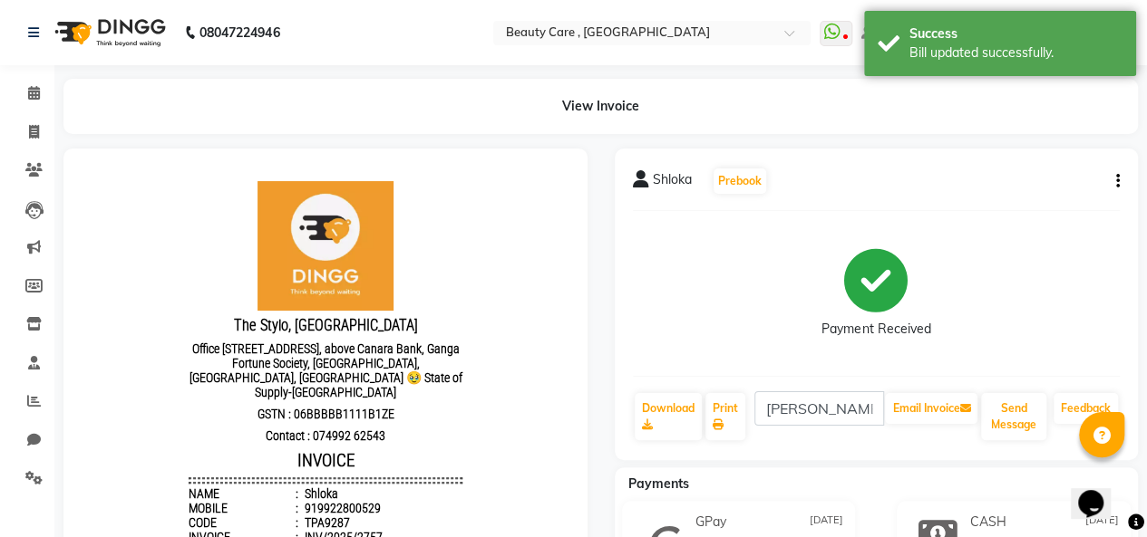
click at [1117, 189] on button "button" at bounding box center [1113, 181] width 11 height 19
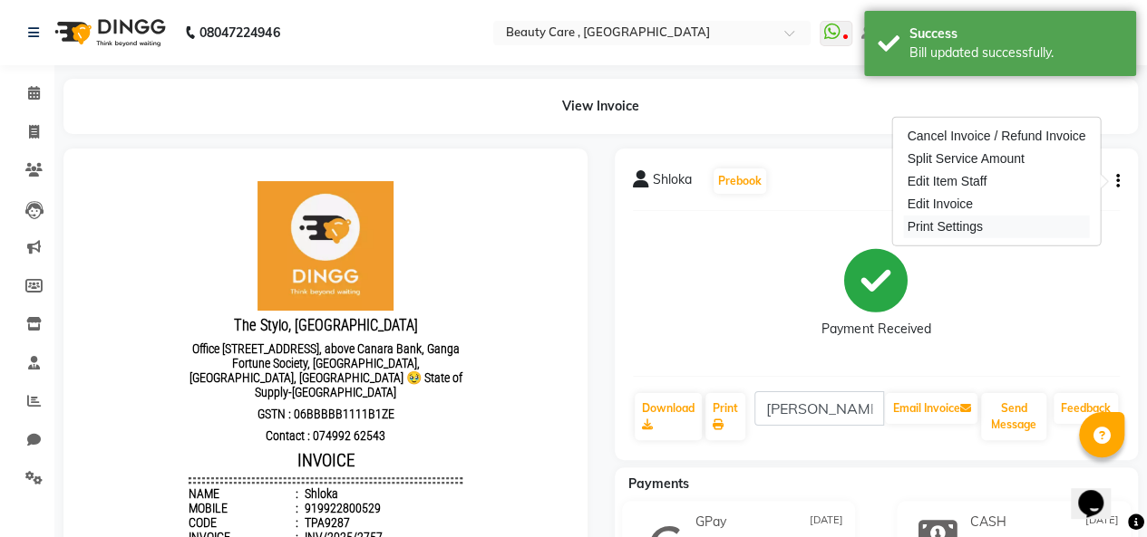
click at [977, 233] on div "Print Settings" at bounding box center [996, 227] width 186 height 23
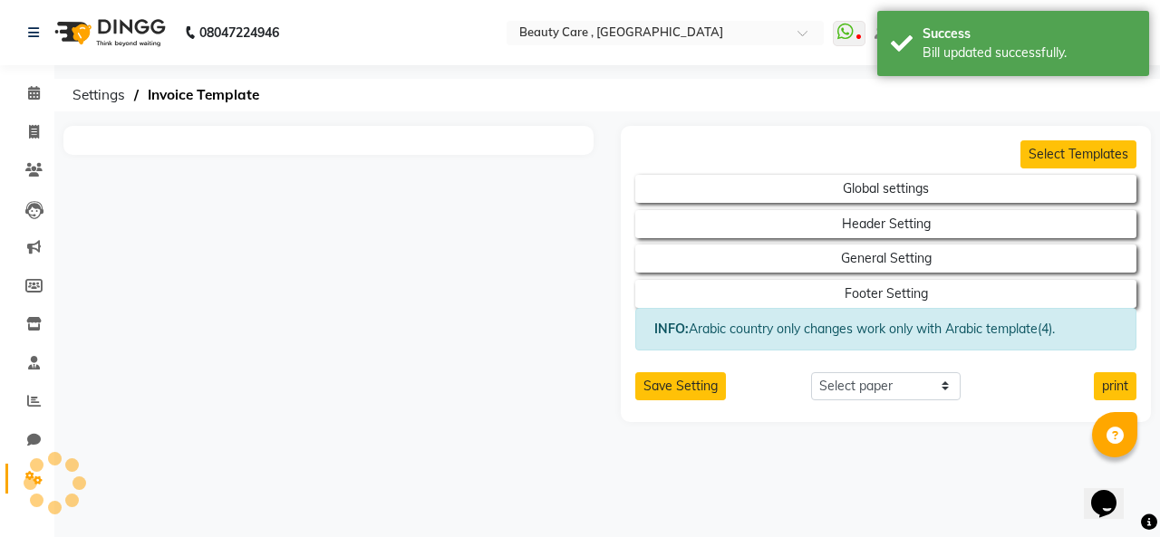
select select "A5"
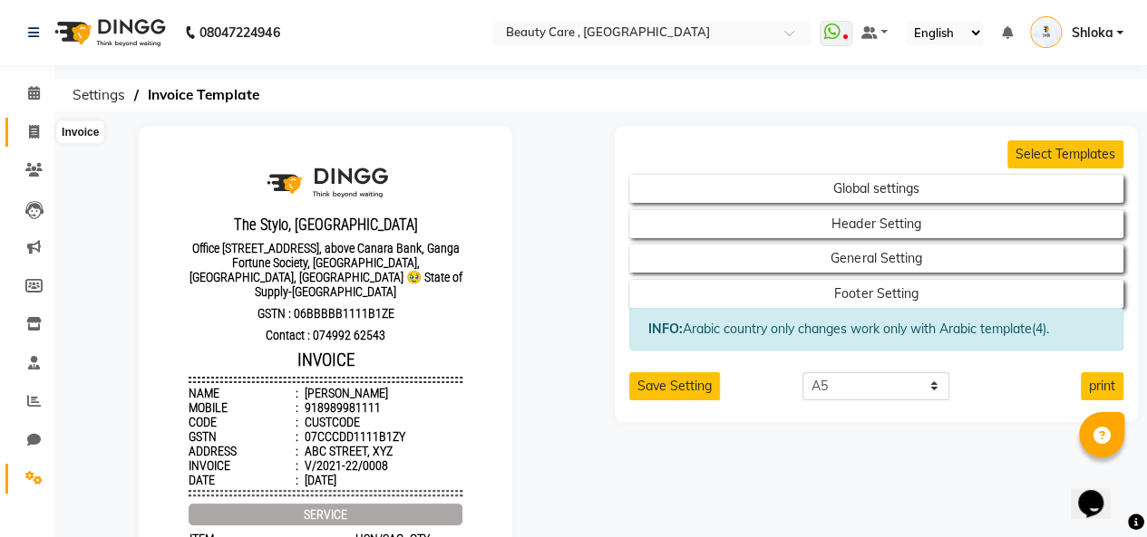
click at [34, 135] on icon at bounding box center [34, 132] width 10 height 14
select select "service"
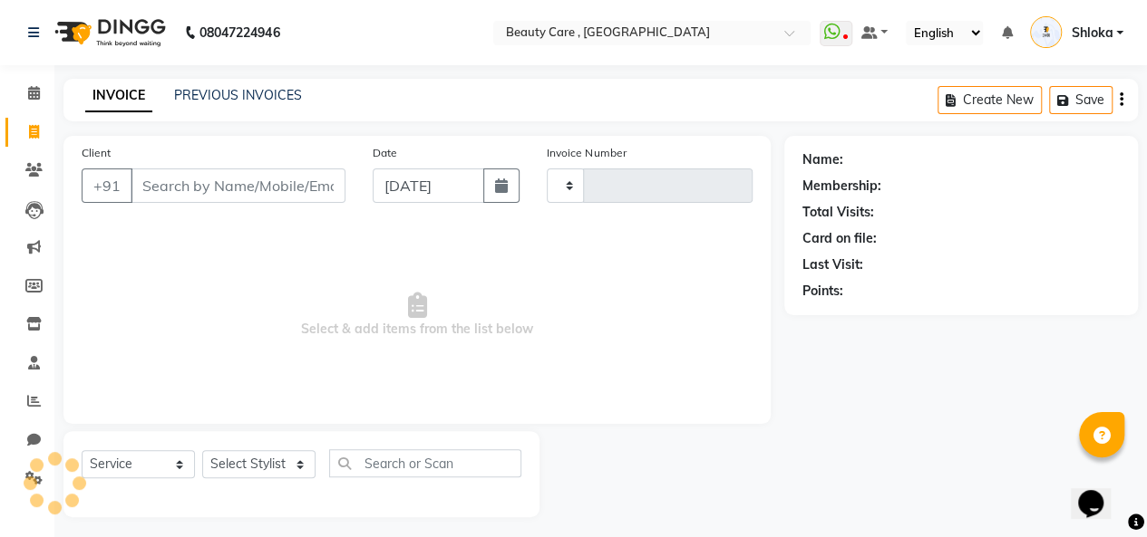
scroll to position [6, 0]
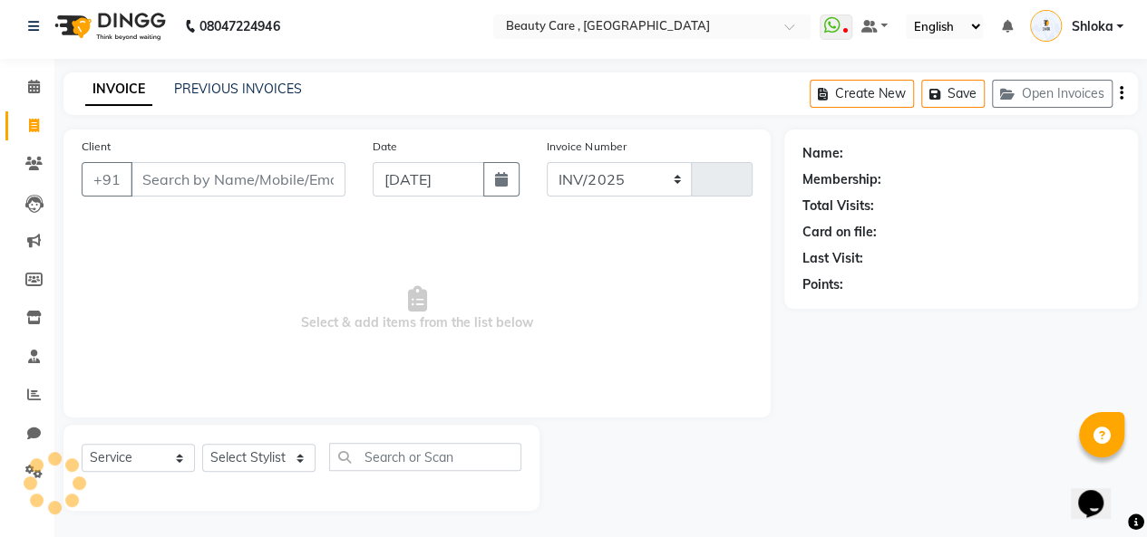
select select "5646"
type input "2758"
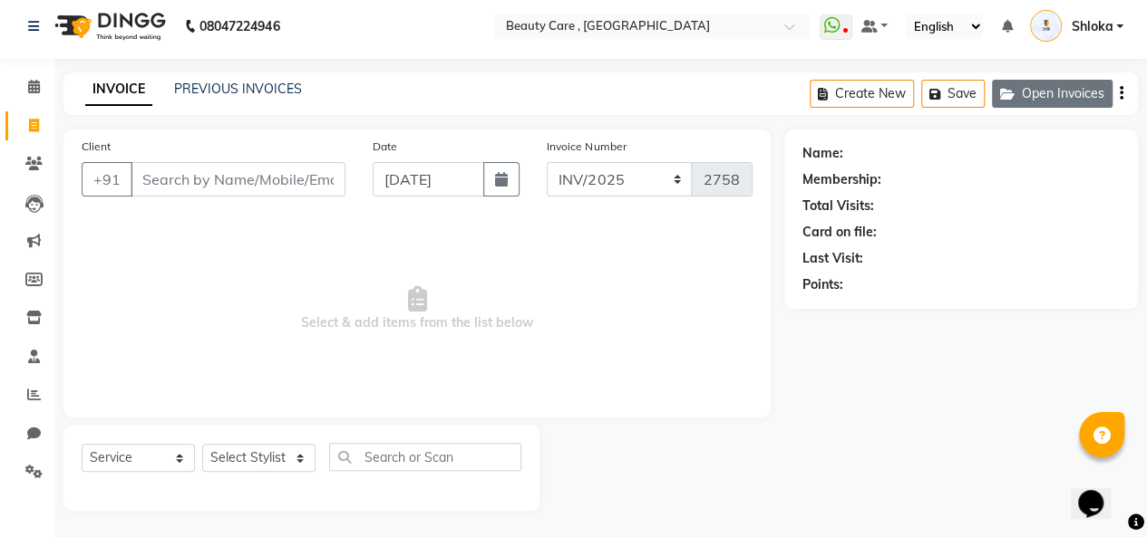
click at [1041, 92] on button "Open Invoices" at bounding box center [1052, 94] width 121 height 28
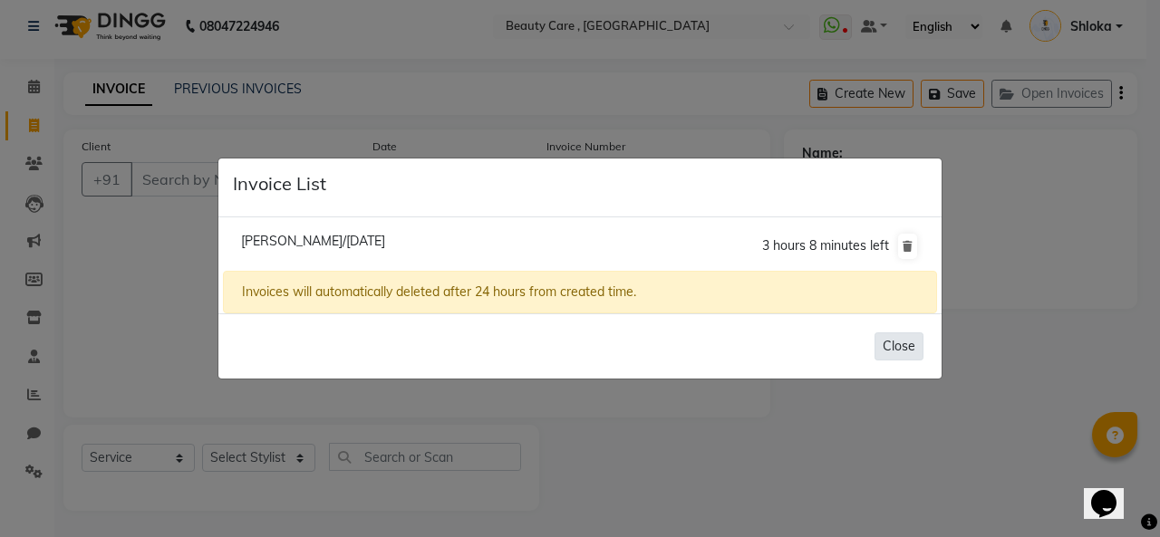
click at [890, 353] on button "Close" at bounding box center [899, 347] width 49 height 28
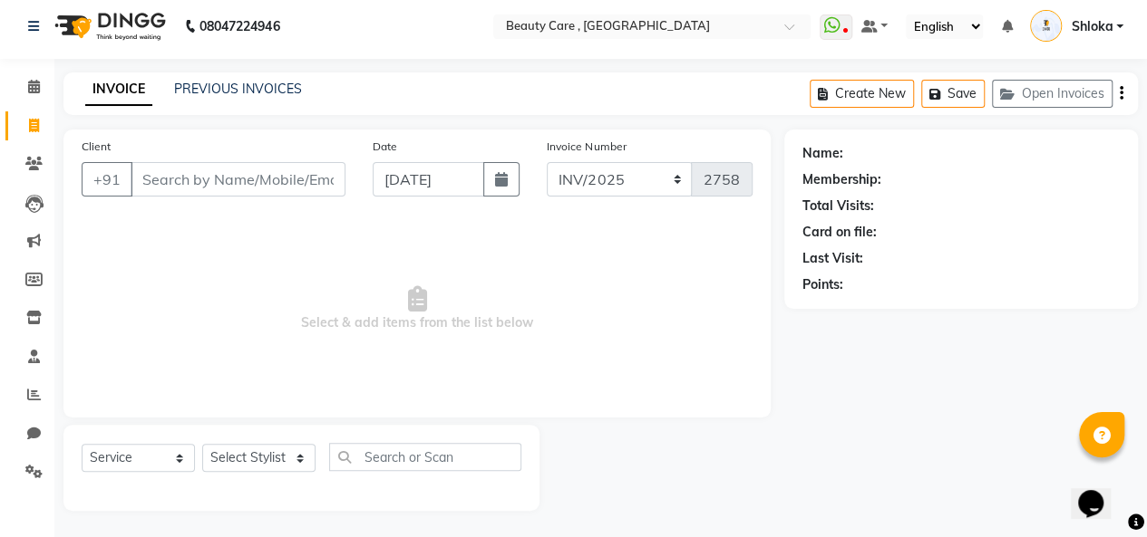
click at [1122, 99] on div "Create New Save Open Invoices" at bounding box center [973, 94] width 328 height 43
click at [1120, 94] on icon "button" at bounding box center [1121, 93] width 4 height 1
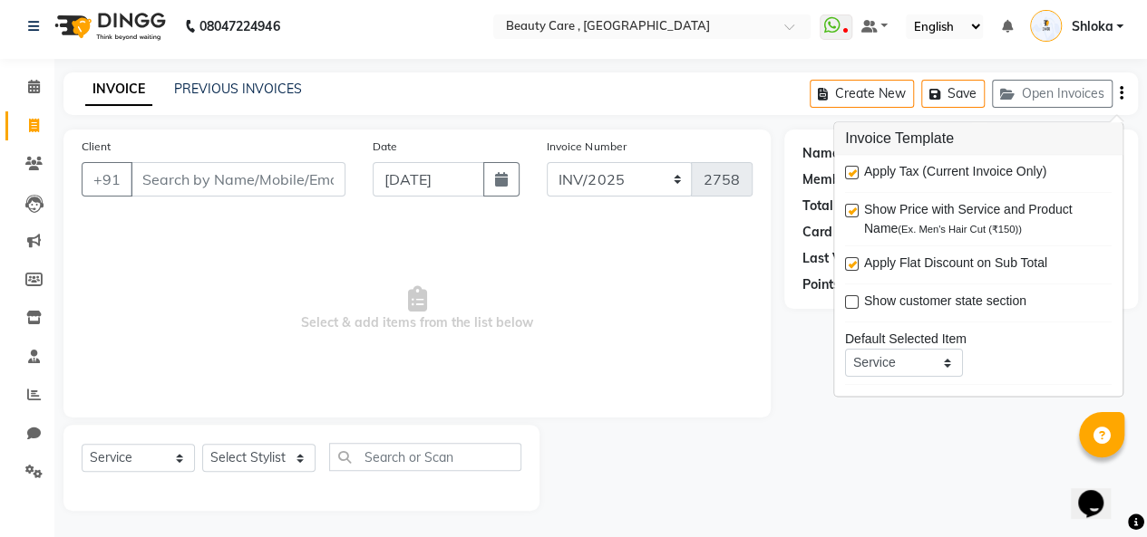
click at [723, 295] on span "Select & add items from the list below" at bounding box center [417, 308] width 671 height 181
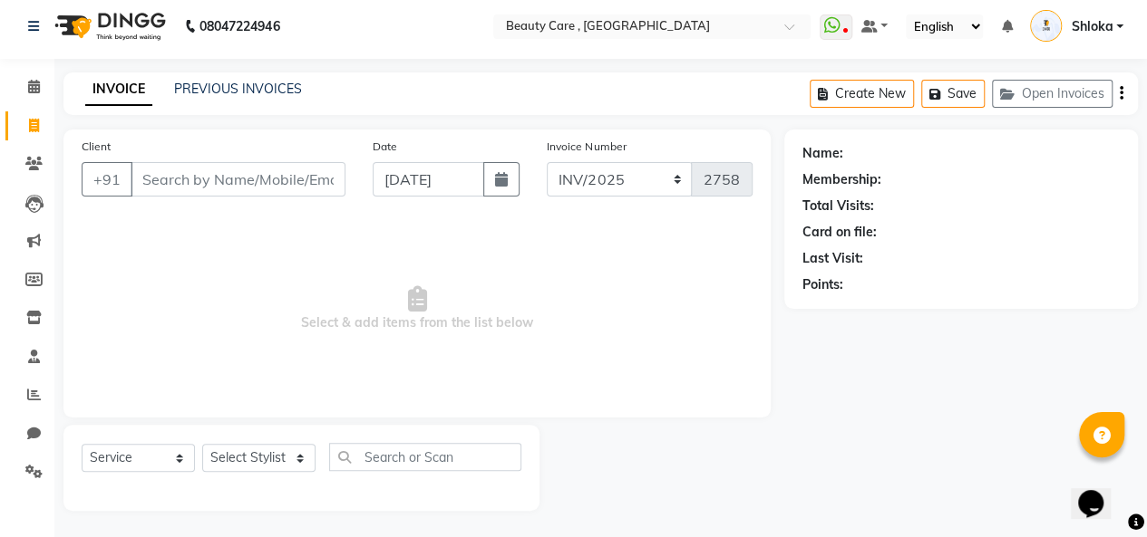
click at [219, 97] on div "PREVIOUS INVOICES" at bounding box center [238, 89] width 128 height 19
click at [218, 90] on link "PREVIOUS INVOICES" at bounding box center [238, 89] width 128 height 16
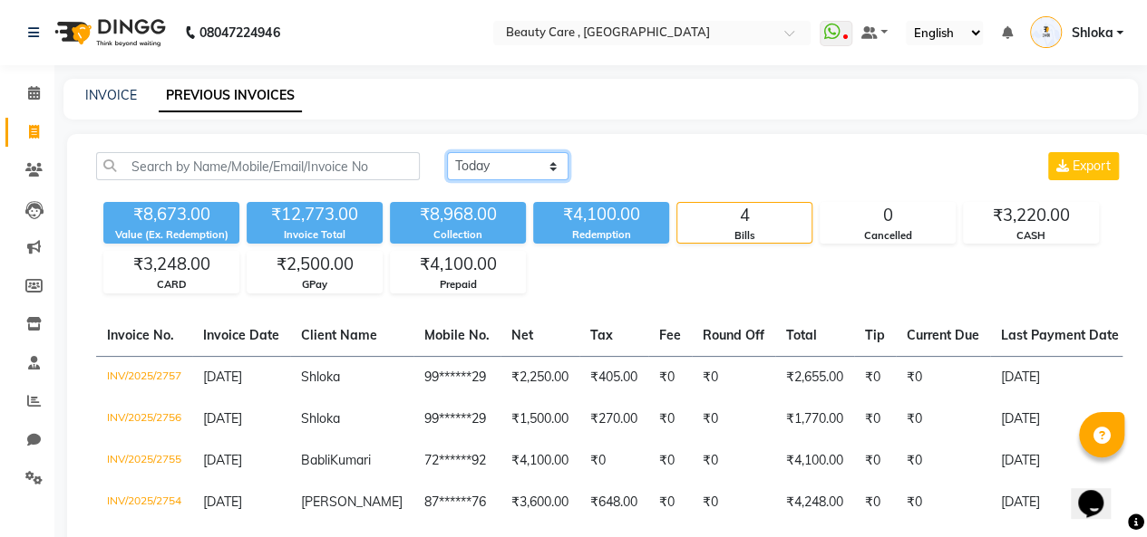
click at [489, 169] on select "Today Yesterday Custom Range" at bounding box center [507, 166] width 121 height 28
select select "range"
click at [447, 152] on select "Today Yesterday Custom Range" at bounding box center [507, 166] width 121 height 28
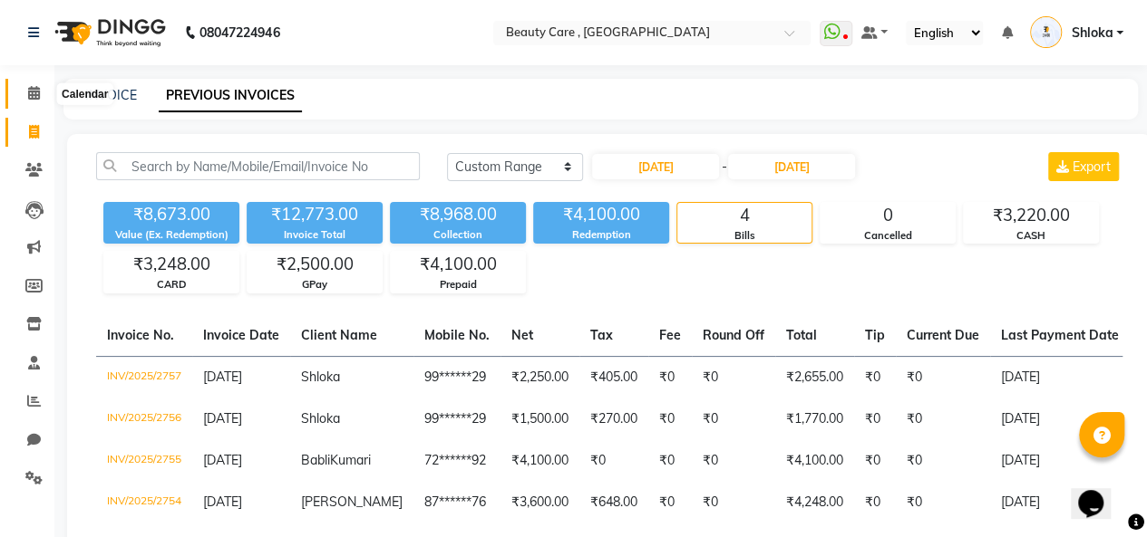
click at [29, 93] on icon at bounding box center [34, 93] width 12 height 14
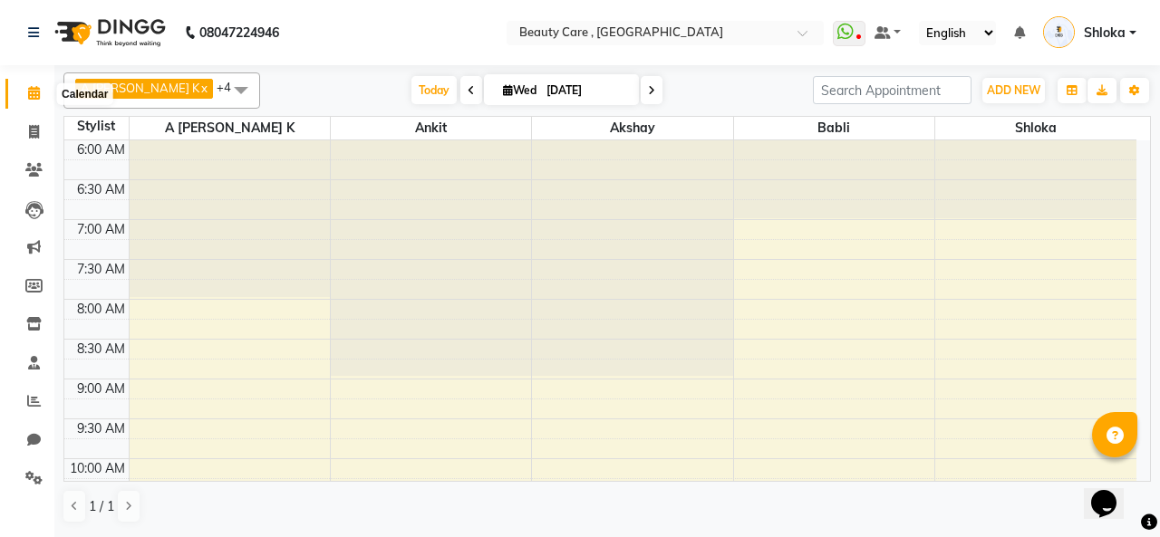
click at [30, 90] on icon at bounding box center [34, 93] width 12 height 14
click at [34, 127] on icon at bounding box center [34, 132] width 10 height 14
select select "service"
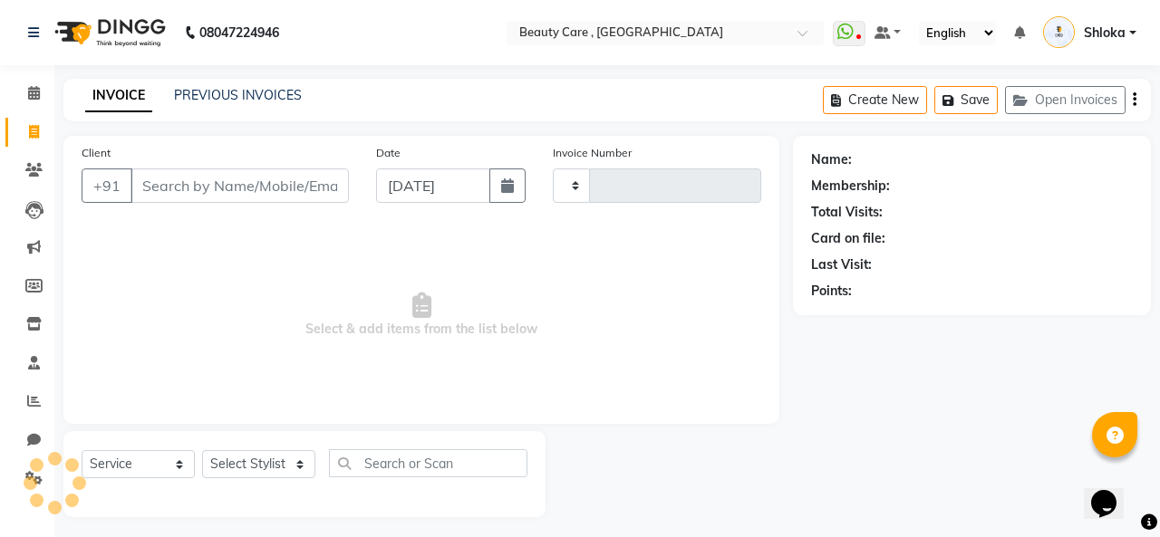
type input "2758"
select select "5646"
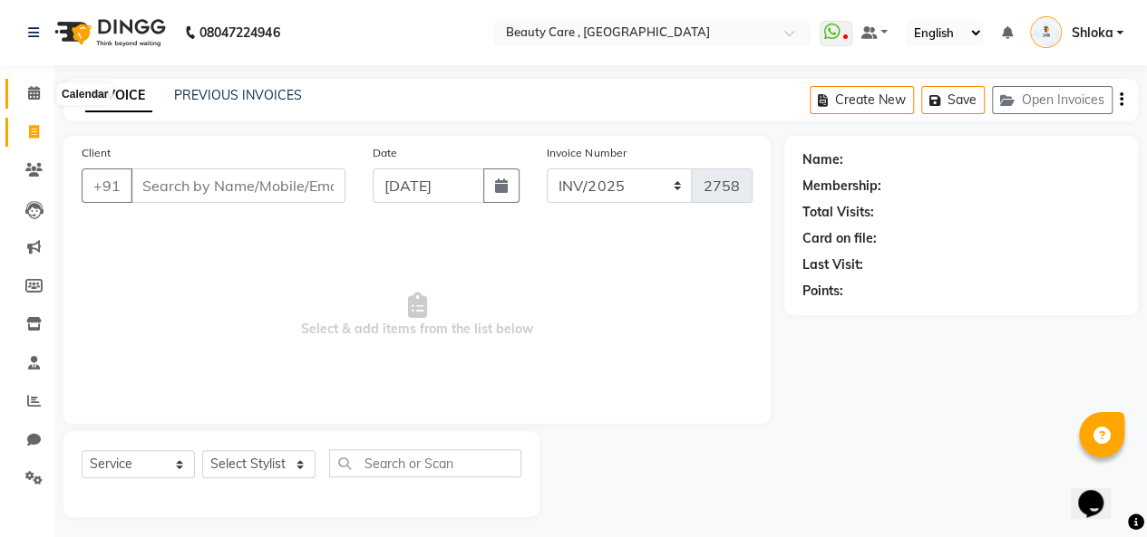
click at [28, 96] on icon at bounding box center [34, 93] width 12 height 14
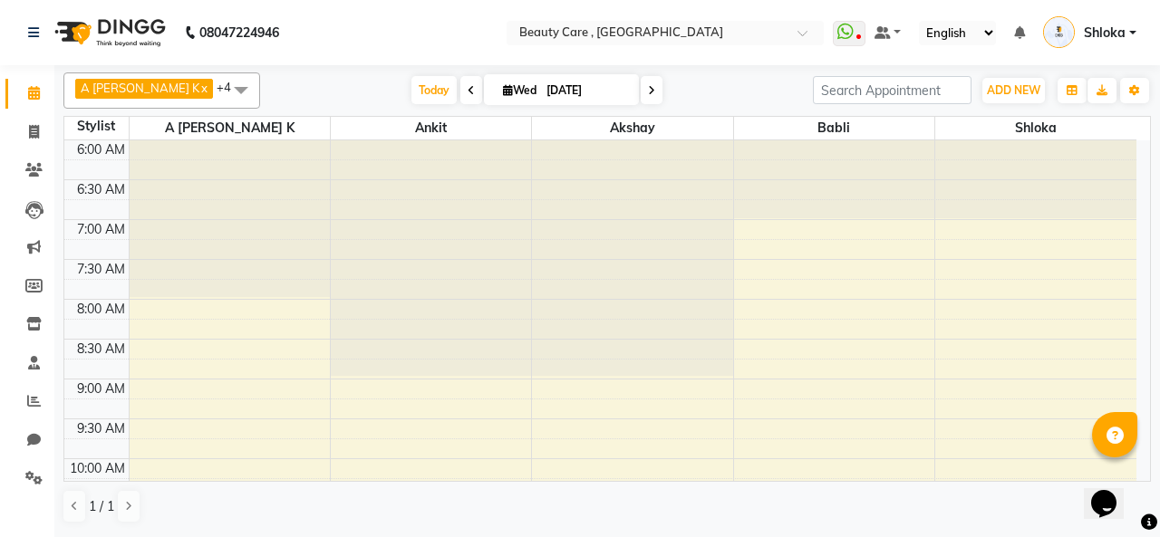
click at [223, 92] on span at bounding box center [241, 90] width 36 height 34
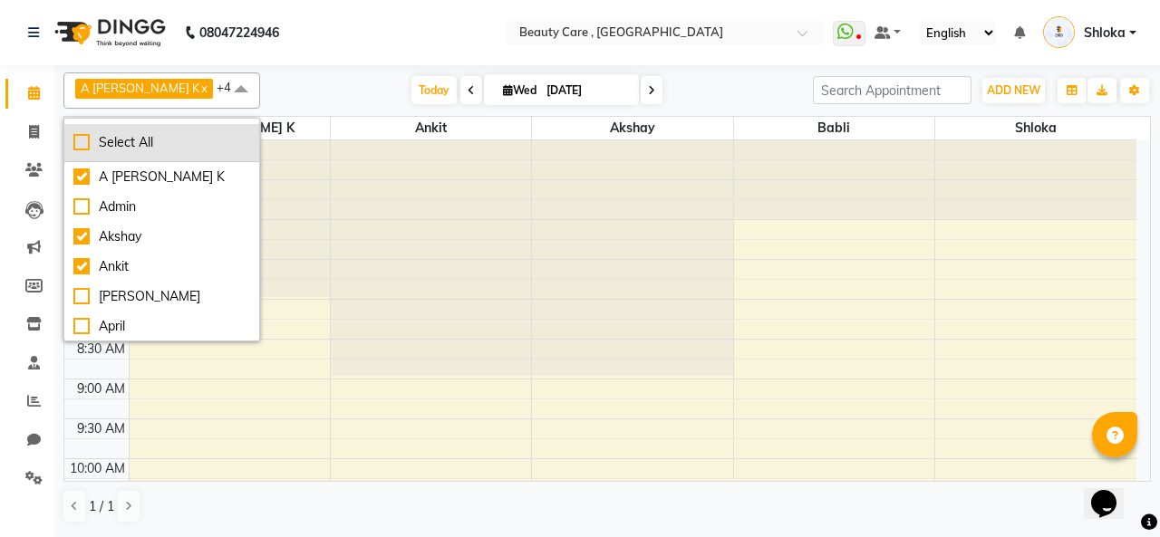
click at [96, 142] on div "Select All" at bounding box center [161, 142] width 177 height 19
checkbox input "true"
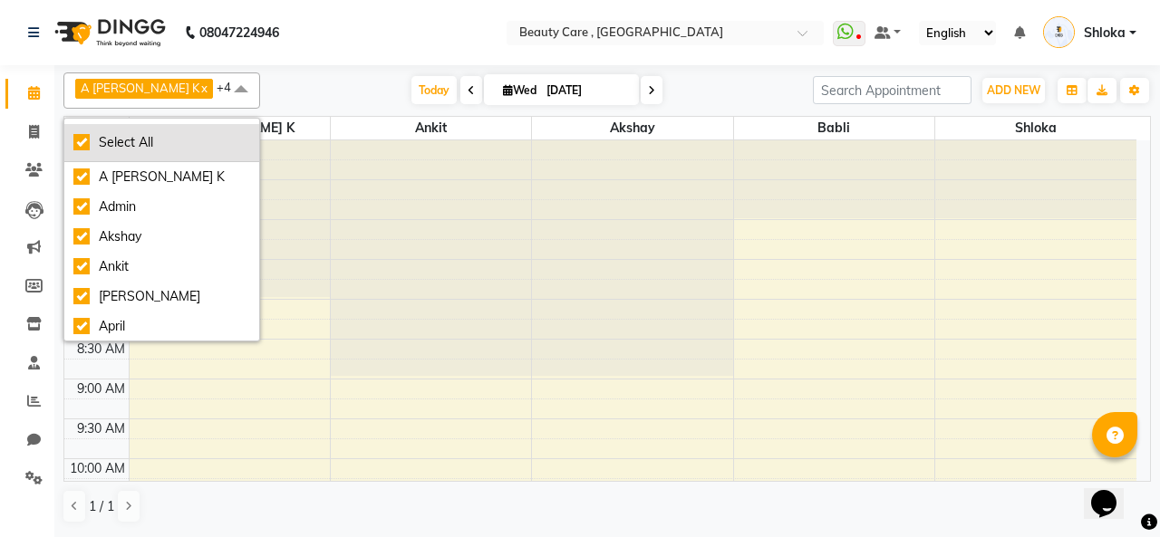
checkbox input "true"
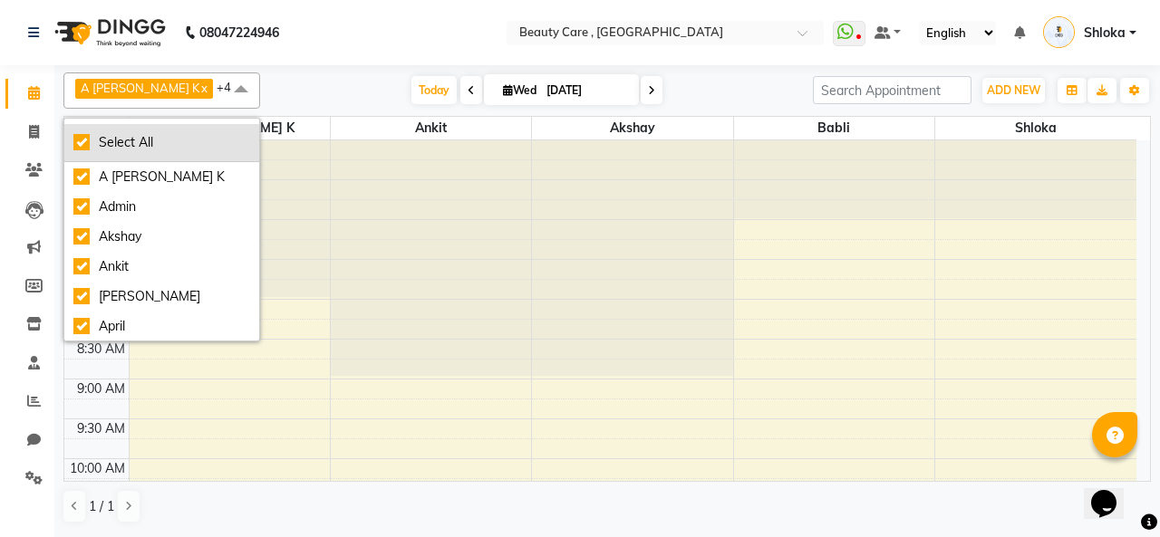
checkbox input "true"
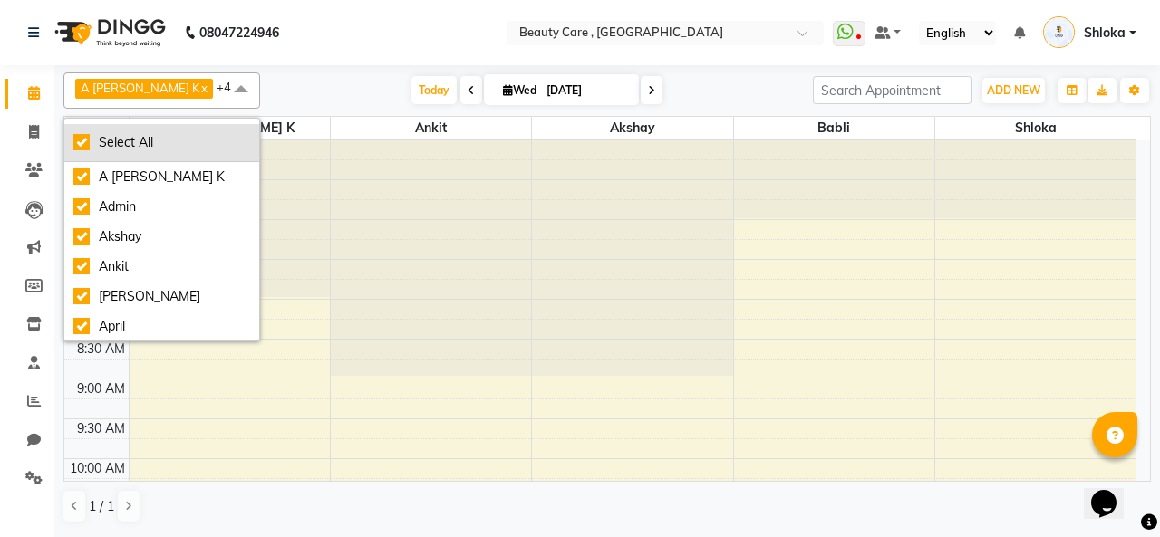
checkbox input "true"
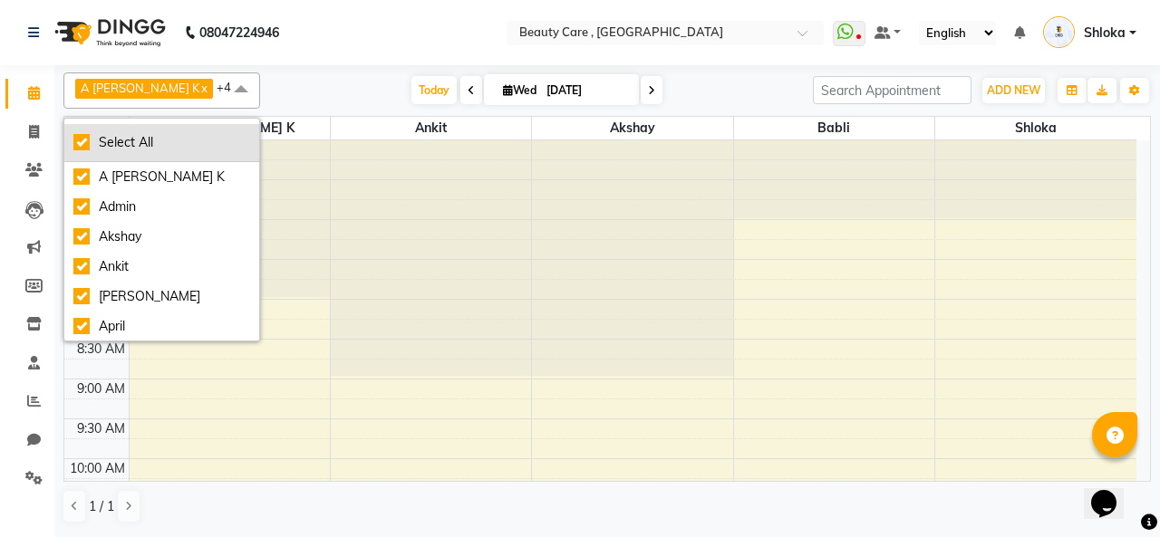
checkbox input "true"
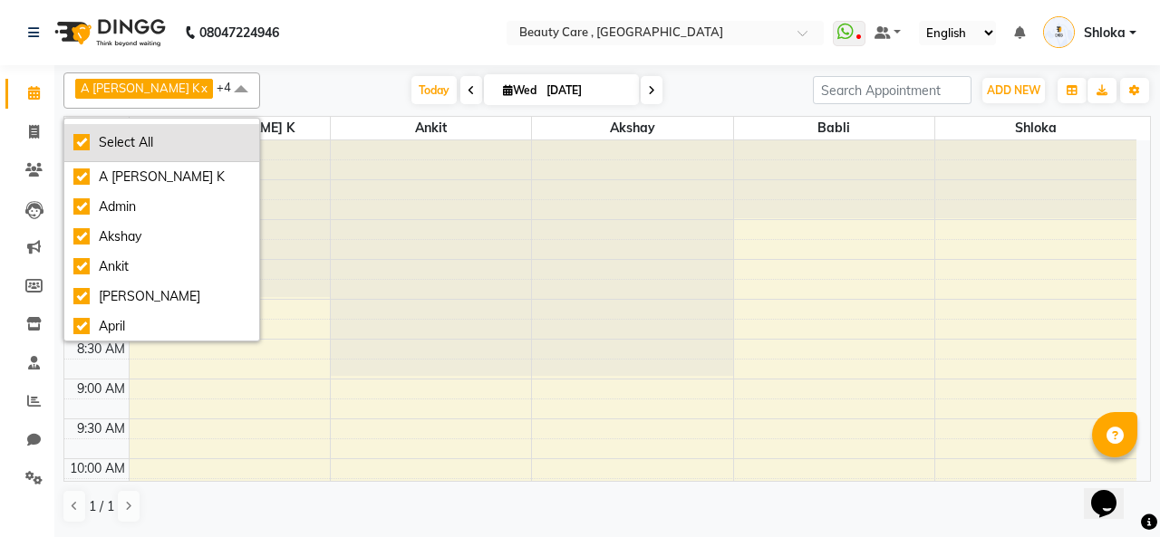
checkbox input "true"
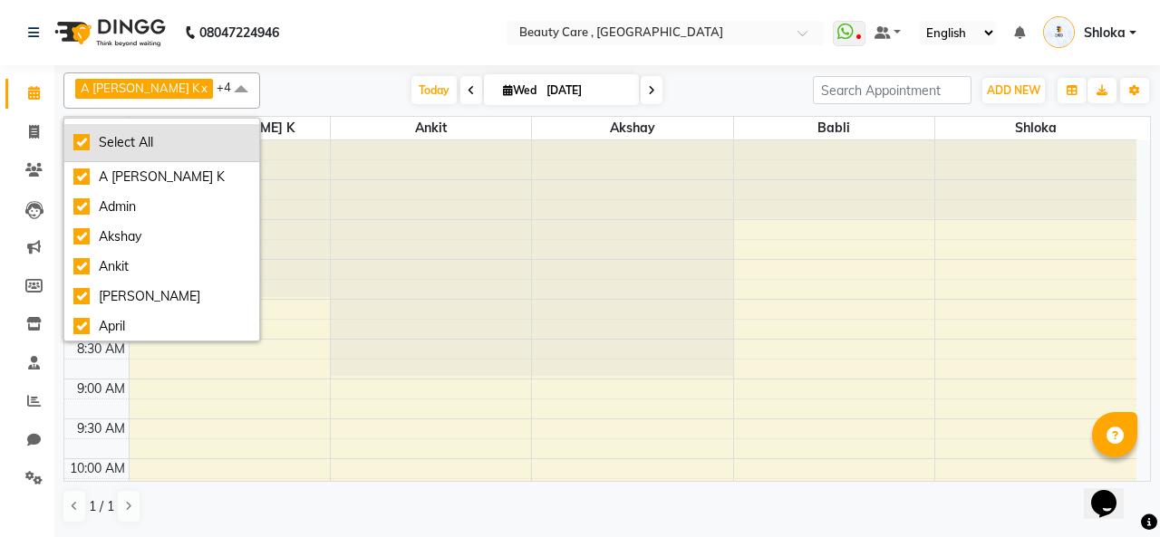
checkbox input "true"
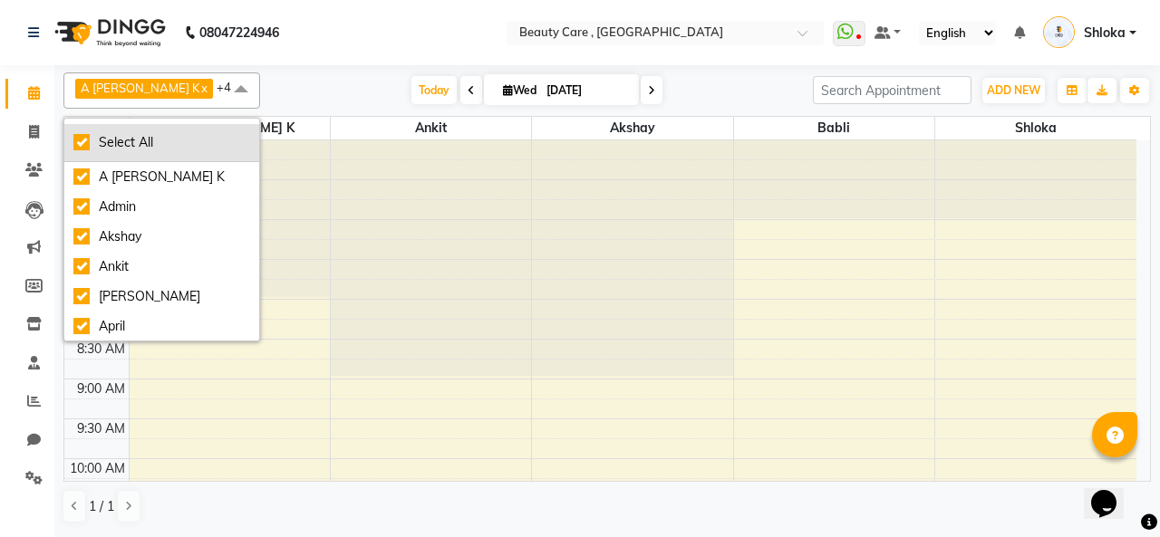
checkbox input "true"
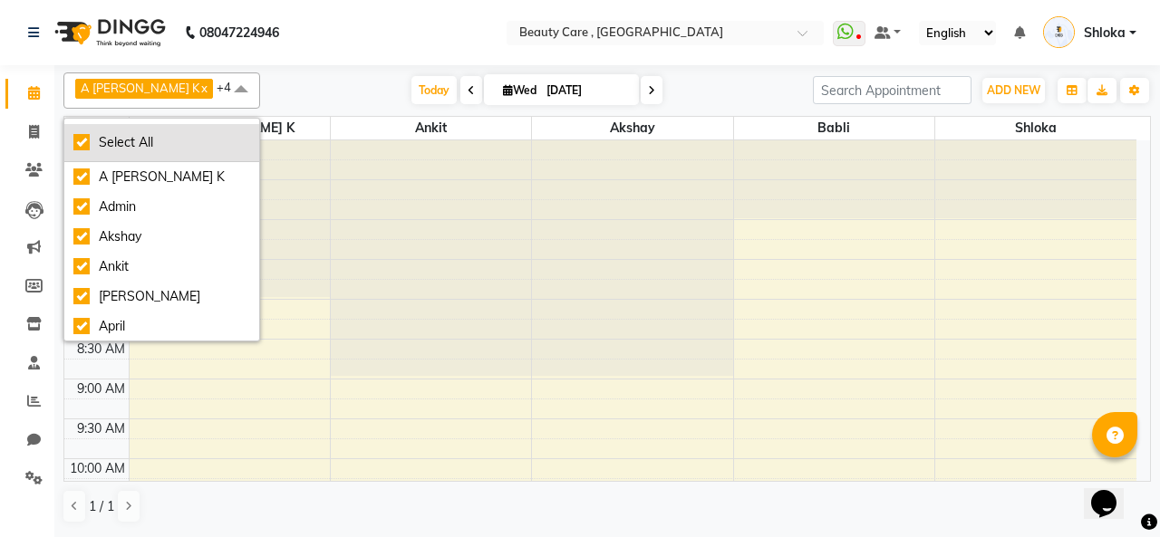
checkbox input "true"
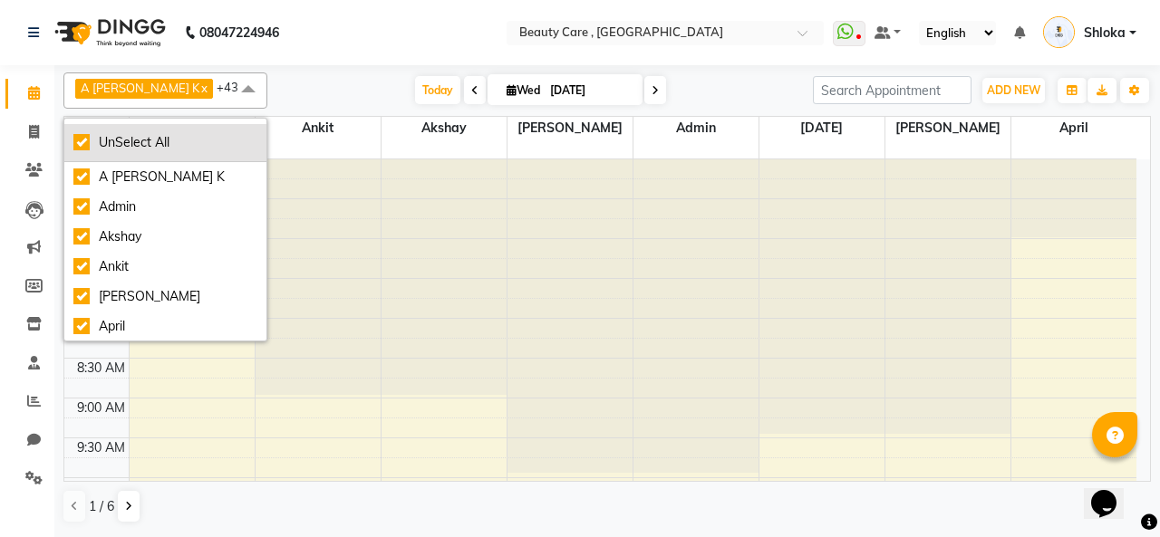
click at [96, 142] on div "UnSelect All" at bounding box center [165, 142] width 184 height 19
checkbox input "false"
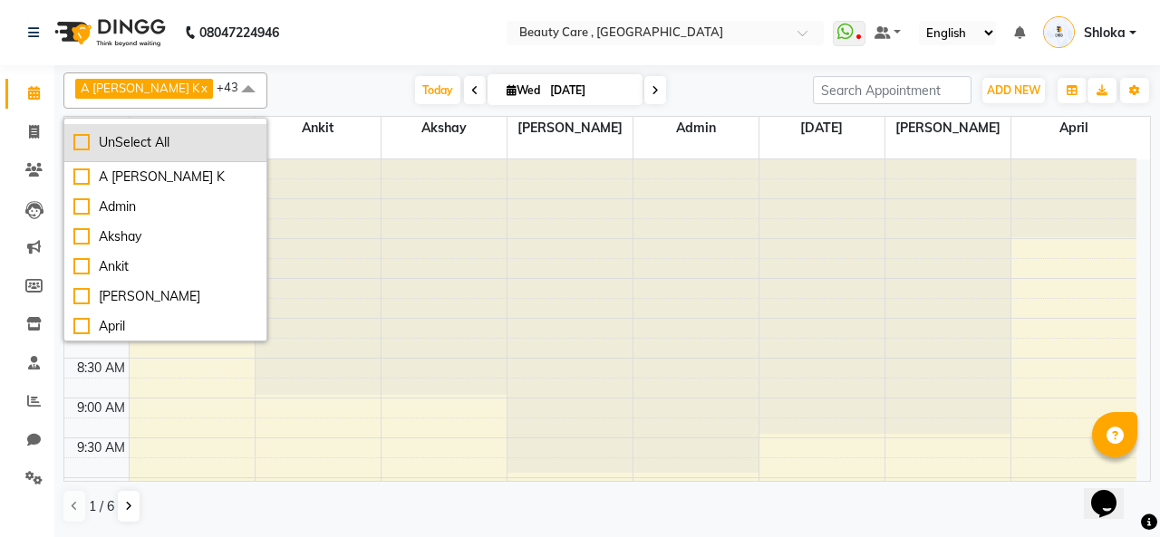
checkbox input "false"
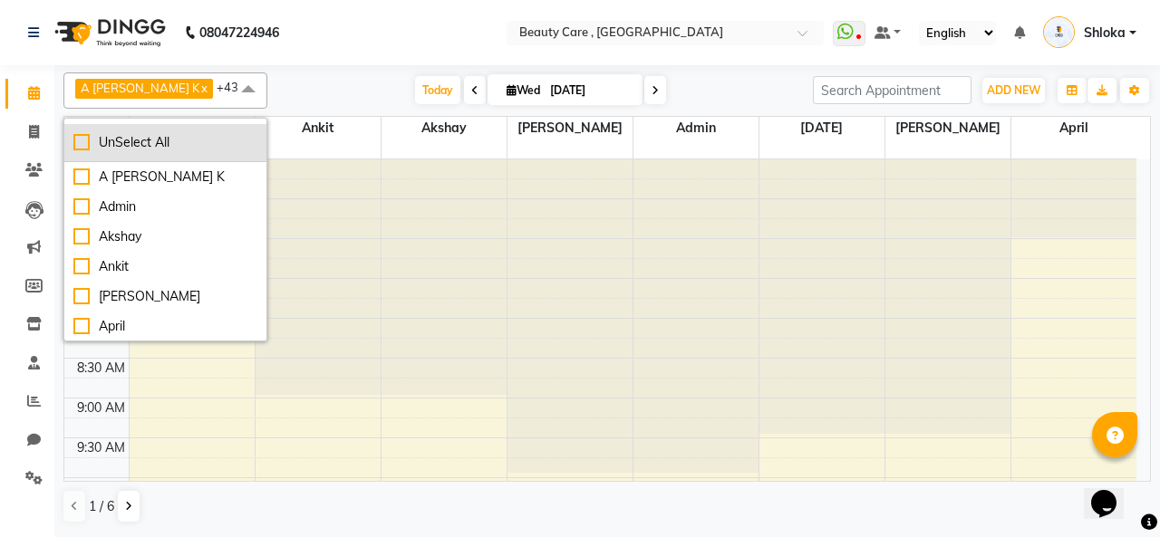
checkbox input "false"
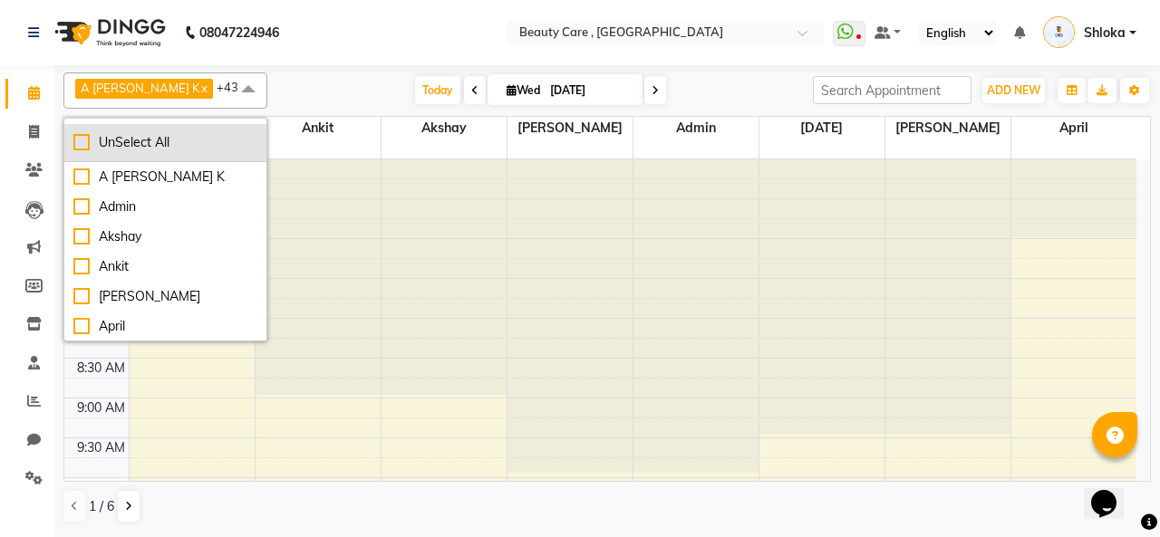
checkbox input "false"
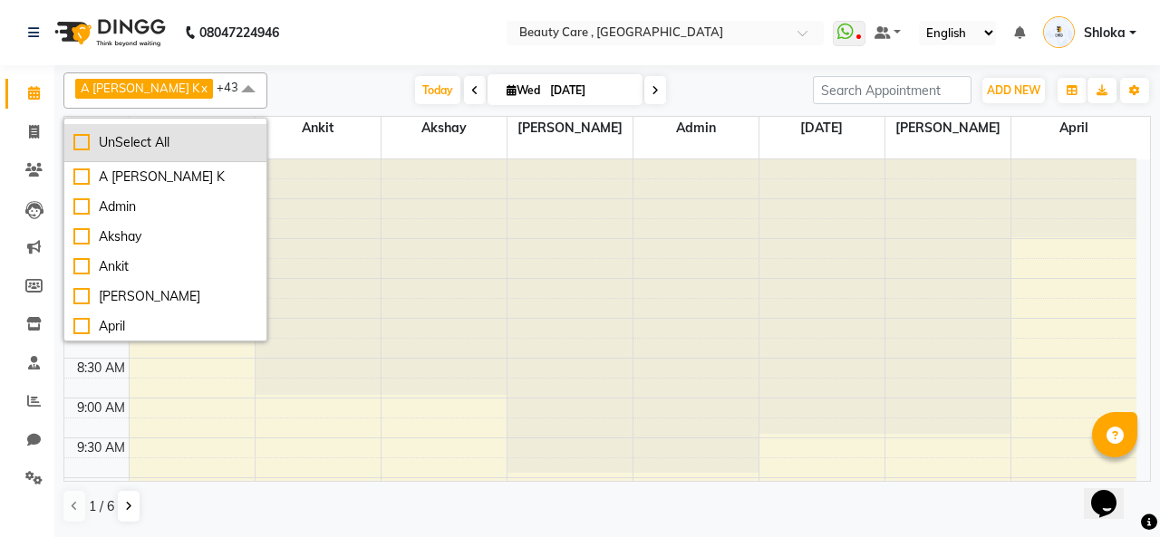
checkbox input "false"
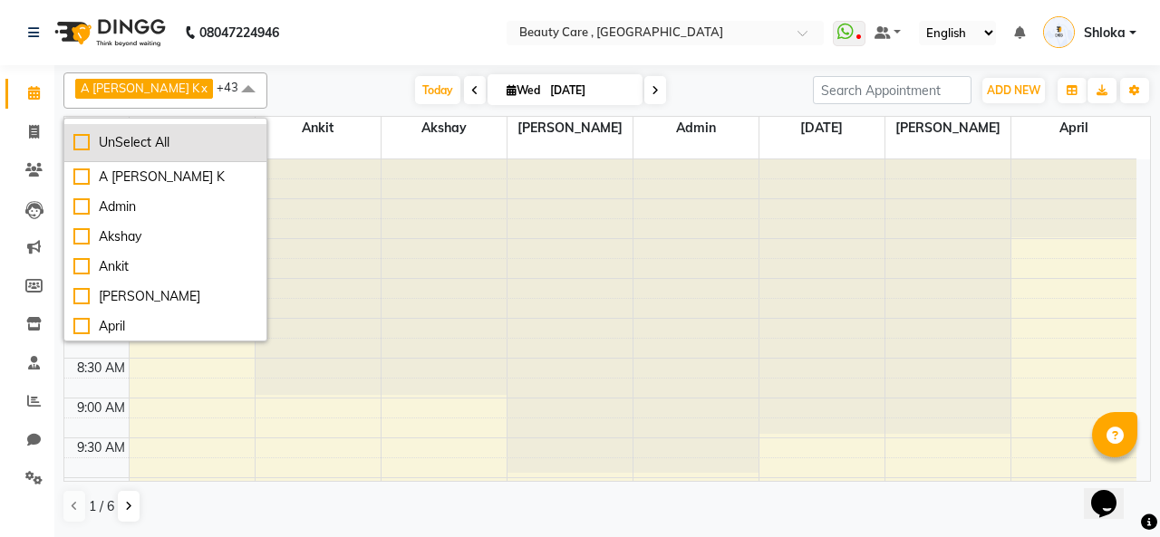
checkbox input "false"
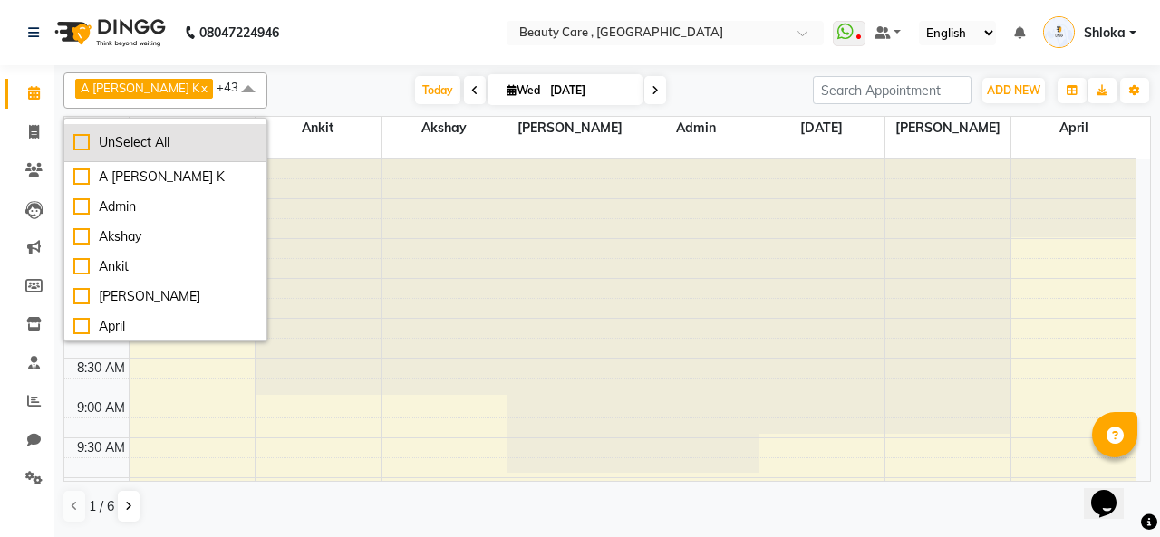
checkbox input "false"
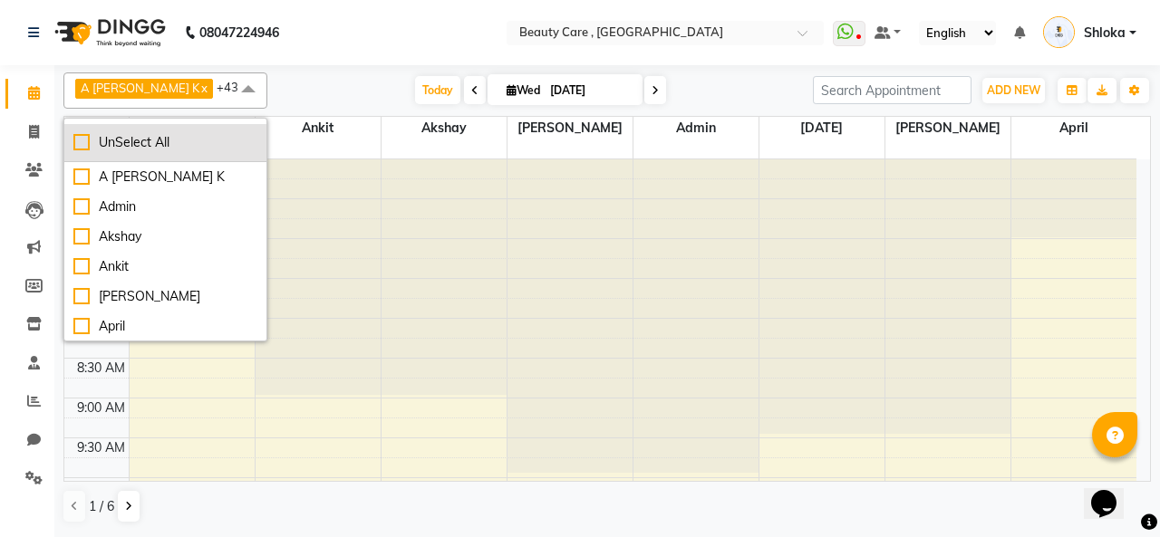
checkbox input "false"
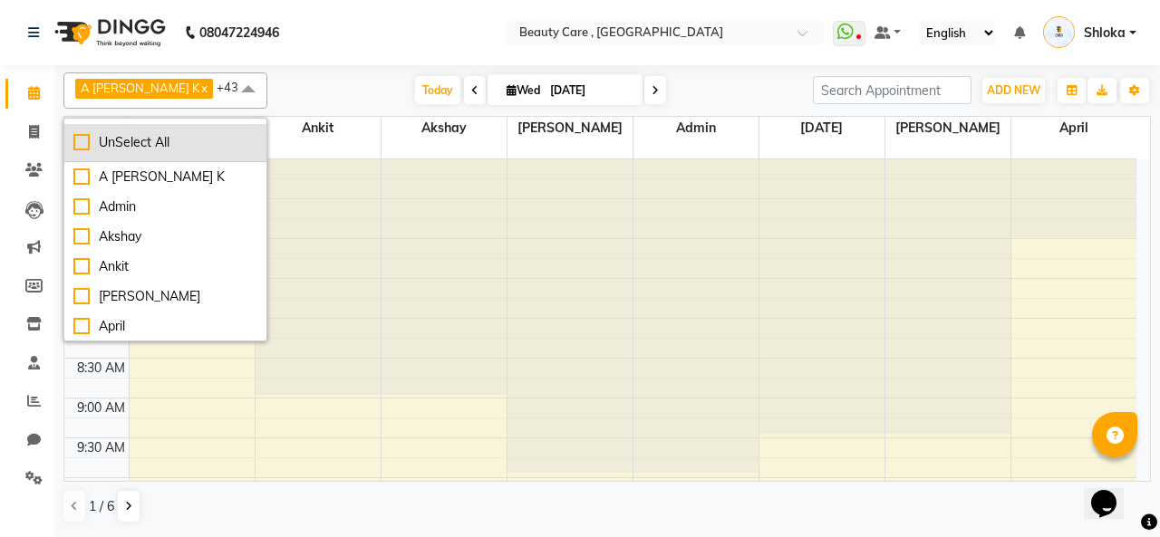
checkbox input "false"
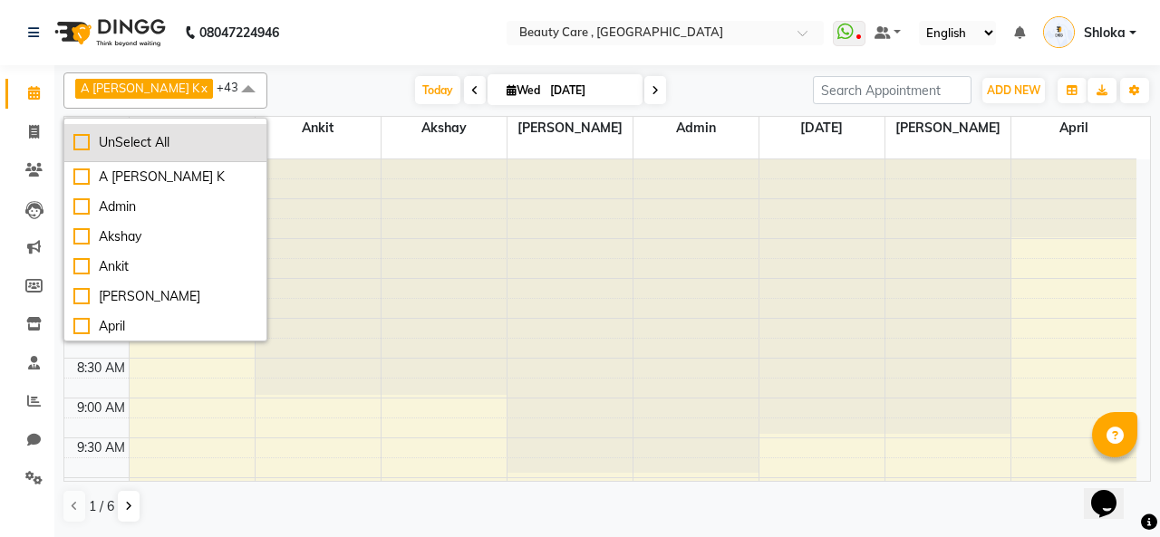
checkbox input "false"
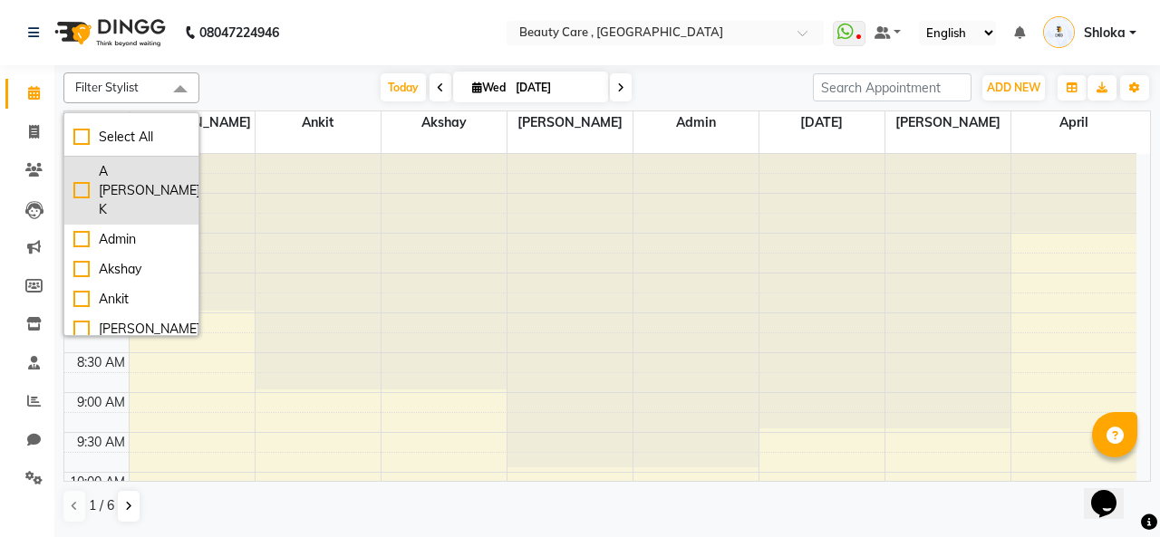
click at [85, 170] on div "A [PERSON_NAME] K" at bounding box center [131, 190] width 116 height 57
checkbox input "true"
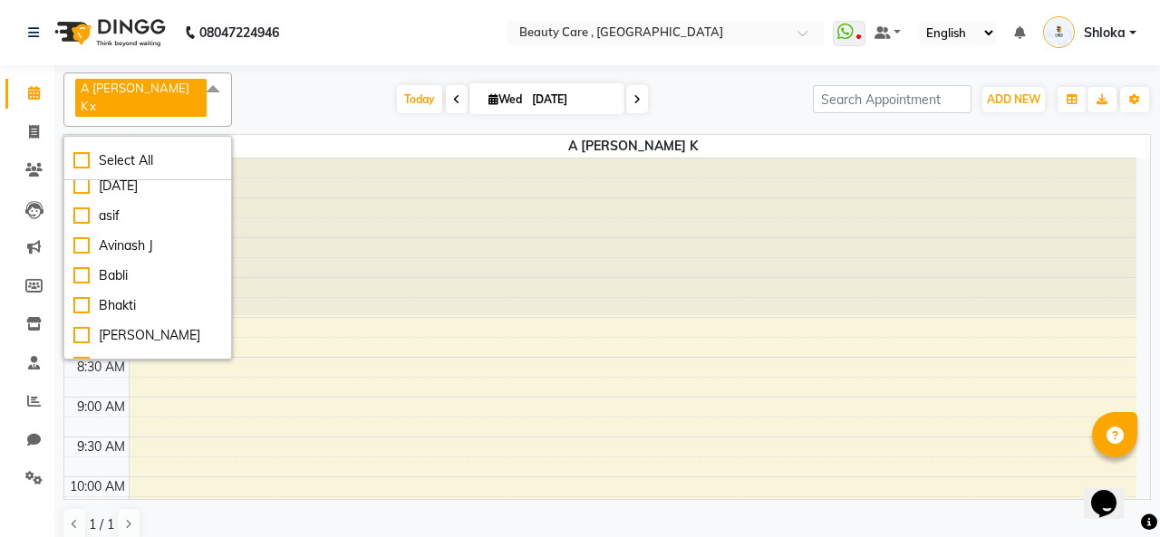
scroll to position [254, 0]
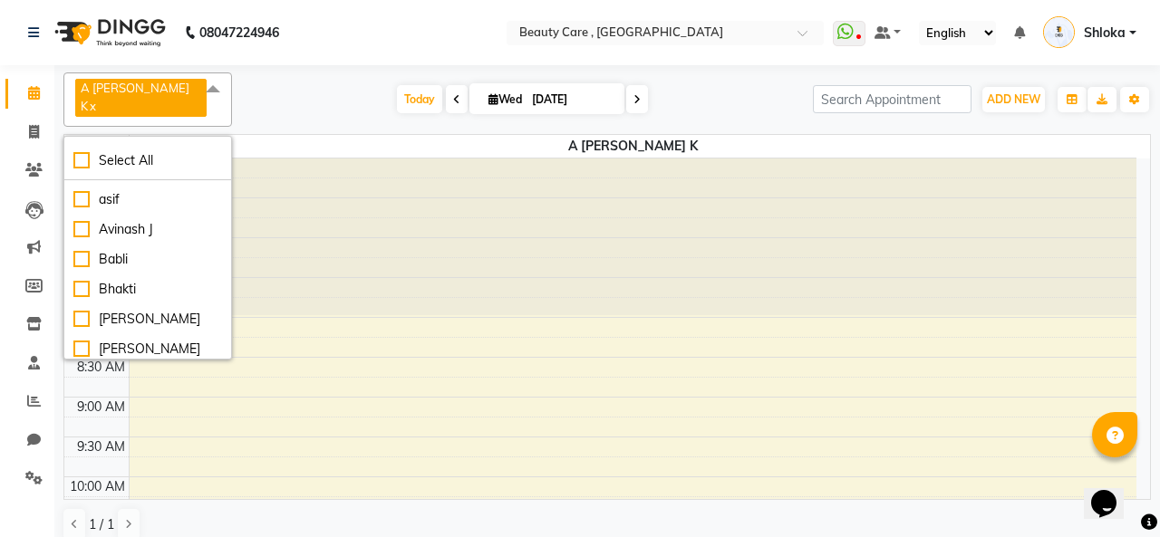
click at [89, 245] on li "Babli" at bounding box center [147, 260] width 167 height 30
checkbox input "true"
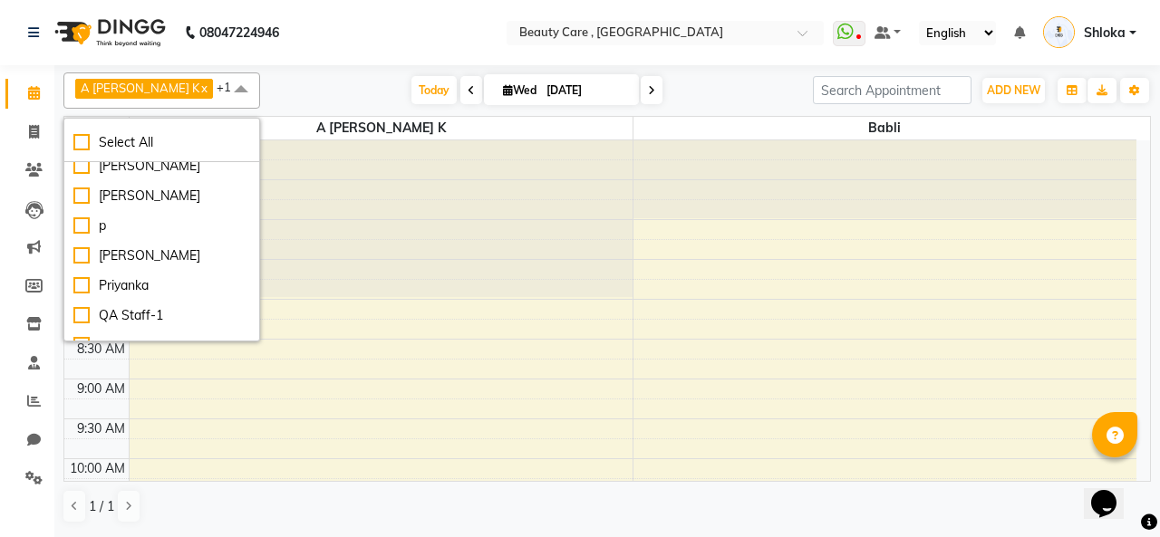
scroll to position [732, 0]
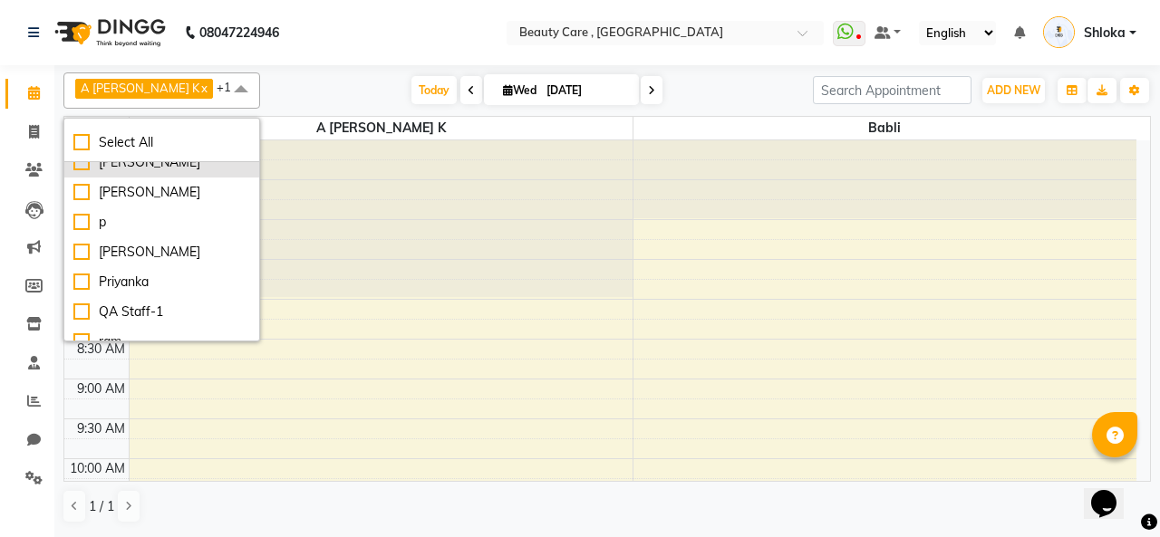
click at [102, 172] on div "[PERSON_NAME]" at bounding box center [161, 162] width 177 height 19
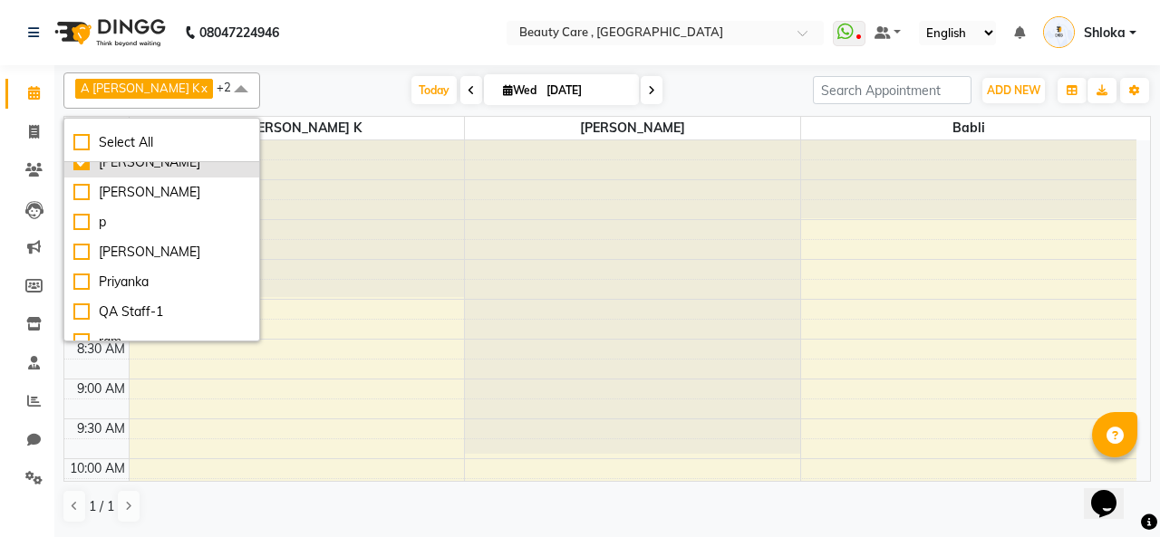
click at [102, 172] on div "[PERSON_NAME]" at bounding box center [161, 162] width 177 height 19
checkbox input "false"
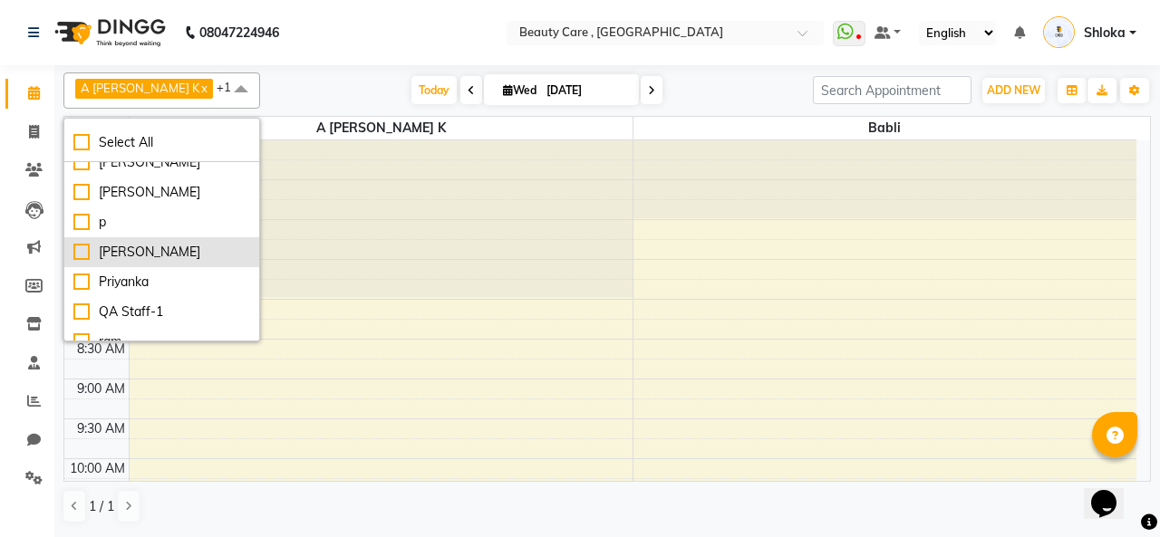
click at [102, 262] on div "[PERSON_NAME]" at bounding box center [161, 252] width 177 height 19
checkbox input "true"
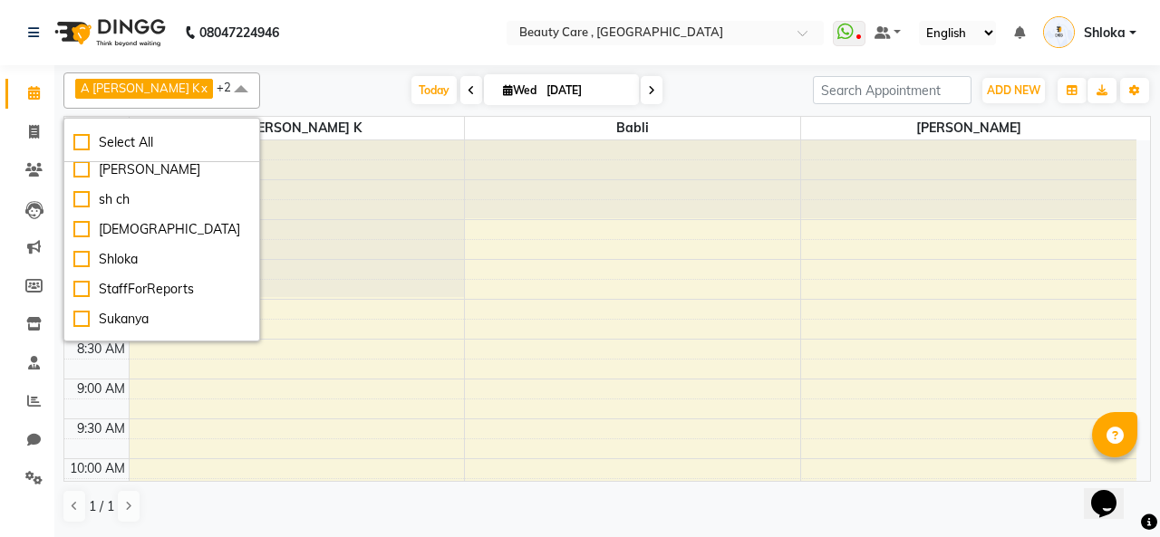
scroll to position [1008, 0]
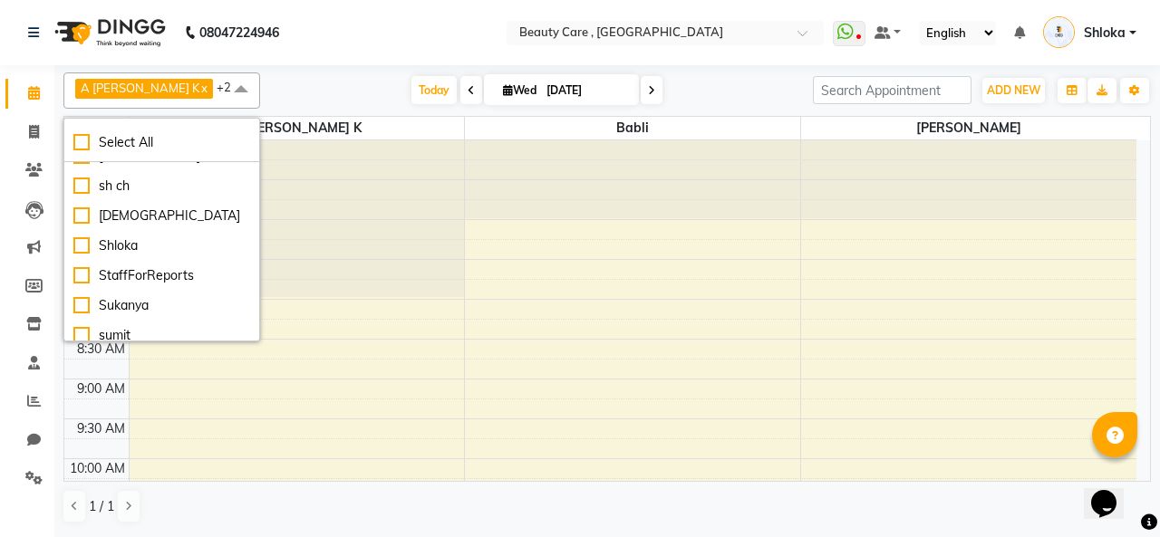
click at [137, 141] on li "[PERSON_NAME]" at bounding box center [161, 126] width 195 height 30
checkbox input "true"
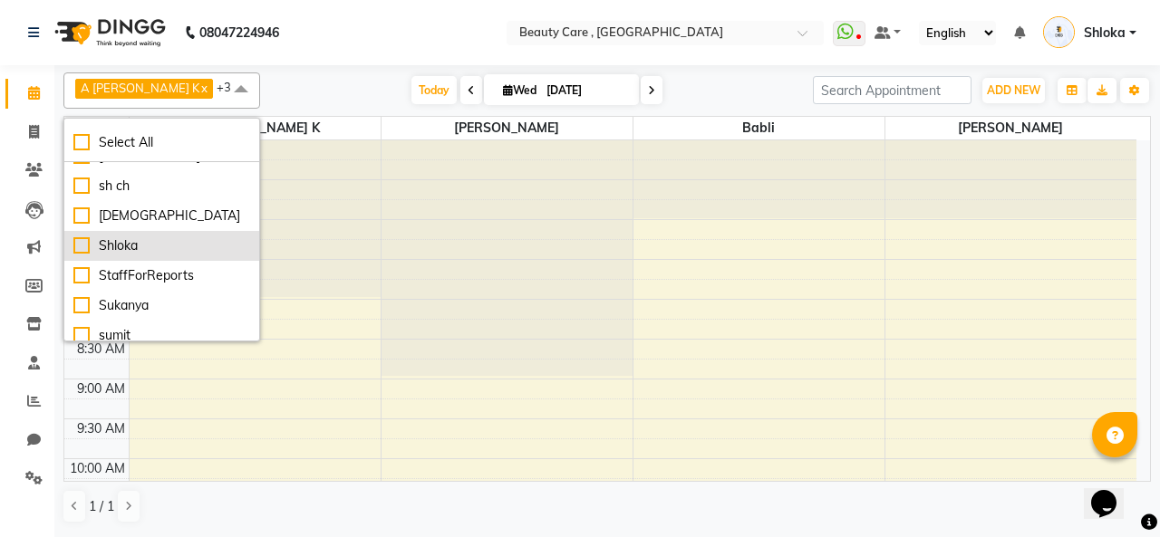
click at [128, 256] on div "Shloka" at bounding box center [161, 246] width 177 height 19
checkbox input "true"
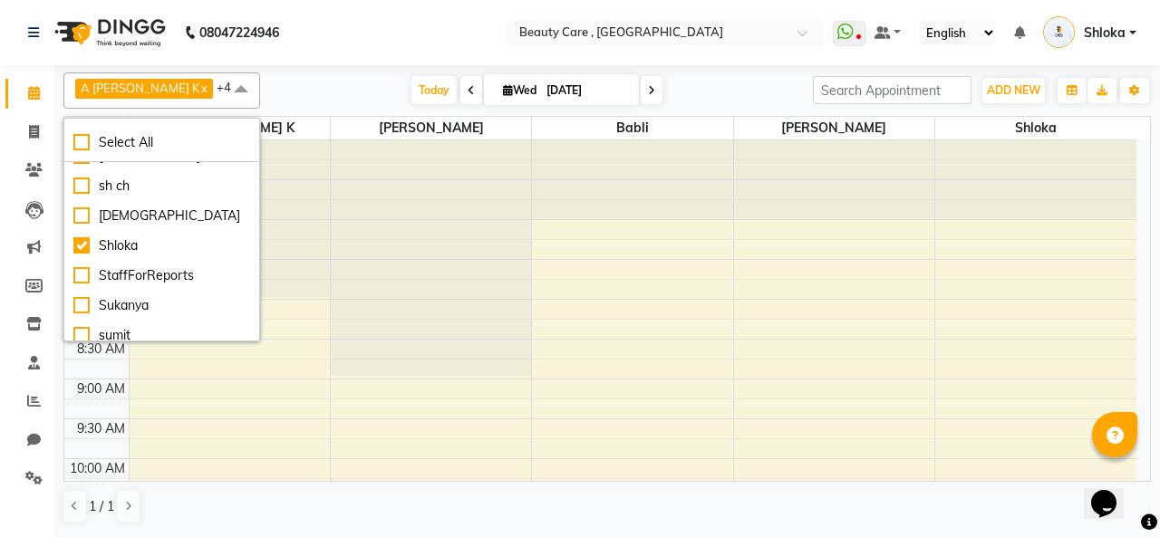
click at [269, 97] on div "[DATE] [DATE]" at bounding box center [536, 90] width 535 height 27
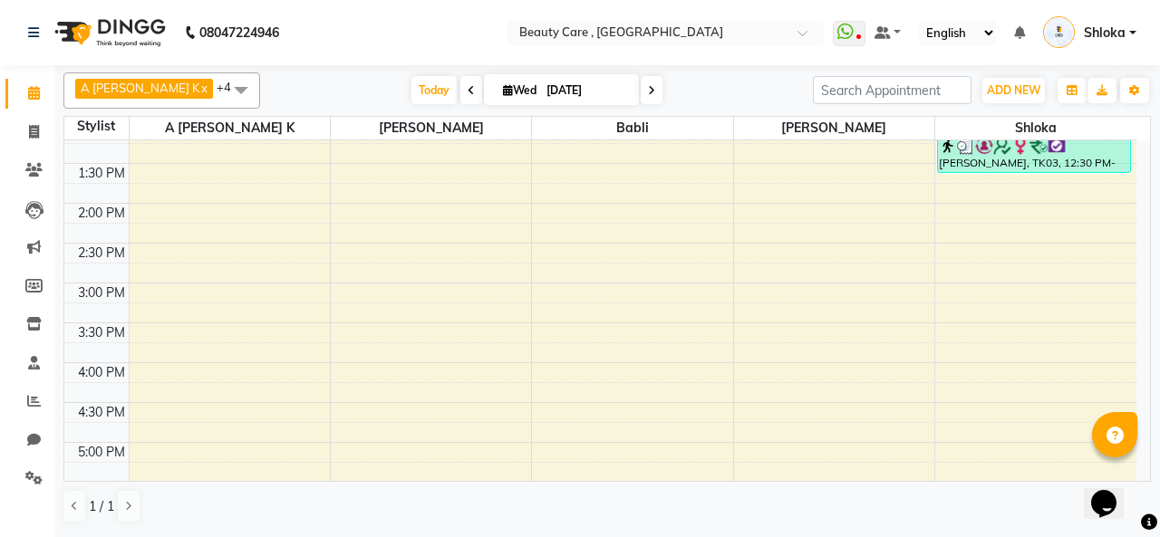
scroll to position [585, 0]
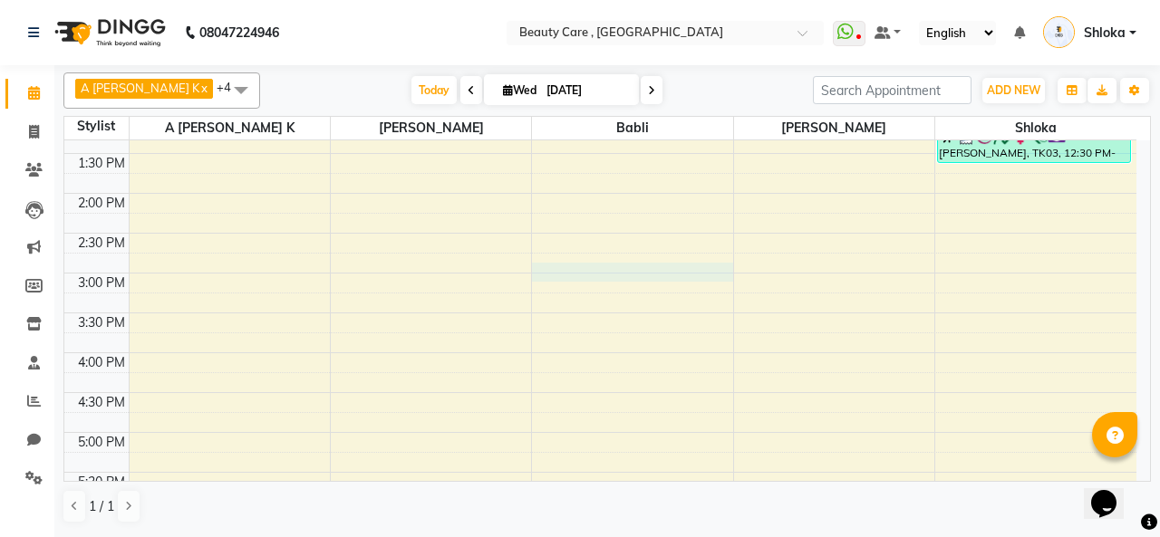
click at [593, 275] on div "6:00 AM 6:30 AM 7:00 AM 7:30 AM 8:00 AM 8:30 AM 9:00 AM 9:30 AM 10:00 AM 10:30 …" at bounding box center [600, 193] width 1072 height 1275
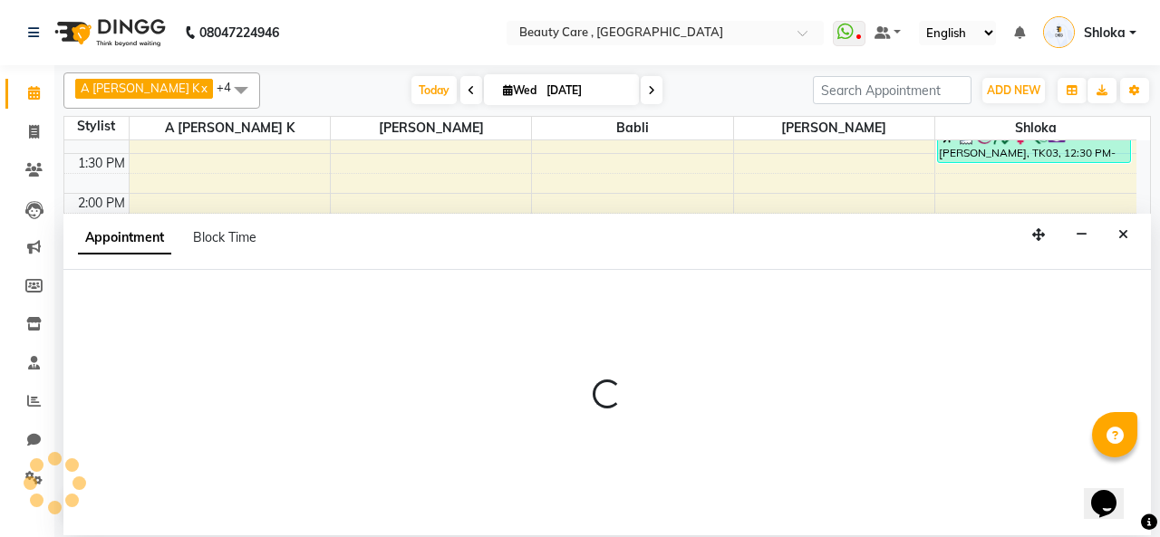
select select "89486"
select select "tentative"
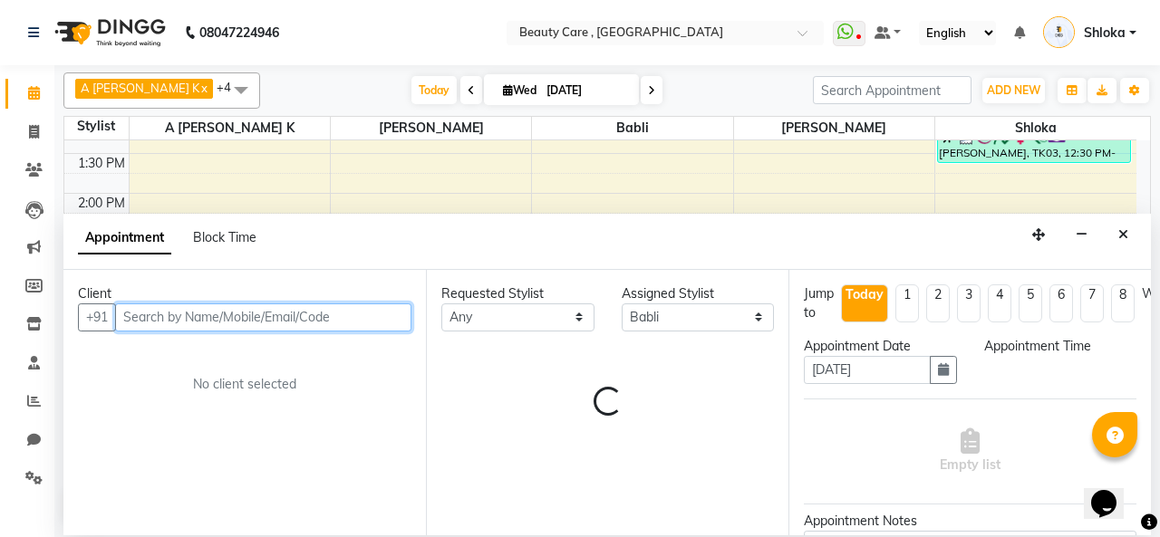
select select "900"
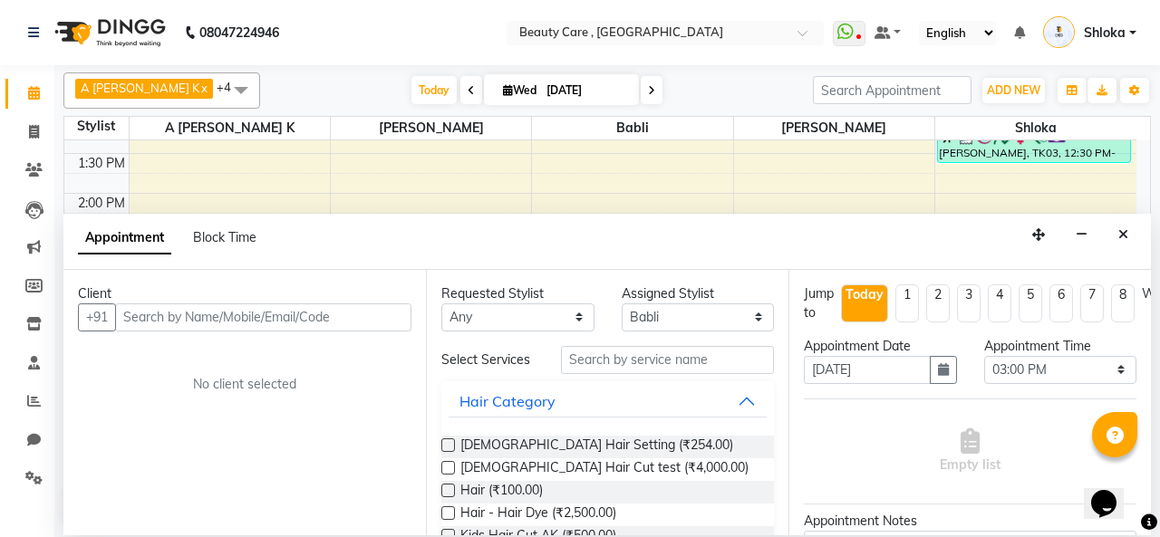
click at [693, 79] on div "[DATE] [DATE]" at bounding box center [536, 90] width 535 height 27
click at [1129, 239] on button "Close" at bounding box center [1123, 235] width 26 height 28
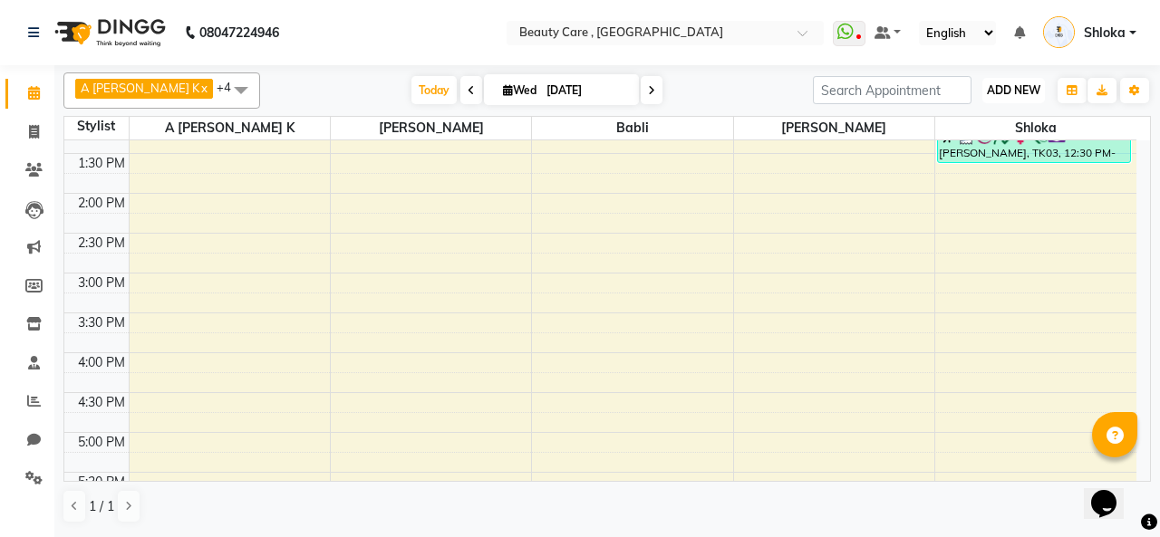
click at [1026, 92] on span "ADD NEW" at bounding box center [1013, 90] width 53 height 14
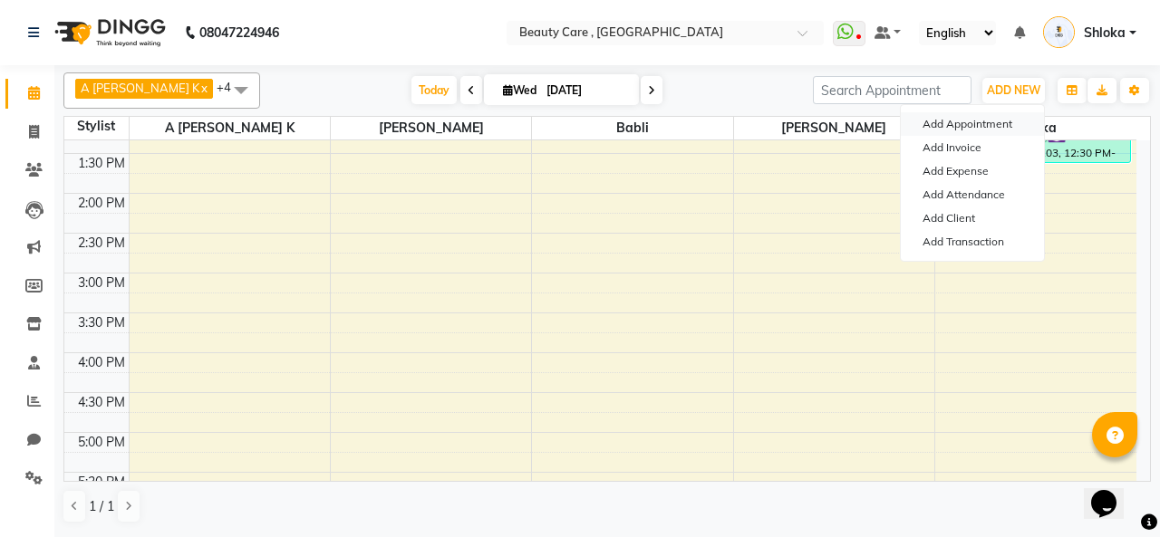
click at [992, 130] on button "Add Appointment" at bounding box center [972, 124] width 143 height 24
select select "tentative"
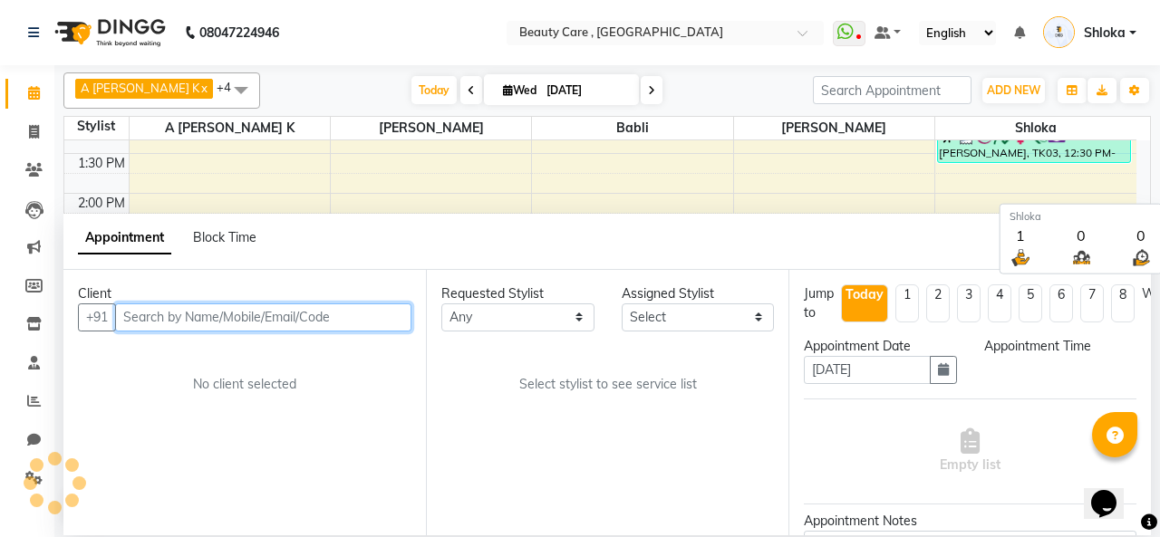
select select "420"
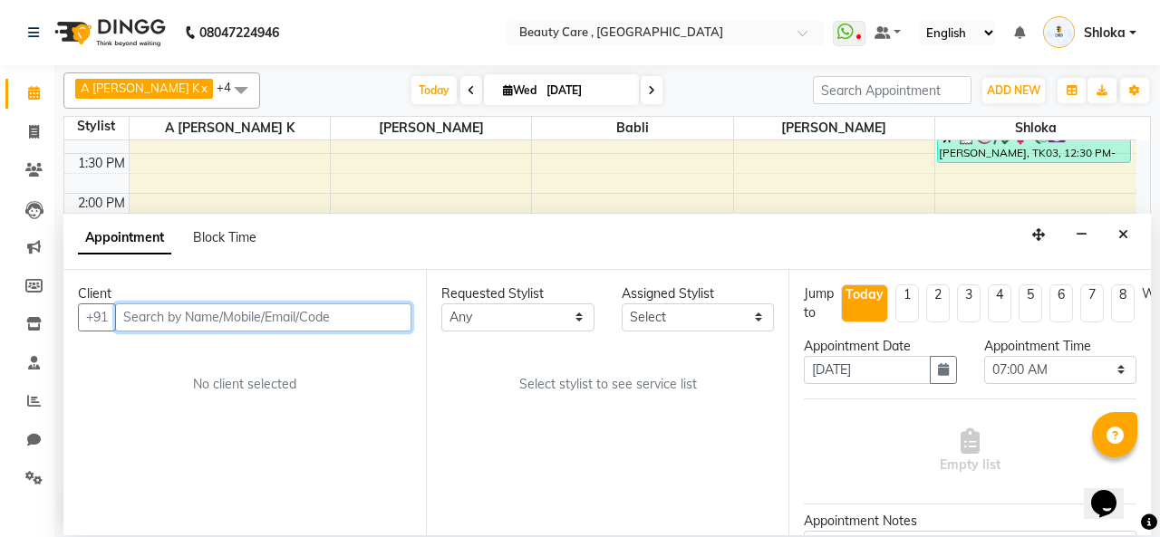
click at [285, 316] on input "text" at bounding box center [263, 318] width 296 height 28
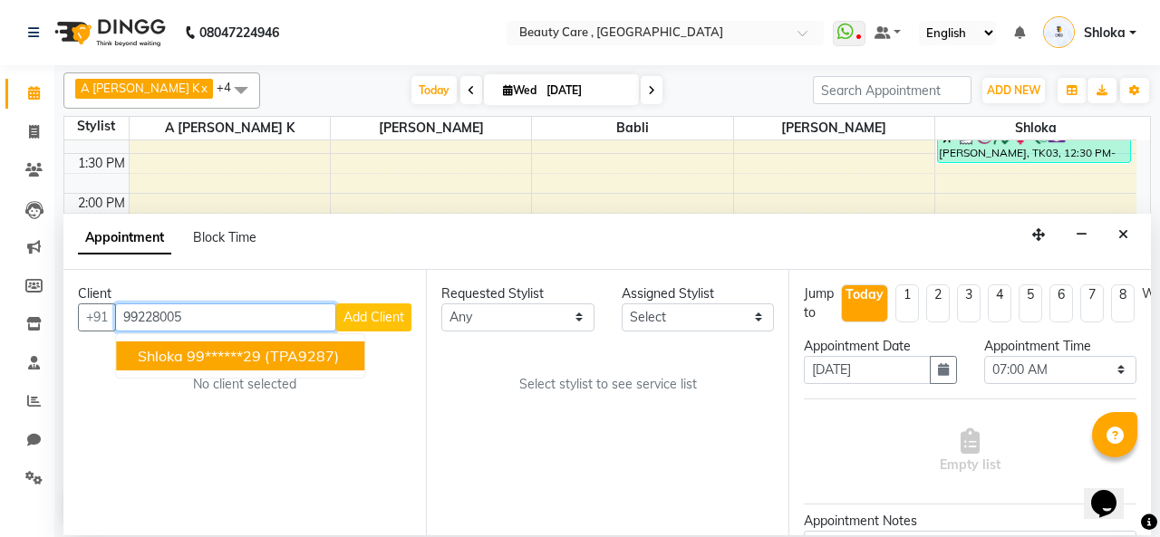
click at [258, 354] on ngb-highlight "99******29" at bounding box center [224, 356] width 74 height 18
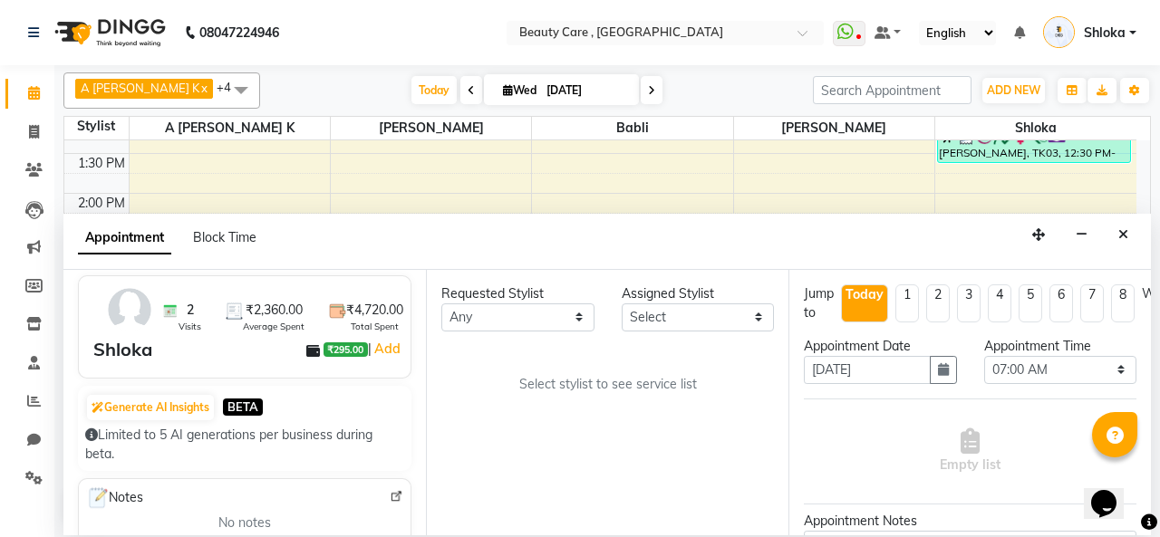
scroll to position [0, 0]
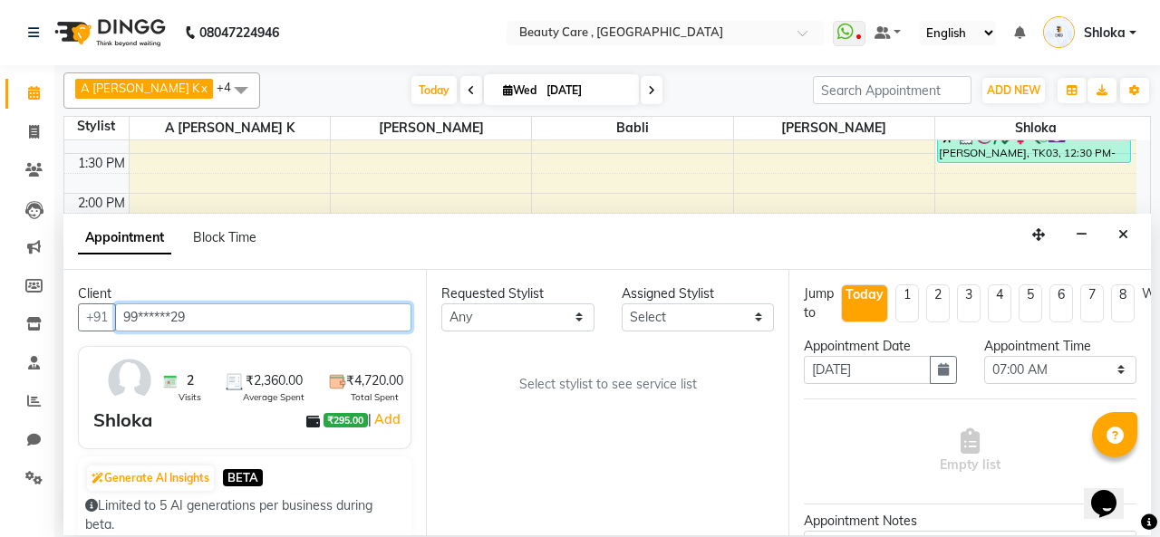
type input "99******29"
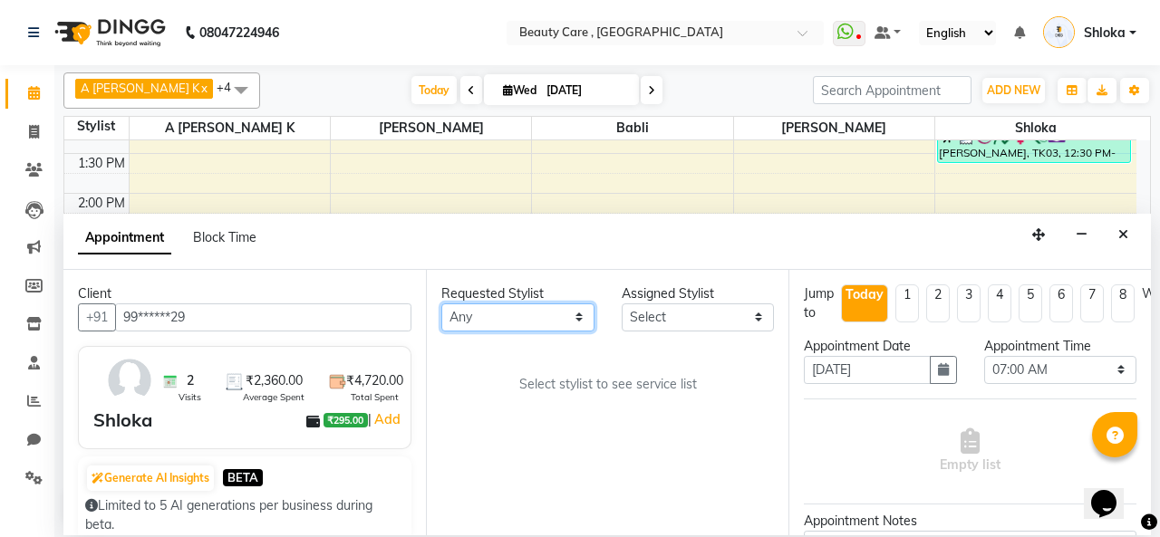
click at [518, 305] on select "Any Admin A [PERSON_NAME] [PERSON_NAME] April [PERSON_NAME] [DATE][PERSON_NAME]…" at bounding box center [517, 318] width 153 height 28
click at [529, 333] on div "Requested Stylist Any Admin A [PERSON_NAME] K Akshay Ankit [PERSON_NAME] April …" at bounding box center [607, 403] width 363 height 266
click at [538, 316] on select "Any Admin A [PERSON_NAME] [PERSON_NAME] April [PERSON_NAME] [DATE][PERSON_NAME]…" at bounding box center [517, 318] width 153 height 28
select select "89486"
click at [441, 304] on select "Any Admin A [PERSON_NAME] [PERSON_NAME] April [PERSON_NAME] [DATE][PERSON_NAME]…" at bounding box center [517, 318] width 153 height 28
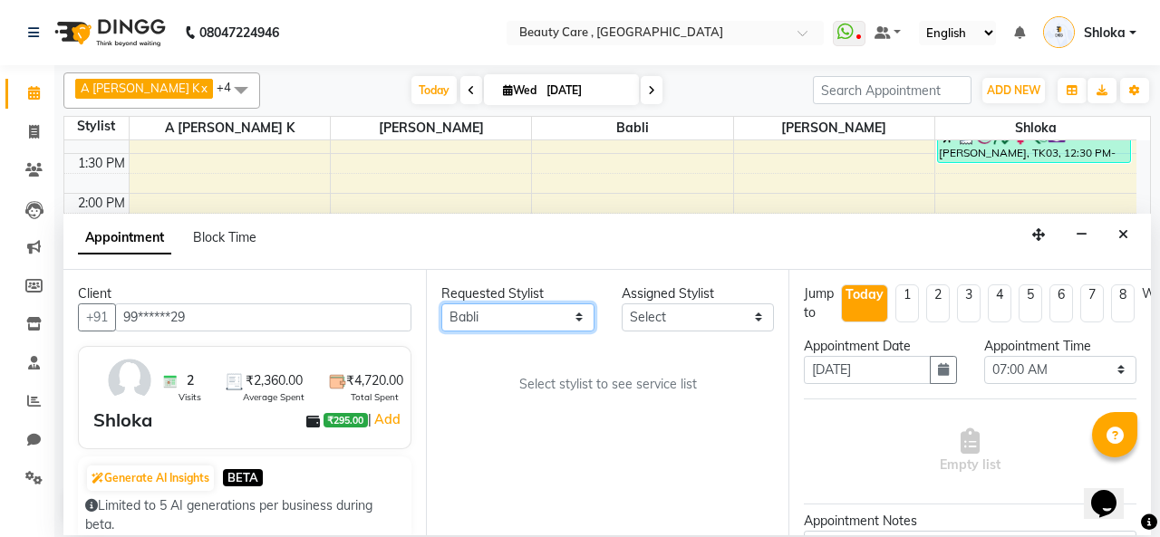
select select "89486"
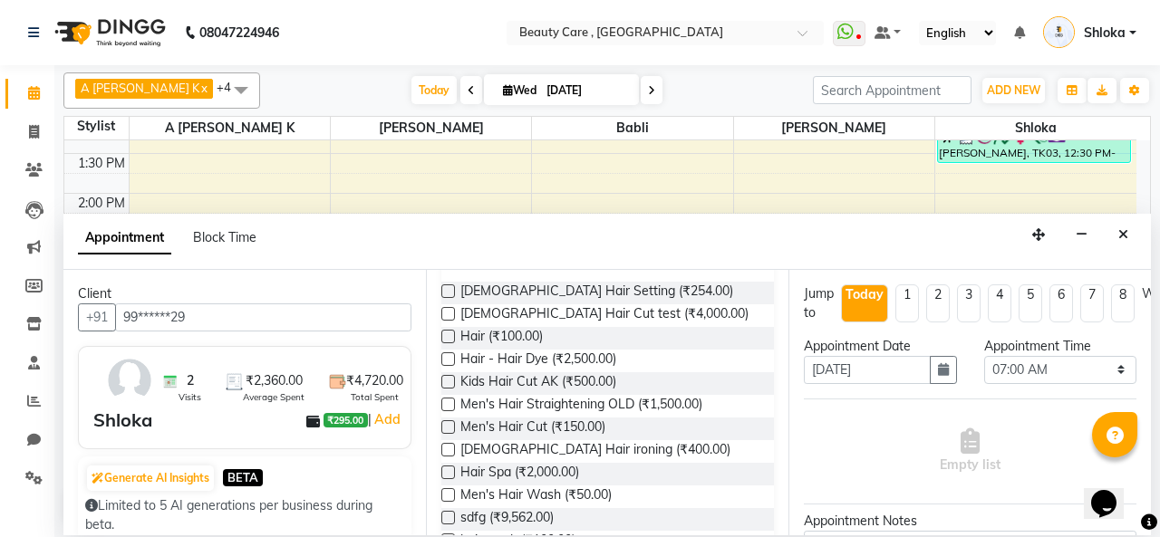
scroll to position [155, 0]
click at [453, 312] on label at bounding box center [448, 313] width 14 height 14
click at [453, 312] on input "checkbox" at bounding box center [447, 315] width 12 height 12
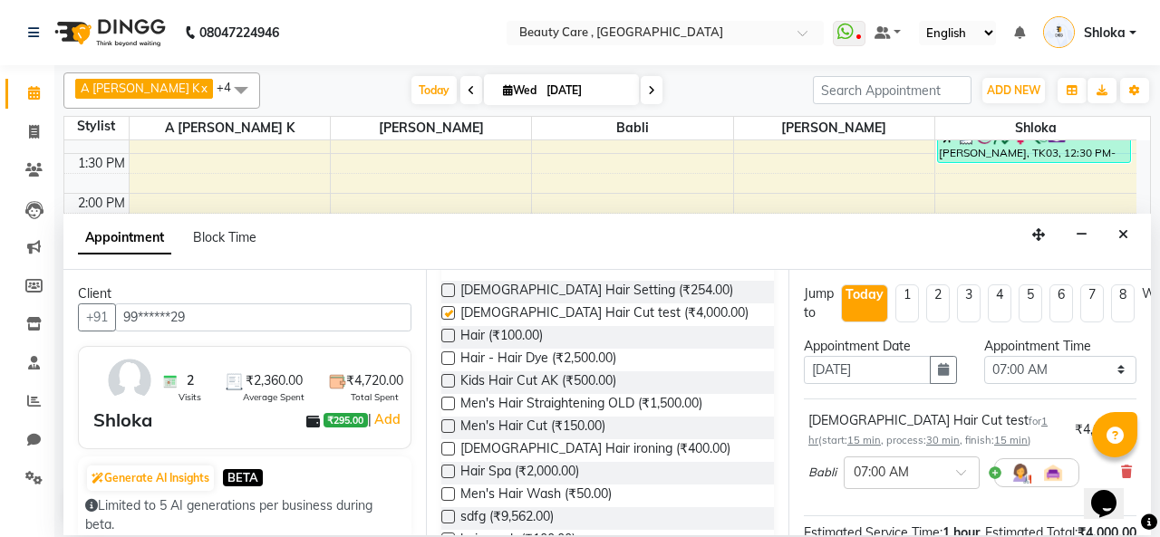
checkbox input "false"
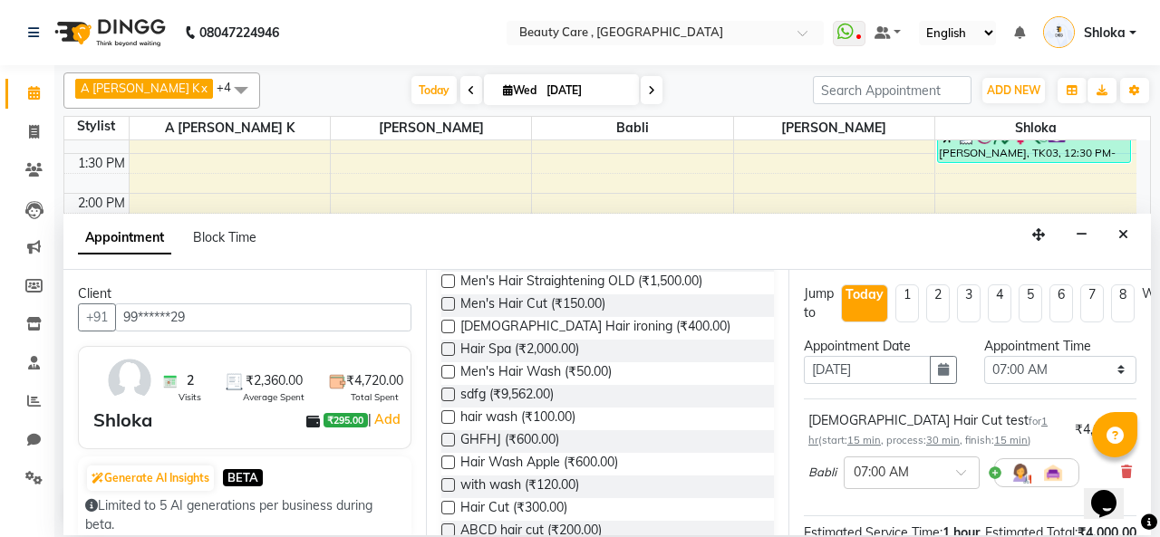
scroll to position [282, 0]
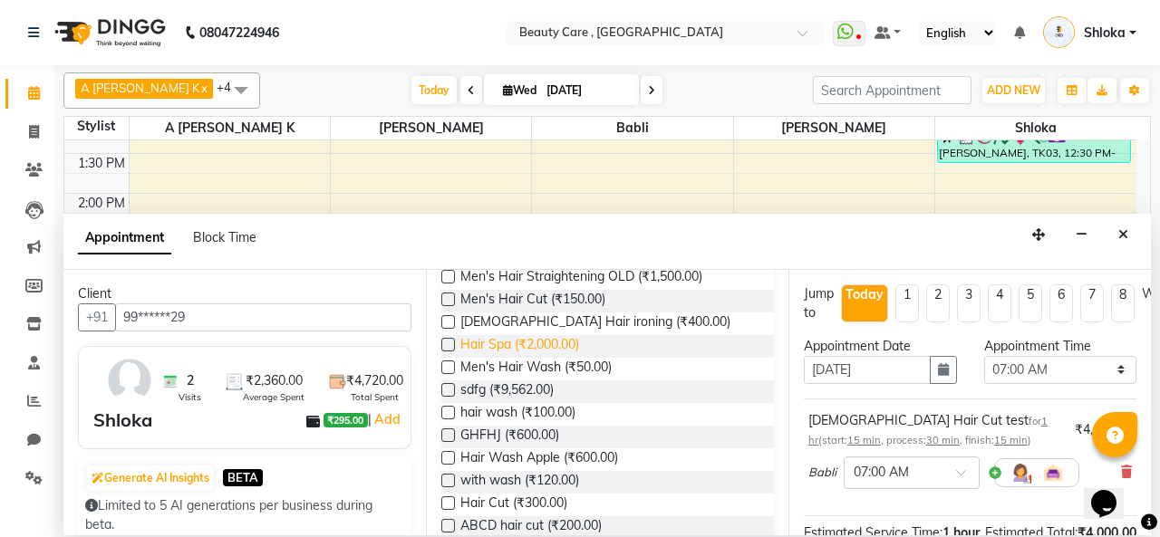
click at [525, 344] on span "Hair Spa (₹2,000.00)" at bounding box center [519, 346] width 119 height 23
checkbox input "false"
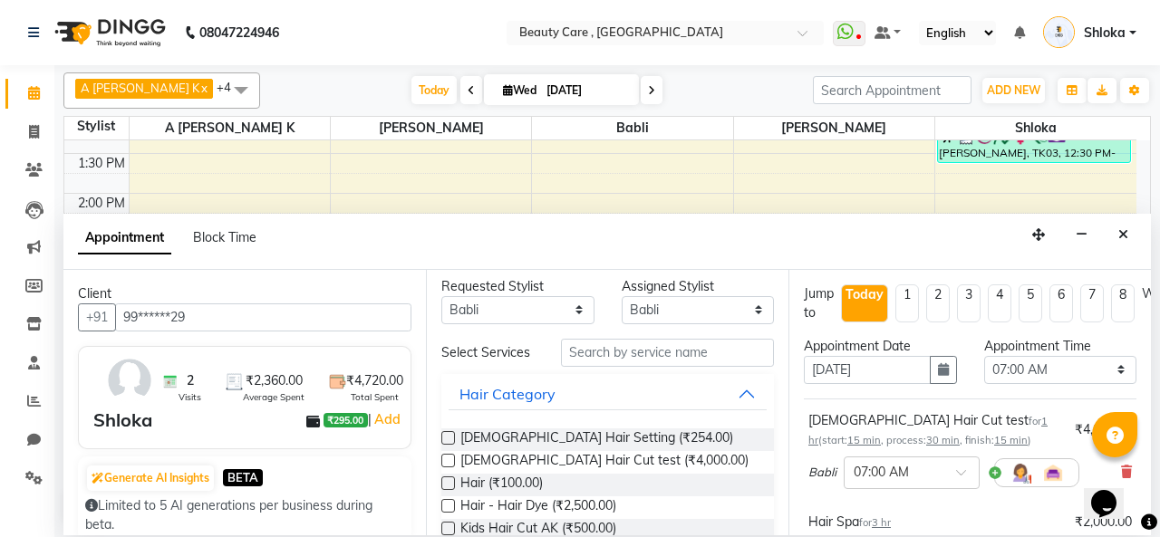
scroll to position [0, 0]
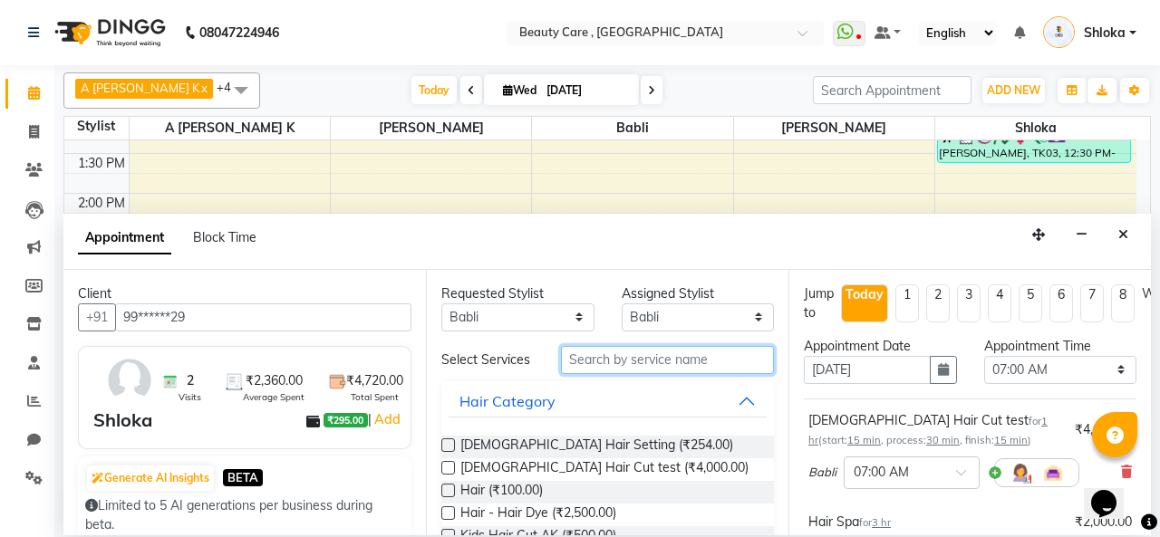
click at [628, 353] on input "text" at bounding box center [667, 360] width 213 height 28
click at [622, 357] on input "text" at bounding box center [667, 360] width 213 height 28
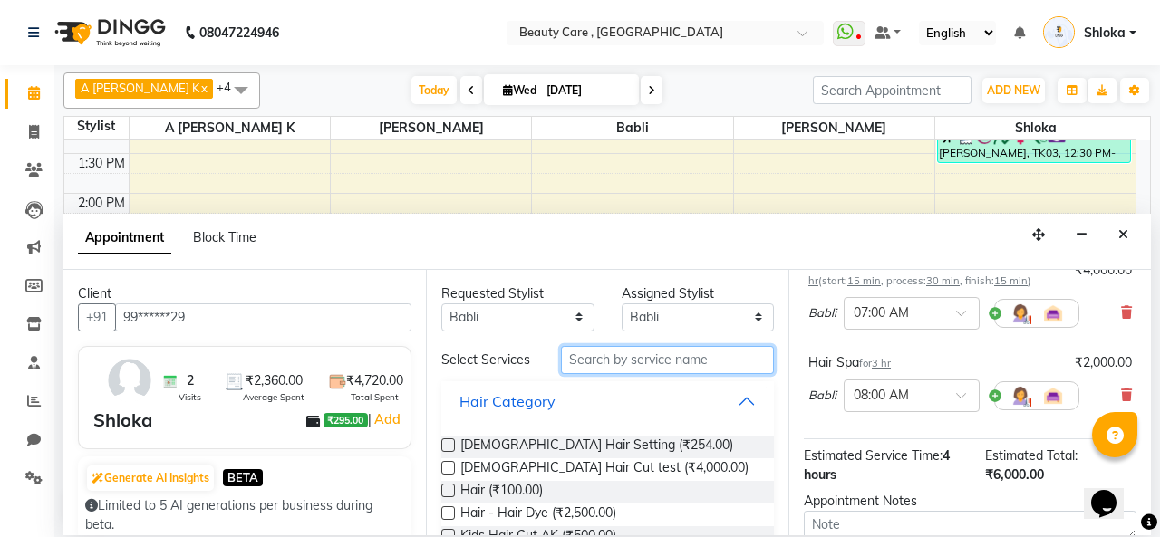
scroll to position [161, 0]
click at [916, 320] on div "× 07:00 AM" at bounding box center [912, 311] width 136 height 33
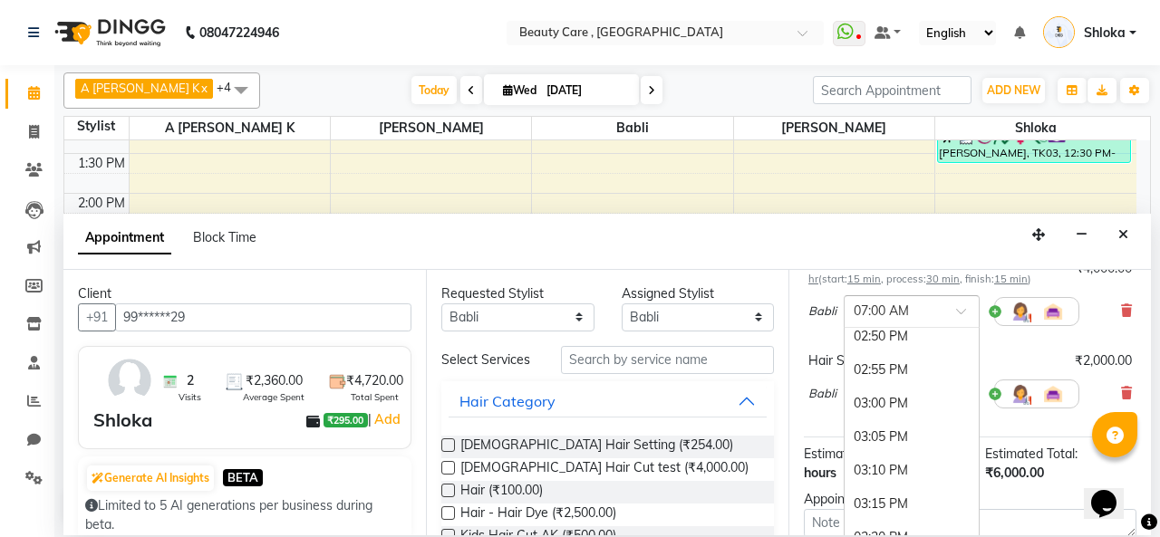
scroll to position [3159, 0]
click at [889, 407] on div "03:00 PM" at bounding box center [912, 405] width 134 height 34
click at [912, 387] on input "text" at bounding box center [894, 392] width 80 height 19
click at [882, 445] on div "02:00 PM" at bounding box center [912, 443] width 134 height 34
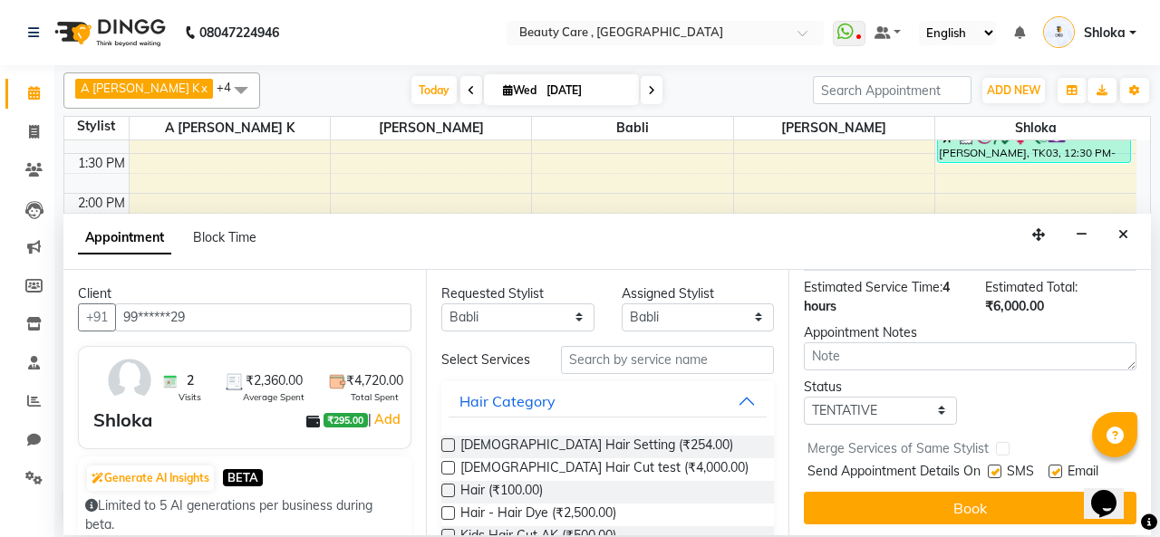
scroll to position [343, 0]
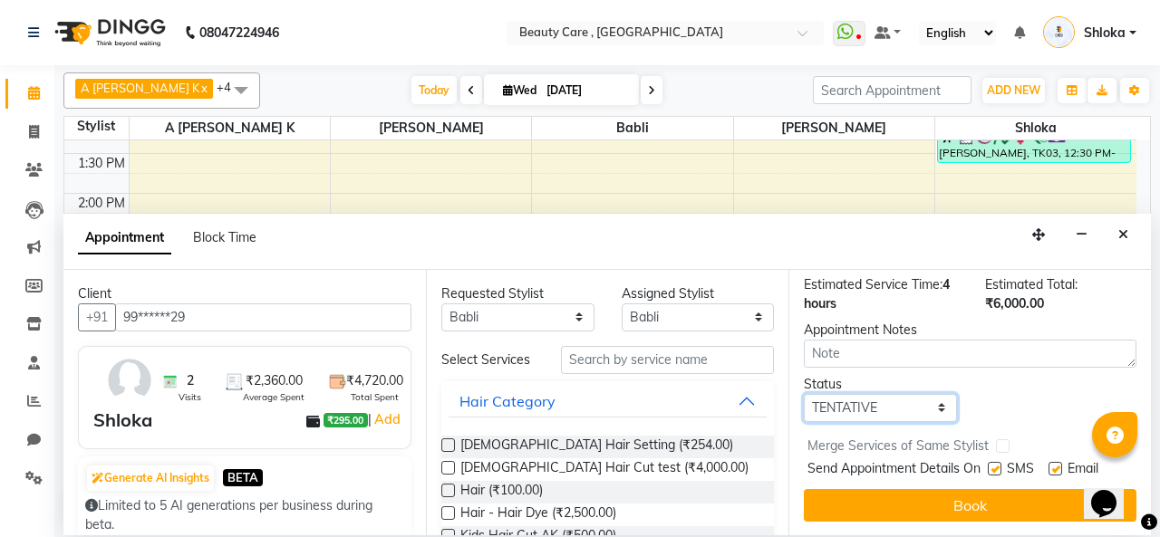
click at [930, 394] on select "Select TENTATIVE CONFIRM CHECK-IN UPCOMING" at bounding box center [880, 408] width 153 height 28
select select "confirm booking"
click at [804, 394] on select "Select TENTATIVE CONFIRM CHECK-IN UPCOMING" at bounding box center [880, 408] width 153 height 28
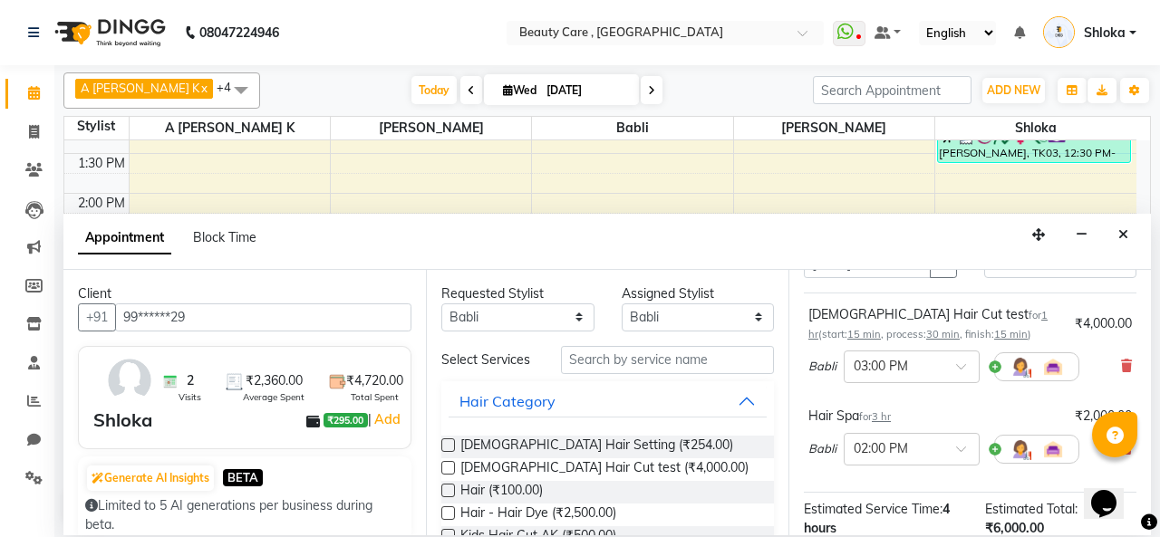
scroll to position [0, 0]
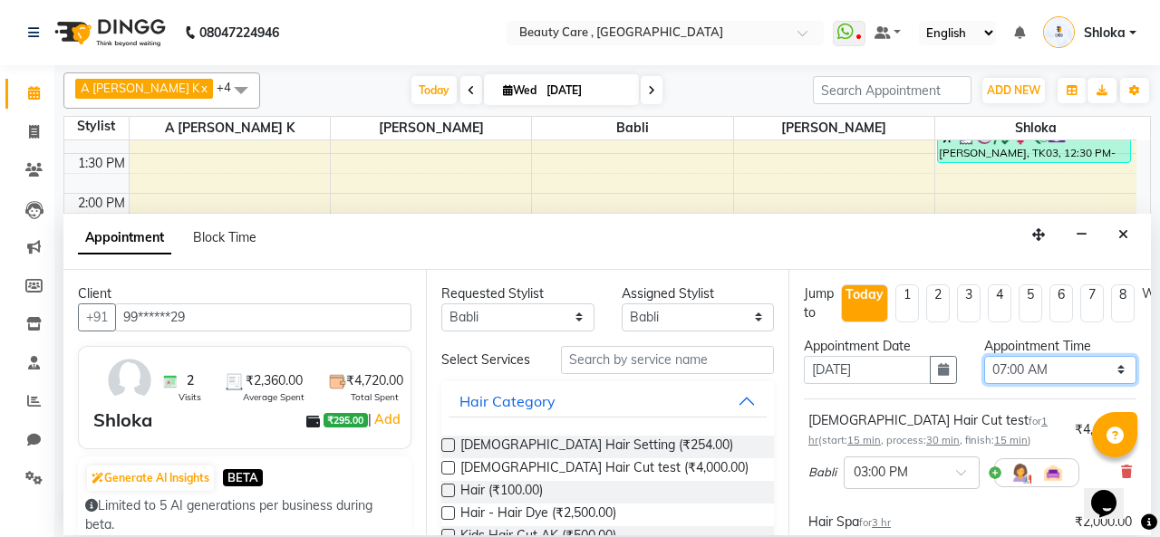
click at [1033, 361] on select "Select 07:00 AM 07:05 AM 07:10 AM 07:15 AM 07:20 AM 07:25 AM 07:30 AM 07:35 AM …" at bounding box center [1060, 370] width 153 height 28
select select "840"
click at [984, 356] on select "Select 07:00 AM 07:05 AM 07:10 AM 07:15 AM 07:20 AM 07:25 AM 07:30 AM 07:35 AM …" at bounding box center [1060, 370] width 153 height 28
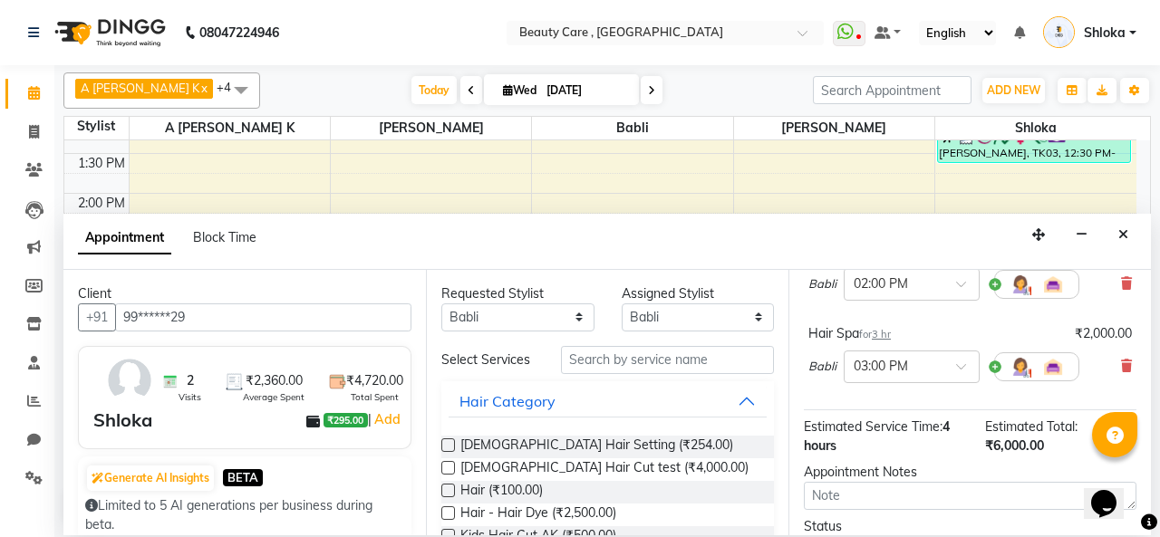
scroll to position [189, 0]
click at [1015, 365] on img at bounding box center [1021, 367] width 22 height 22
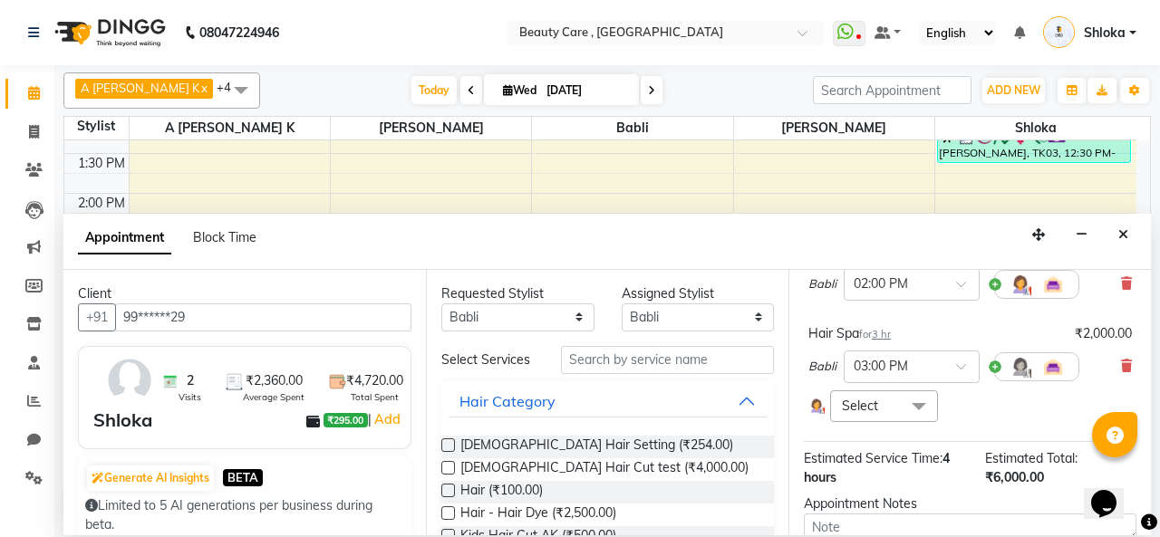
click at [913, 399] on span at bounding box center [919, 408] width 36 height 34
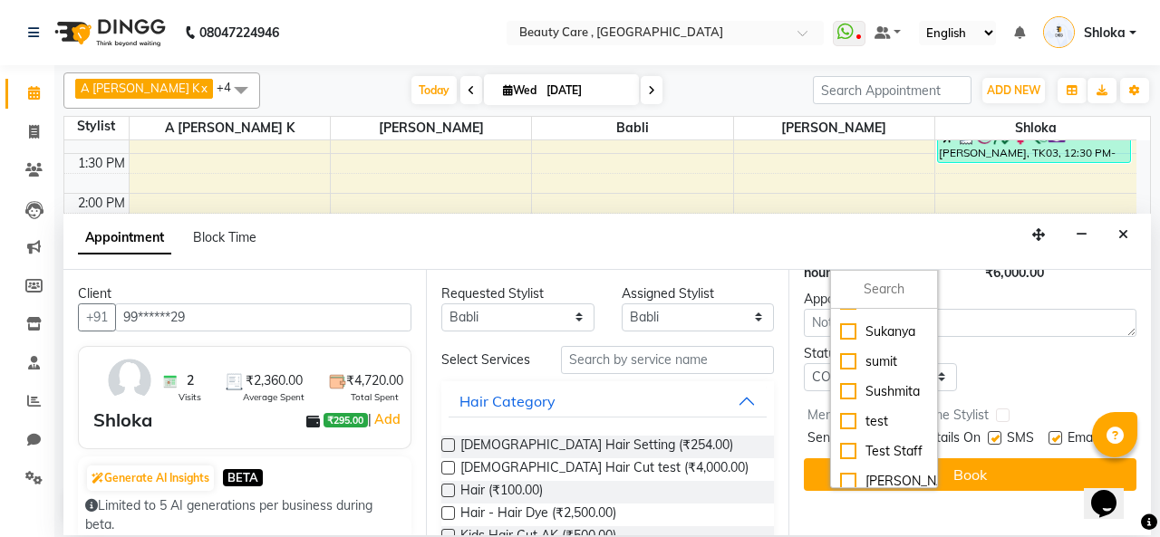
scroll to position [1184, 0]
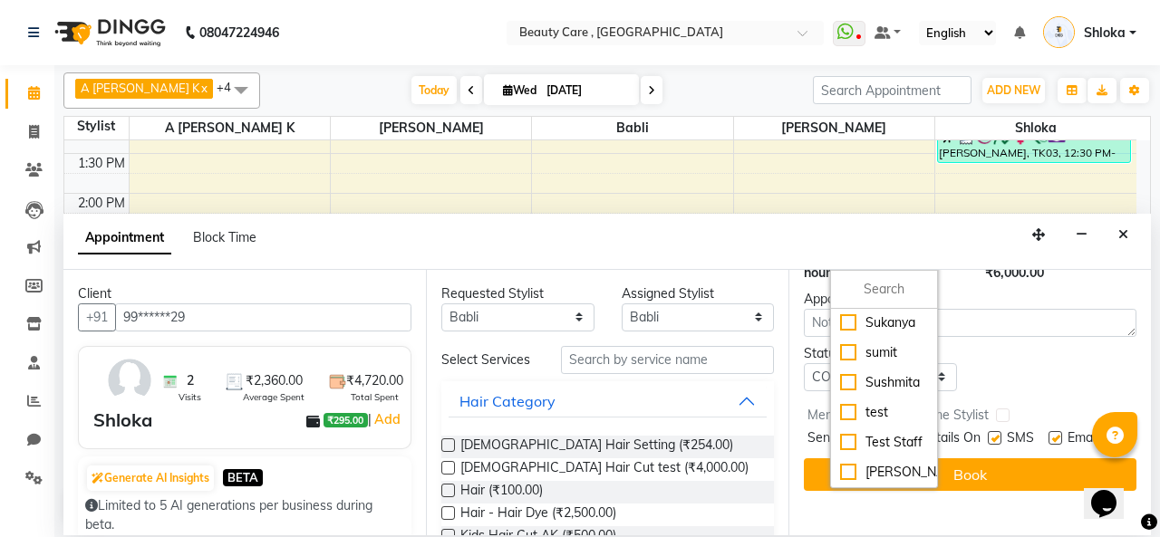
click at [859, 273] on div "Shloka" at bounding box center [884, 263] width 88 height 19
checkbox input "true"
click at [1020, 386] on div "Status Select TENTATIVE CONFIRM CHECK-IN UPCOMING" at bounding box center [970, 368] width 360 height 47
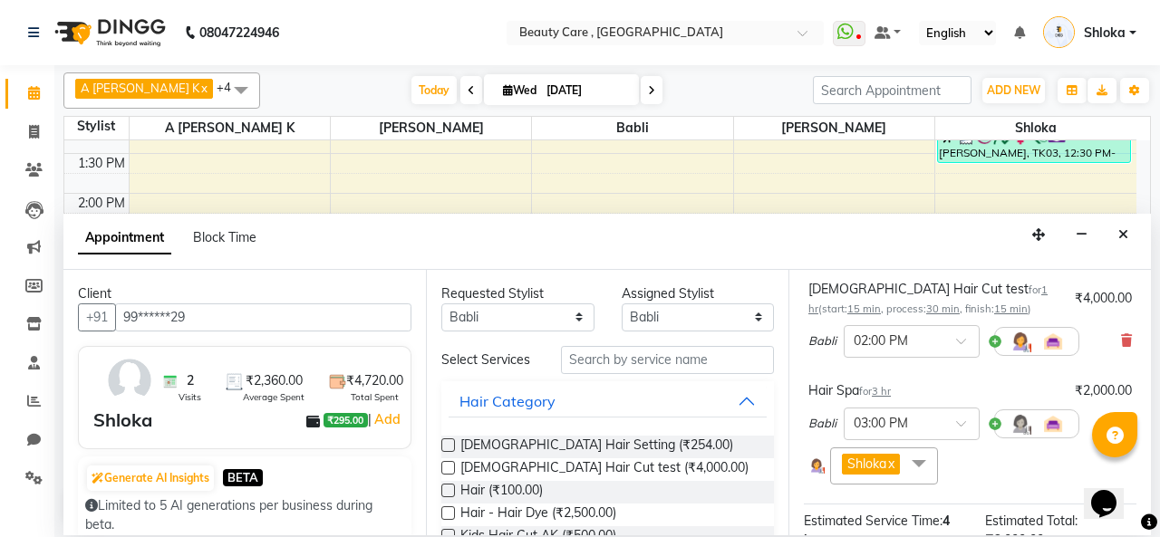
scroll to position [132, 0]
click at [943, 342] on div at bounding box center [912, 339] width 134 height 19
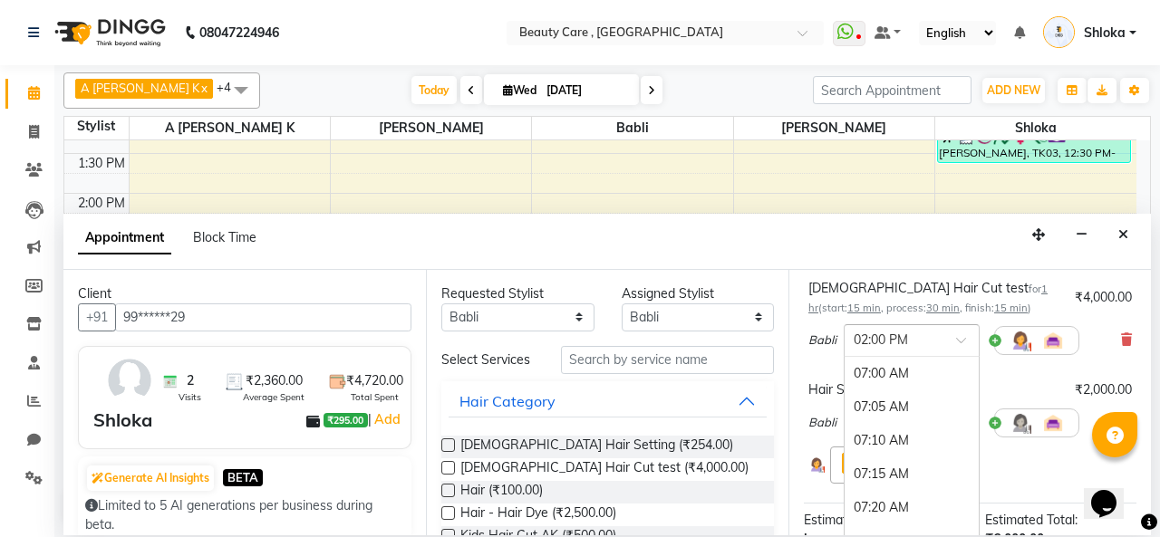
scroll to position [2817, 0]
click at [997, 376] on div "Hair Spa for 3 hr ₹2,000.00 Babli × 03:00 PM Shloka x Select All Admin A [PERSO…" at bounding box center [970, 432] width 333 height 112
click at [963, 343] on span at bounding box center [967, 345] width 23 height 19
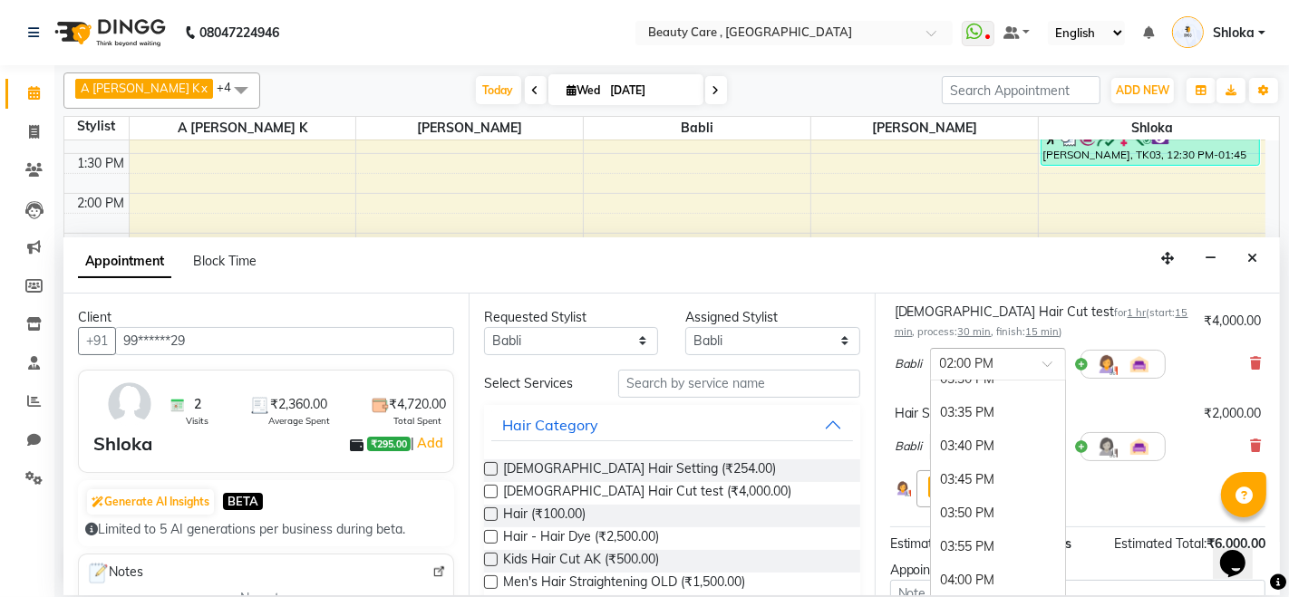
scroll to position [3435, 0]
click at [1131, 506] on div "Hair Spa for 3 hr ₹2,000.00 Babli × 03:00 PM Shloka x Select All Admin A [PERSO…" at bounding box center [1077, 456] width 375 height 112
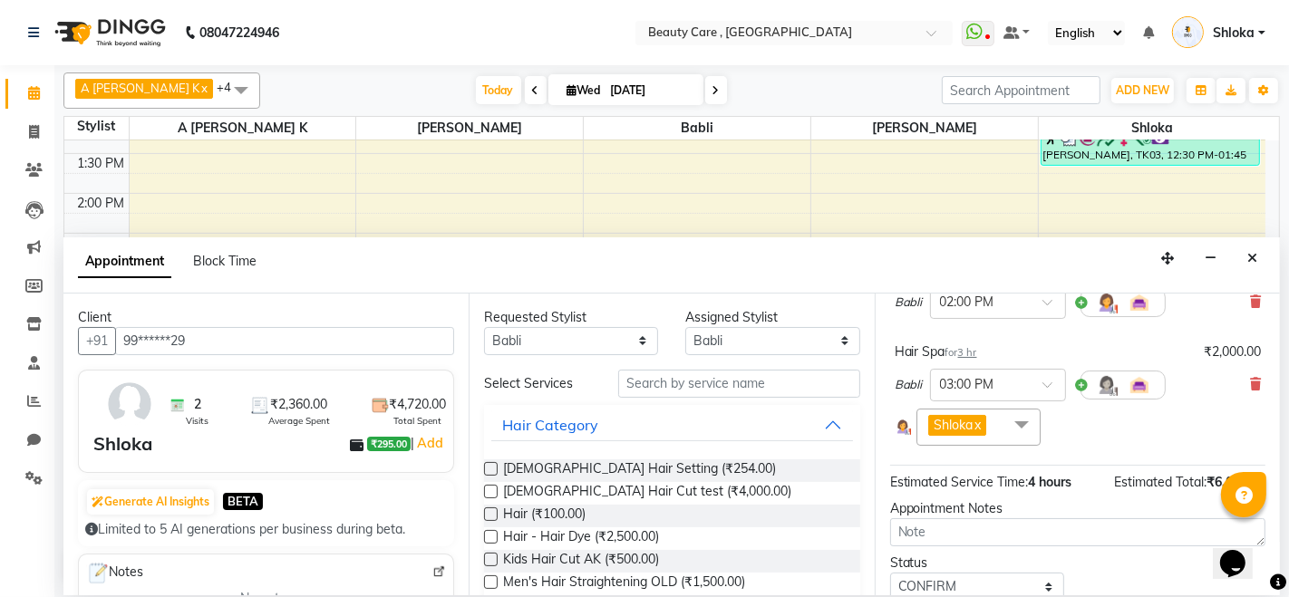
scroll to position [196, 0]
click at [915, 385] on span "Babli" at bounding box center [909, 383] width 28 height 18
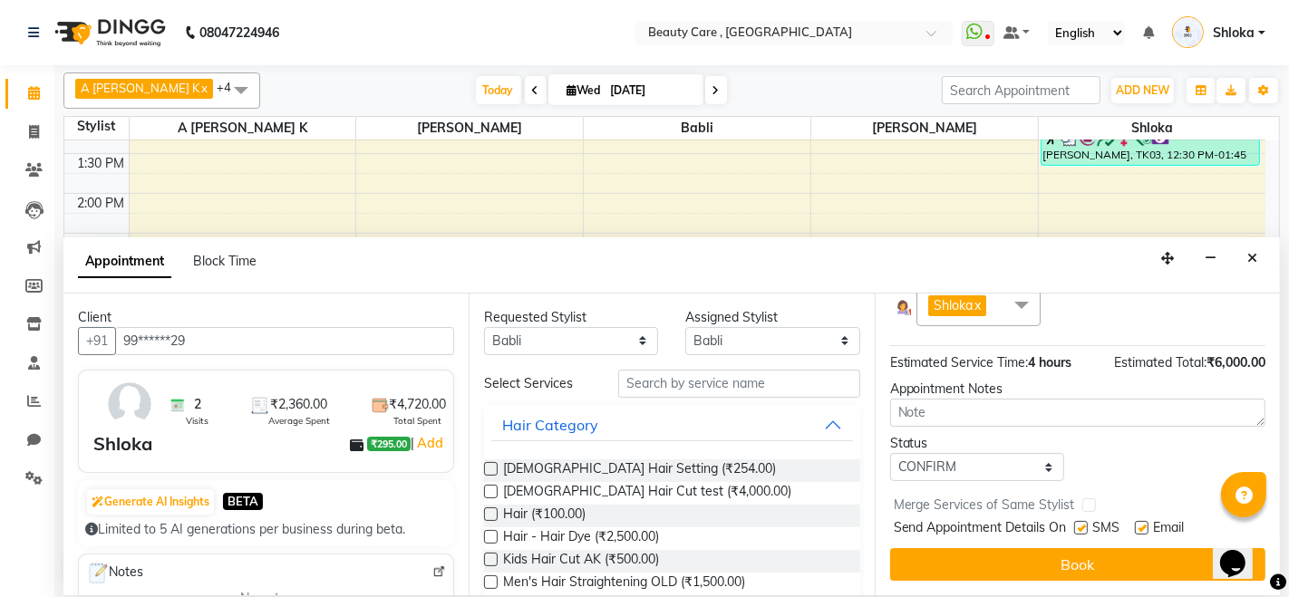
scroll to position [326, 0]
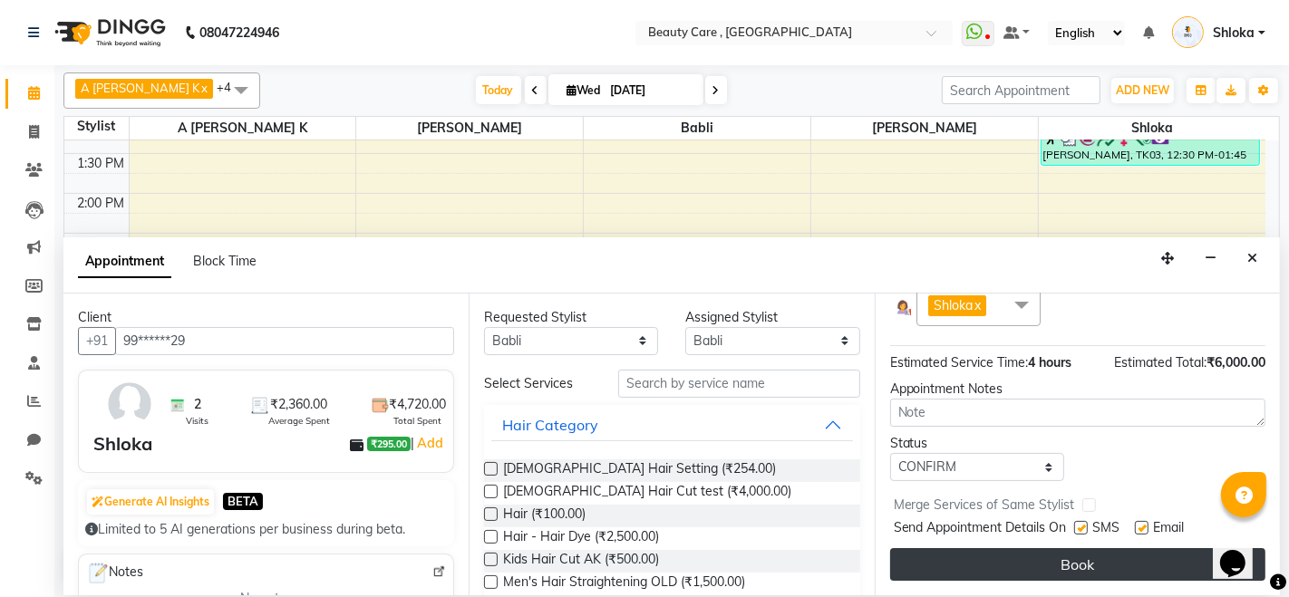
click at [1085, 537] on button "Book" at bounding box center [1077, 564] width 375 height 33
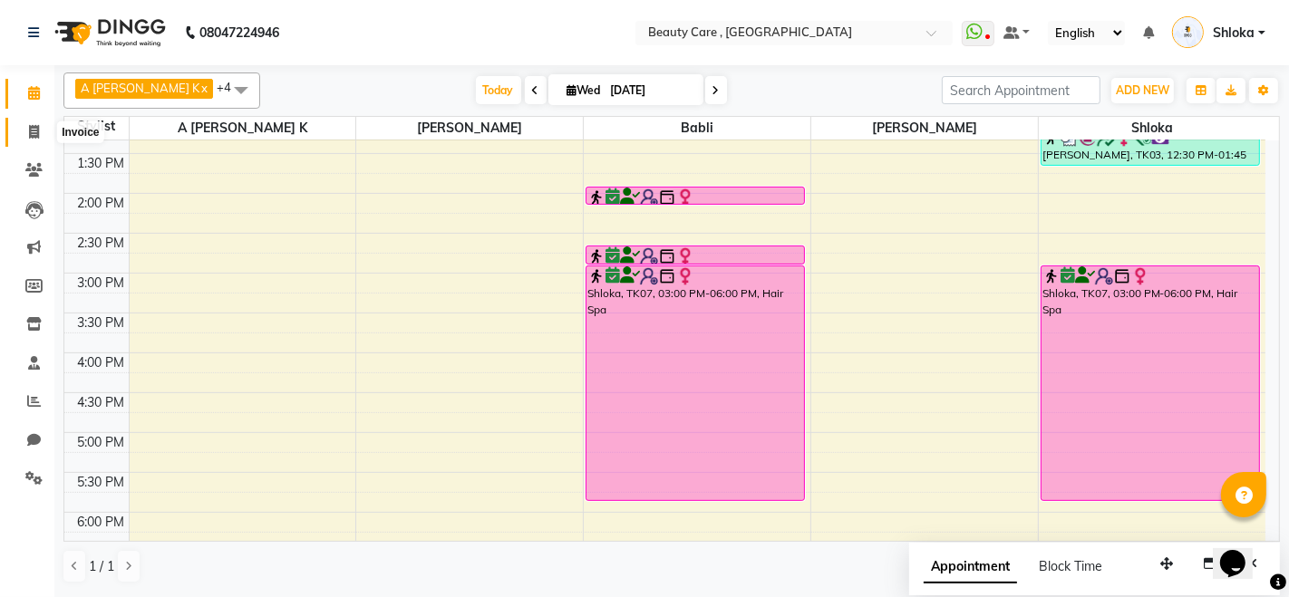
click at [29, 134] on icon at bounding box center [34, 132] width 10 height 14
select select "service"
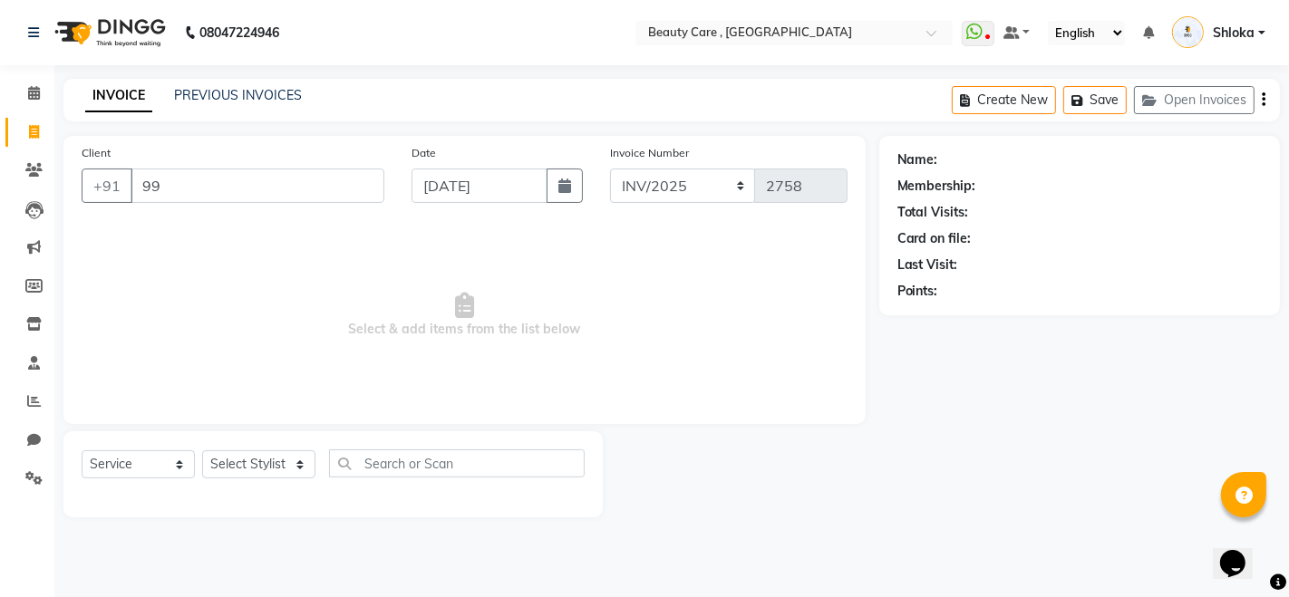
type input "9"
click at [34, 79] on link "Calendar" at bounding box center [27, 94] width 44 height 30
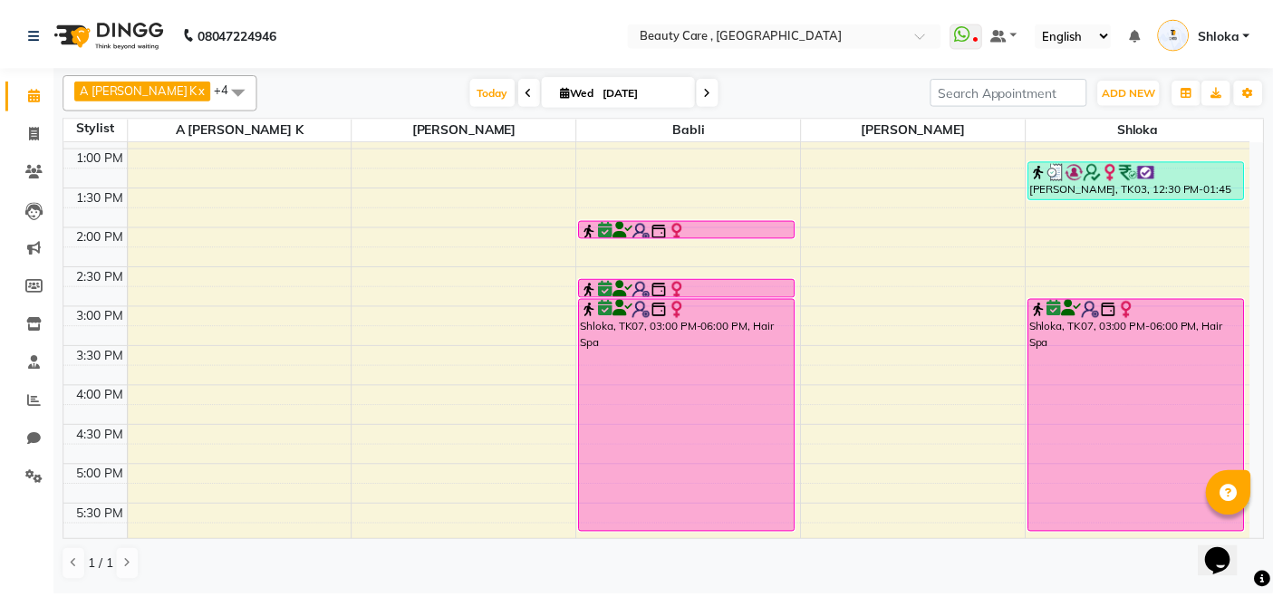
scroll to position [538, 0]
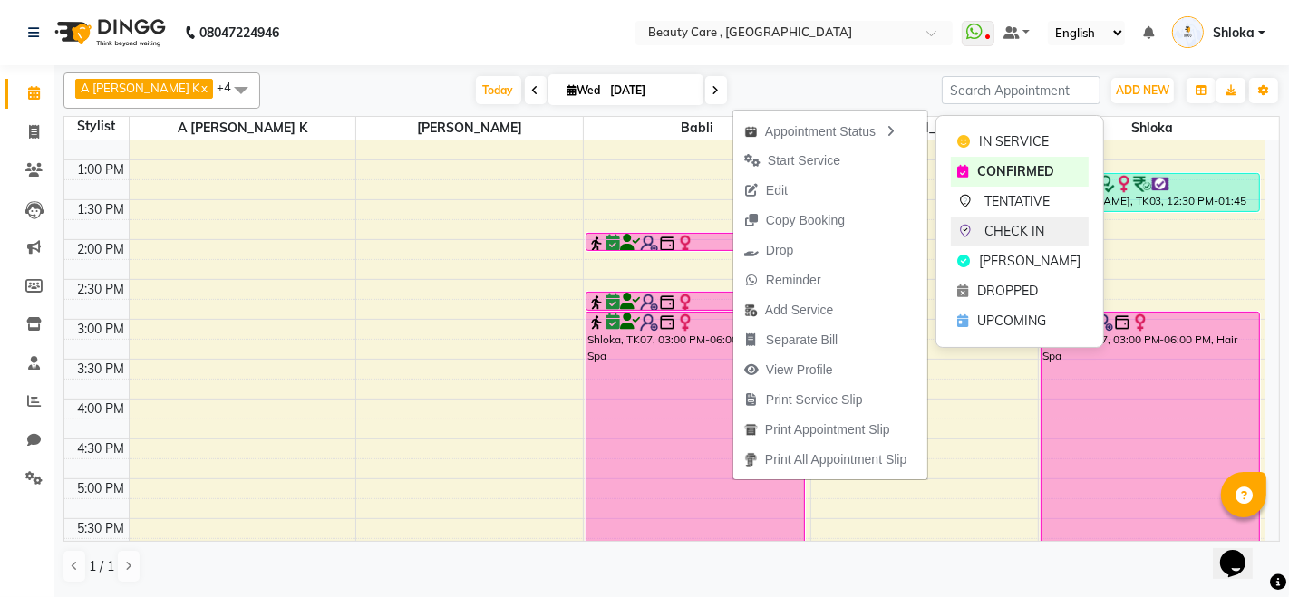
click at [988, 224] on span "CHECK IN" at bounding box center [1015, 231] width 60 height 19
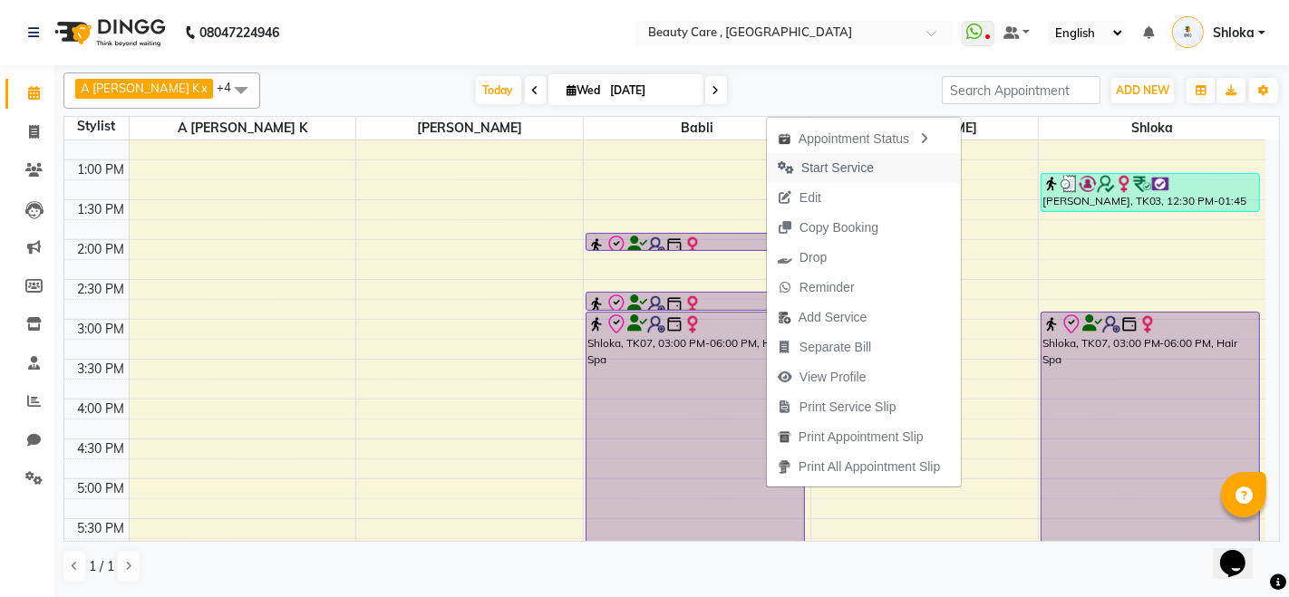
click at [905, 177] on button "Start Service" at bounding box center [864, 168] width 194 height 30
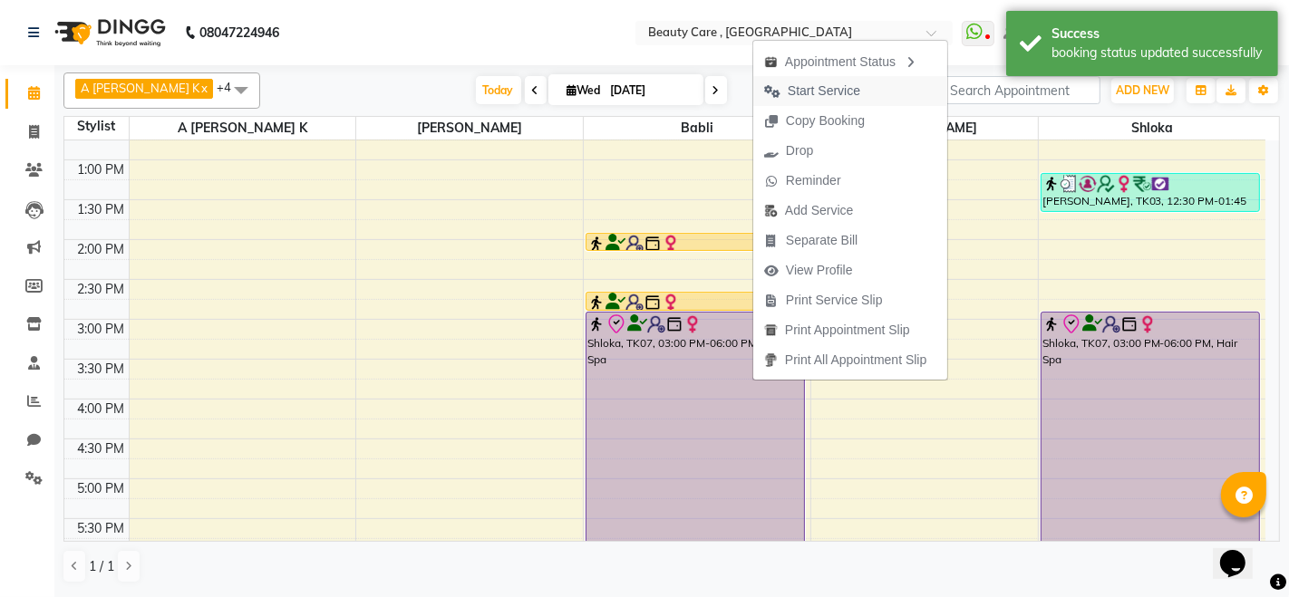
click at [842, 100] on span "Start Service" at bounding box center [824, 91] width 73 height 19
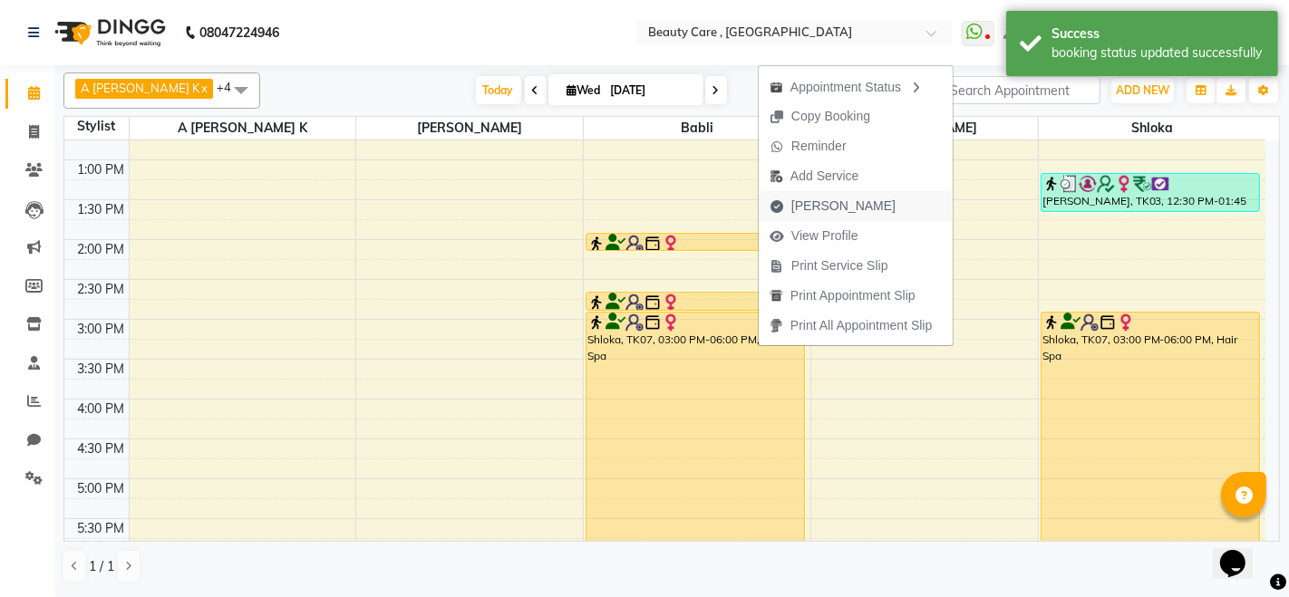
click at [847, 204] on span "[PERSON_NAME]" at bounding box center [843, 206] width 104 height 19
select select "service"
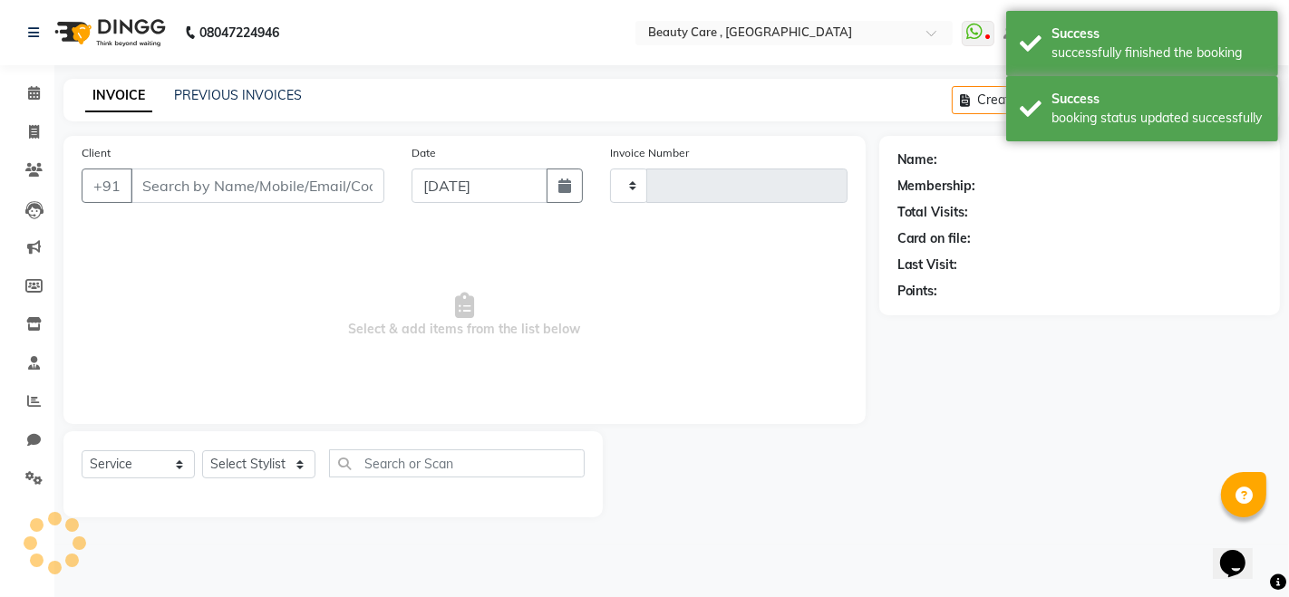
type input "2758"
select select "5646"
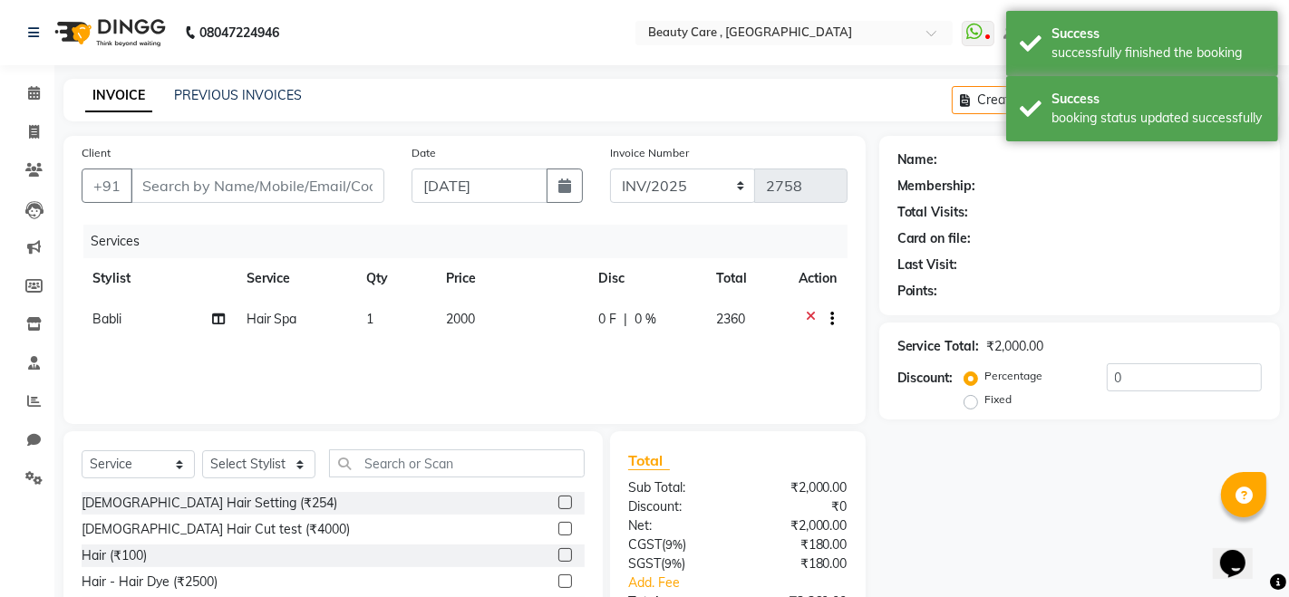
type input "99******29"
select select "89486"
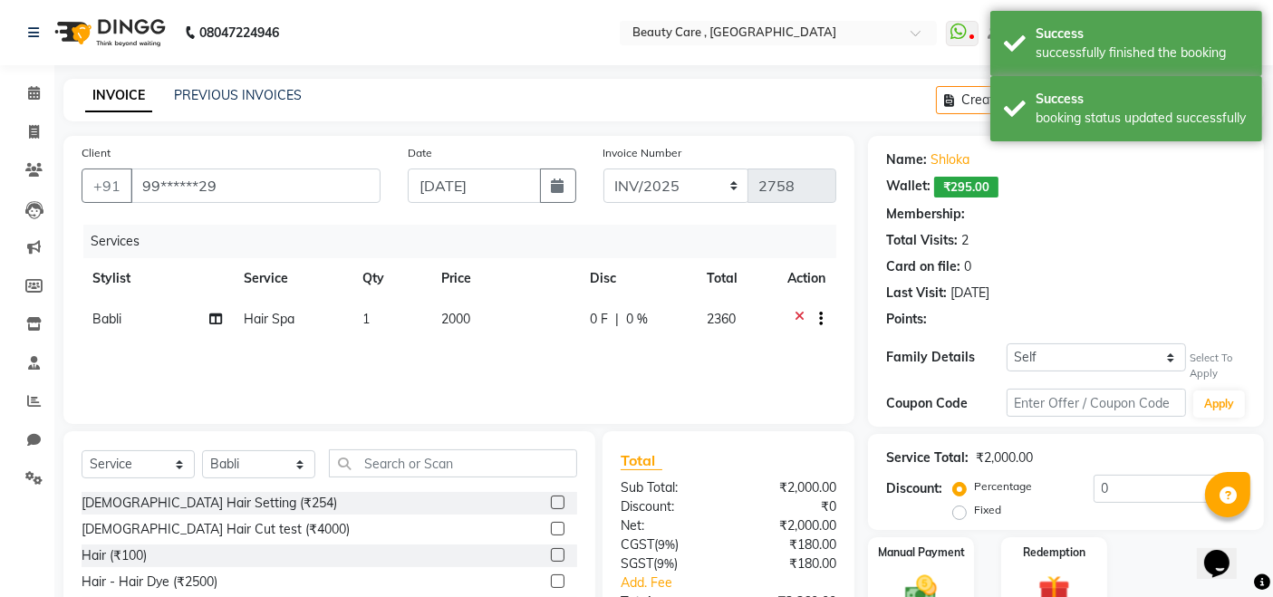
select select "2: Object"
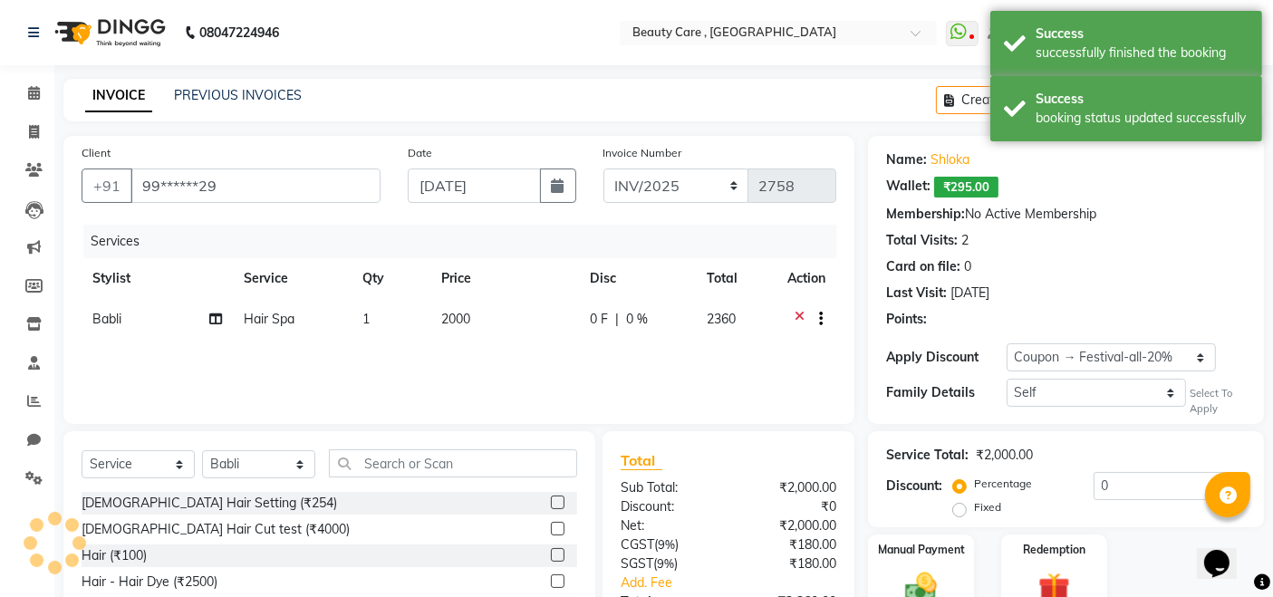
type input "20"
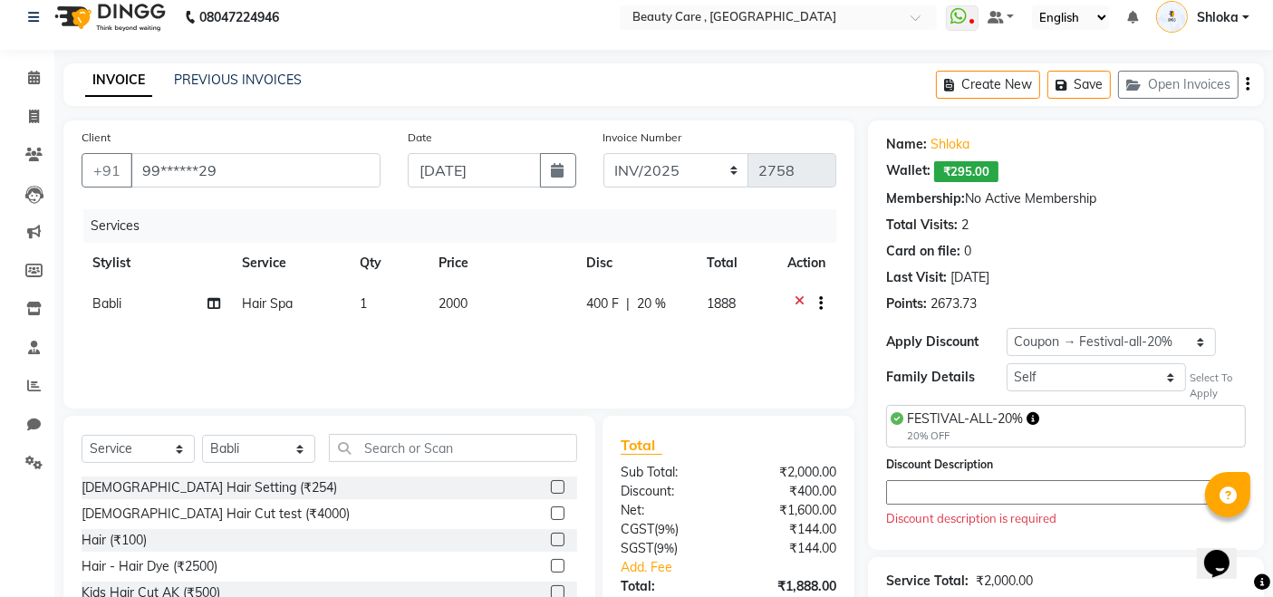
scroll to position [227, 0]
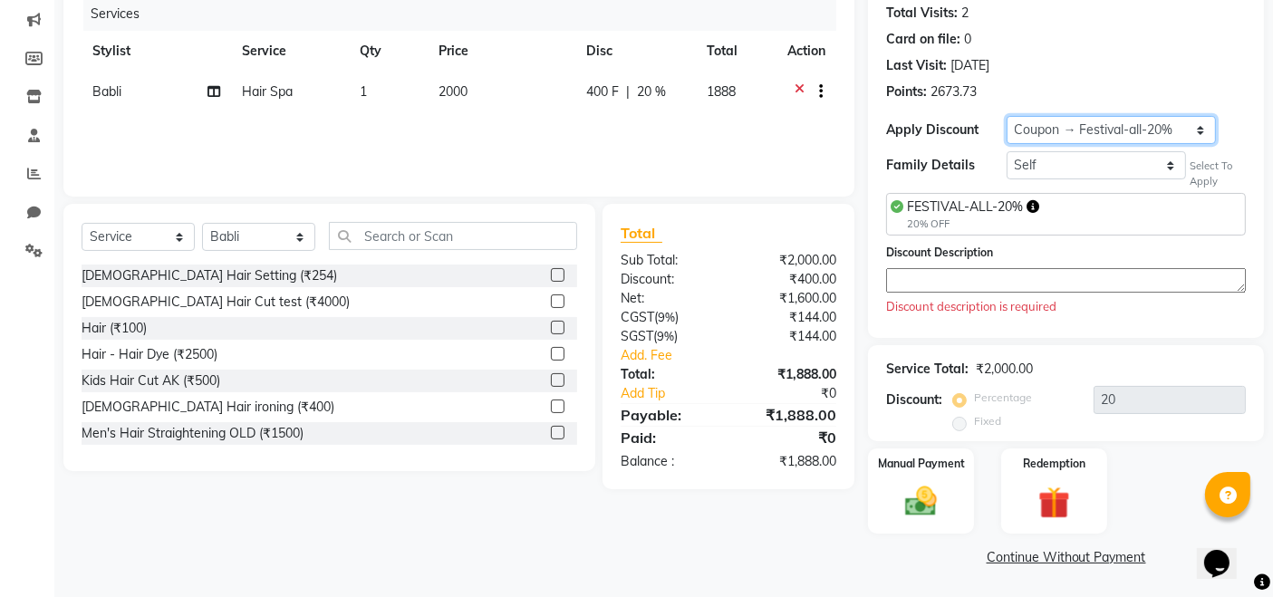
click at [1134, 130] on select "Select Loyalty → Loyalty level 1222 → All Customers Coupon → Festival-all-20% C…" at bounding box center [1111, 130] width 209 height 28
select select "0:"
click at [1007, 144] on select "Select Loyalty → Loyalty level 1222 → All Customers Coupon → Festival-all-20% C…" at bounding box center [1111, 130] width 209 height 28
type input "0"
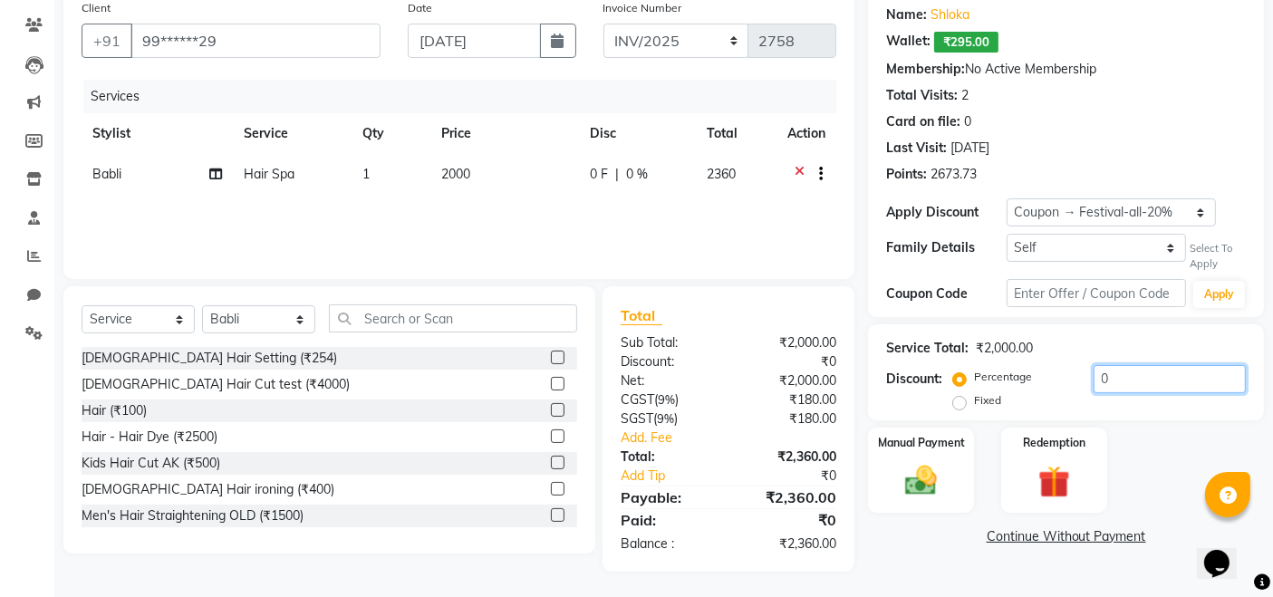
click at [1127, 382] on input "0" at bounding box center [1170, 379] width 152 height 28
type input "1"
click at [974, 408] on label "Fixed" at bounding box center [987, 400] width 27 height 16
click at [957, 407] on input "Fixed" at bounding box center [963, 400] width 13 height 13
radio input "true"
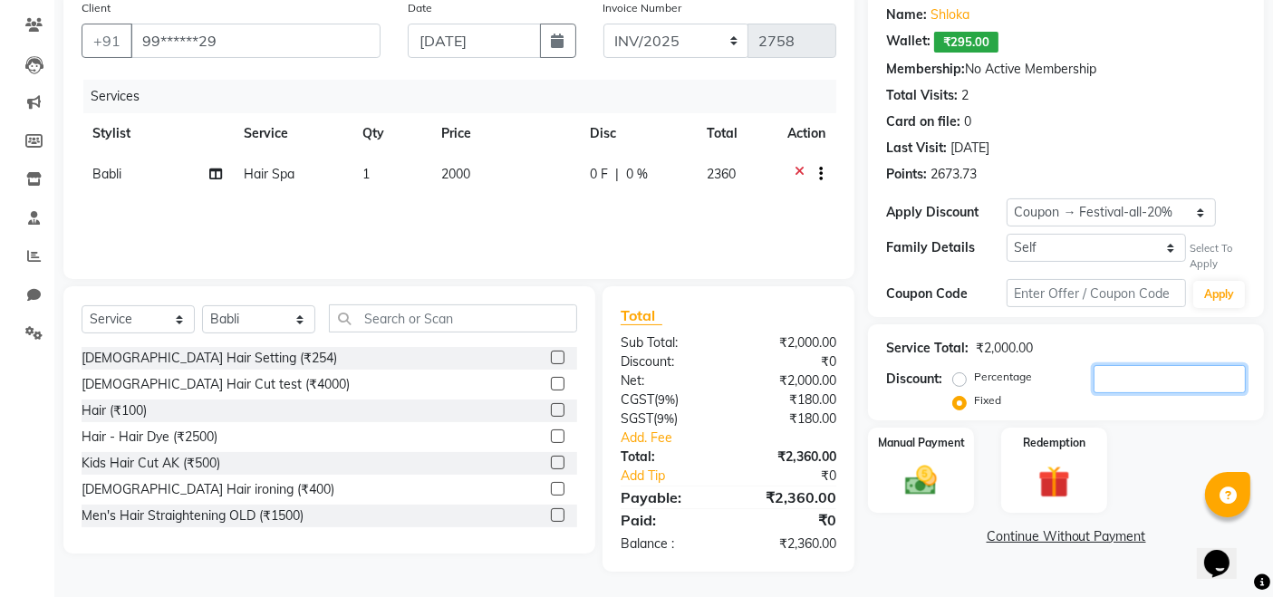
click at [1155, 373] on input "number" at bounding box center [1170, 379] width 152 height 28
type input "100"
click at [898, 483] on img at bounding box center [922, 481] width 54 height 38
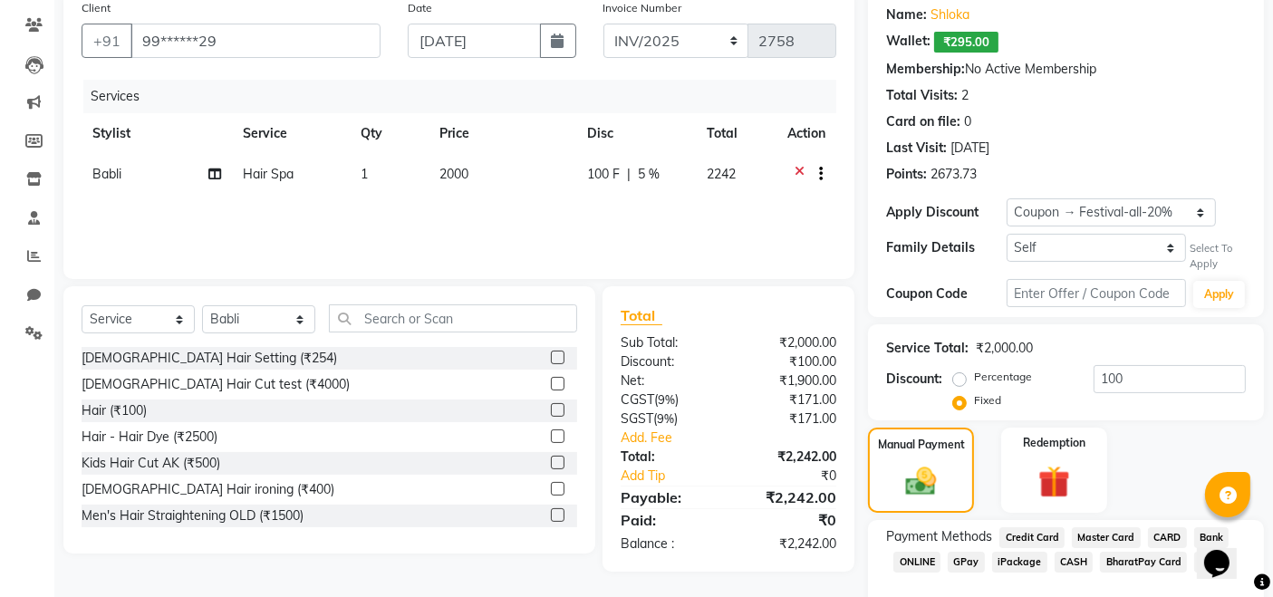
scroll to position [240, 0]
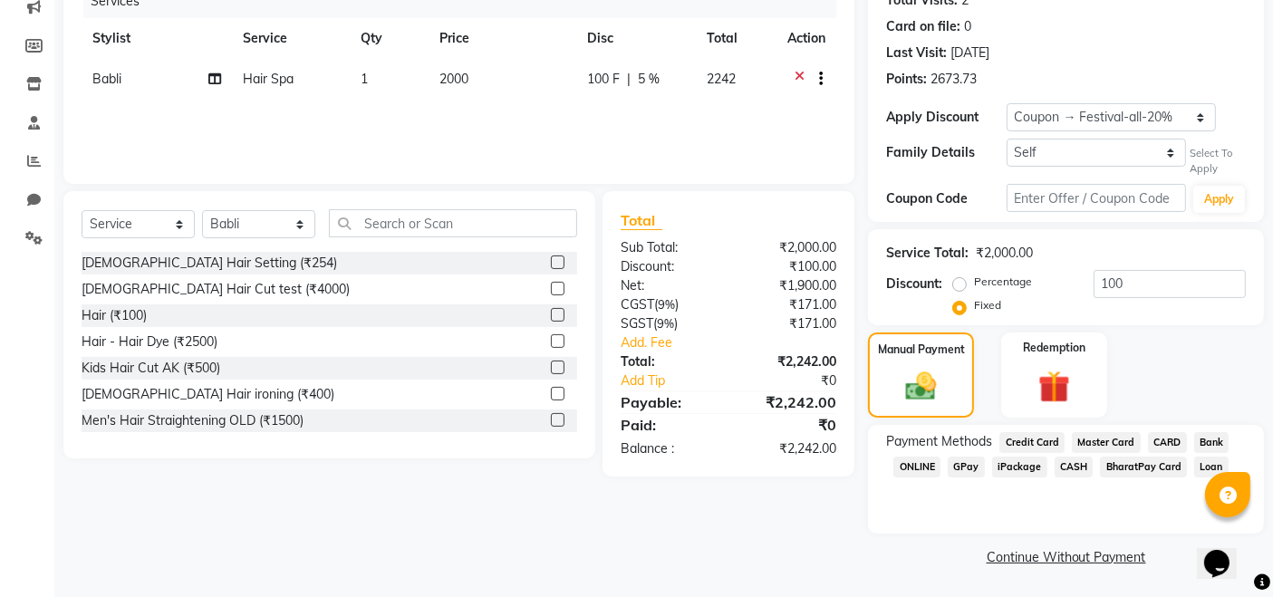
click at [1159, 446] on span "CARD" at bounding box center [1167, 442] width 39 height 21
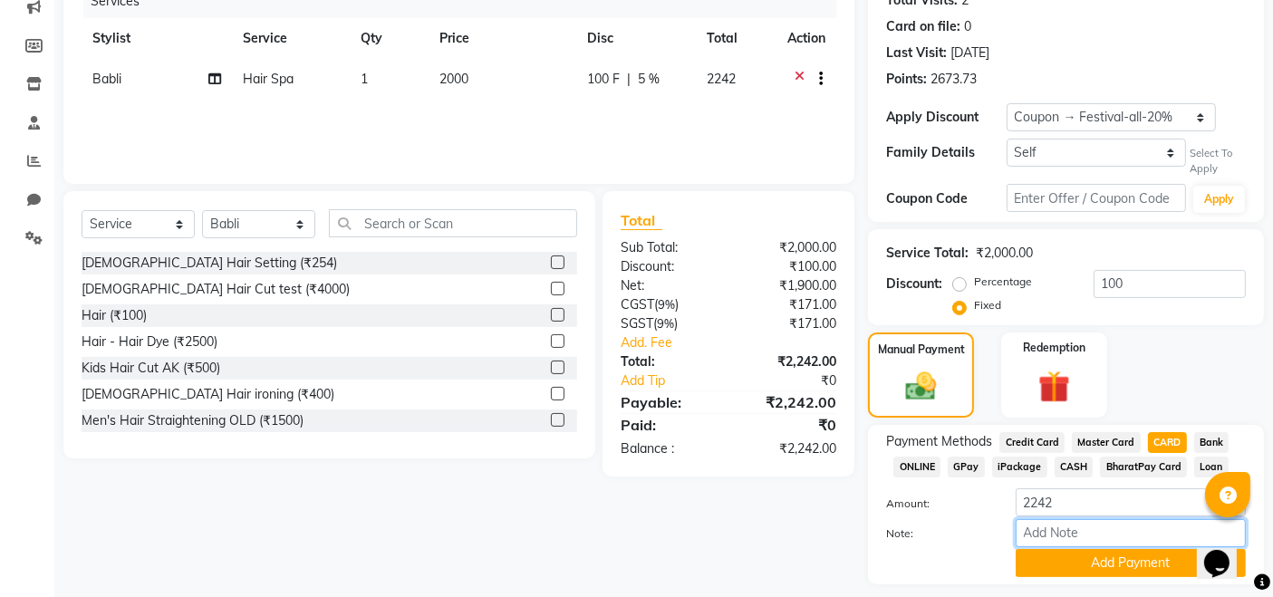
click at [1069, 532] on input "Note:" at bounding box center [1131, 533] width 230 height 28
type input "1500"
click at [1070, 537] on button "Add Payment" at bounding box center [1131, 563] width 230 height 28
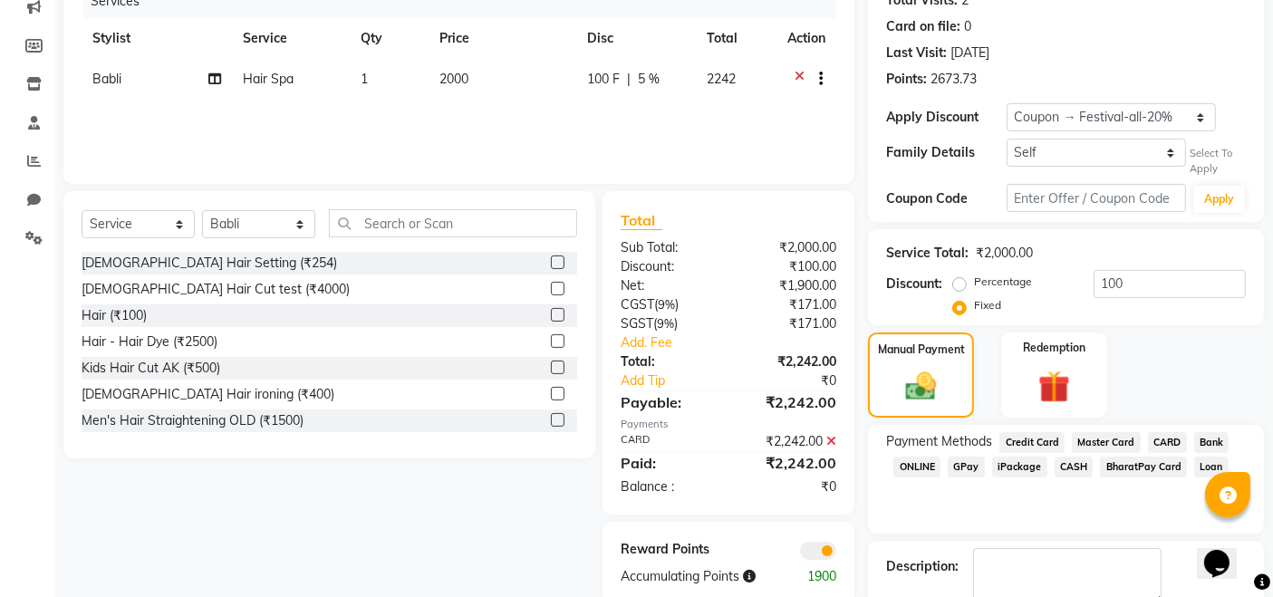
scroll to position [342, 0]
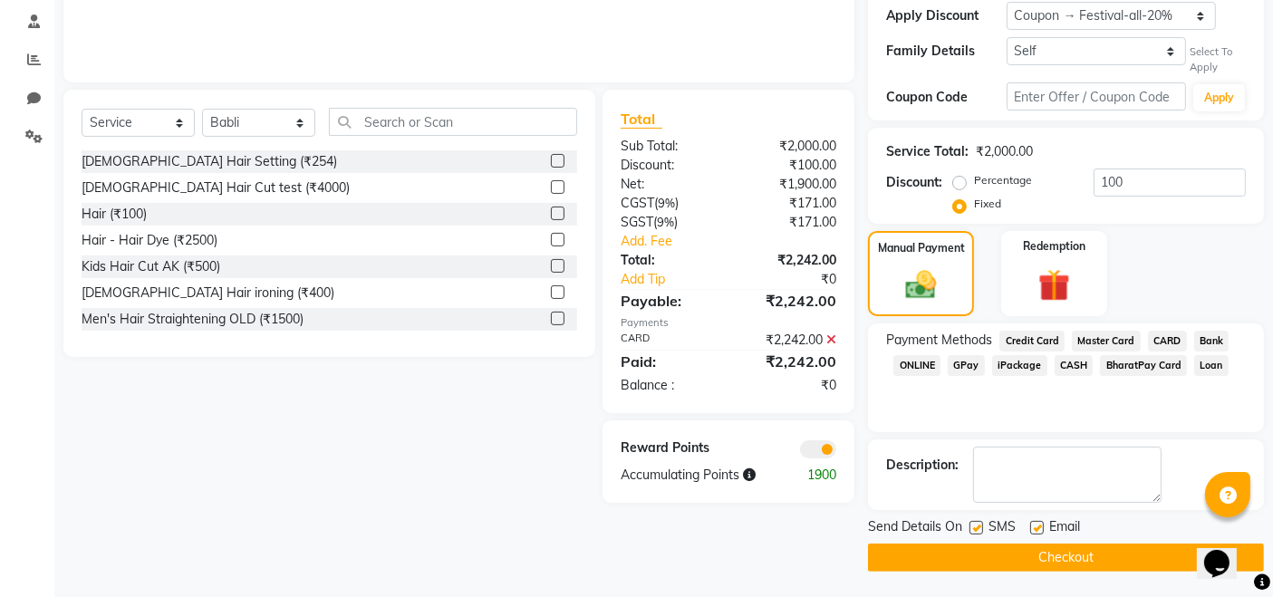
click at [833, 337] on icon at bounding box center [832, 340] width 10 height 13
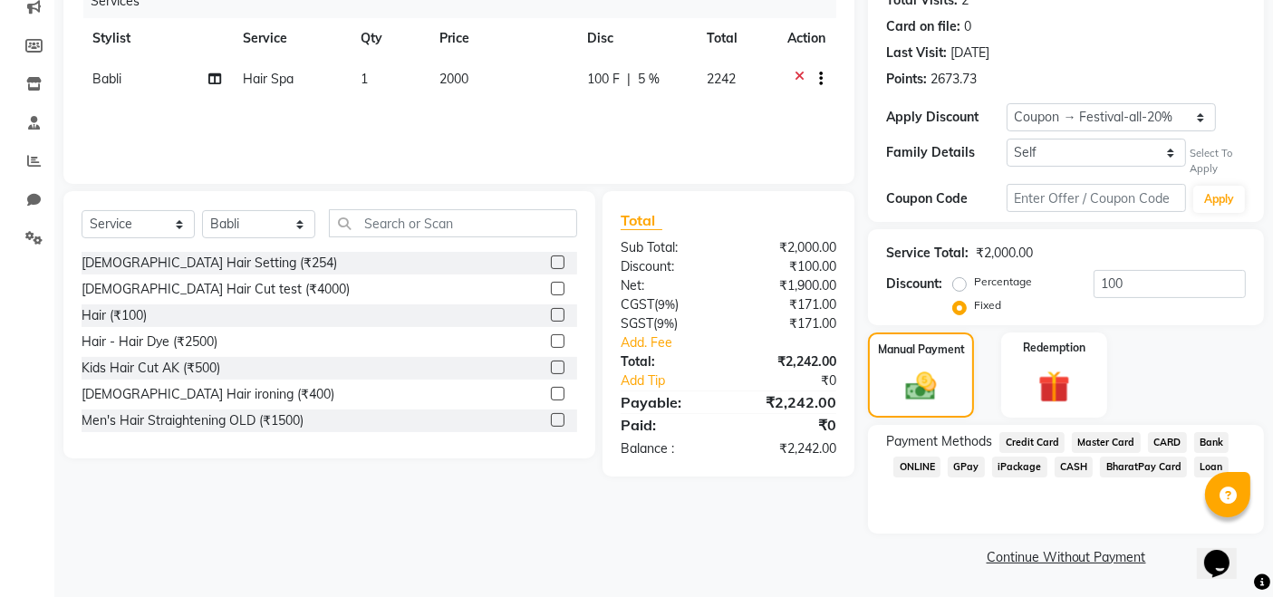
click at [1141, 441] on div "CARD" at bounding box center [1164, 444] width 46 height 24
click at [1159, 444] on span "CARD" at bounding box center [1167, 442] width 39 height 21
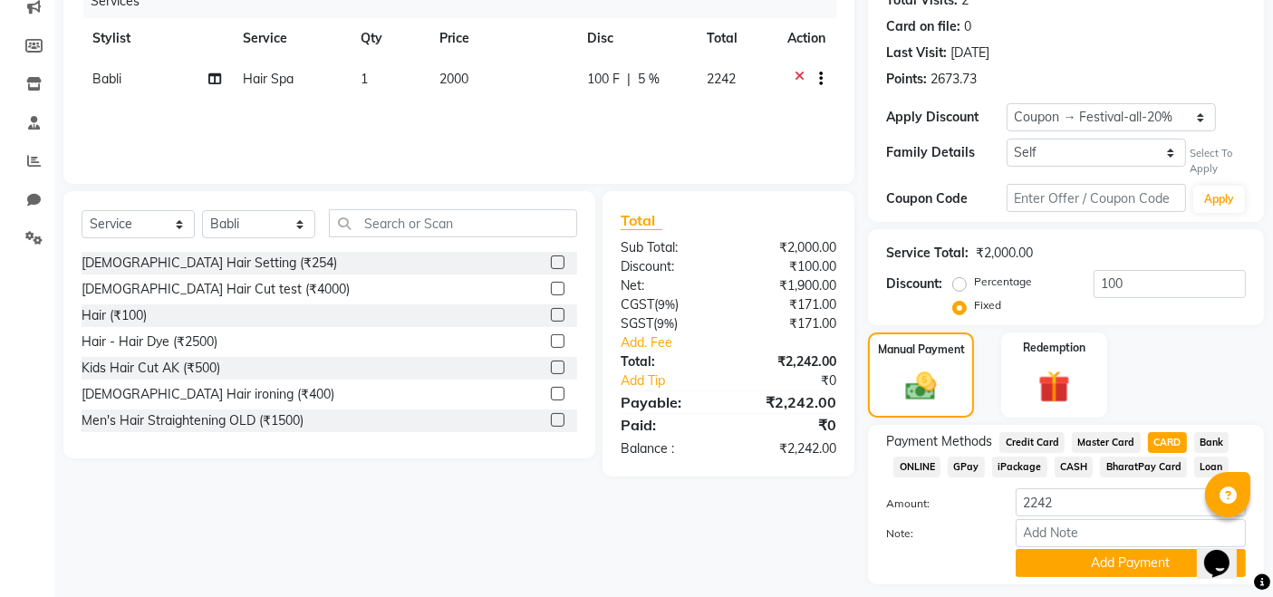
scroll to position [291, 0]
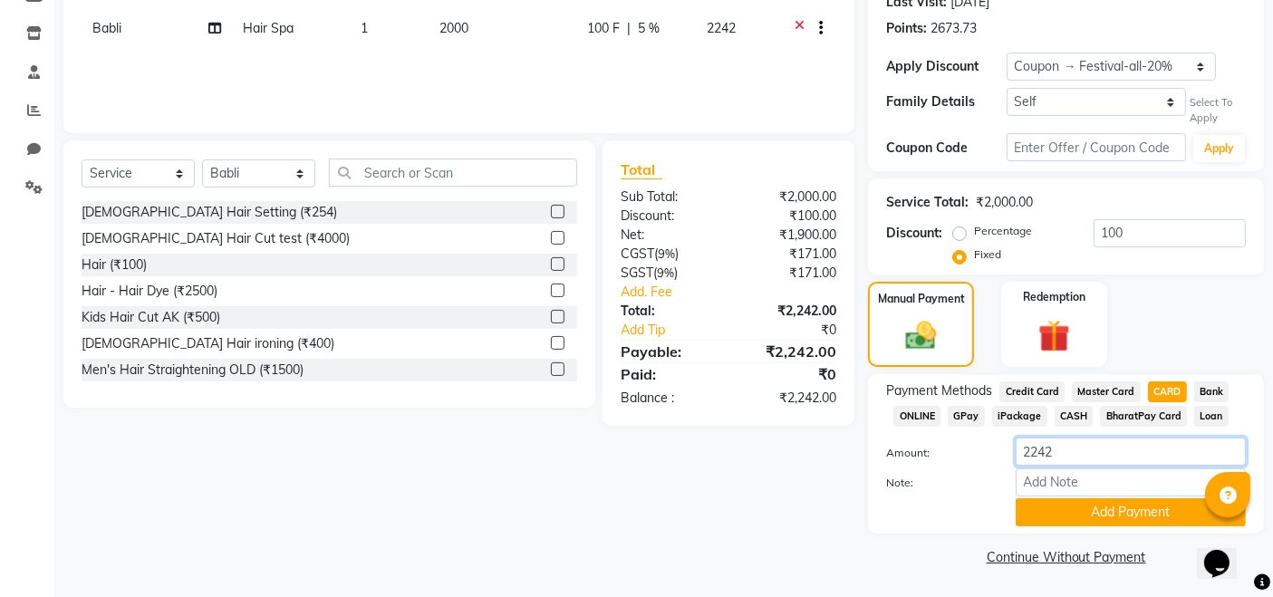
click at [1090, 450] on input "2242" at bounding box center [1131, 452] width 230 height 28
type input "2"
type input "1500"
click at [1095, 517] on button "Add Payment" at bounding box center [1131, 512] width 230 height 28
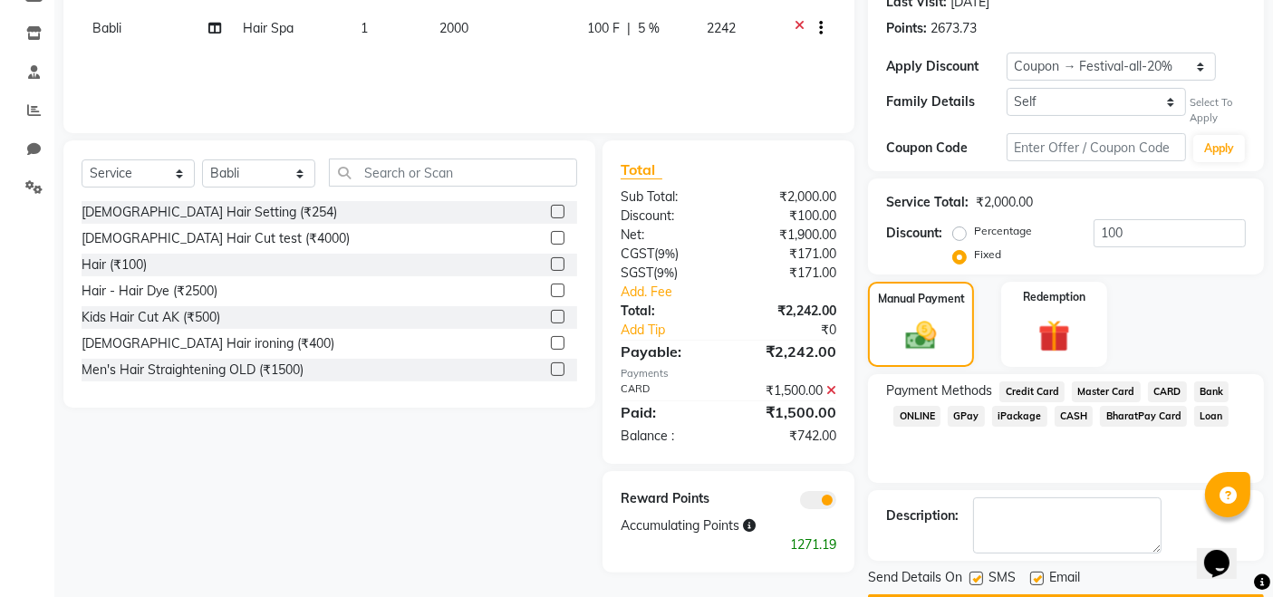
click at [1062, 412] on span "CASH" at bounding box center [1074, 416] width 39 height 21
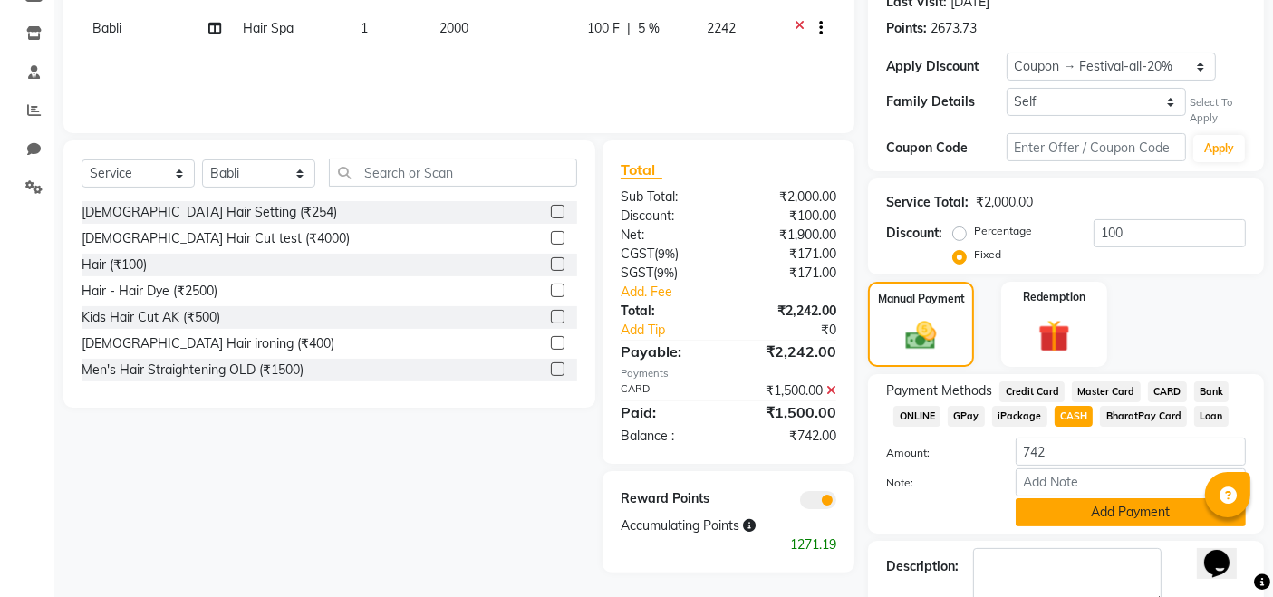
click at [1077, 518] on button "Add Payment" at bounding box center [1131, 512] width 230 height 28
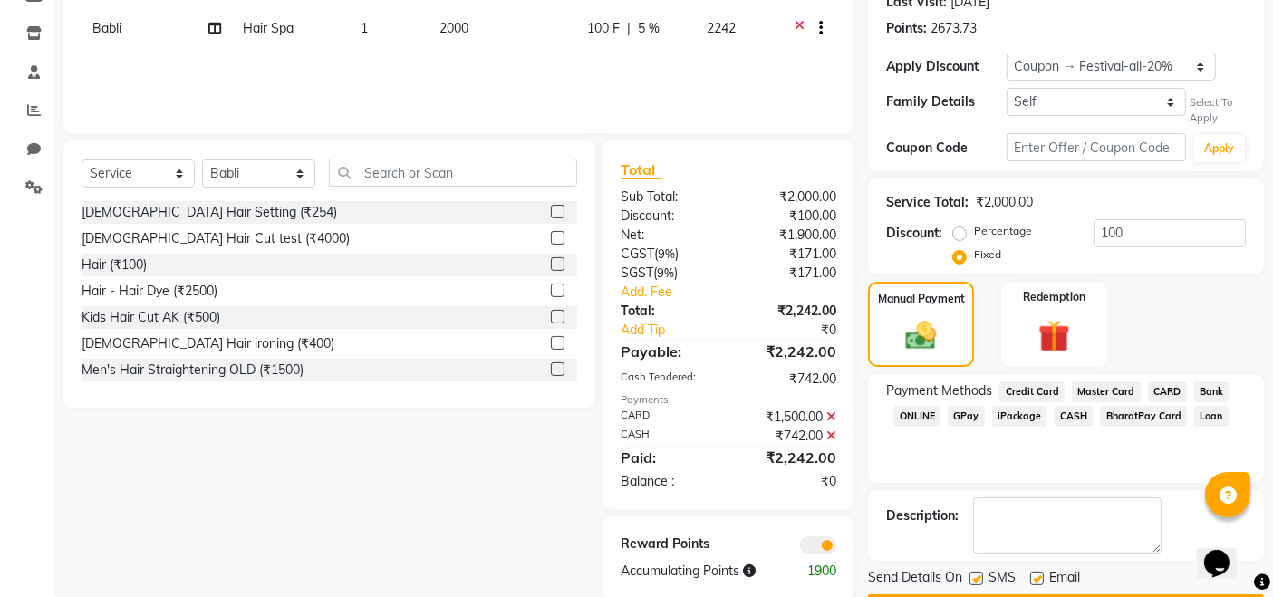
scroll to position [342, 0]
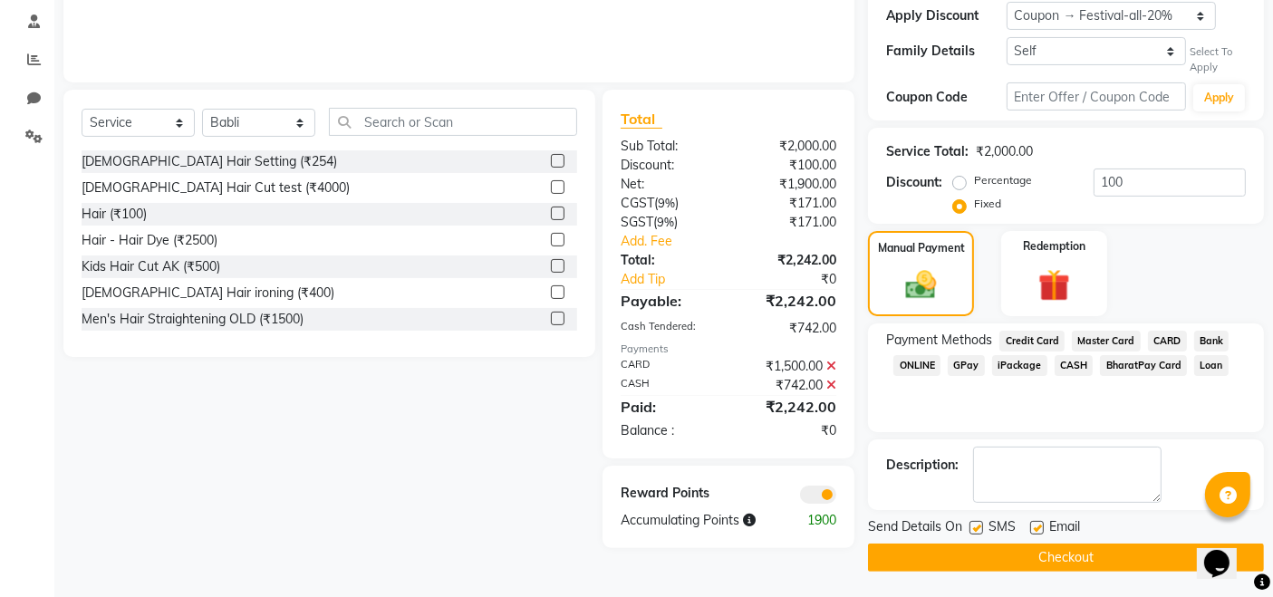
click at [981, 527] on label at bounding box center [977, 528] width 14 height 14
click at [981, 527] on input "checkbox" at bounding box center [976, 529] width 12 height 12
checkbox input "false"
click at [1040, 527] on label at bounding box center [1037, 528] width 14 height 14
click at [1040, 527] on input "checkbox" at bounding box center [1036, 529] width 12 height 12
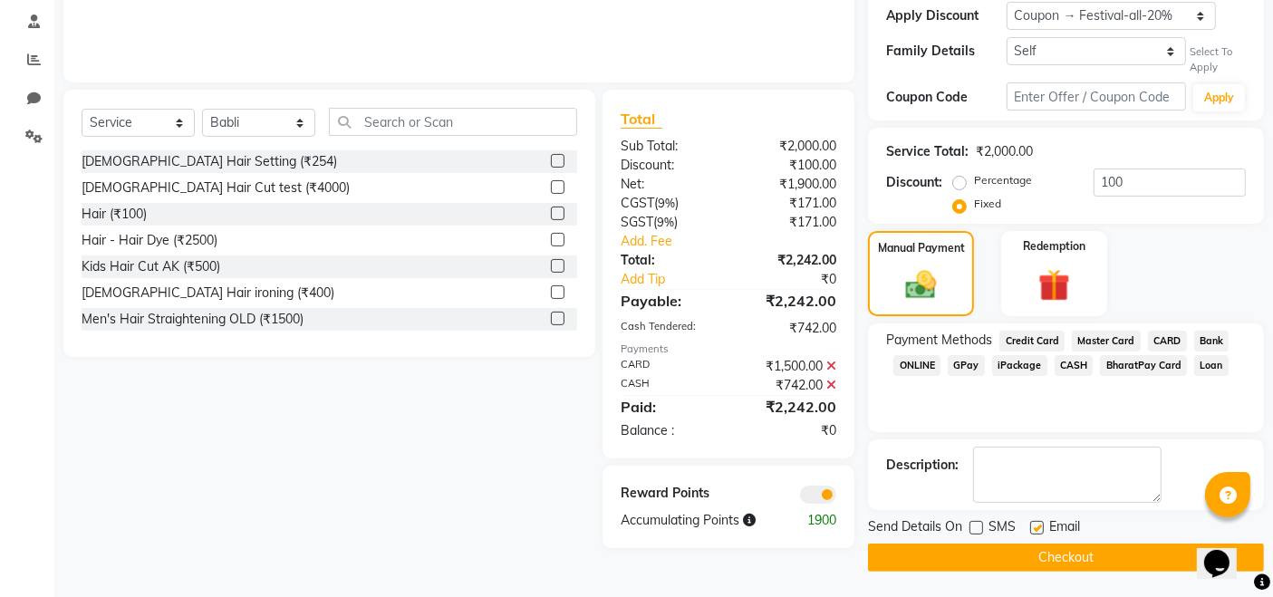
checkbox input "false"
click at [1036, 537] on button "Checkout" at bounding box center [1066, 558] width 396 height 28
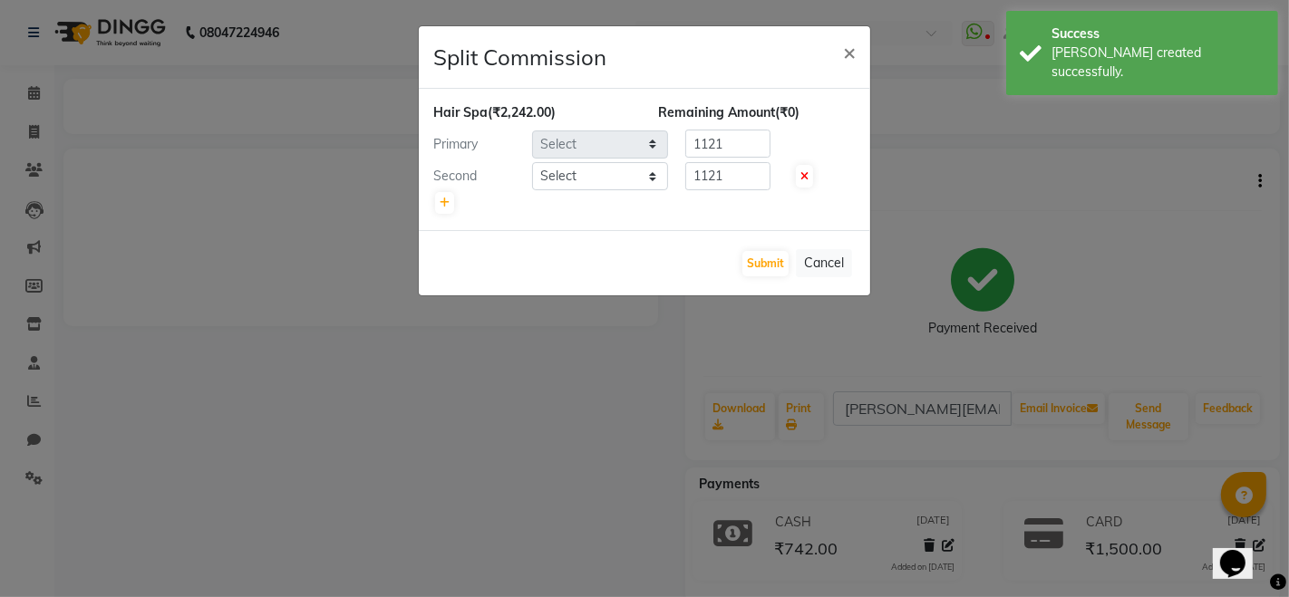
select select "89486"
select select "90615"
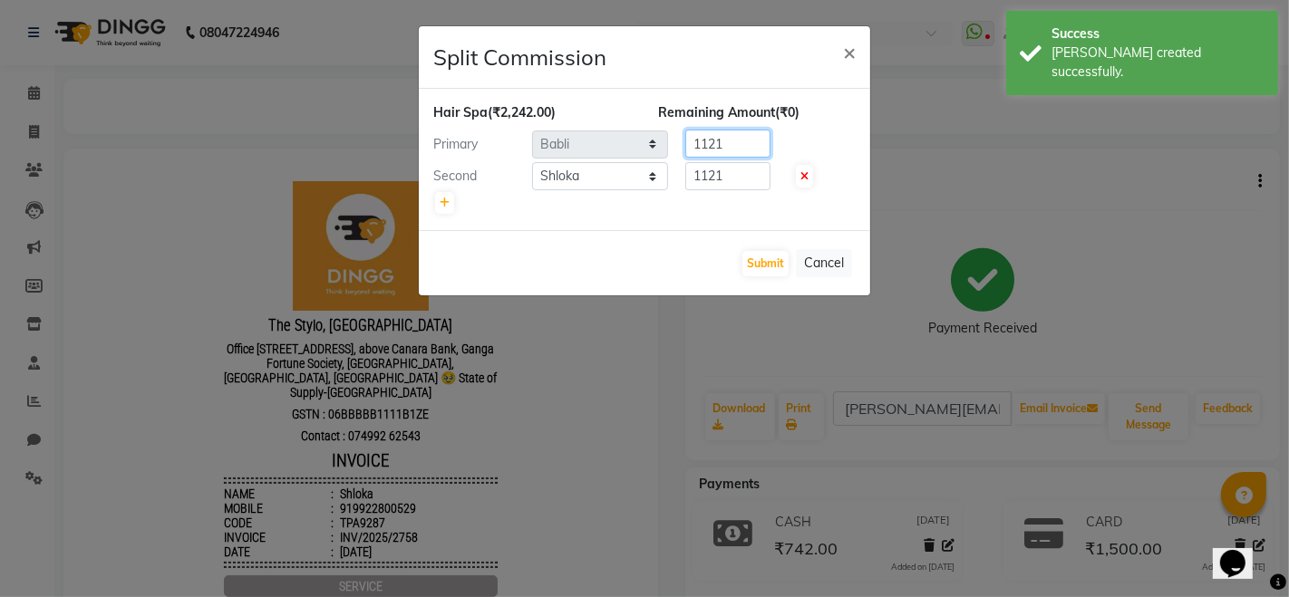
click at [734, 145] on input "1121" at bounding box center [727, 144] width 85 height 28
type input "1"
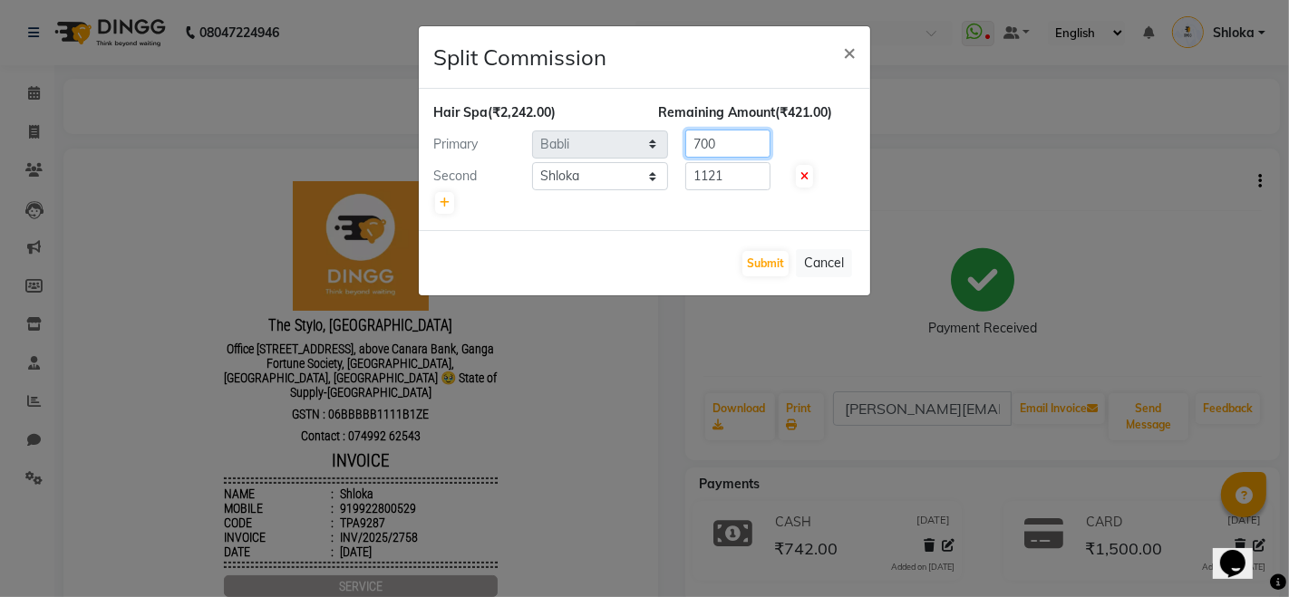
type input "700"
click at [742, 179] on input "1121" at bounding box center [727, 176] width 85 height 28
type input "1"
click at [766, 264] on button "Submit" at bounding box center [765, 263] width 46 height 25
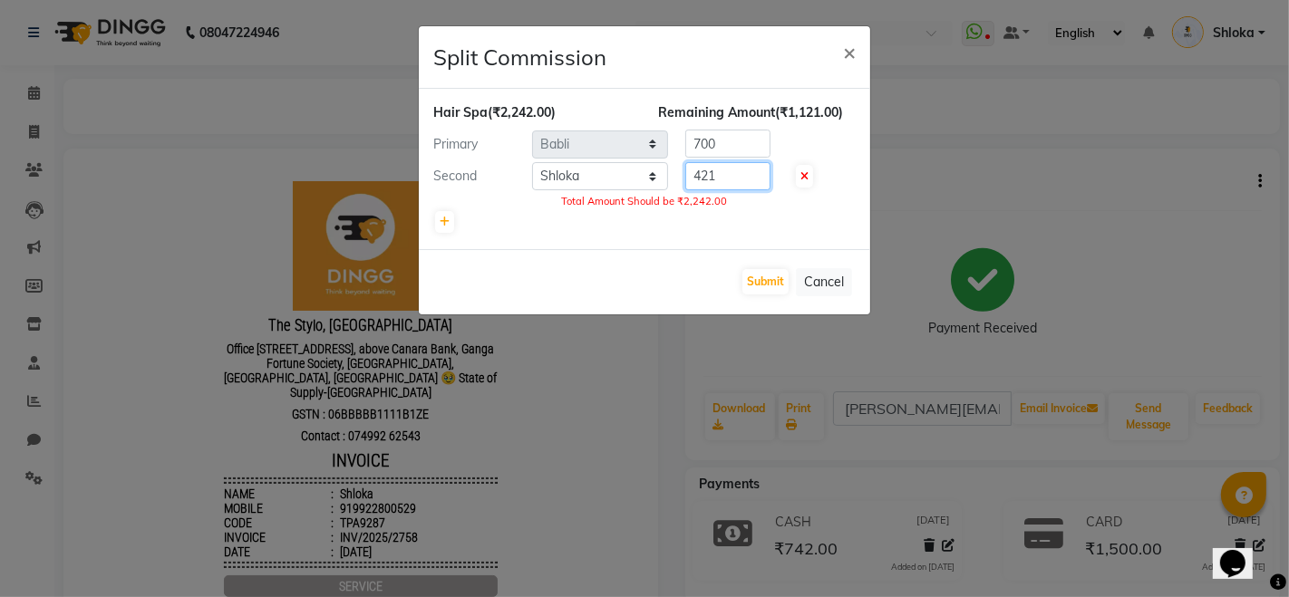
click at [734, 179] on input "421" at bounding box center [727, 176] width 85 height 28
type input "4"
click at [747, 146] on input "700" at bounding box center [727, 144] width 85 height 28
type input "7"
type input "700"
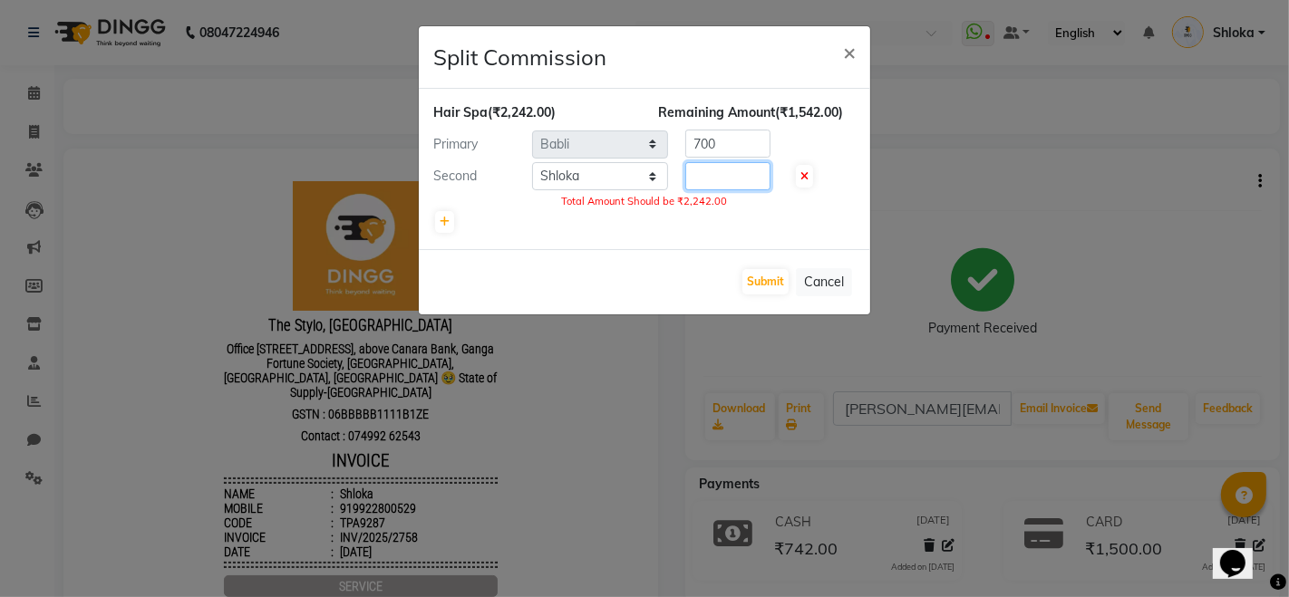
click at [743, 174] on input "number" at bounding box center [727, 176] width 85 height 28
type input "1"
type input "1542"
click at [766, 270] on button "Submit" at bounding box center [765, 281] width 46 height 25
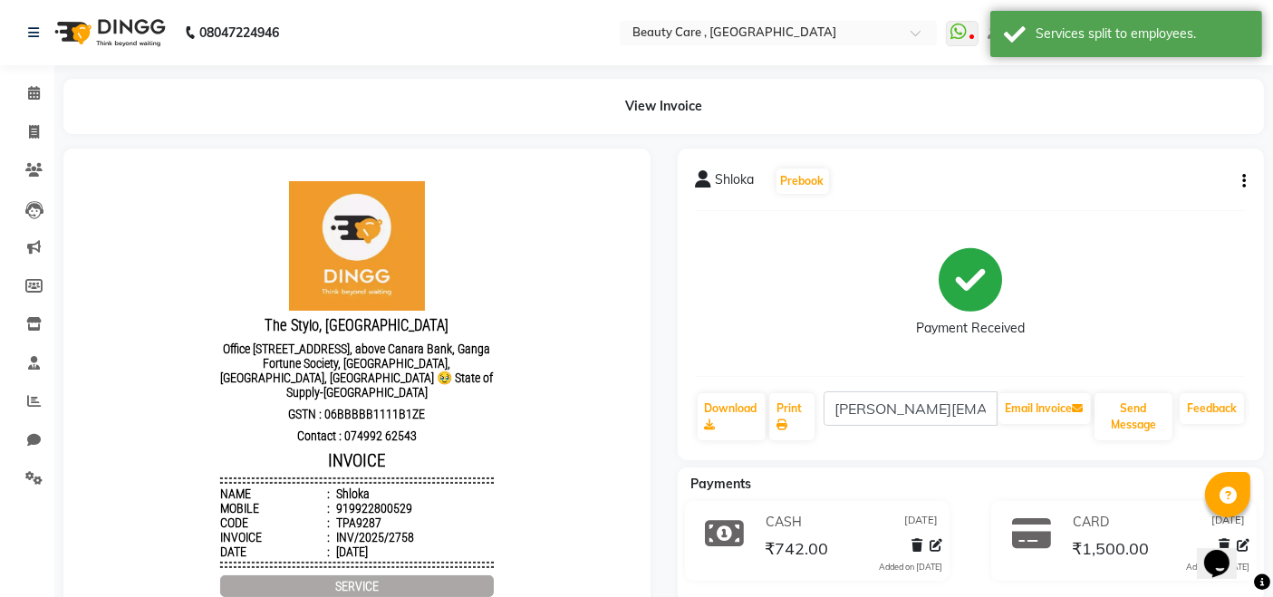
click at [1159, 189] on button "button" at bounding box center [1240, 181] width 11 height 19
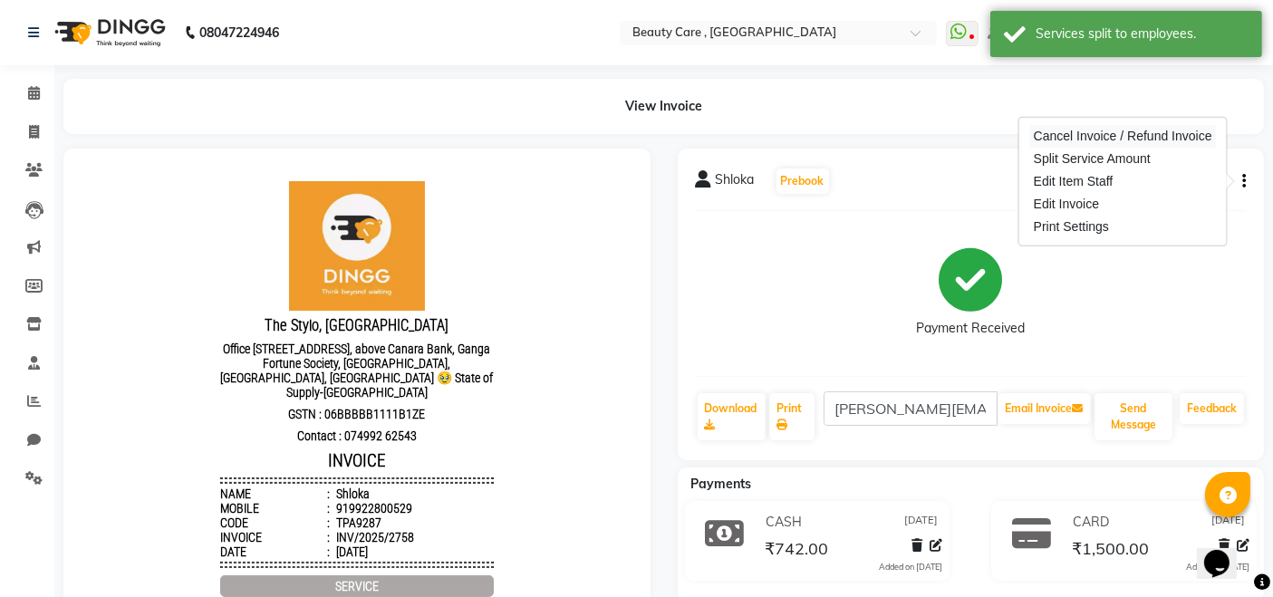
click at [1159, 131] on div "Cancel Invoice / Refund Invoice" at bounding box center [1123, 136] width 186 height 23
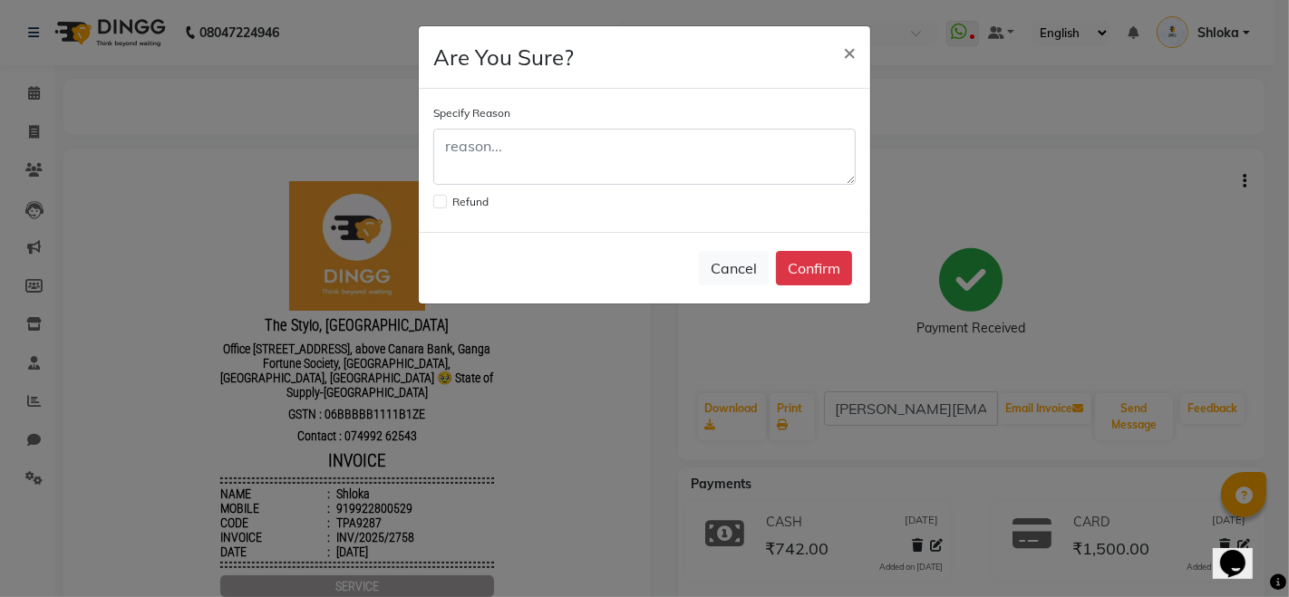
click at [1126, 150] on ngb-modal-window "Are You Sure? × Specify Reason Refund Cancel Confirm" at bounding box center [644, 298] width 1289 height 597
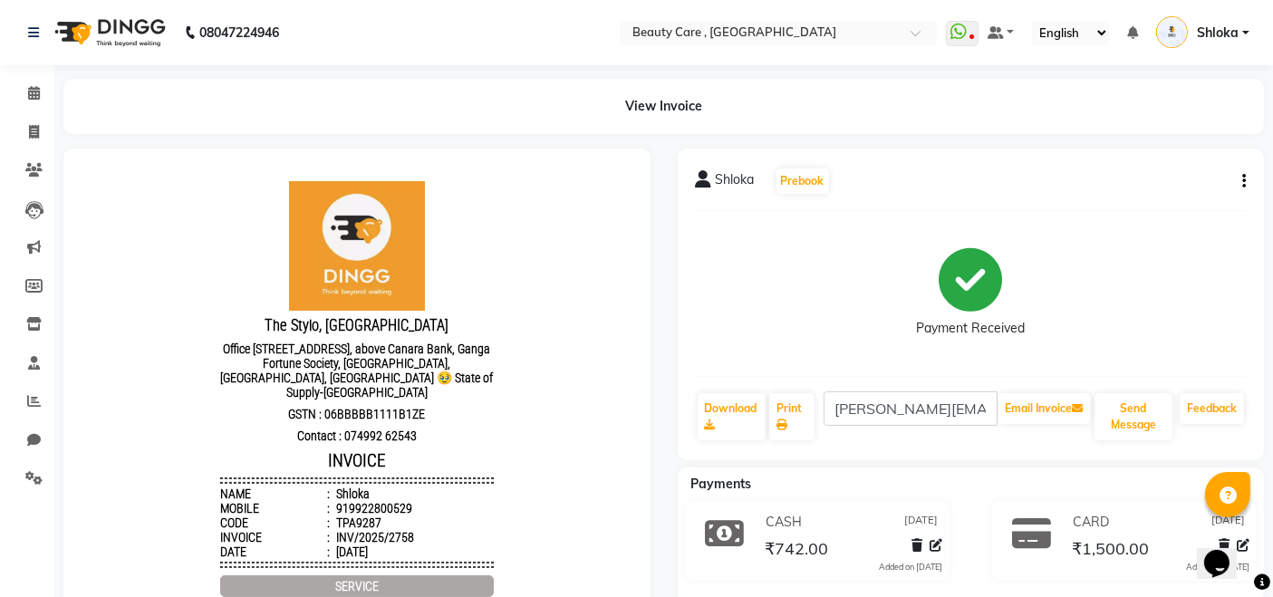
click at [1159, 182] on button "button" at bounding box center [1240, 181] width 11 height 19
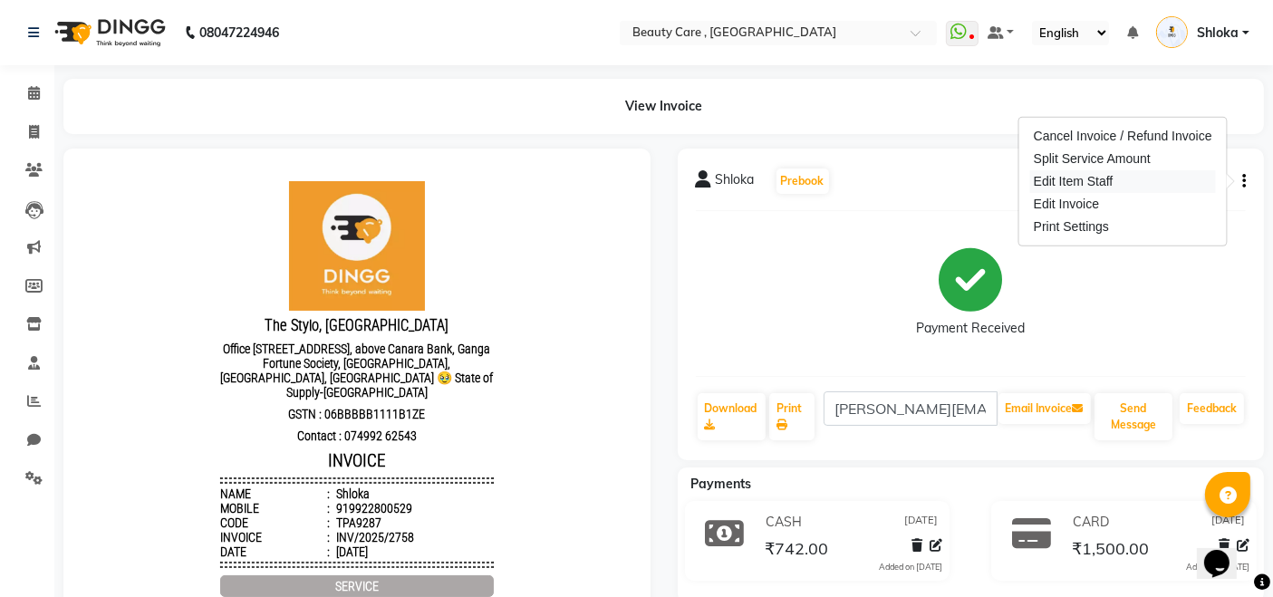
click at [1155, 179] on div "Edit Item Staff" at bounding box center [1123, 181] width 186 height 23
select select "89486"
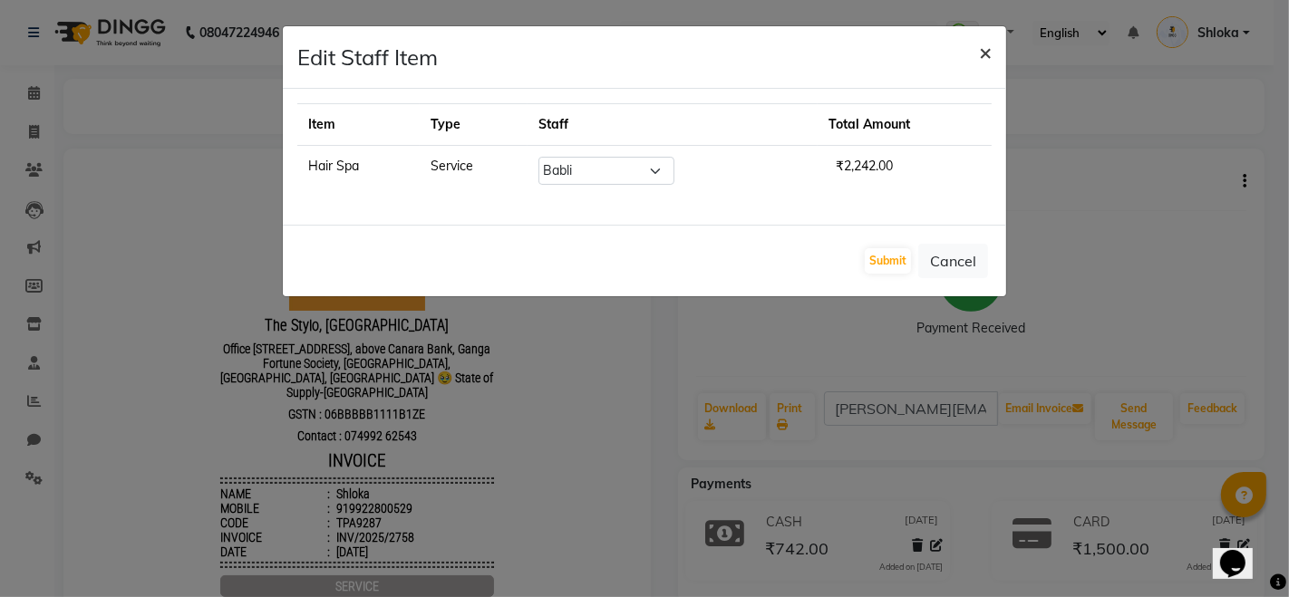
click at [993, 53] on button "×" at bounding box center [985, 51] width 42 height 51
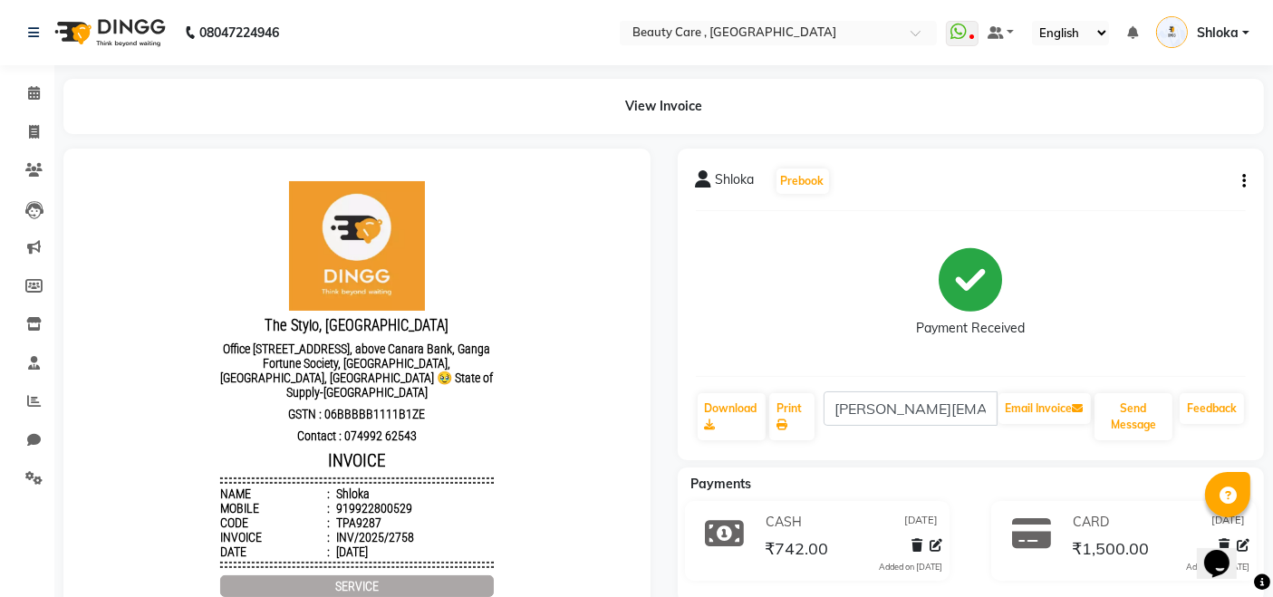
click at [1159, 177] on button "button" at bounding box center [1240, 181] width 11 height 19
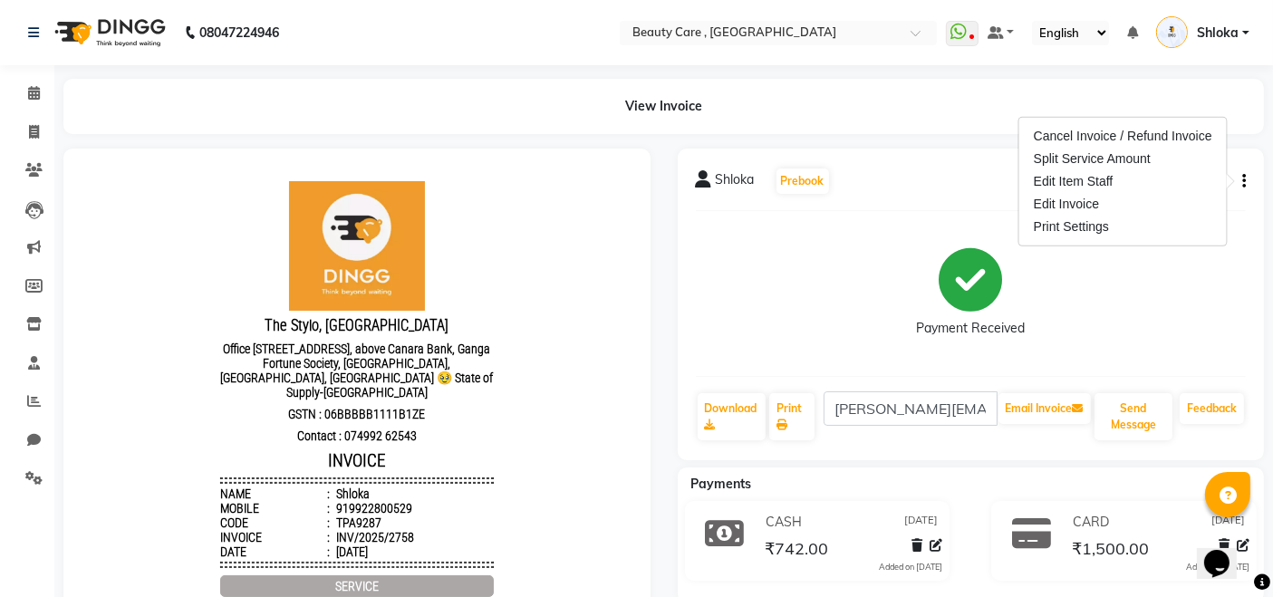
click at [1076, 327] on div "Payment Received" at bounding box center [971, 294] width 551 height 136
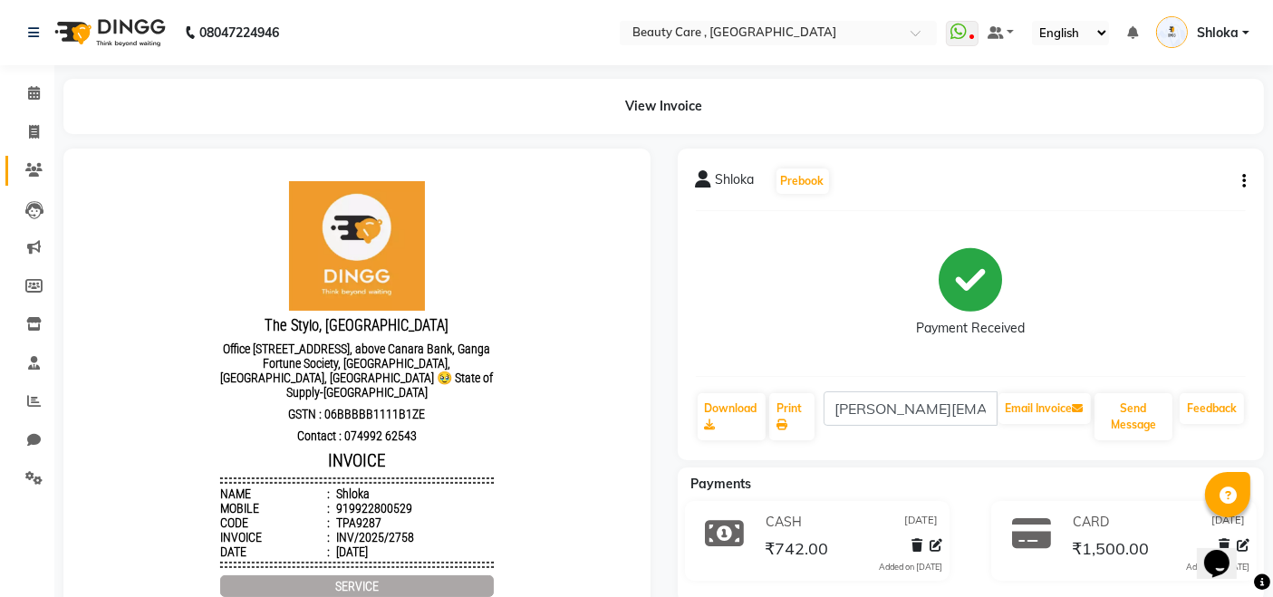
click at [37, 156] on link "Clients" at bounding box center [27, 171] width 44 height 30
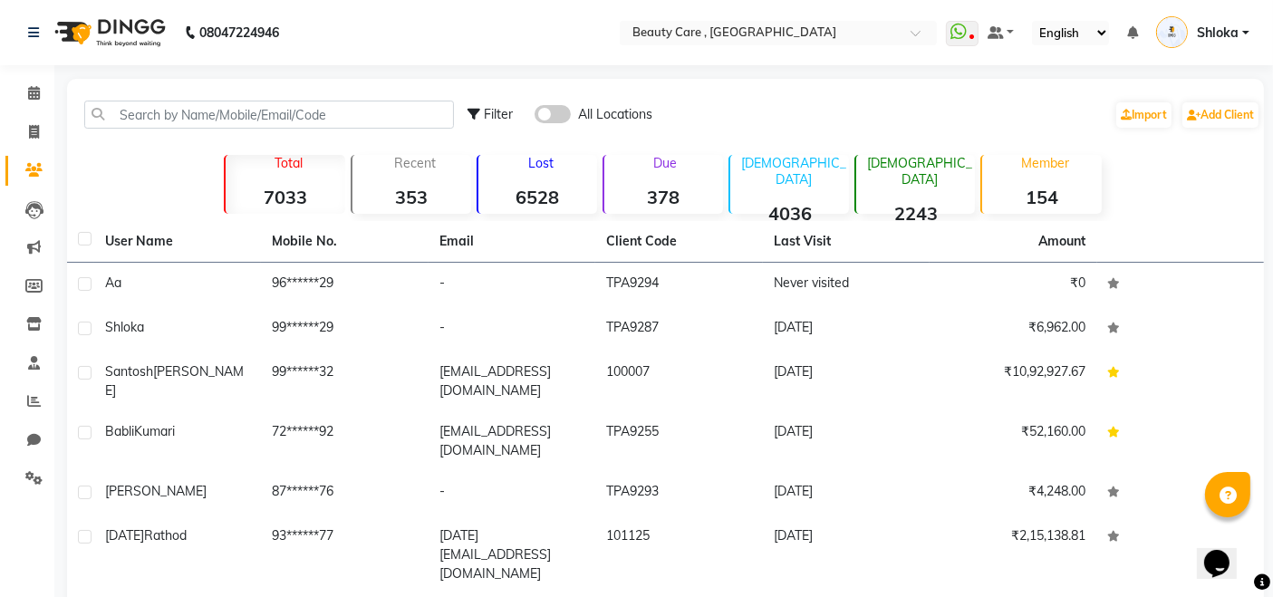
click at [531, 182] on div "Lost 6528" at bounding box center [537, 184] width 121 height 59
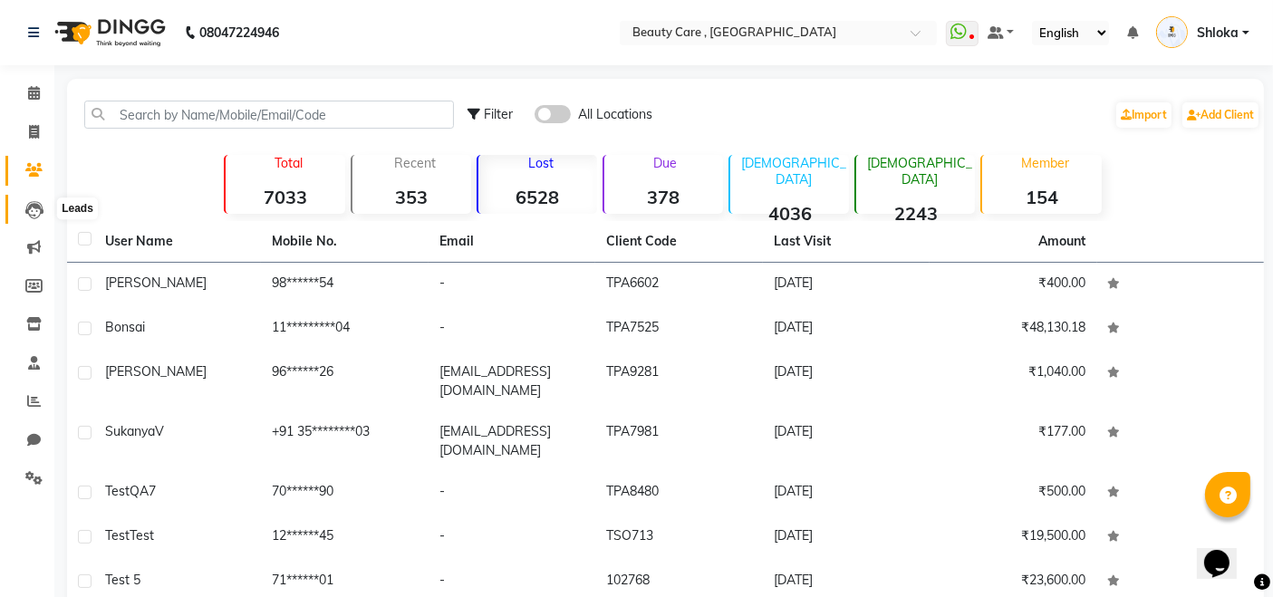
click at [40, 204] on icon at bounding box center [34, 210] width 18 height 18
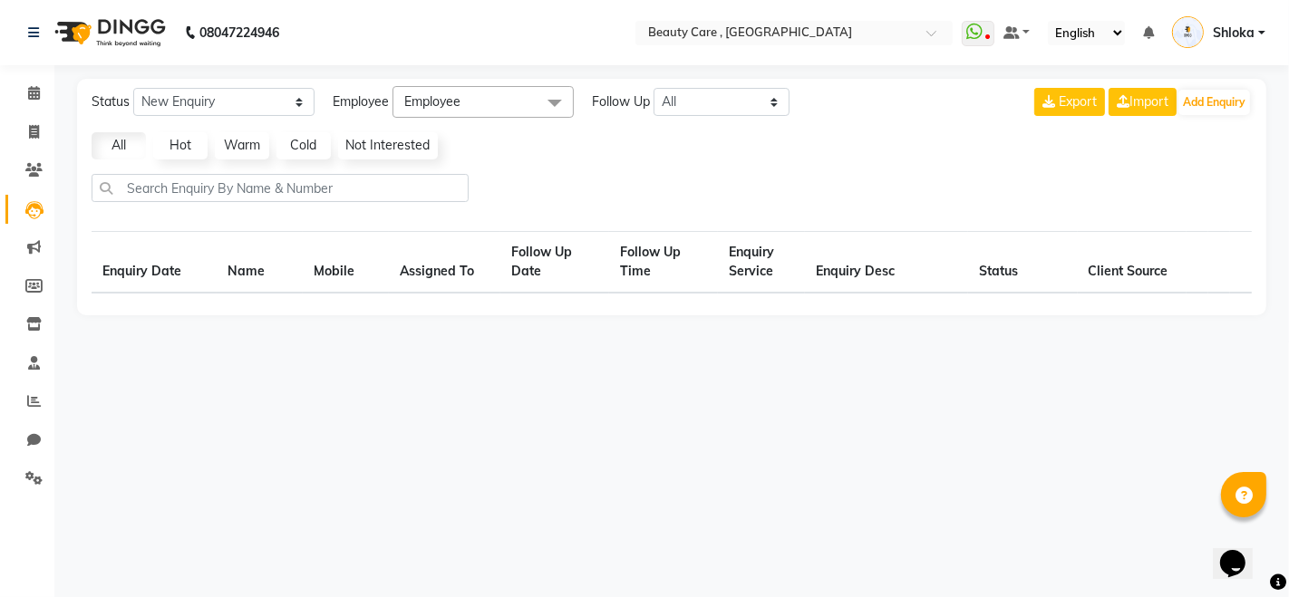
select select "10"
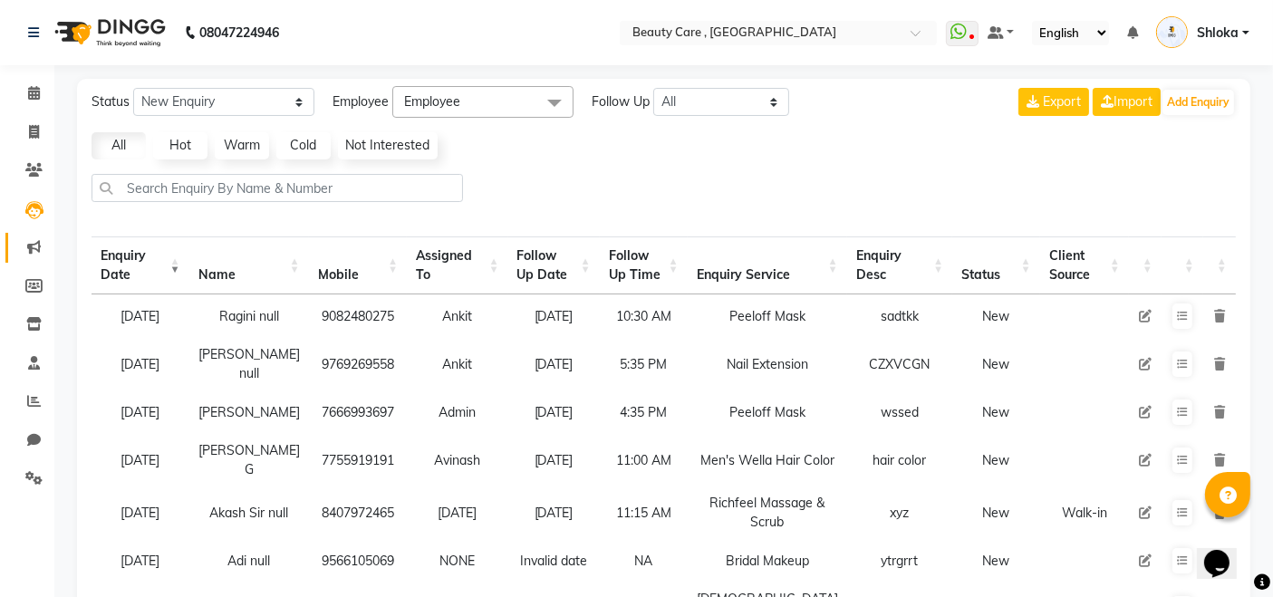
click at [27, 258] on link "Marketing" at bounding box center [27, 248] width 44 height 30
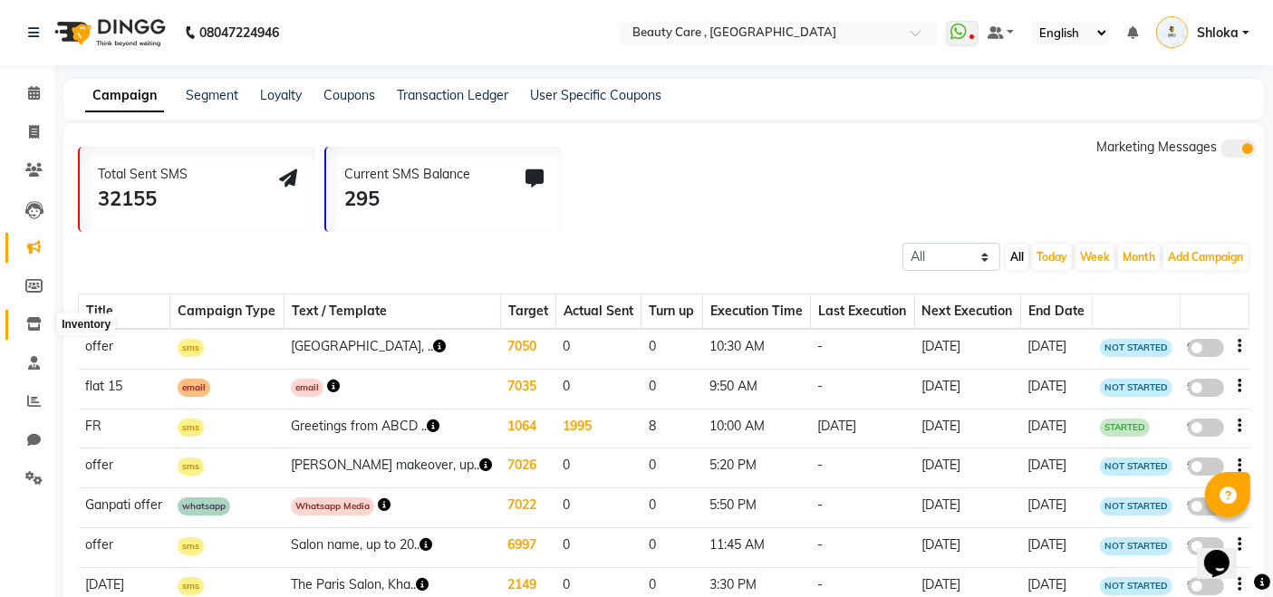
click at [34, 329] on icon at bounding box center [33, 324] width 15 height 14
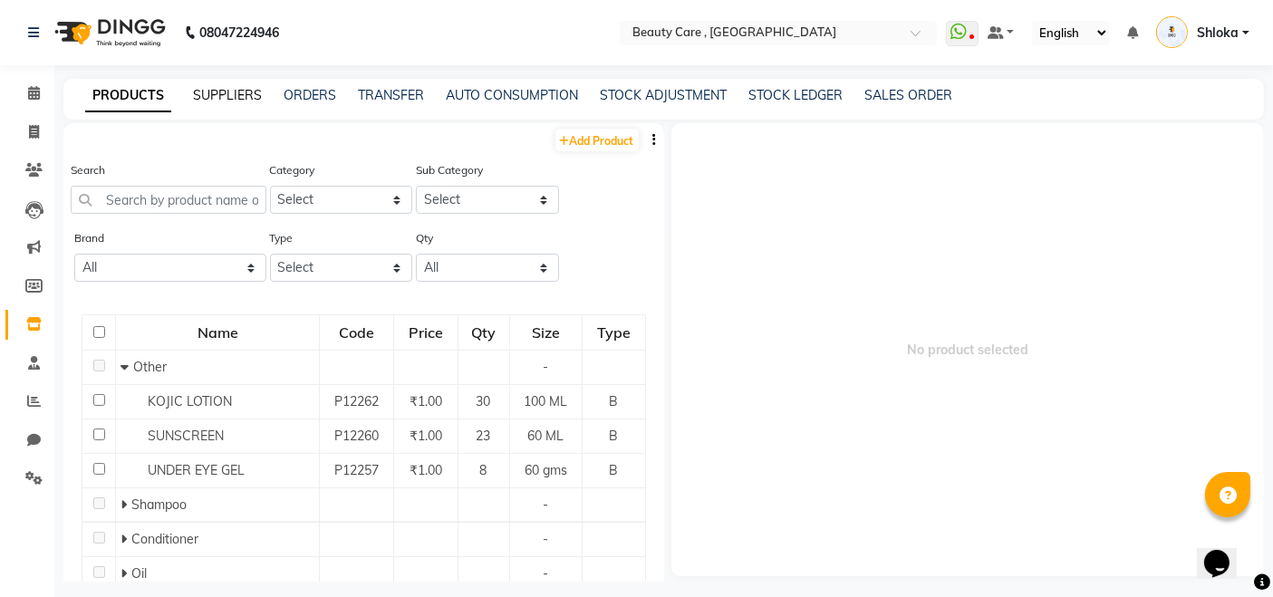
click at [237, 98] on link "SUPPLIERS" at bounding box center [227, 95] width 69 height 16
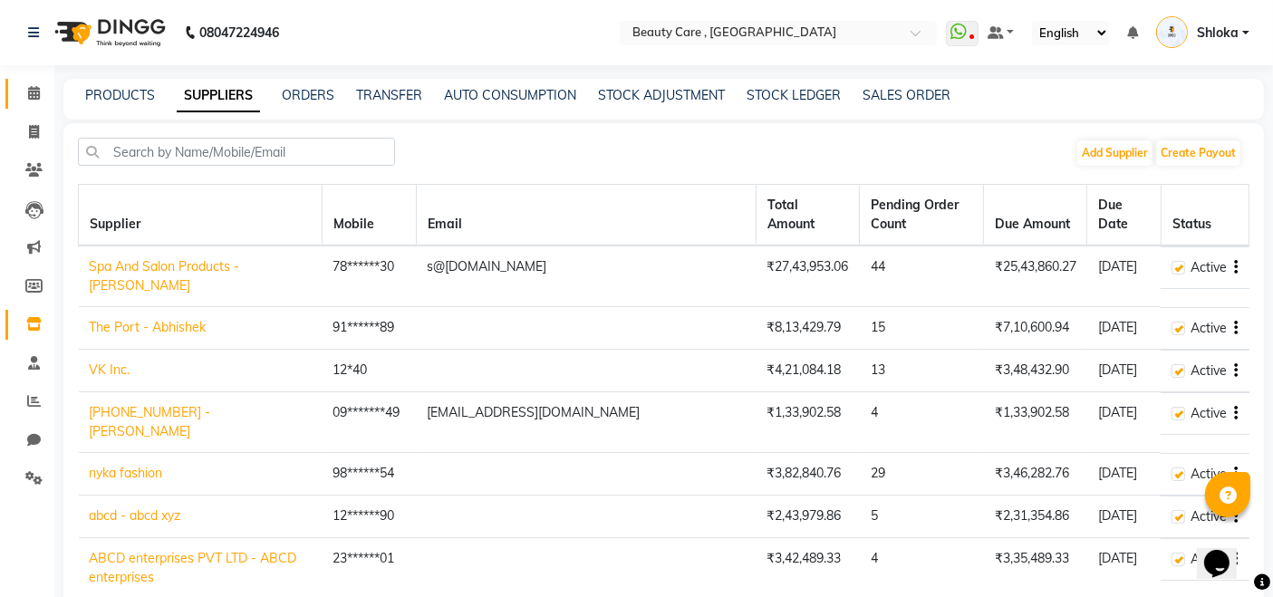
click at [35, 105] on link "Calendar" at bounding box center [27, 94] width 44 height 30
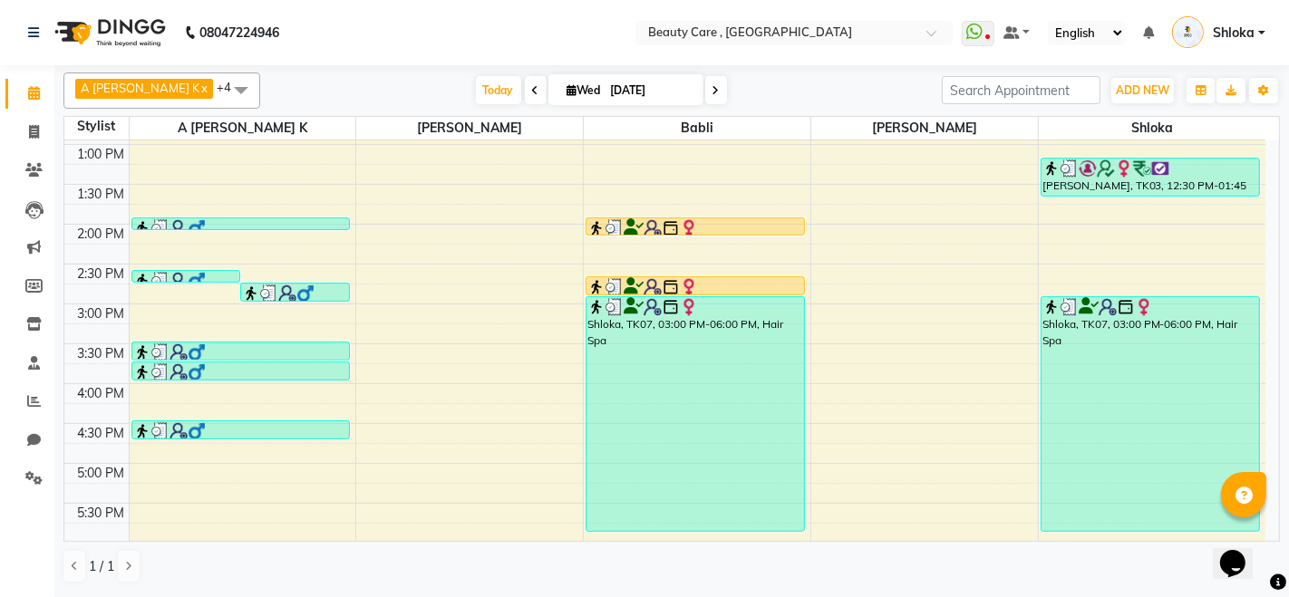
scroll to position [554, 0]
click at [1159, 90] on icon "button" at bounding box center [1263, 90] width 11 height 11
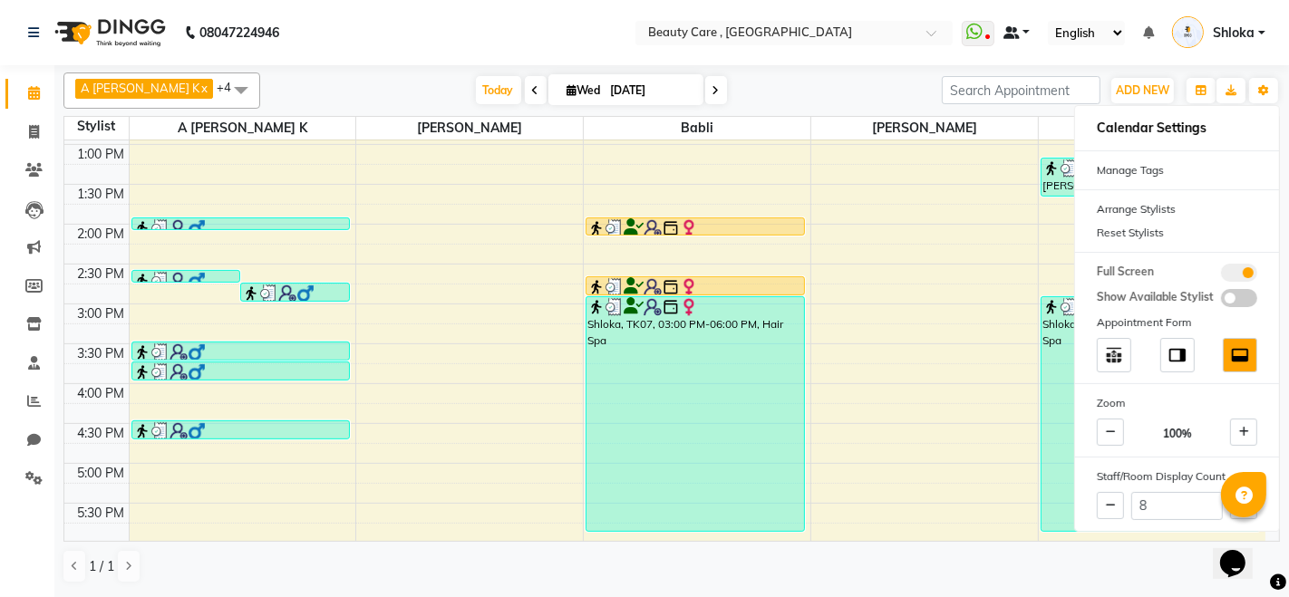
click at [1010, 37] on span at bounding box center [1011, 32] width 16 height 13
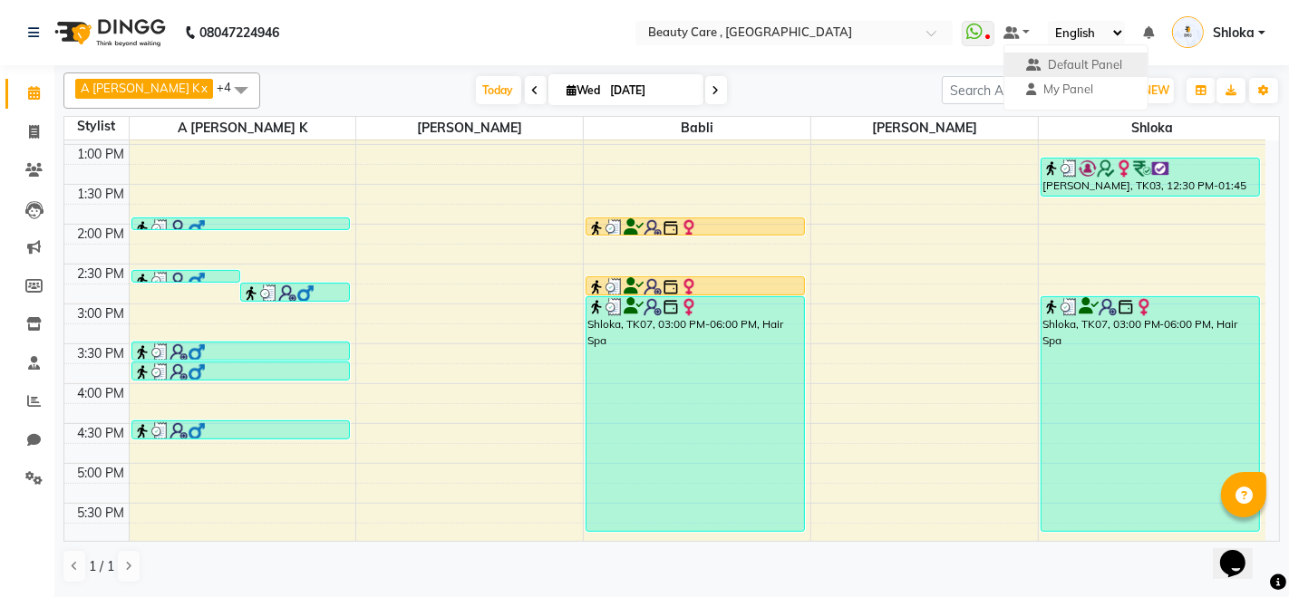
click at [1159, 67] on div "A [PERSON_NAME] K x Babli x [PERSON_NAME] x [PERSON_NAME] x Shloka x +4 Select …" at bounding box center [671, 328] width 1216 height 526
click at [1159, 96] on button "Toggle Dropdown" at bounding box center [1263, 90] width 29 height 25
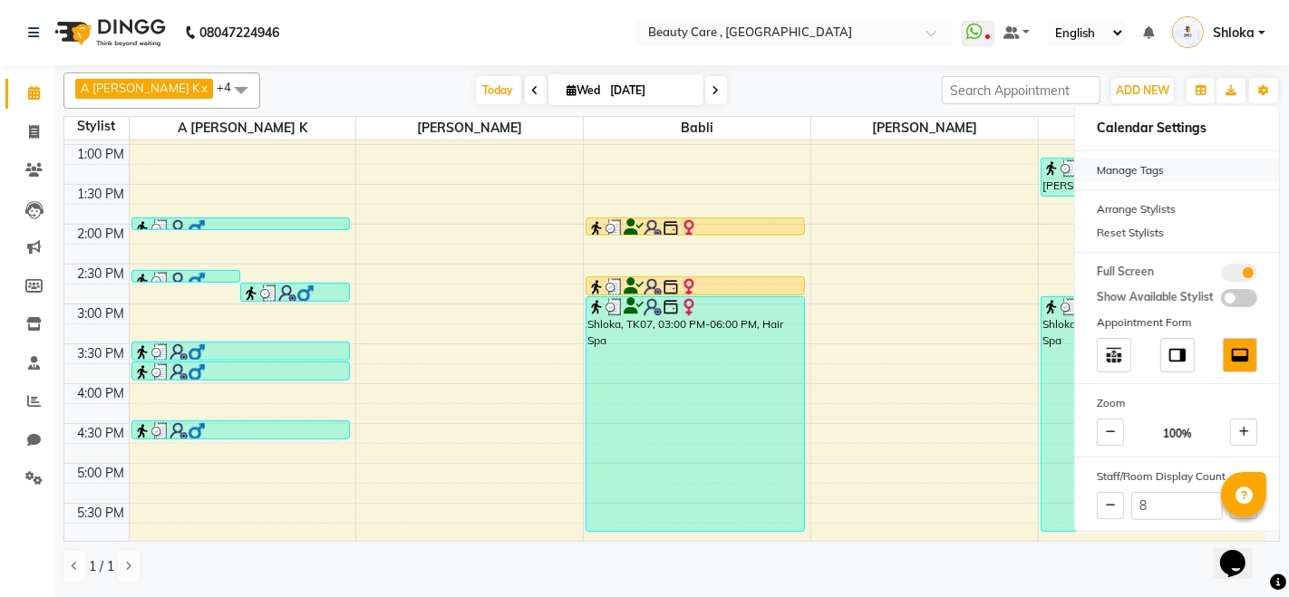
click at [1159, 167] on div "Manage Tags" at bounding box center [1177, 171] width 204 height 24
